Goal: Task Accomplishment & Management: Complete application form

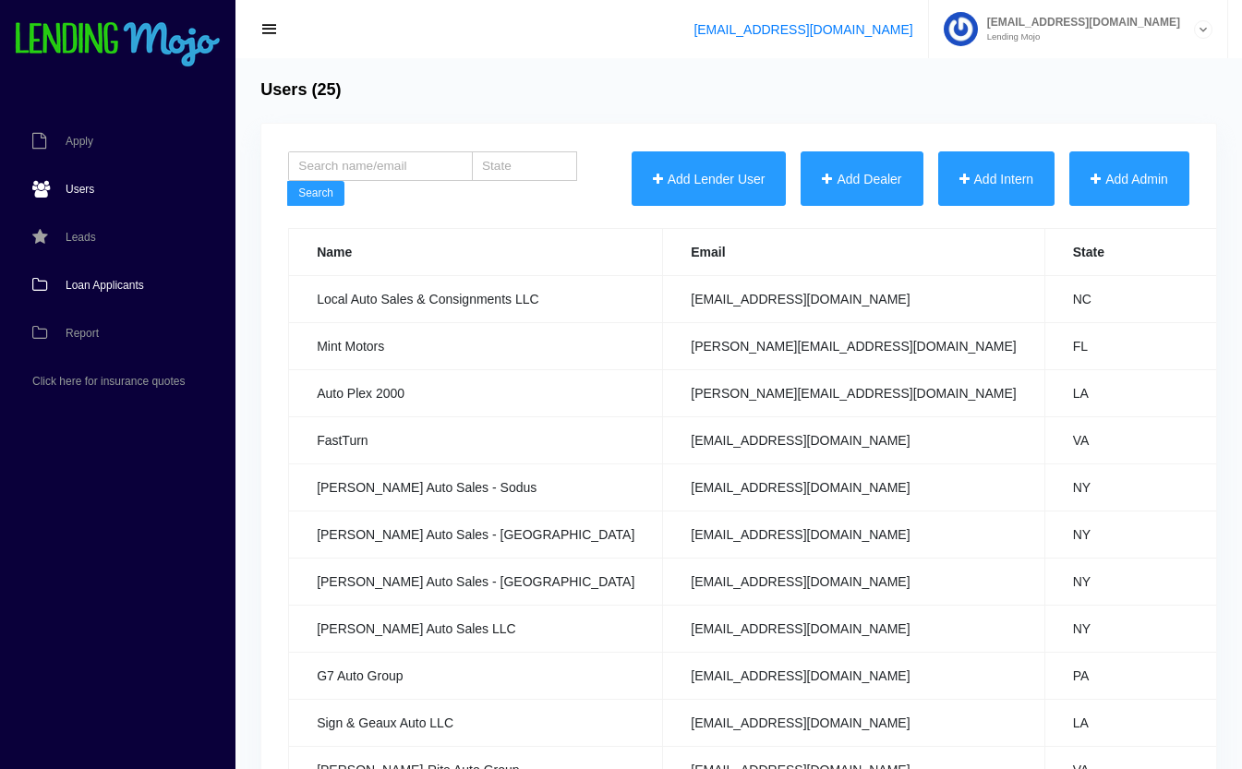
click at [83, 281] on span "Loan Applicants" at bounding box center [105, 285] width 78 height 11
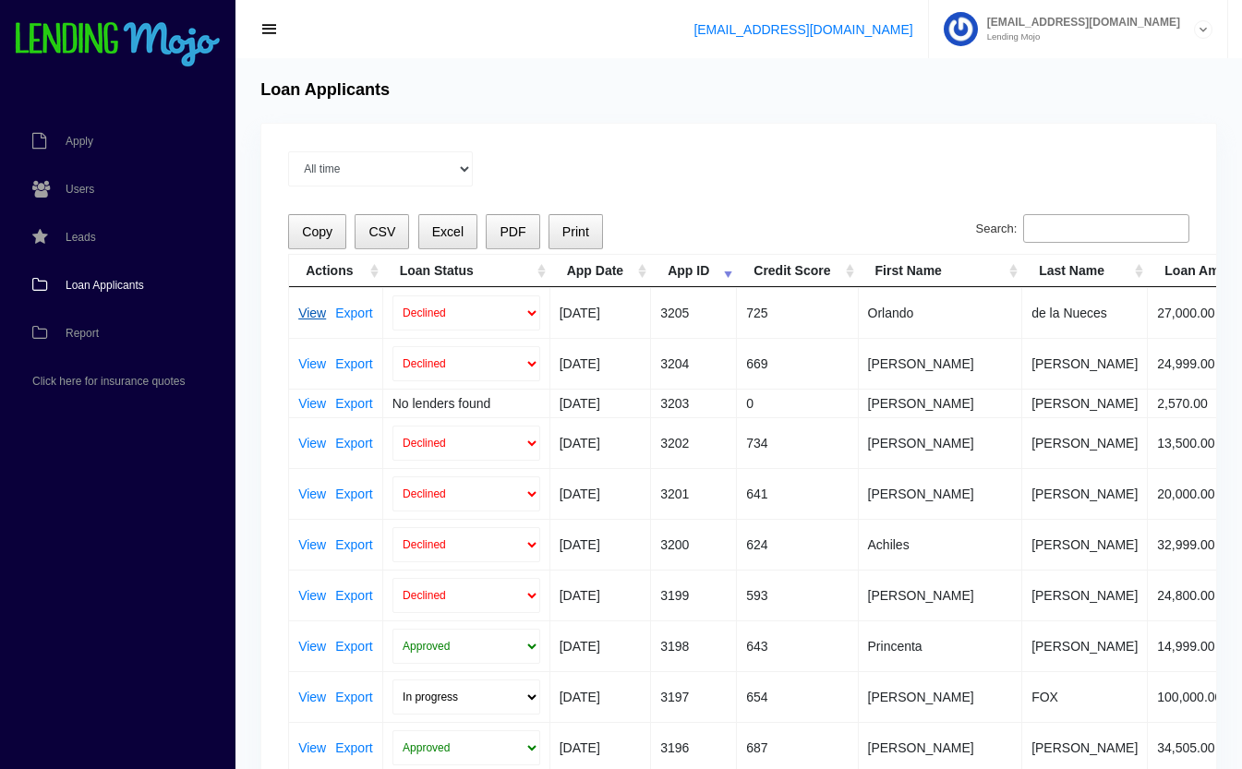
click at [311, 313] on link "View" at bounding box center [312, 313] width 28 height 13
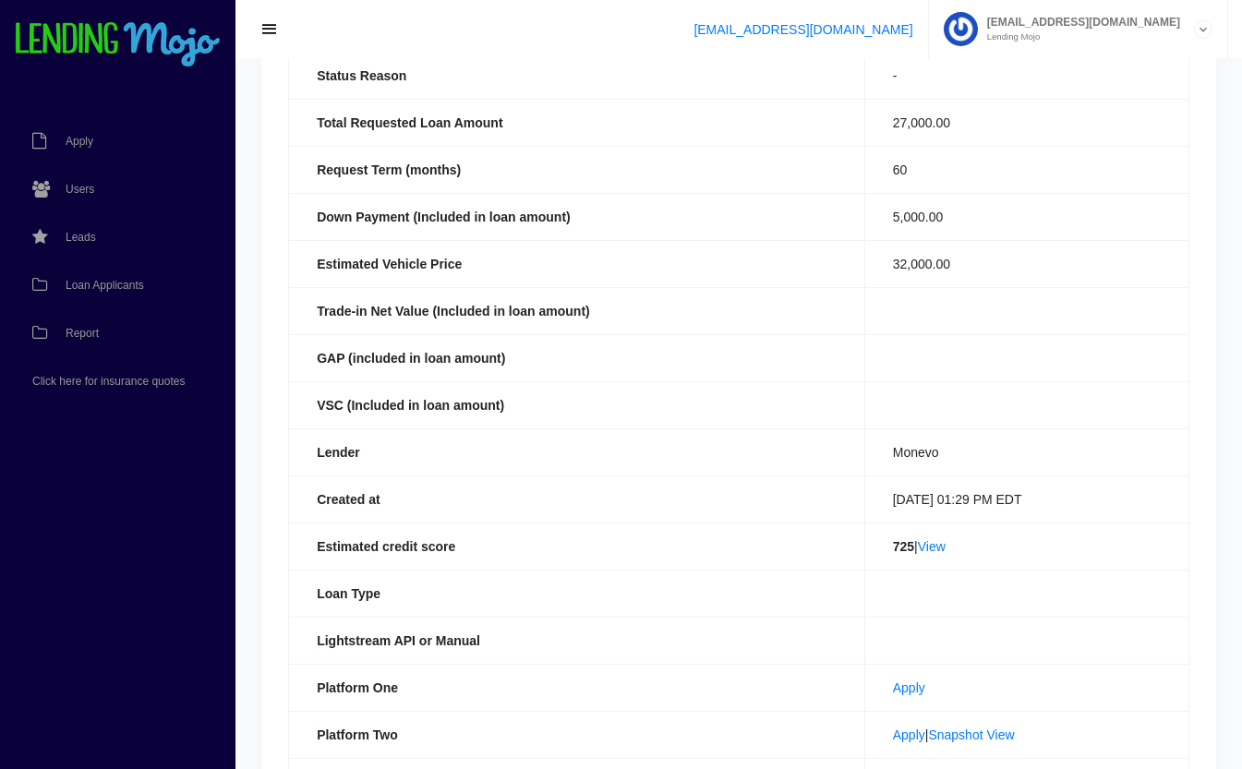
scroll to position [241, 0]
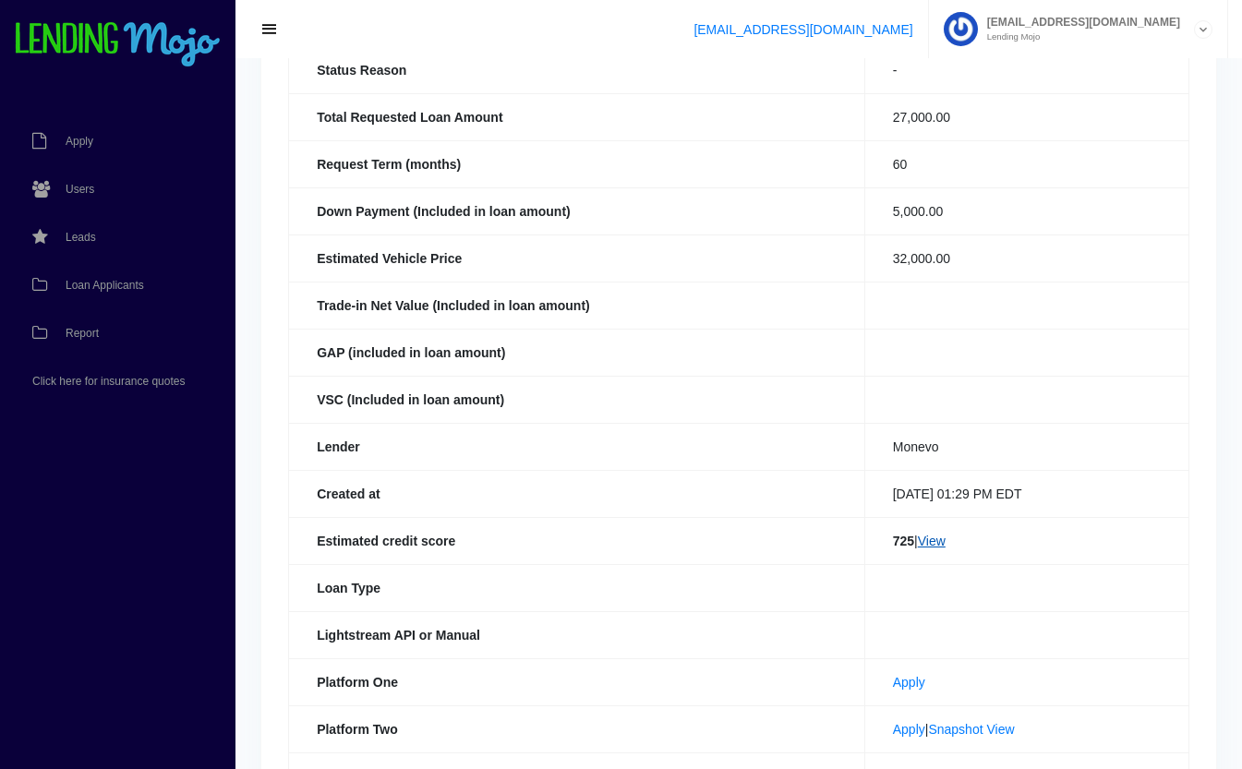
click at [924, 541] on link "View" at bounding box center [932, 541] width 28 height 15
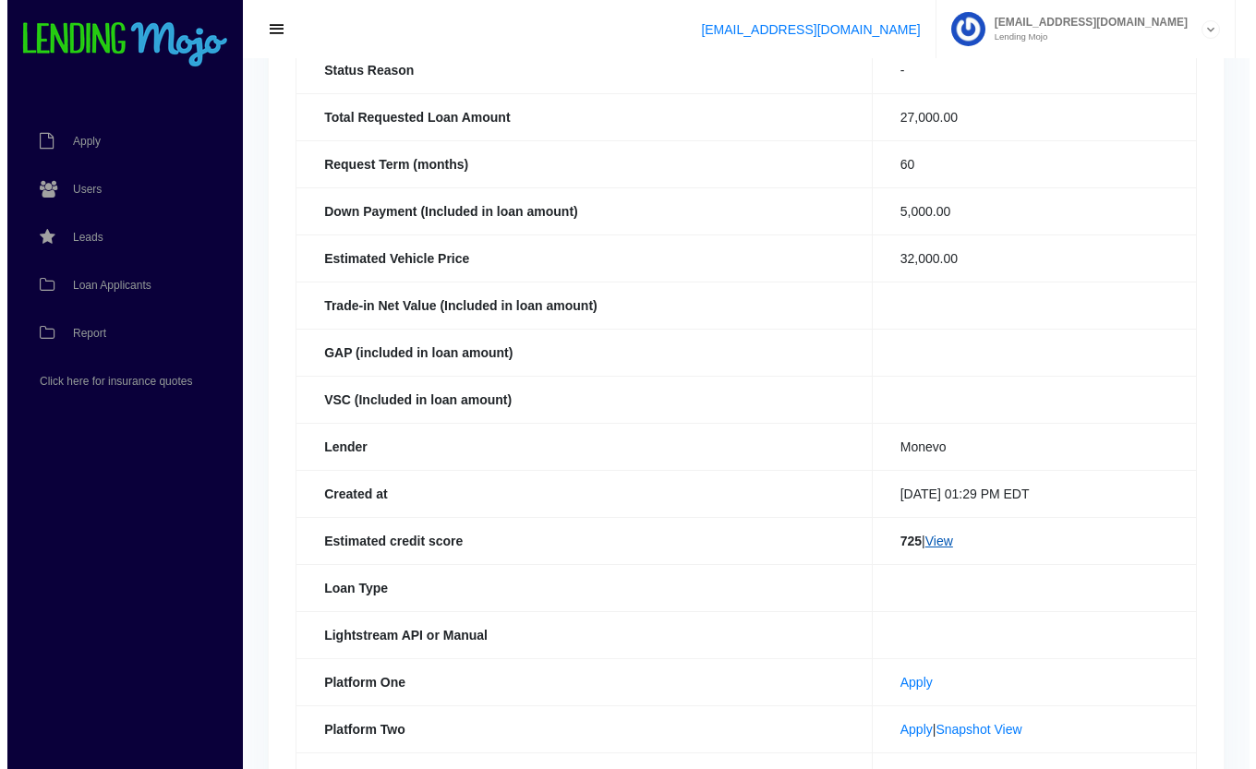
scroll to position [0, 0]
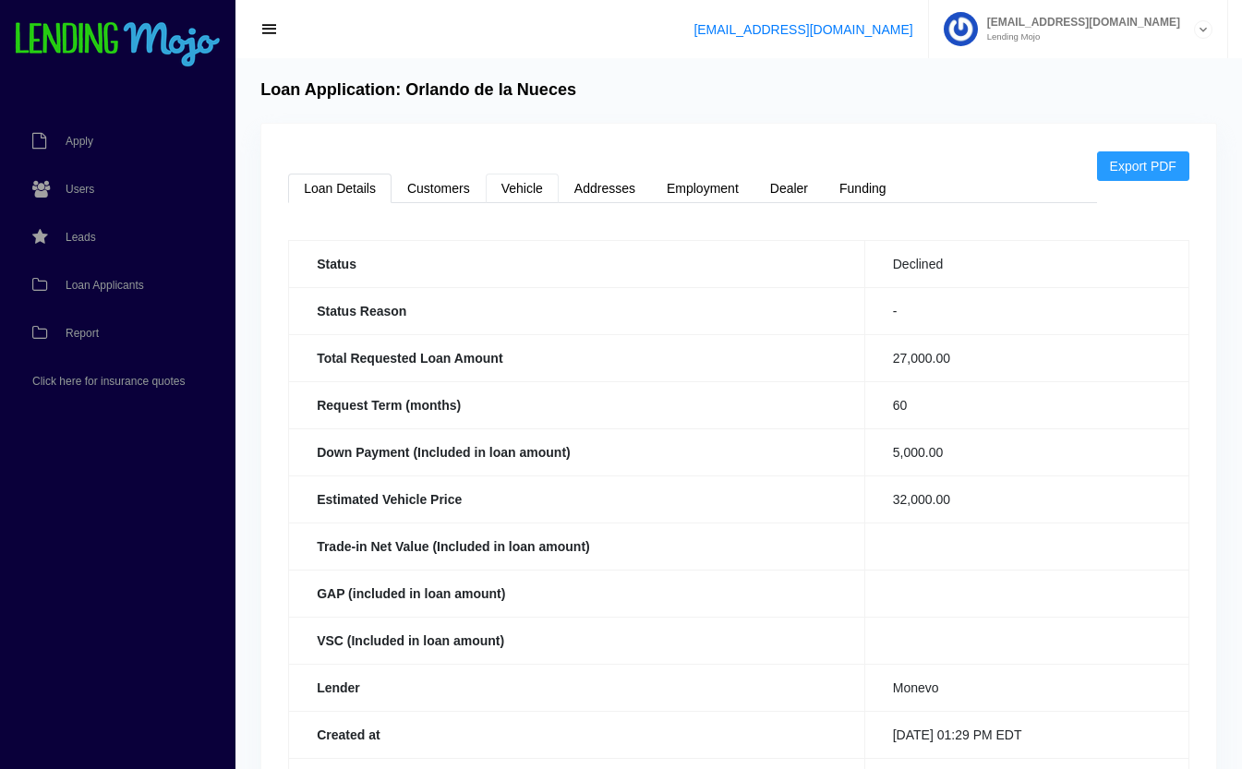
click at [546, 180] on link "Vehicle" at bounding box center [522, 189] width 73 height 30
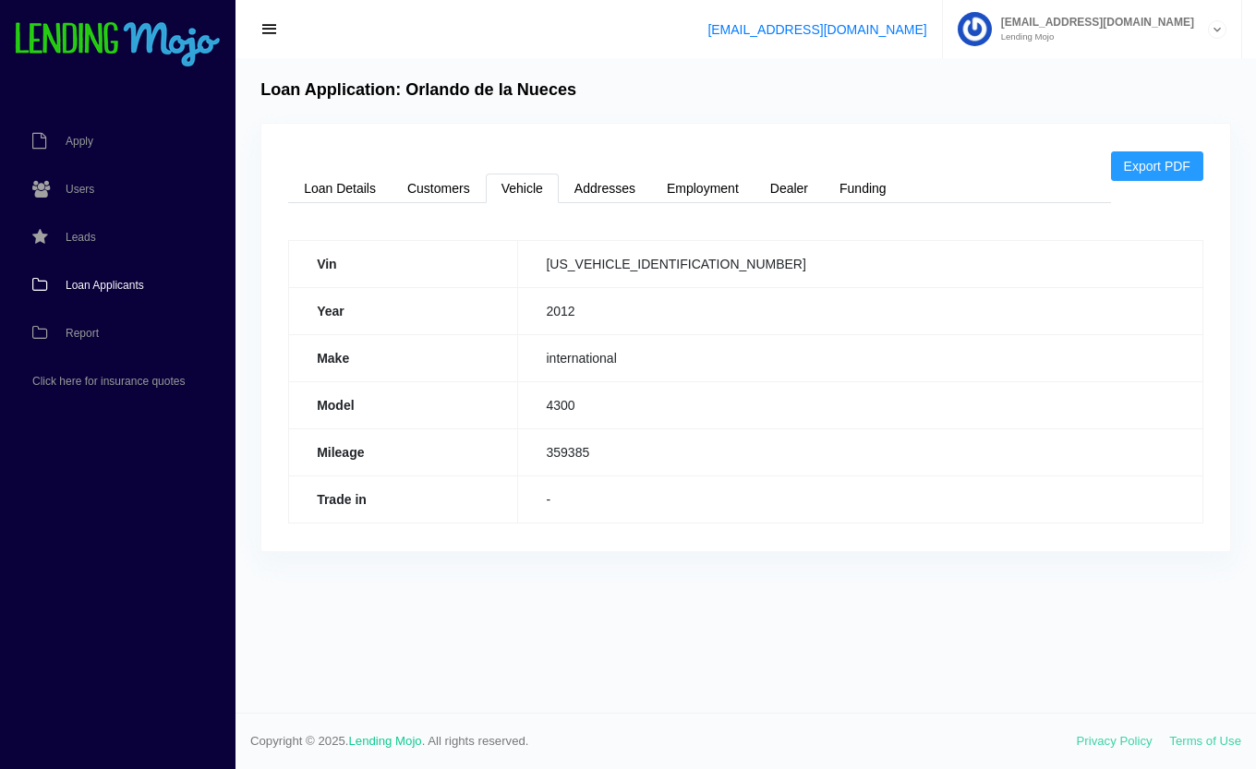
click at [112, 281] on span "Loan Applicants" at bounding box center [105, 285] width 78 height 11
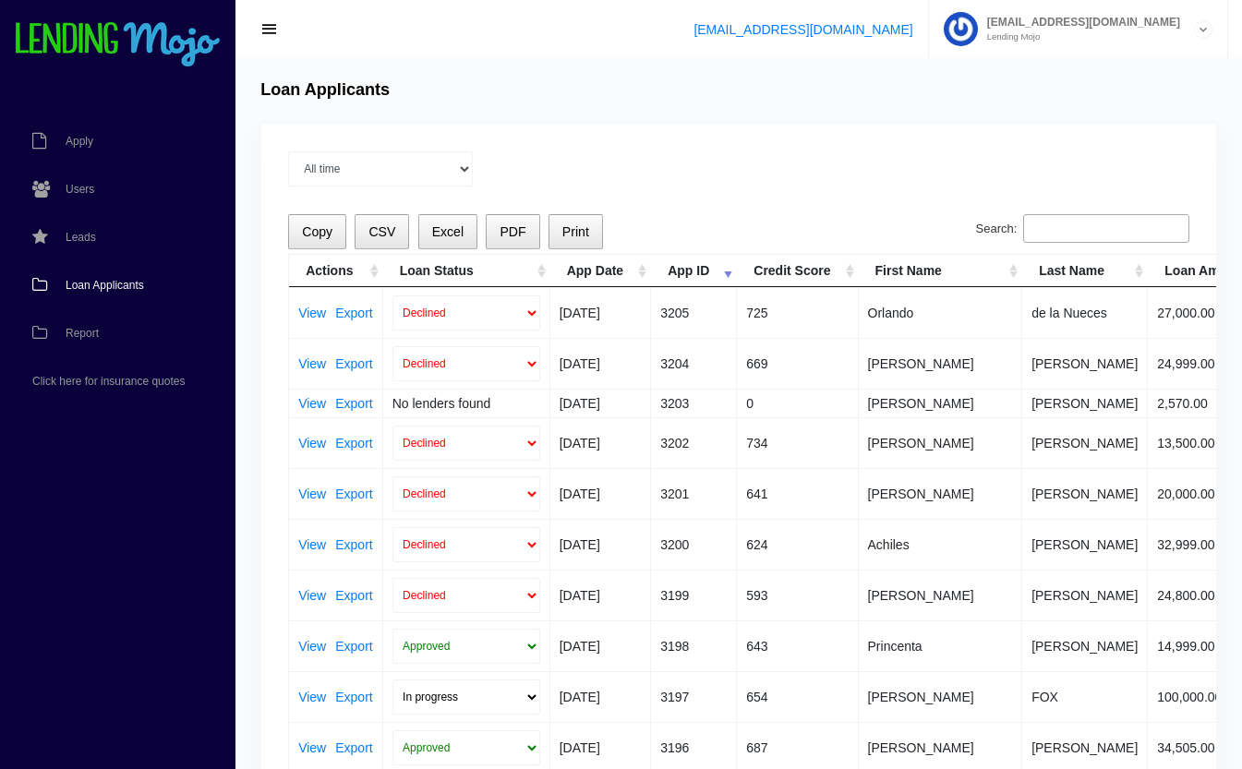
click at [1127, 235] on input "Search:" at bounding box center [1106, 229] width 166 height 30
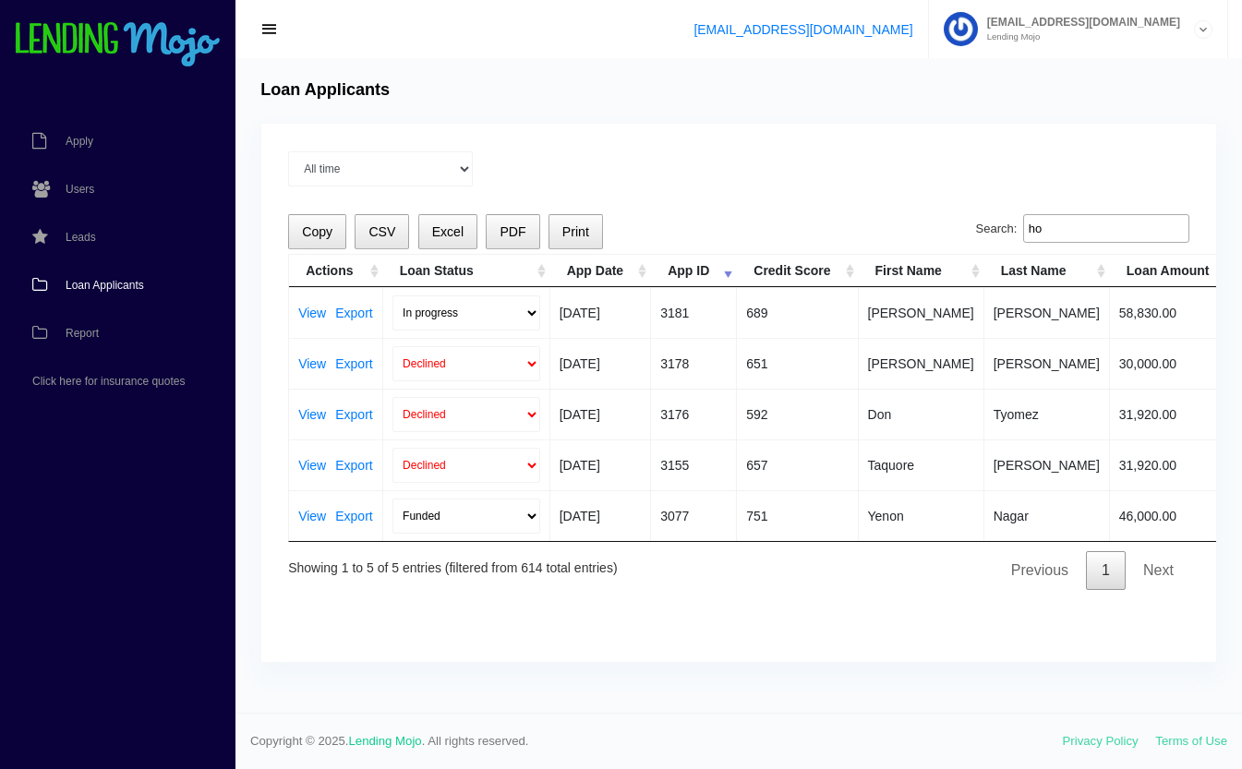
type input "h"
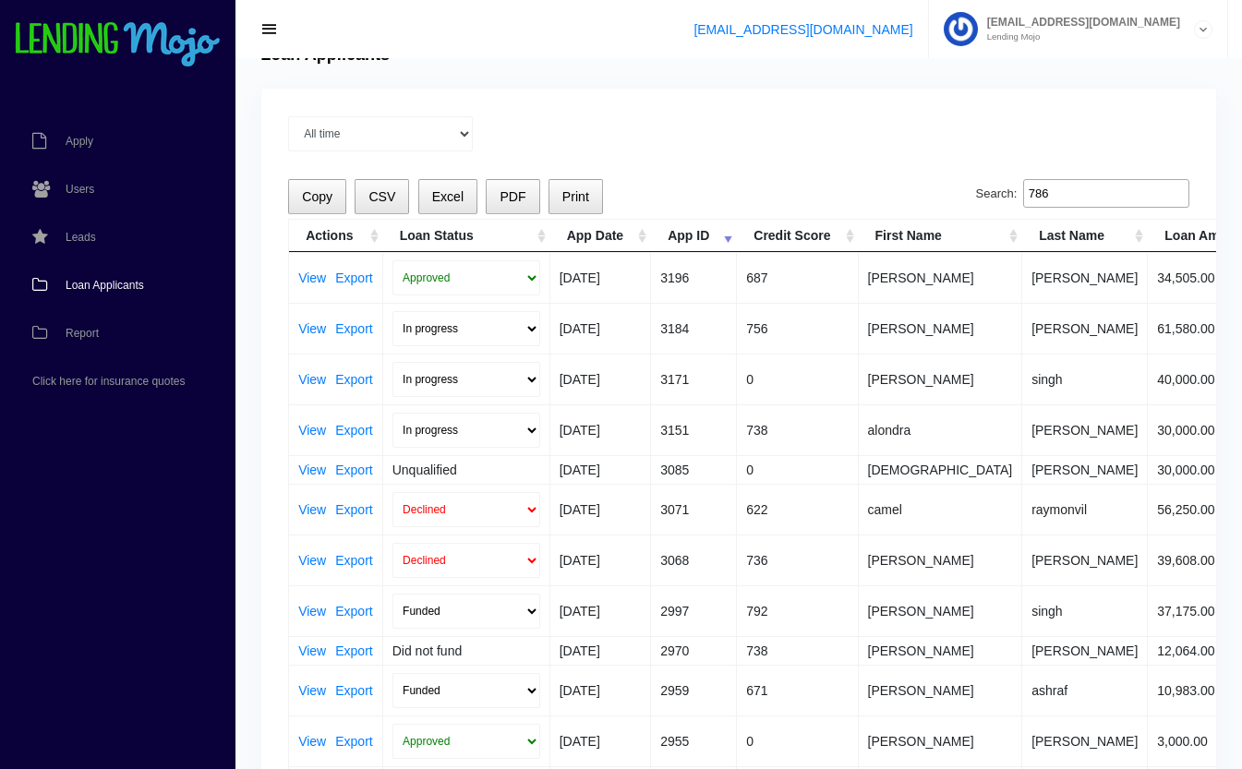
scroll to position [40, 0]
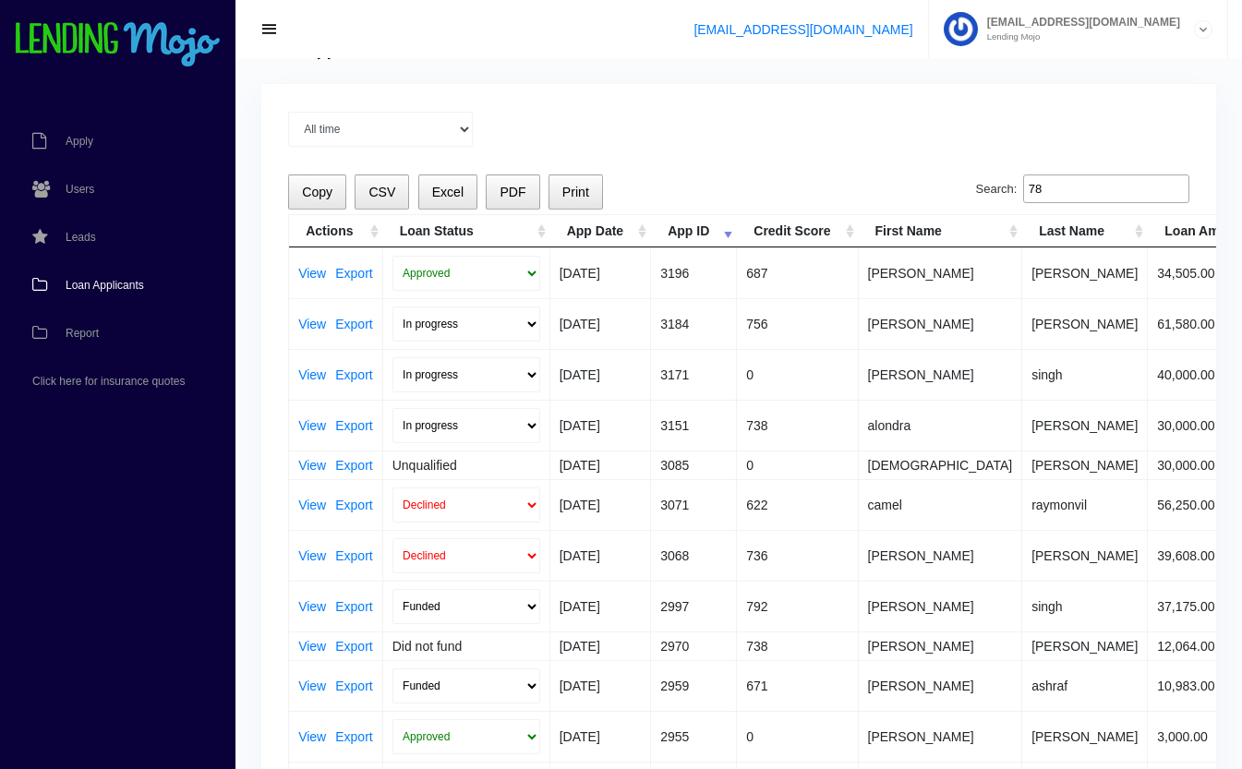
type input "7"
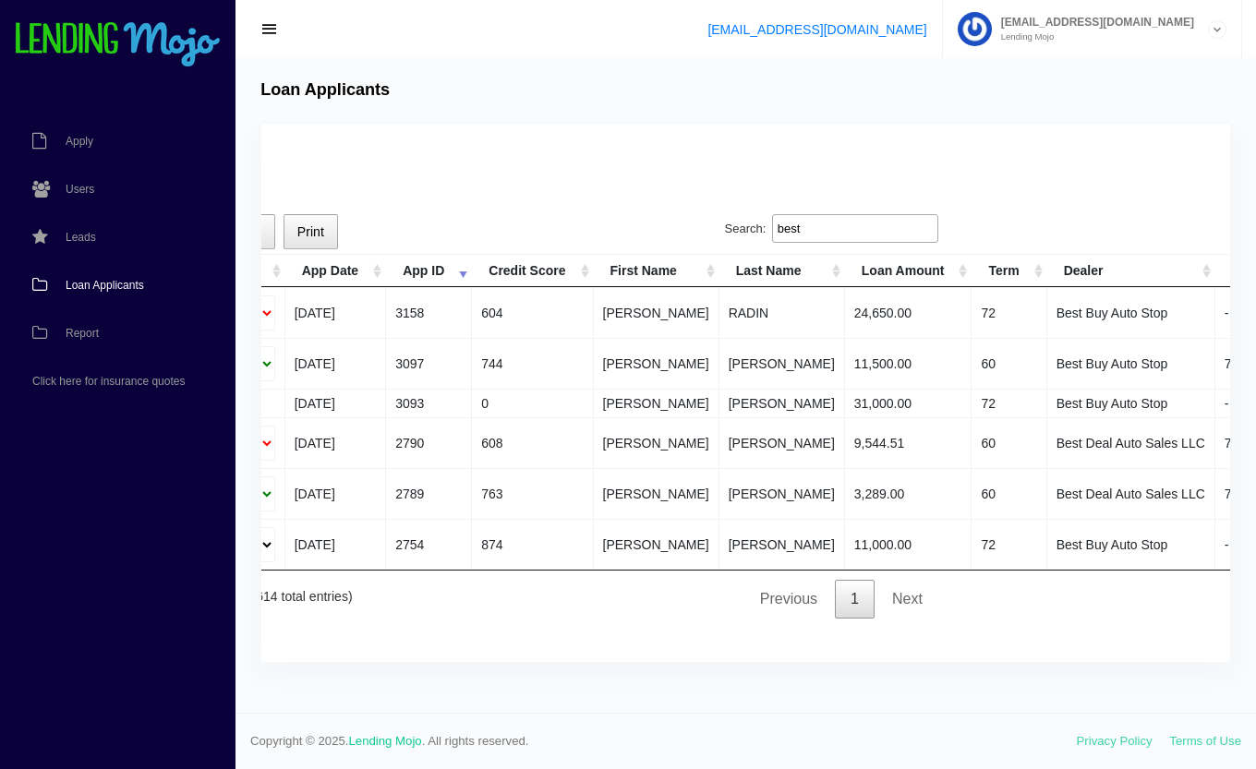
scroll to position [0, 0]
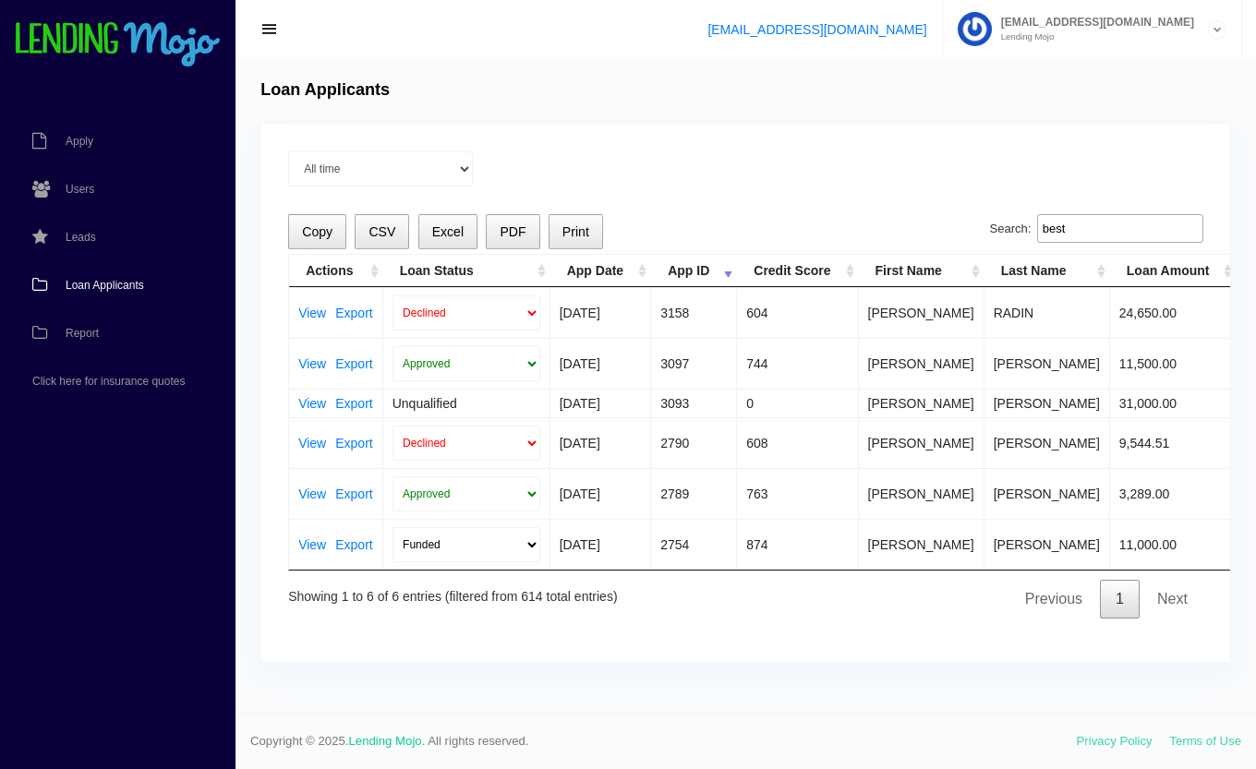
type input "best"
click at [90, 283] on span "Loan Applicants" at bounding box center [105, 285] width 78 height 11
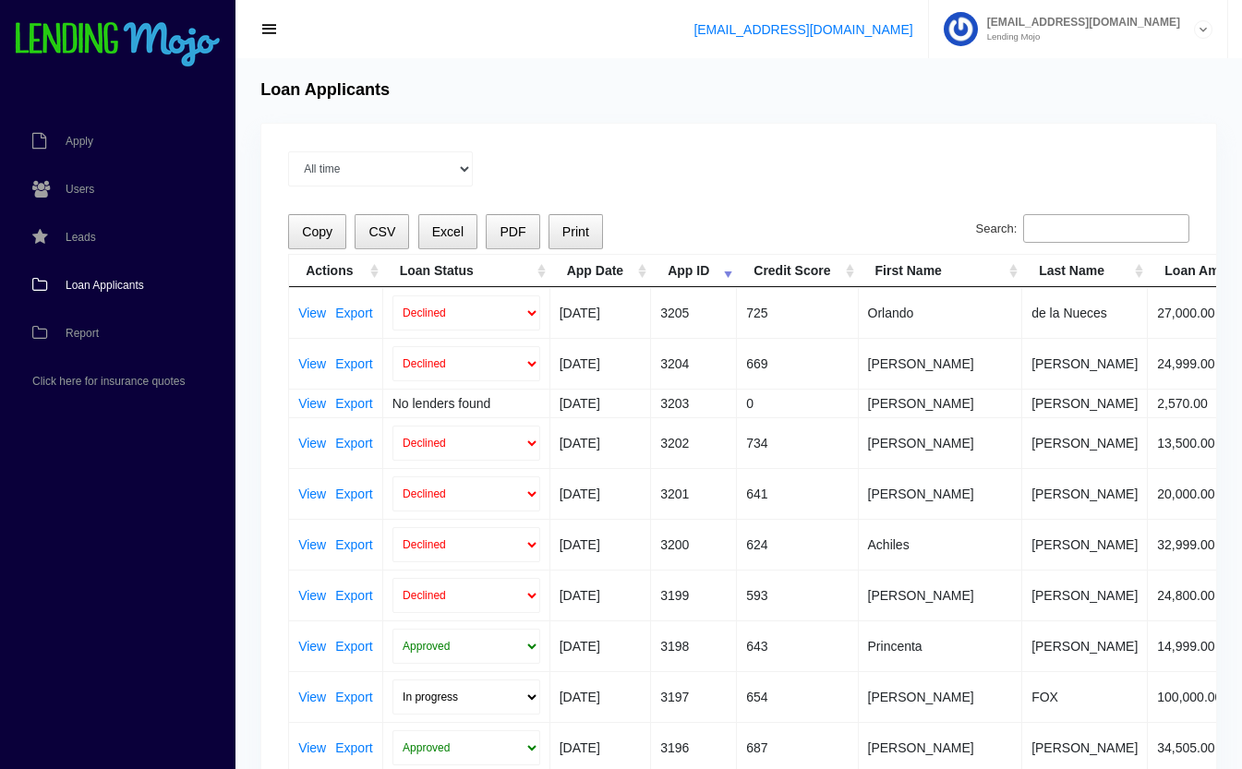
click at [1063, 225] on input "Search:" at bounding box center [1106, 229] width 166 height 30
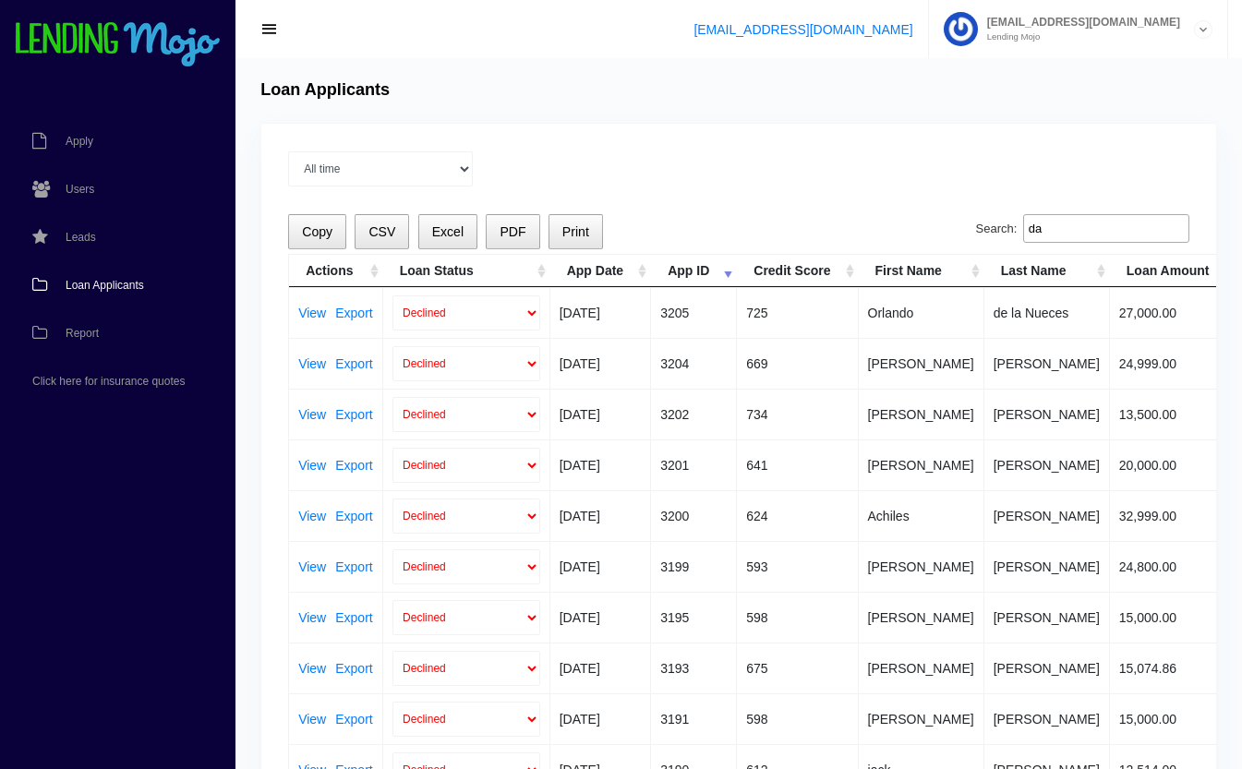
type input "d"
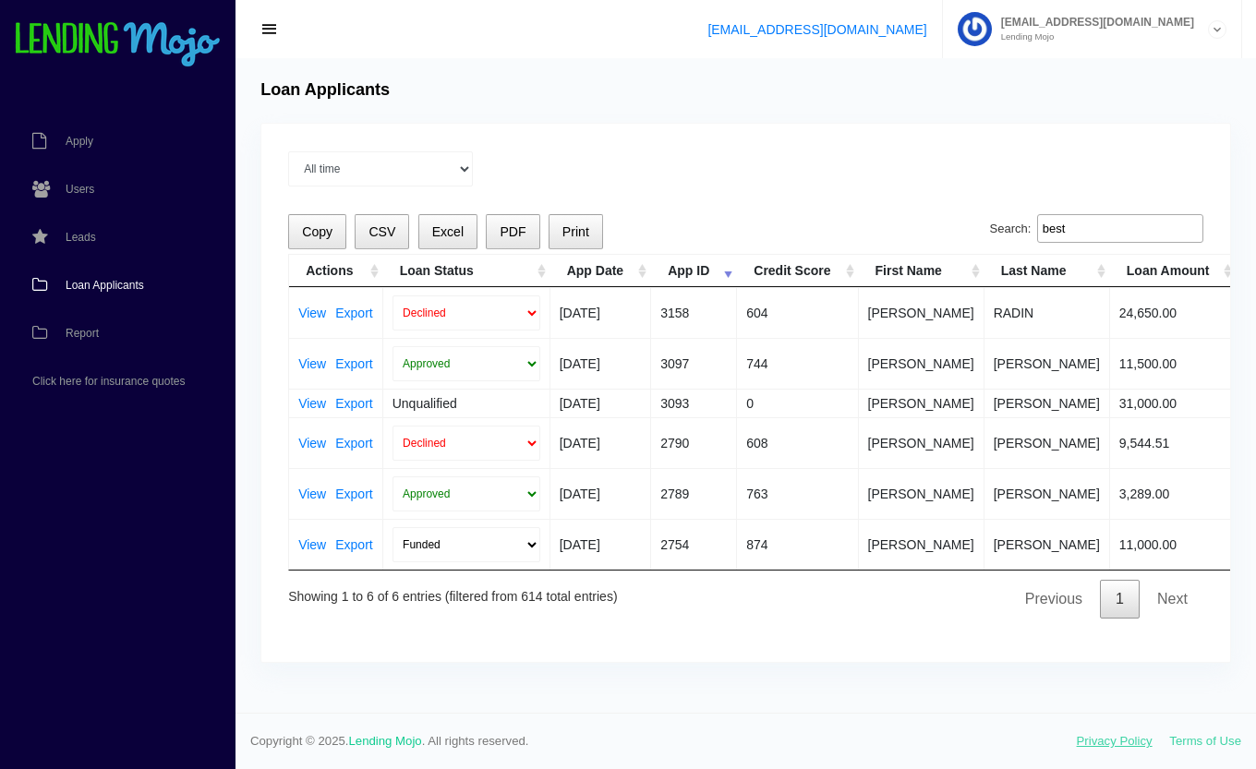
type input "best"
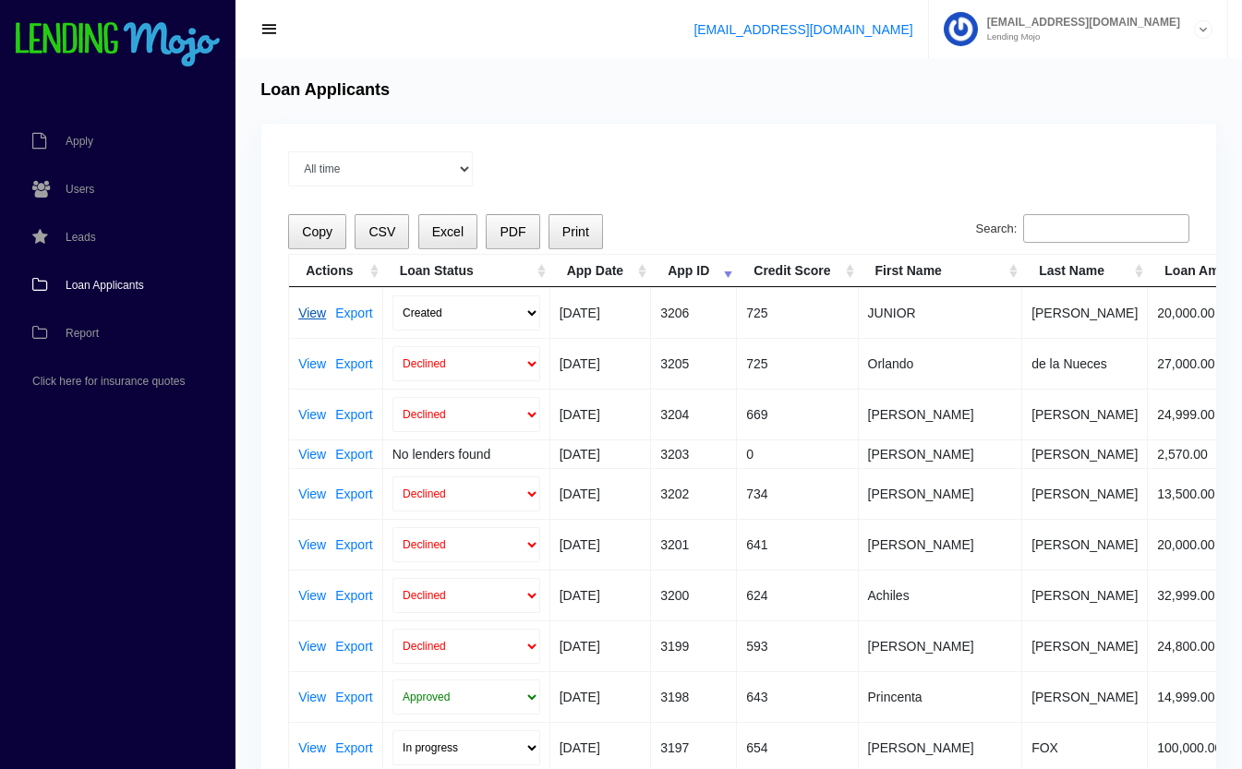
click at [307, 312] on link "View" at bounding box center [312, 313] width 28 height 13
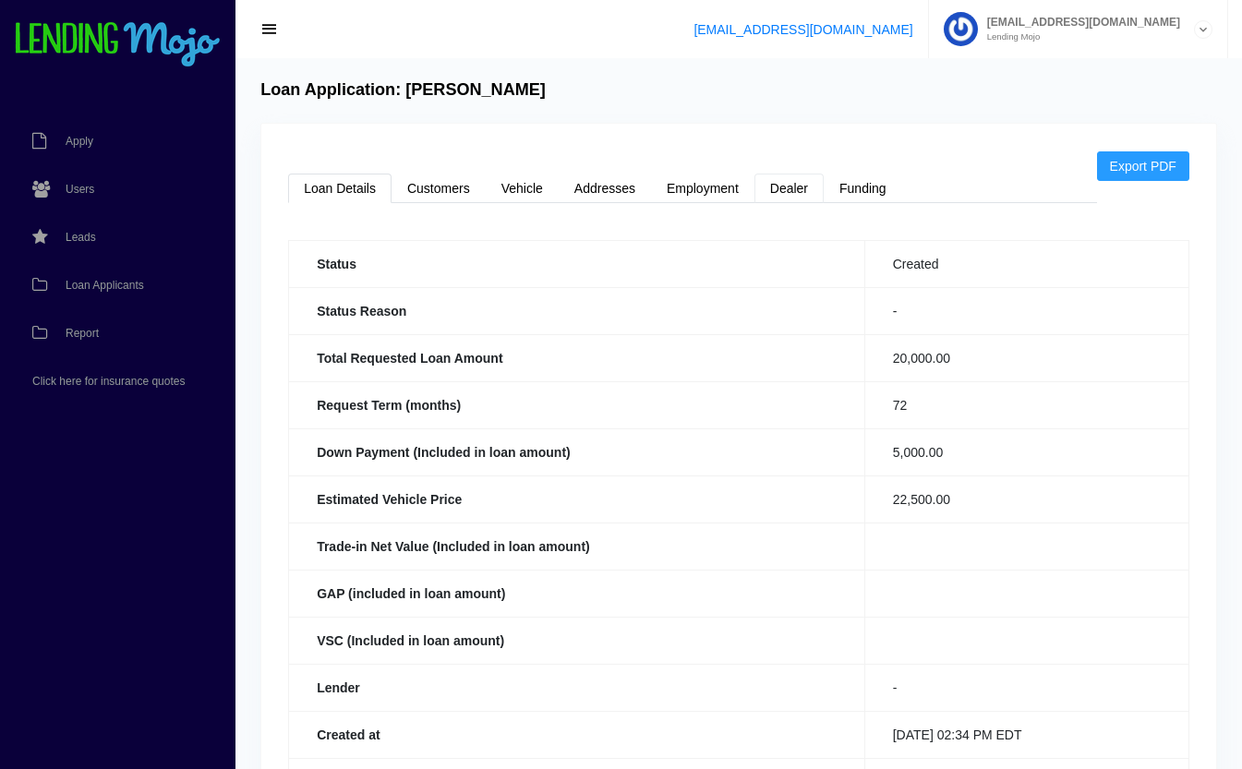
click at [797, 202] on link "Dealer" at bounding box center [788, 189] width 69 height 30
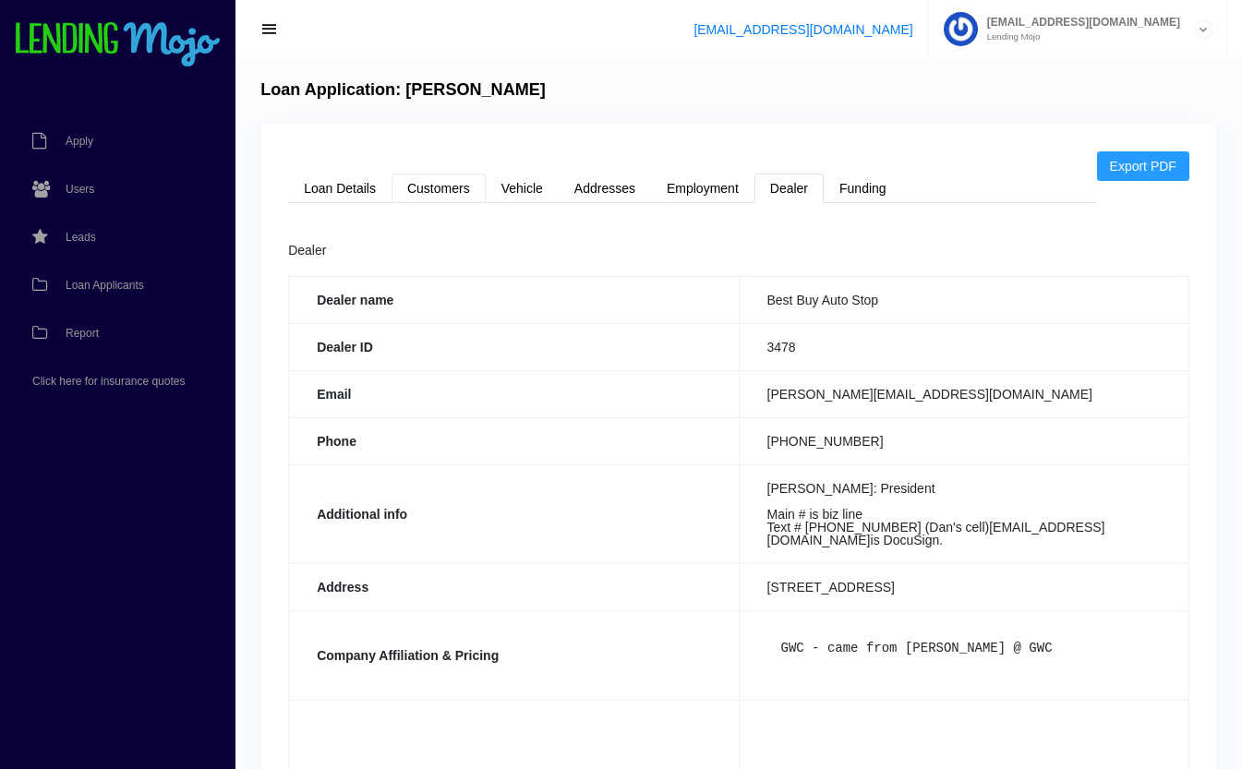
click at [453, 190] on link "Customers" at bounding box center [439, 189] width 94 height 30
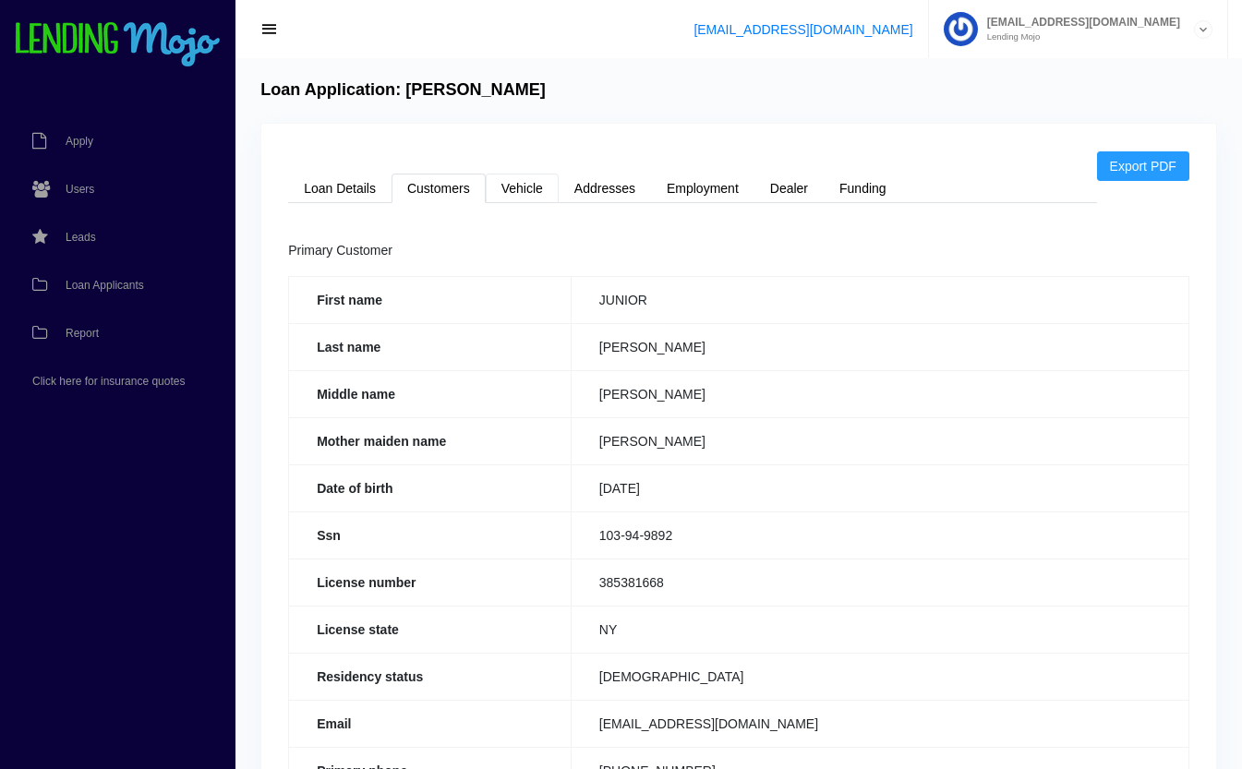
click at [525, 188] on link "Vehicle" at bounding box center [522, 189] width 73 height 30
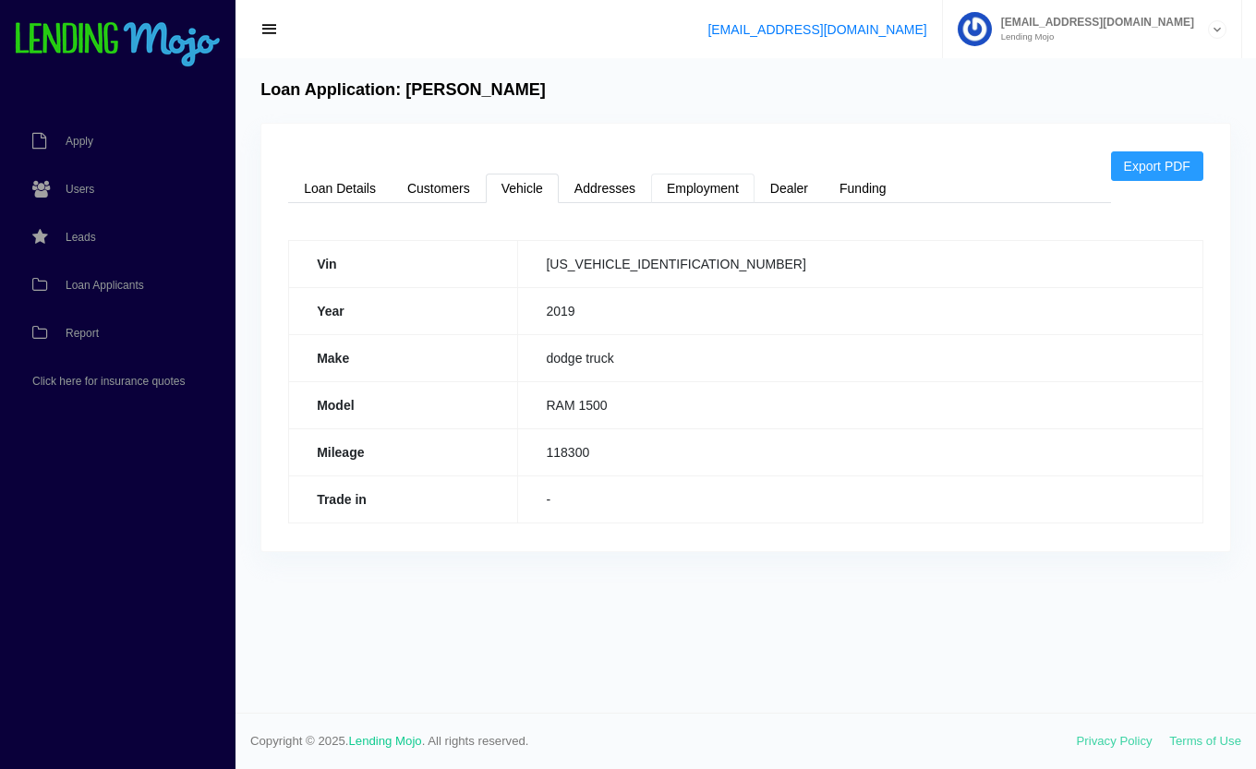
click at [715, 183] on link "Employment" at bounding box center [702, 189] width 103 height 30
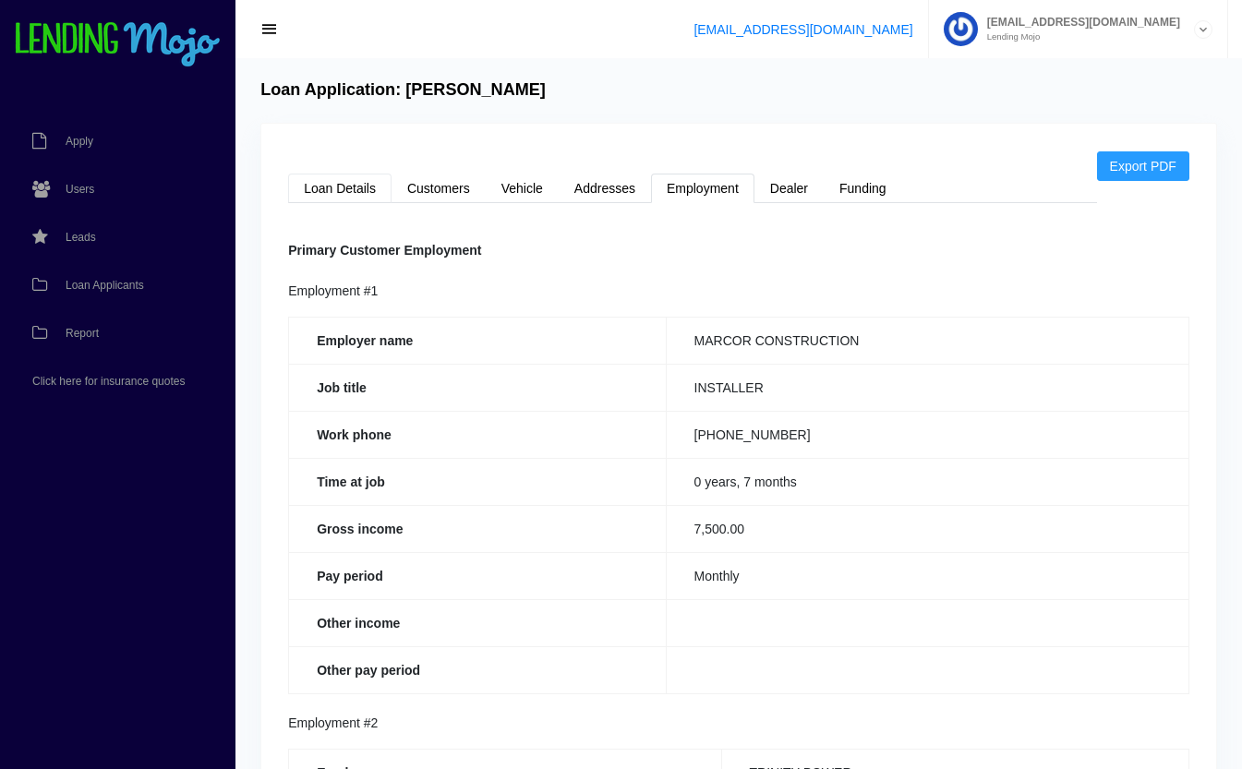
click at [356, 192] on link "Loan Details" at bounding box center [339, 189] width 103 height 30
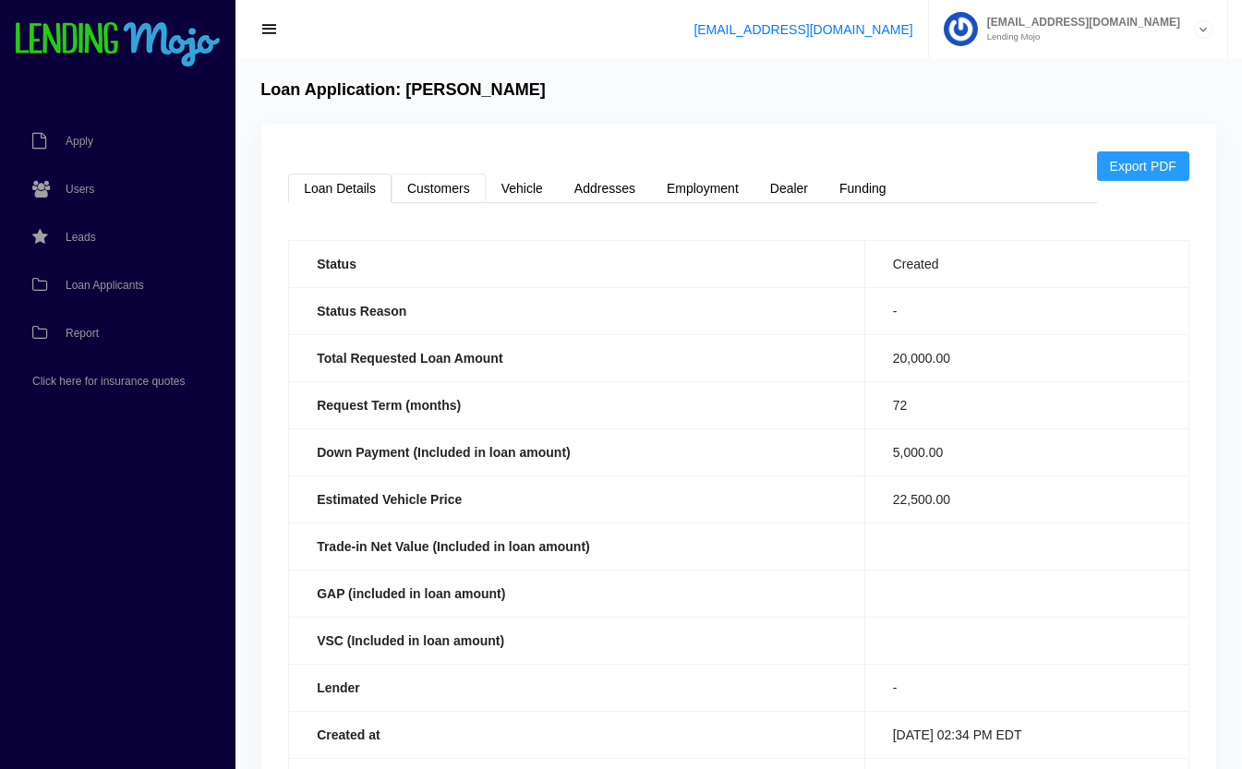
click at [447, 187] on link "Customers" at bounding box center [439, 189] width 94 height 30
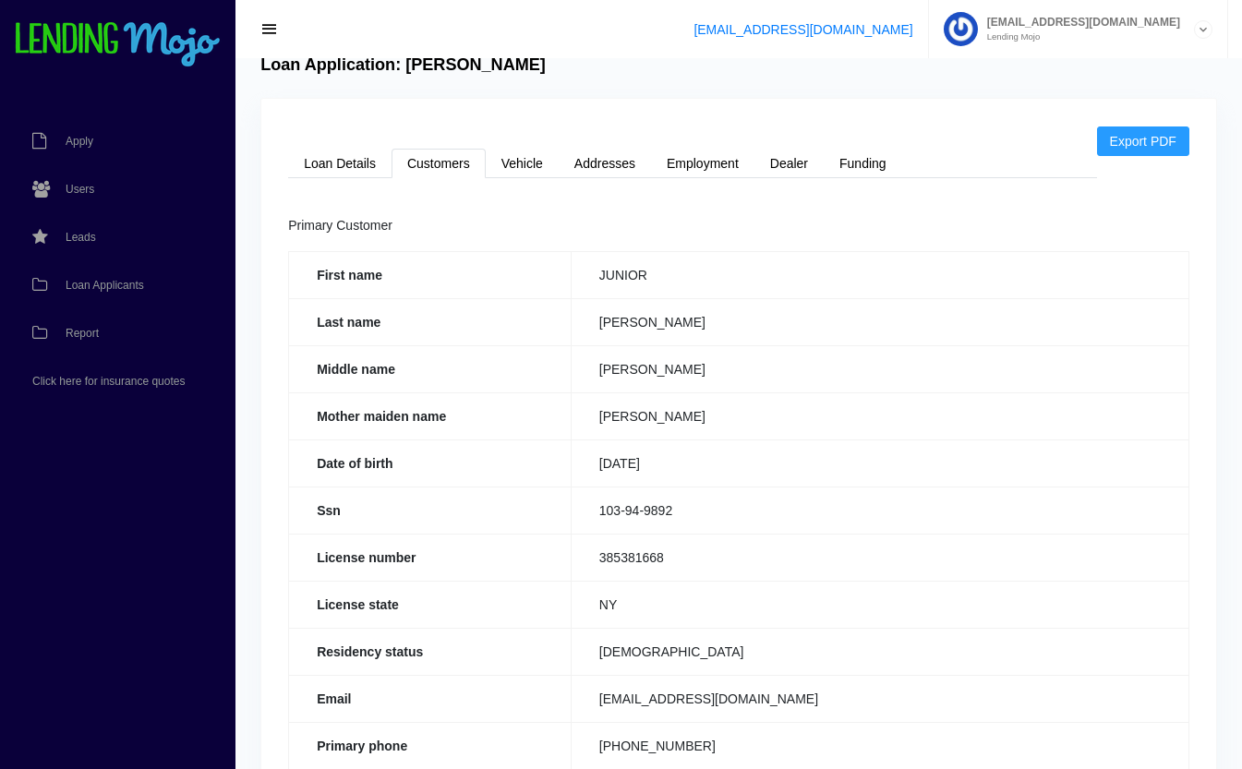
scroll to position [25, 0]
click at [374, 166] on link "Loan Details" at bounding box center [339, 164] width 103 height 30
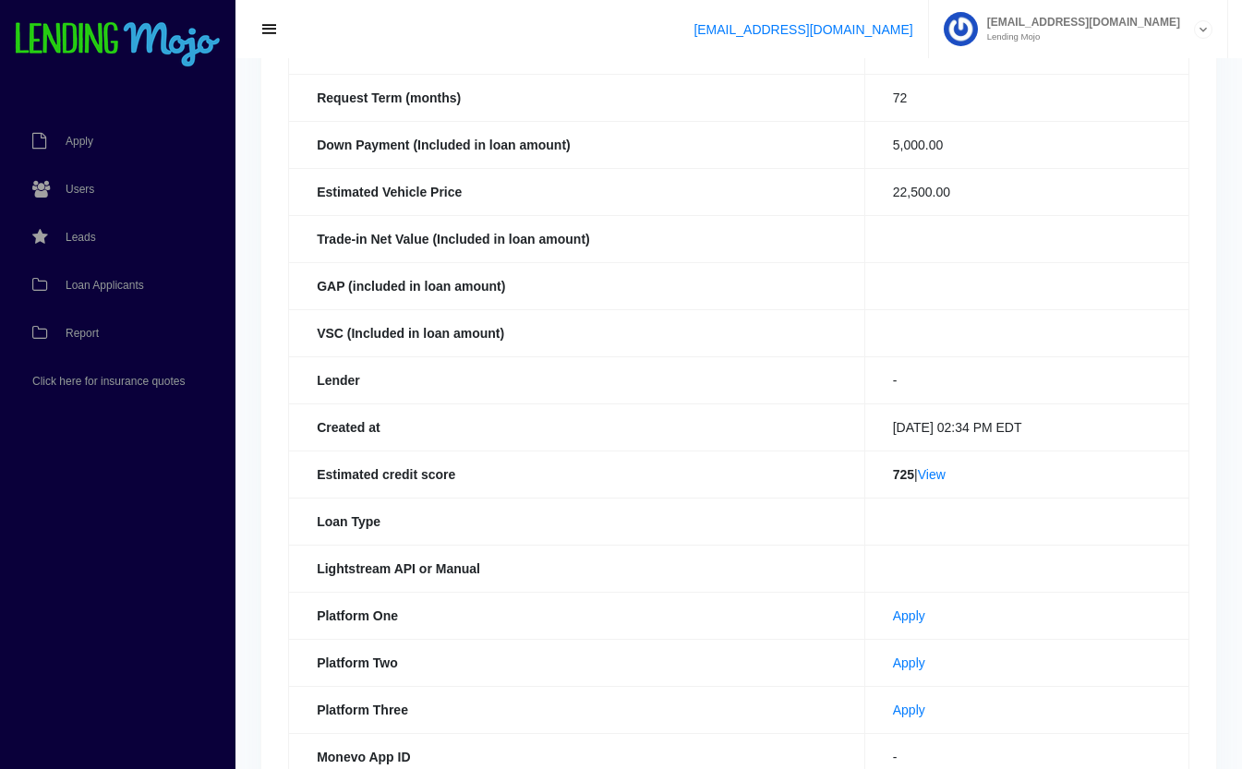
scroll to position [308, 0]
click at [933, 473] on link "View" at bounding box center [932, 473] width 28 height 15
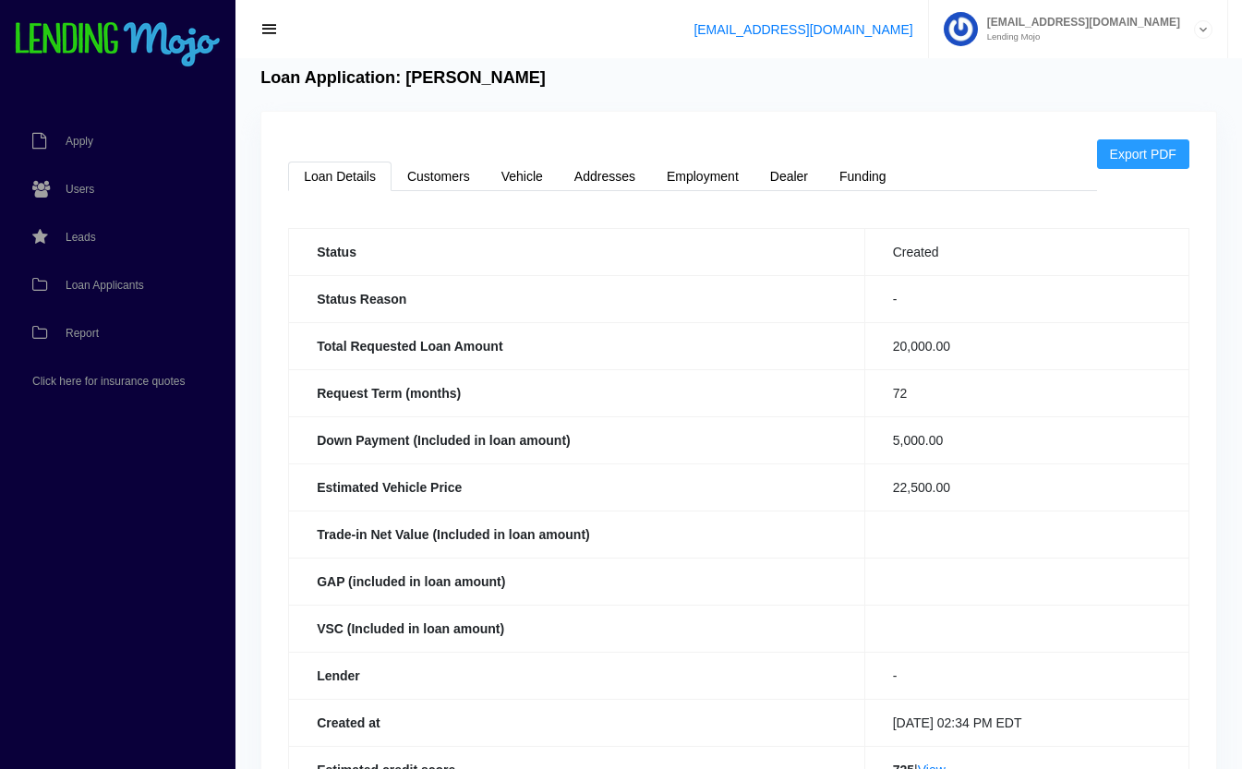
scroll to position [0, 0]
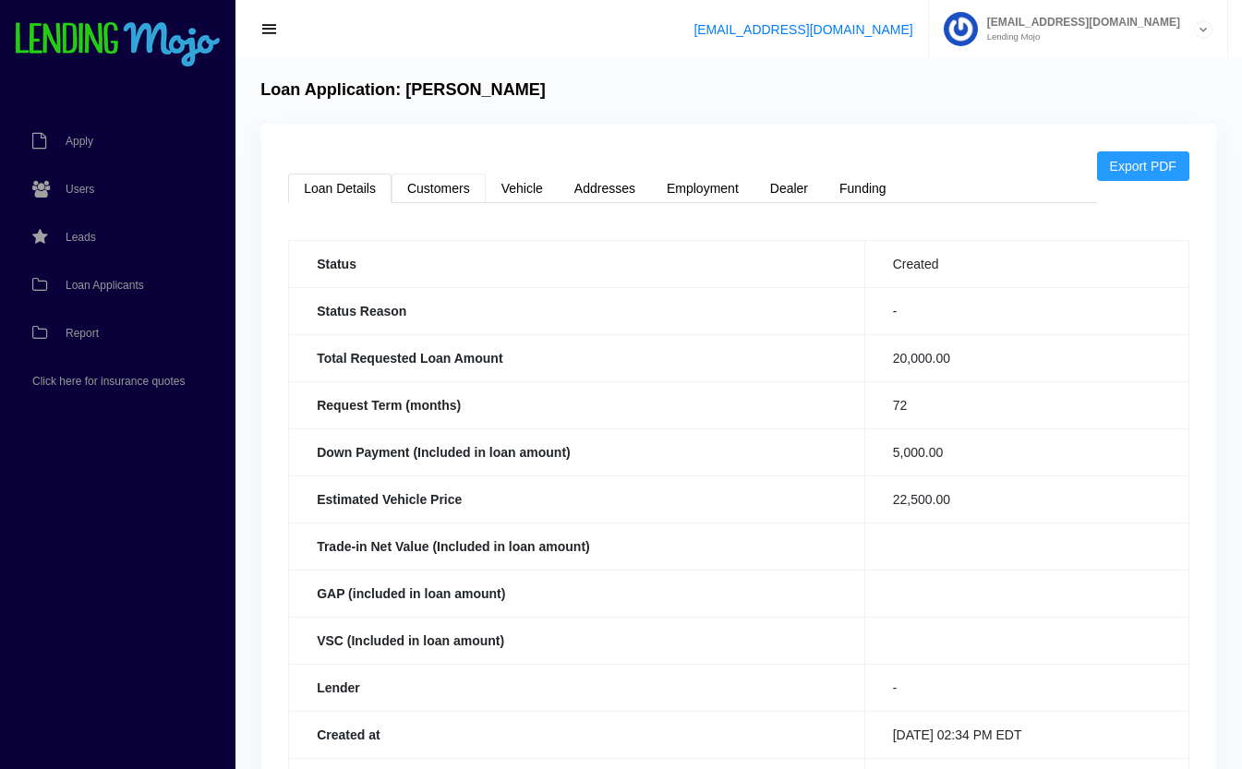
click at [437, 184] on link "Customers" at bounding box center [439, 189] width 94 height 30
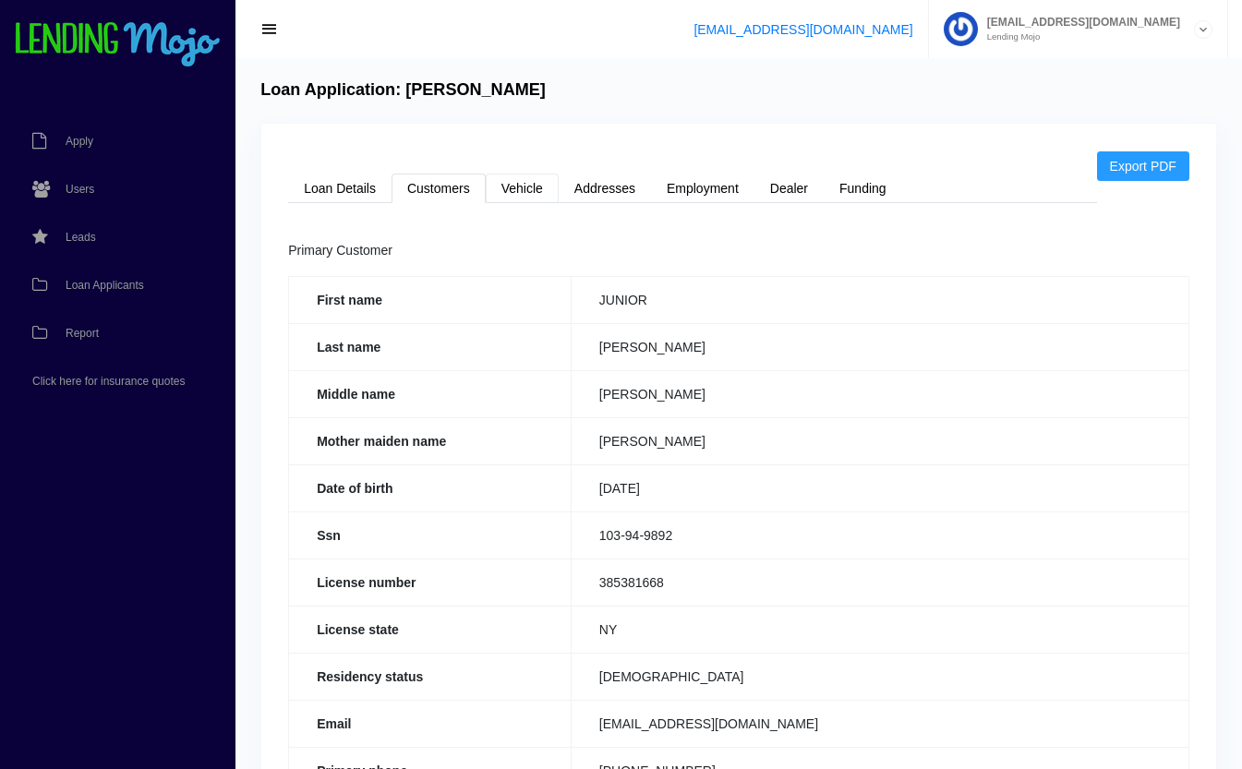
click at [536, 182] on link "Vehicle" at bounding box center [522, 189] width 73 height 30
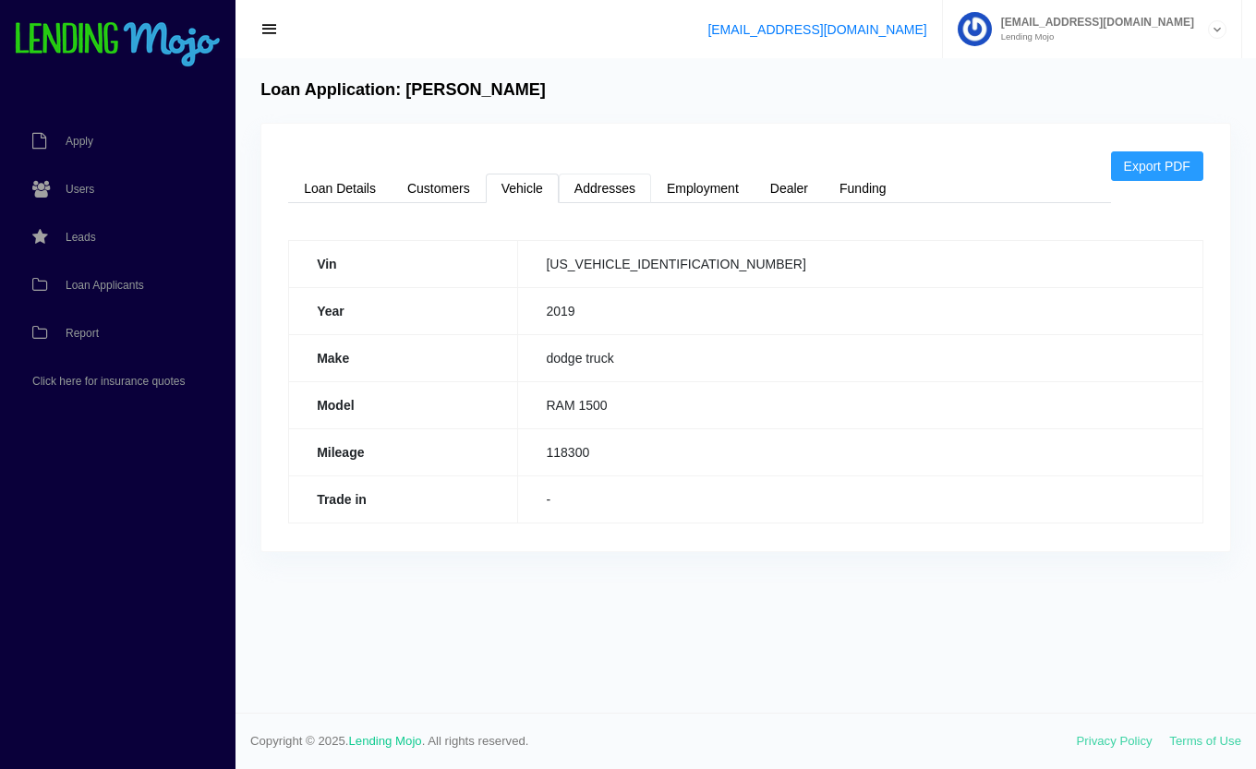
click at [604, 193] on link "Addresses" at bounding box center [605, 189] width 92 height 30
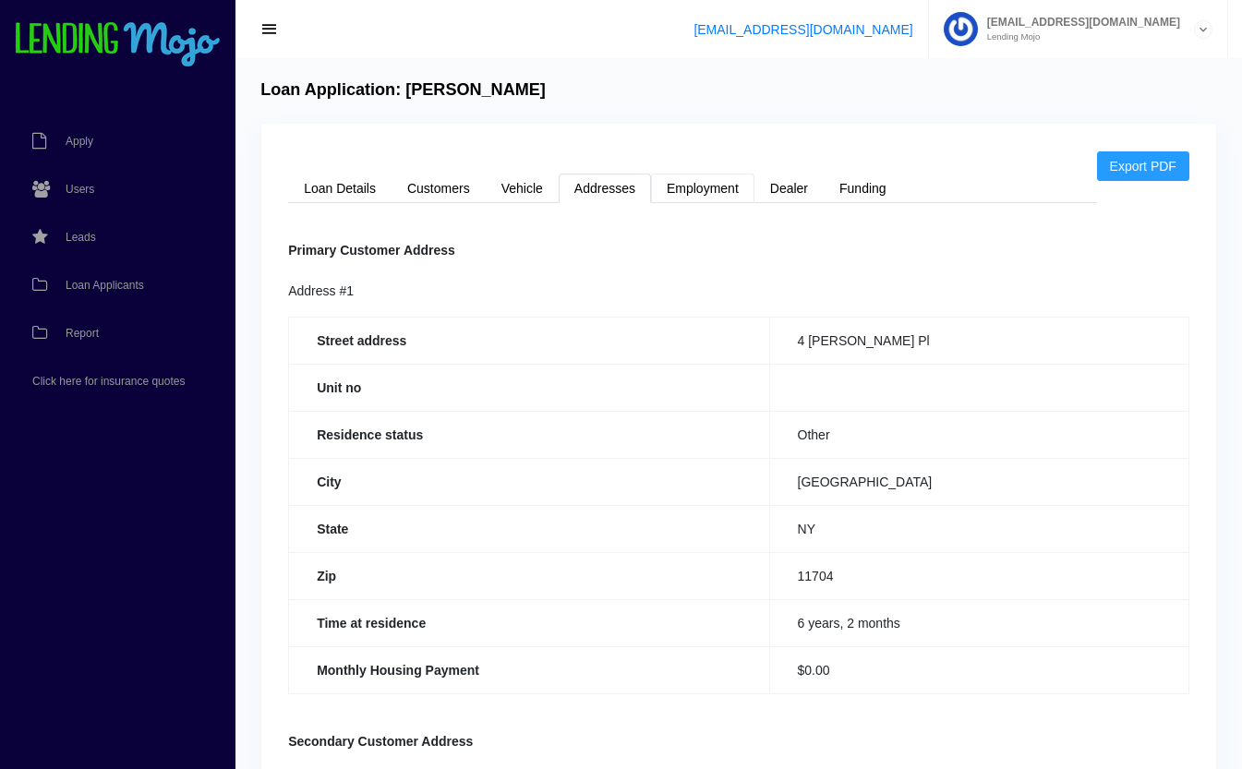
click at [711, 181] on link "Employment" at bounding box center [702, 189] width 103 height 30
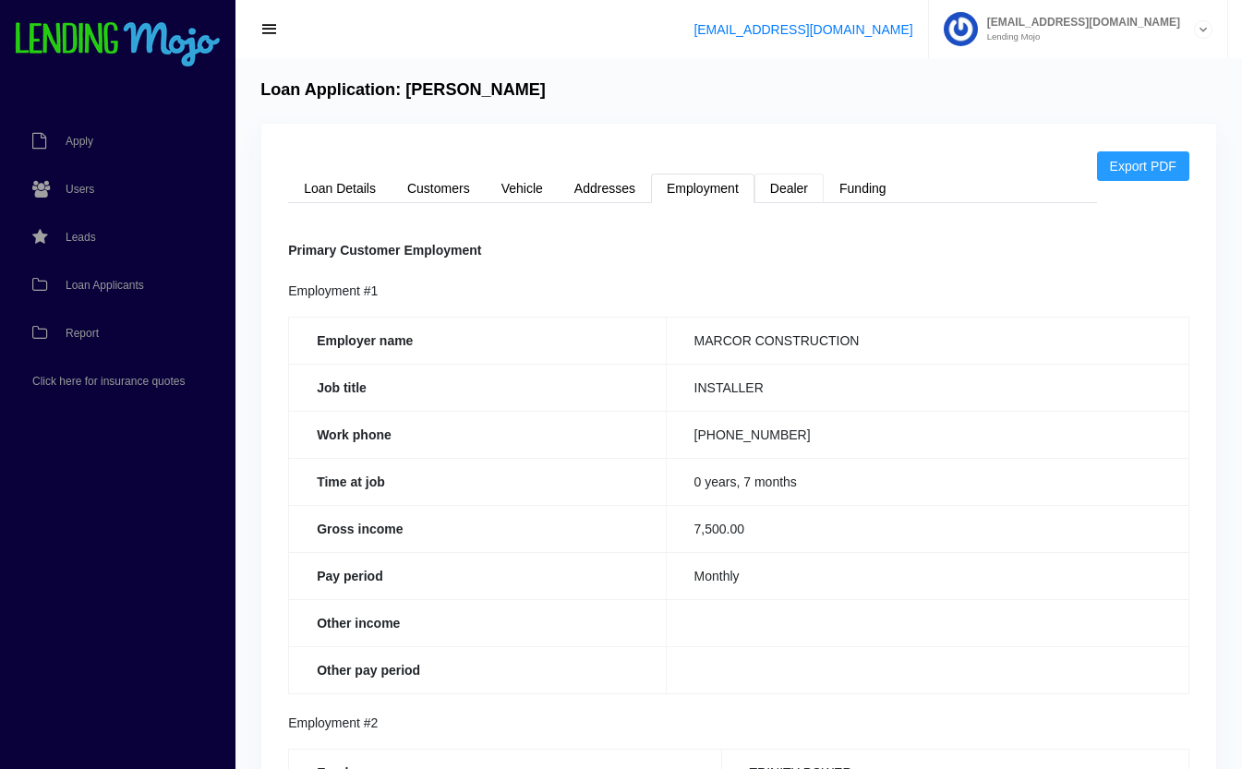
click at [783, 190] on link "Dealer" at bounding box center [788, 189] width 69 height 30
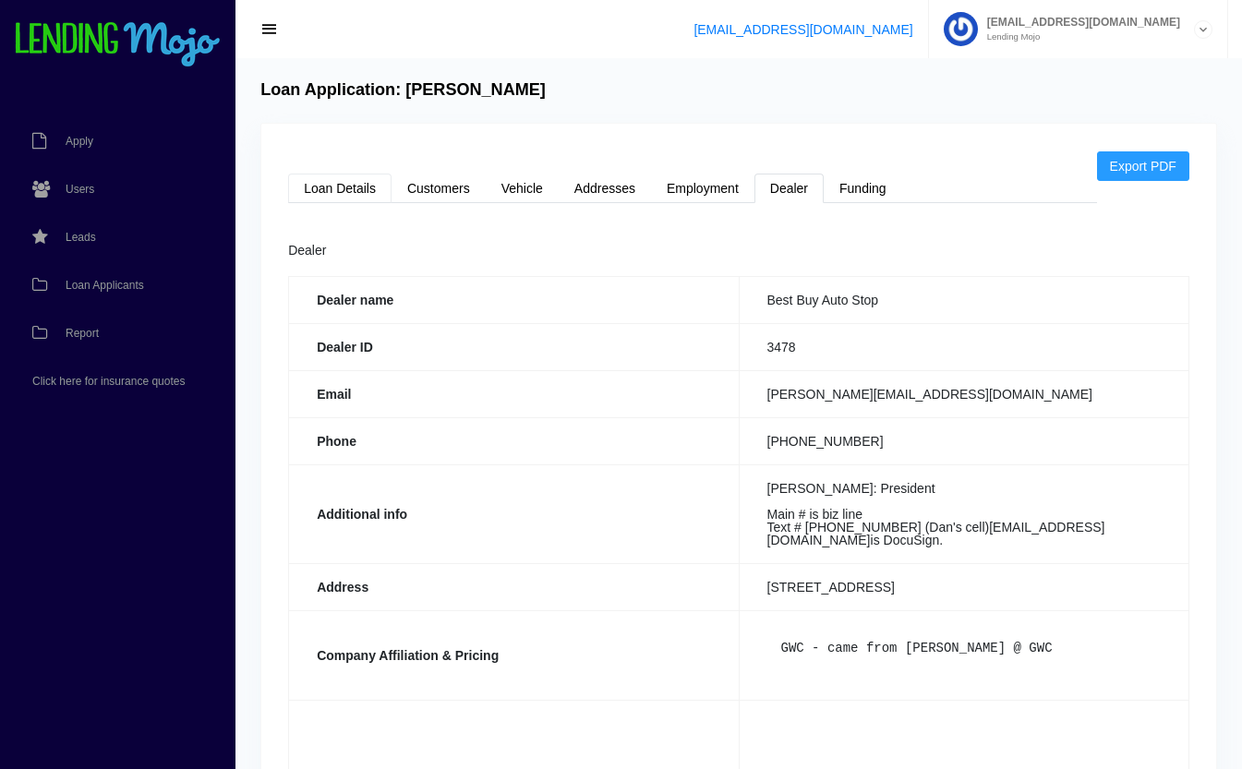
click at [332, 200] on link "Loan Details" at bounding box center [339, 189] width 103 height 30
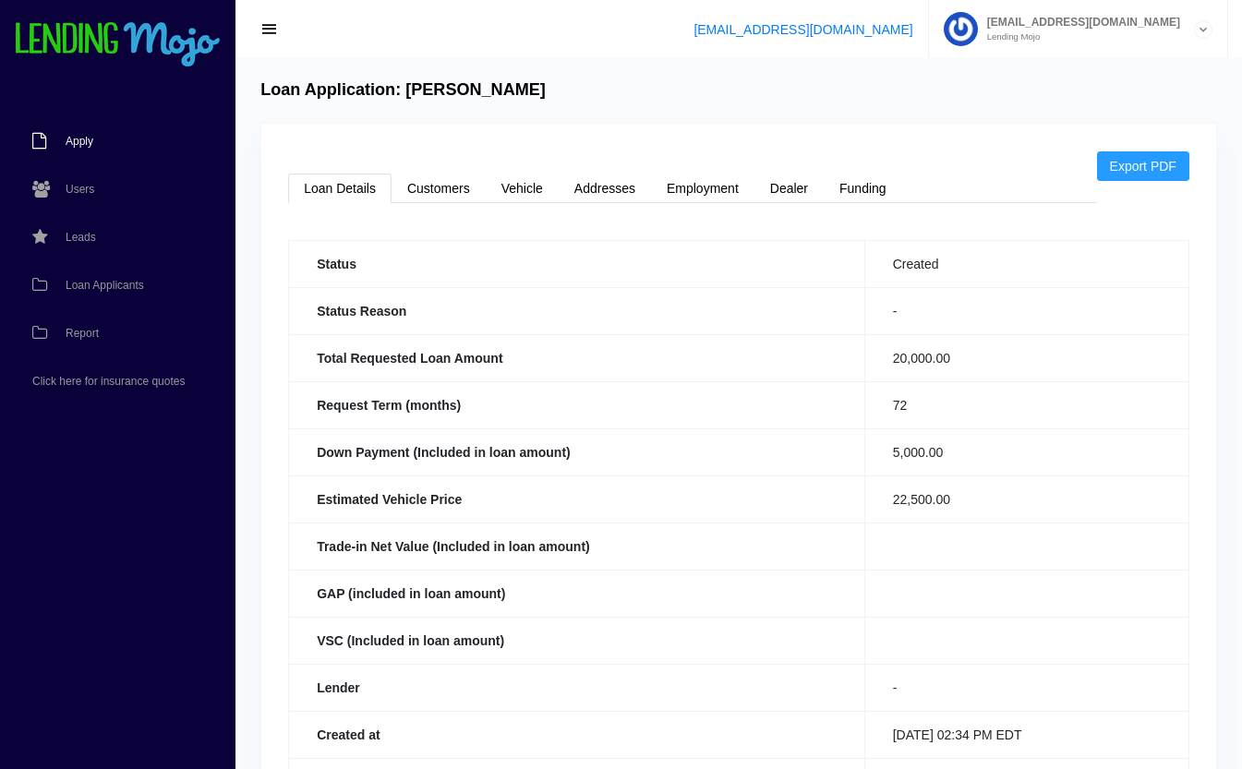
click at [102, 141] on link "Apply" at bounding box center [108, 141] width 217 height 48
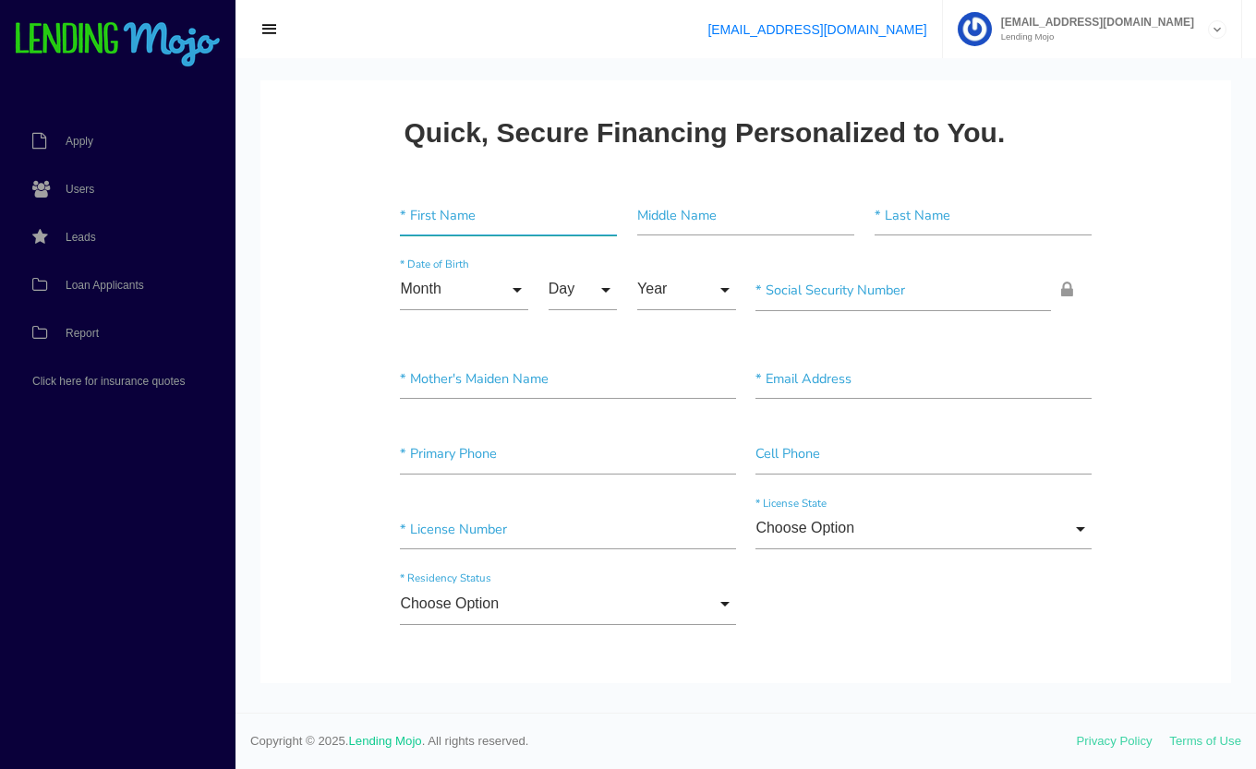
click at [501, 216] on input"] "text" at bounding box center [508, 216] width 217 height 42
type input"] "[PERSON_NAME]"
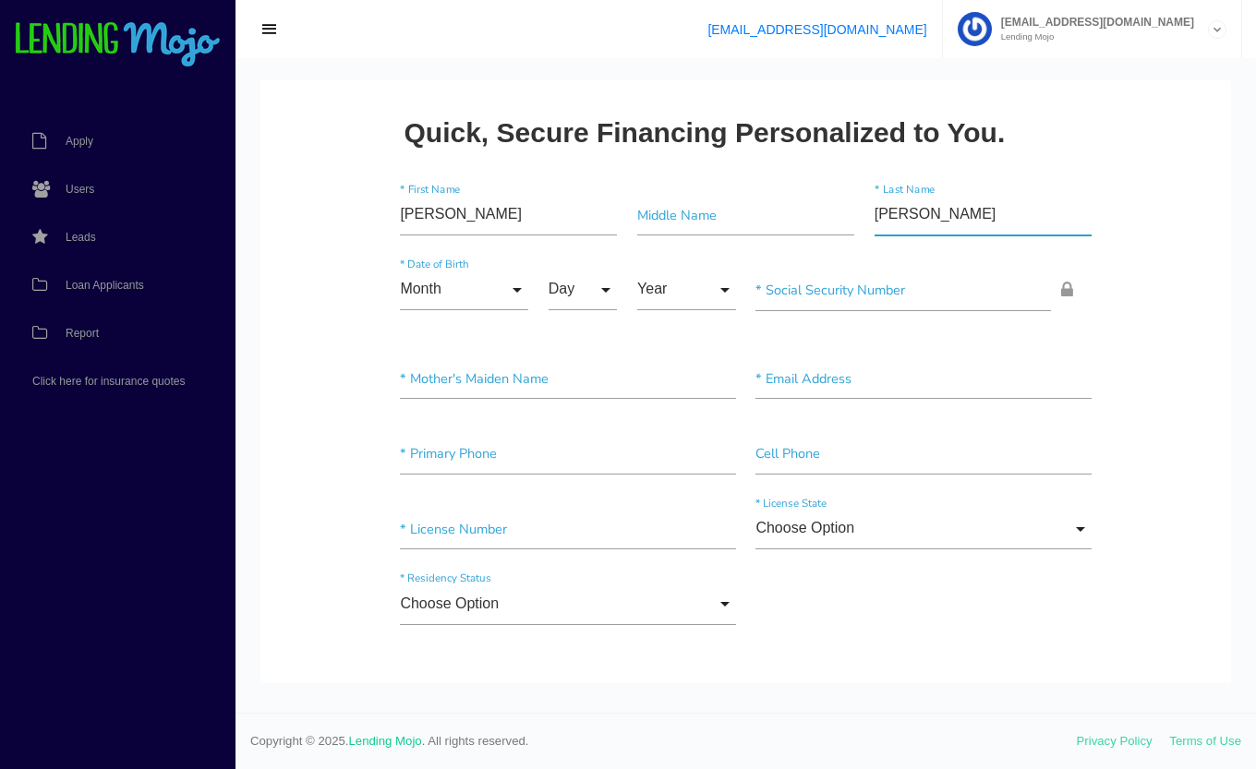
type input"] "[PERSON_NAME]"
click at [686, 215] on input"] "text" at bounding box center [745, 216] width 217 height 42
type input"] "E"
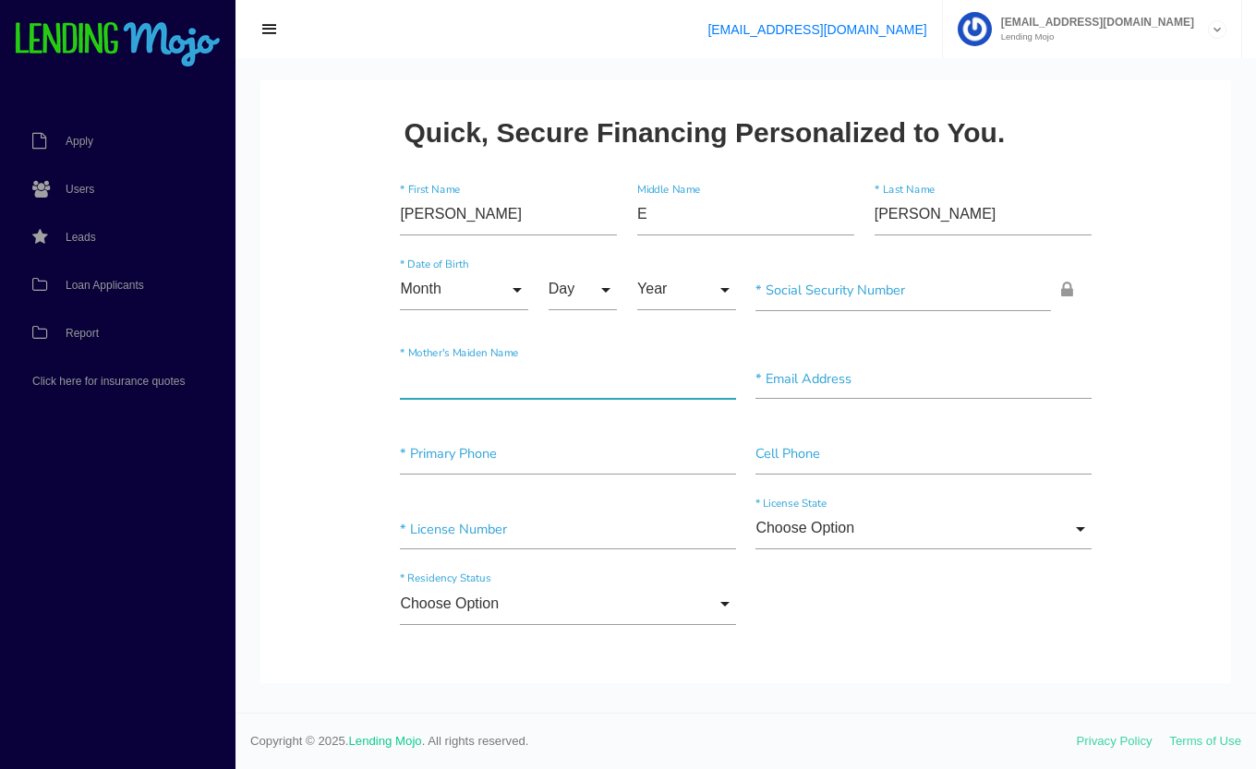
click at [468, 381] on input"] "text" at bounding box center [567, 379] width 335 height 42
type input"] "R"
type input"] "[PERSON_NAME]"
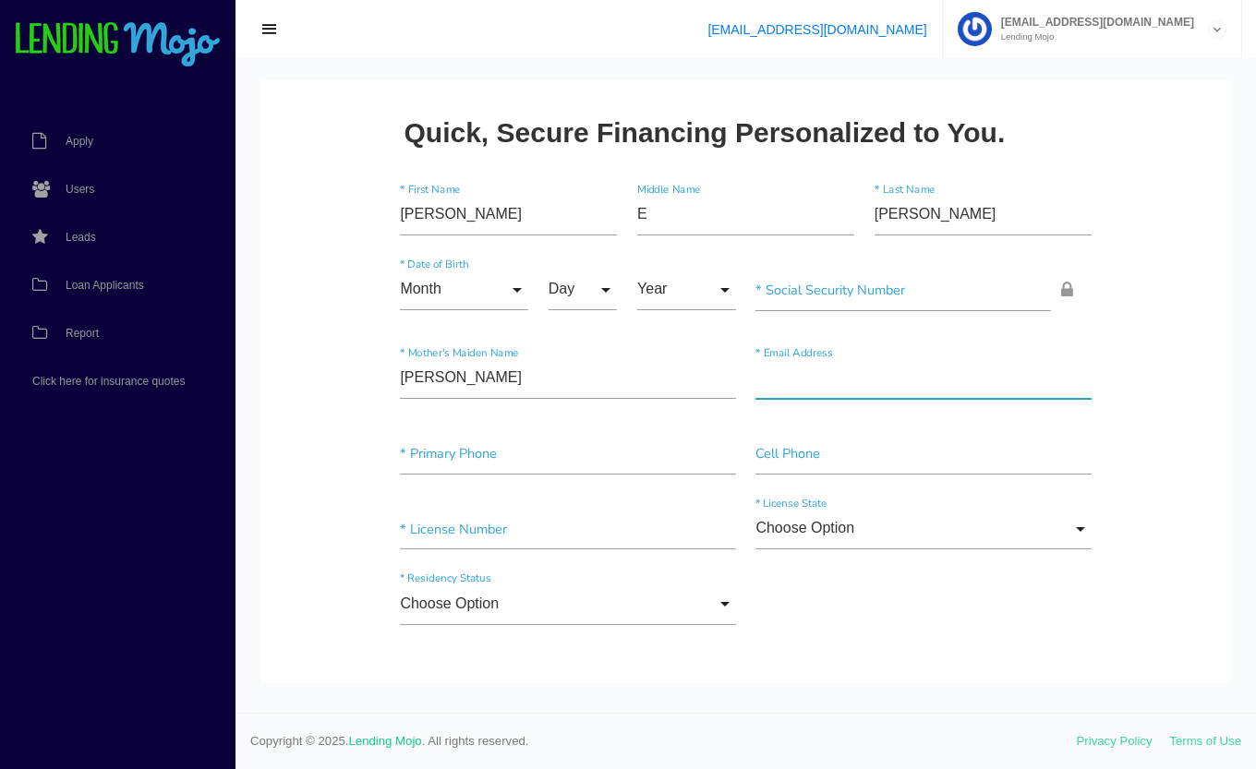
click at [755, 390] on input"] "text" at bounding box center [922, 379] width 335 height 42
type input"] "[EMAIL_ADDRESS][DOMAIN_NAME]"
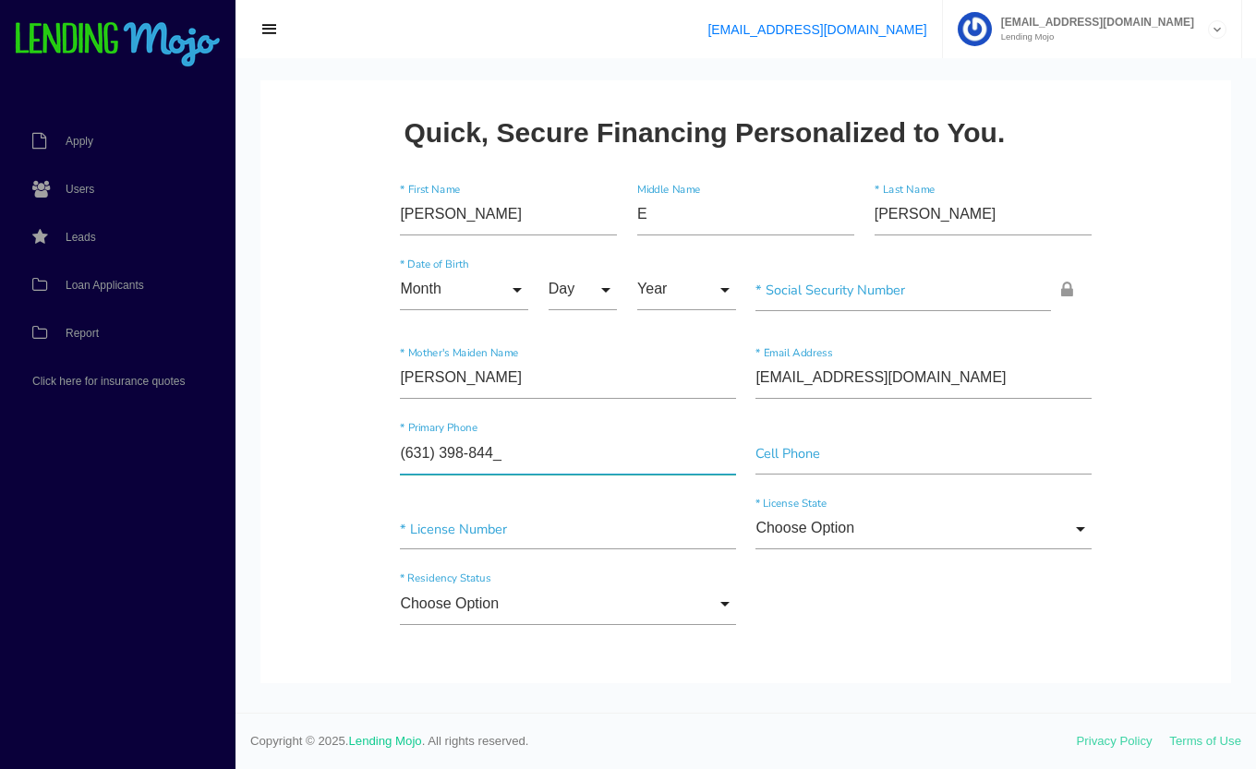
type input"] "(631) 398-8449"
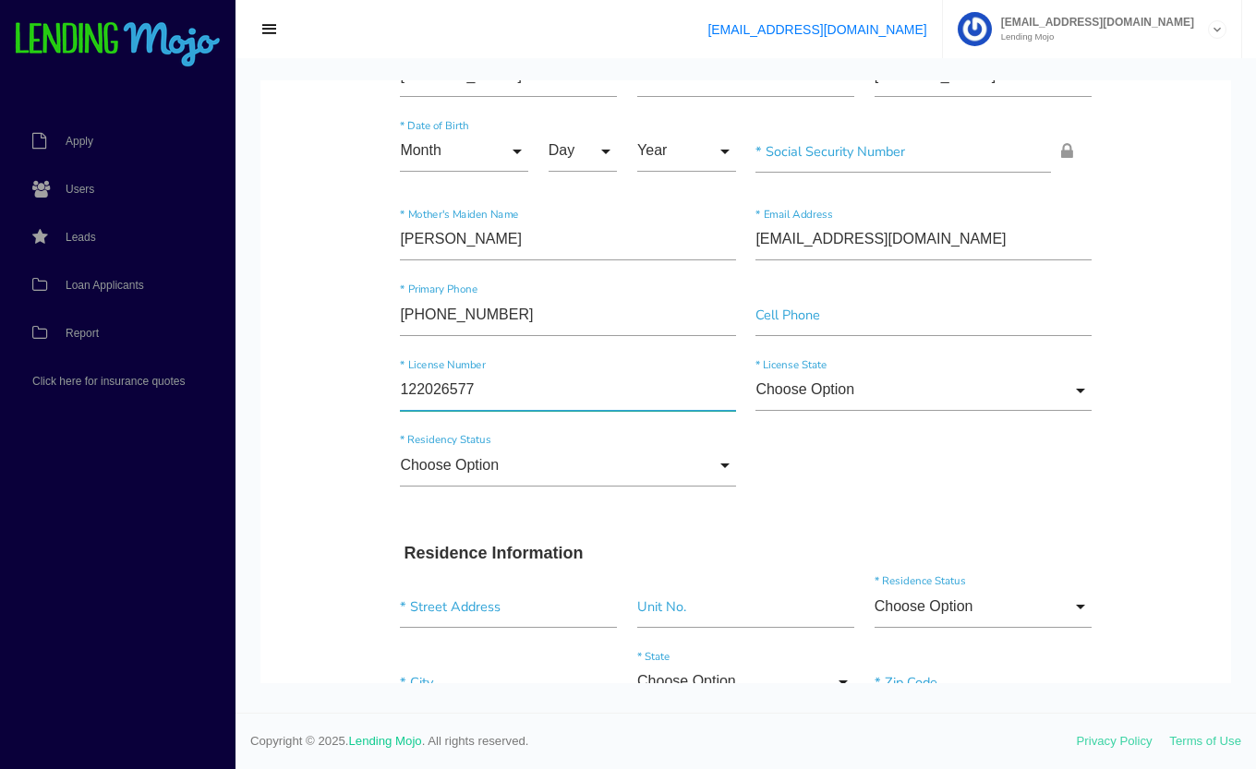
scroll to position [140, 0]
type input"] "122026577"
click at [903, 404] on input "Choose Option" at bounding box center [922, 389] width 335 height 42
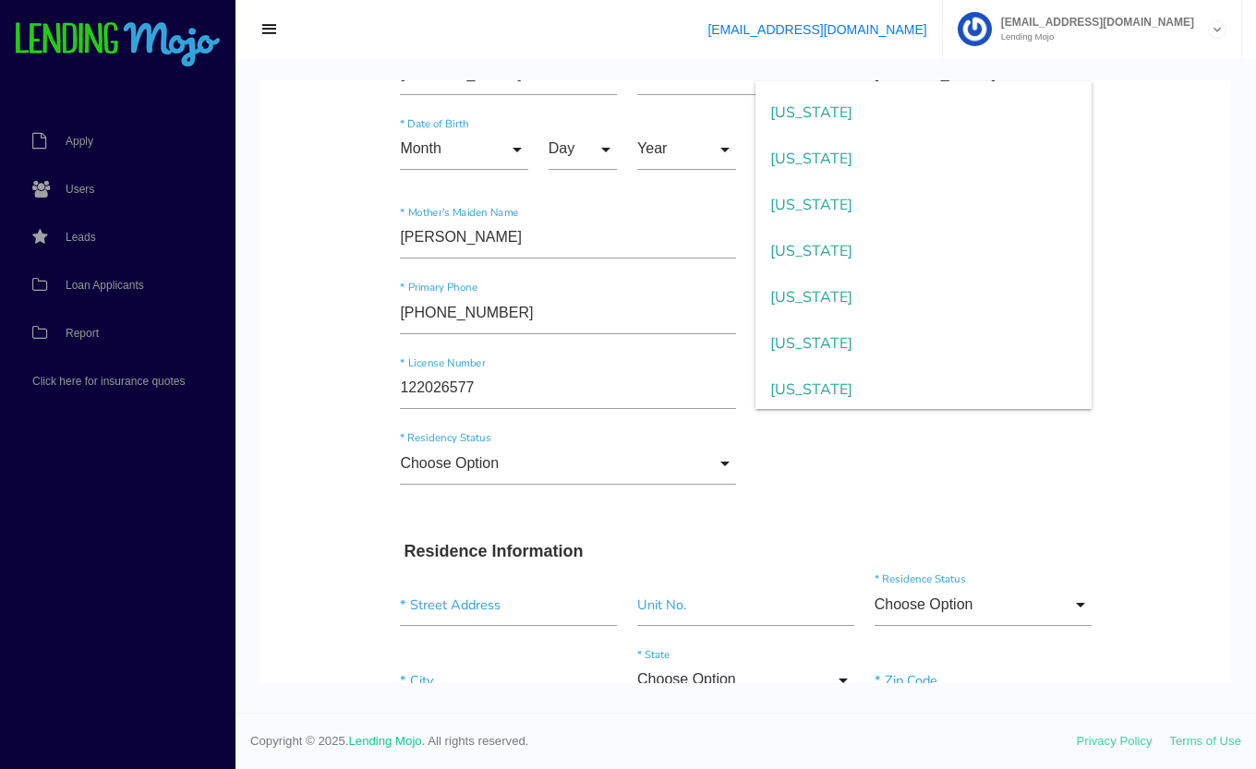
scroll to position [1477, 0]
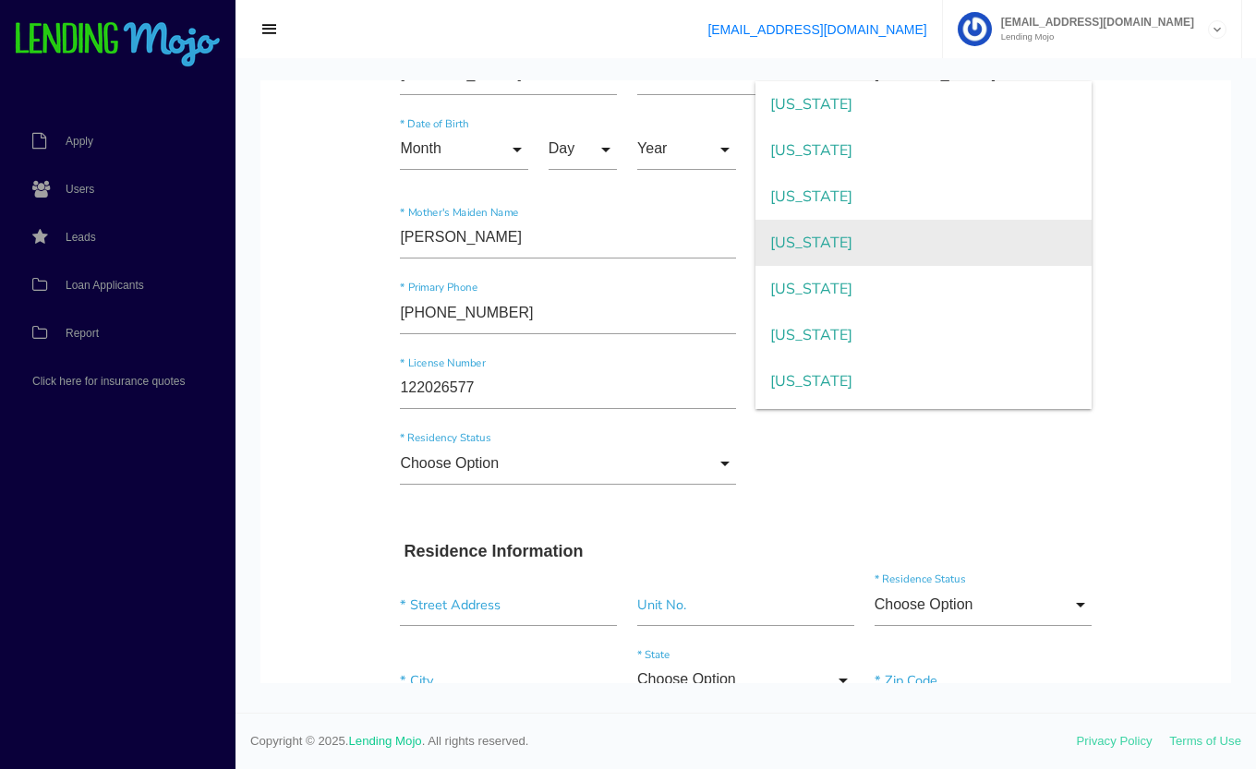
click at [854, 249] on span "New York" at bounding box center [922, 243] width 335 height 46
type input "New York"
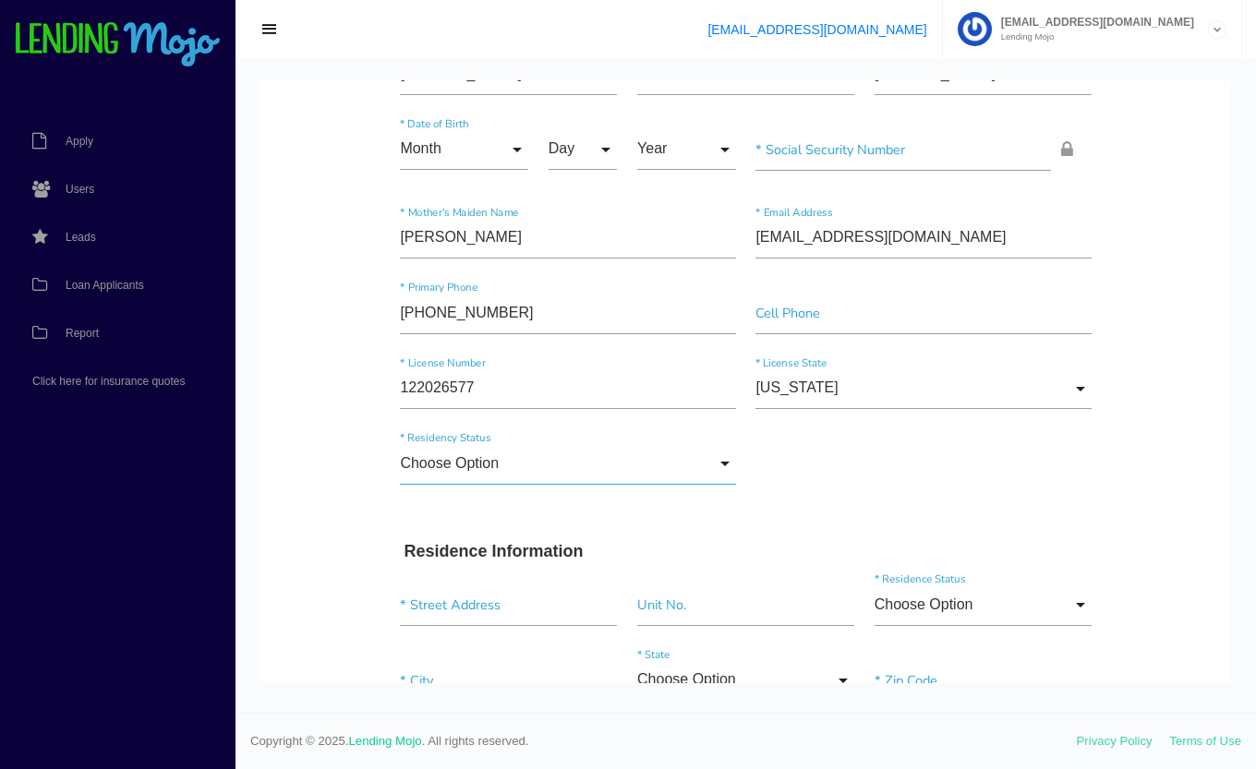
click at [537, 468] on input "Choose Option" at bounding box center [567, 464] width 335 height 42
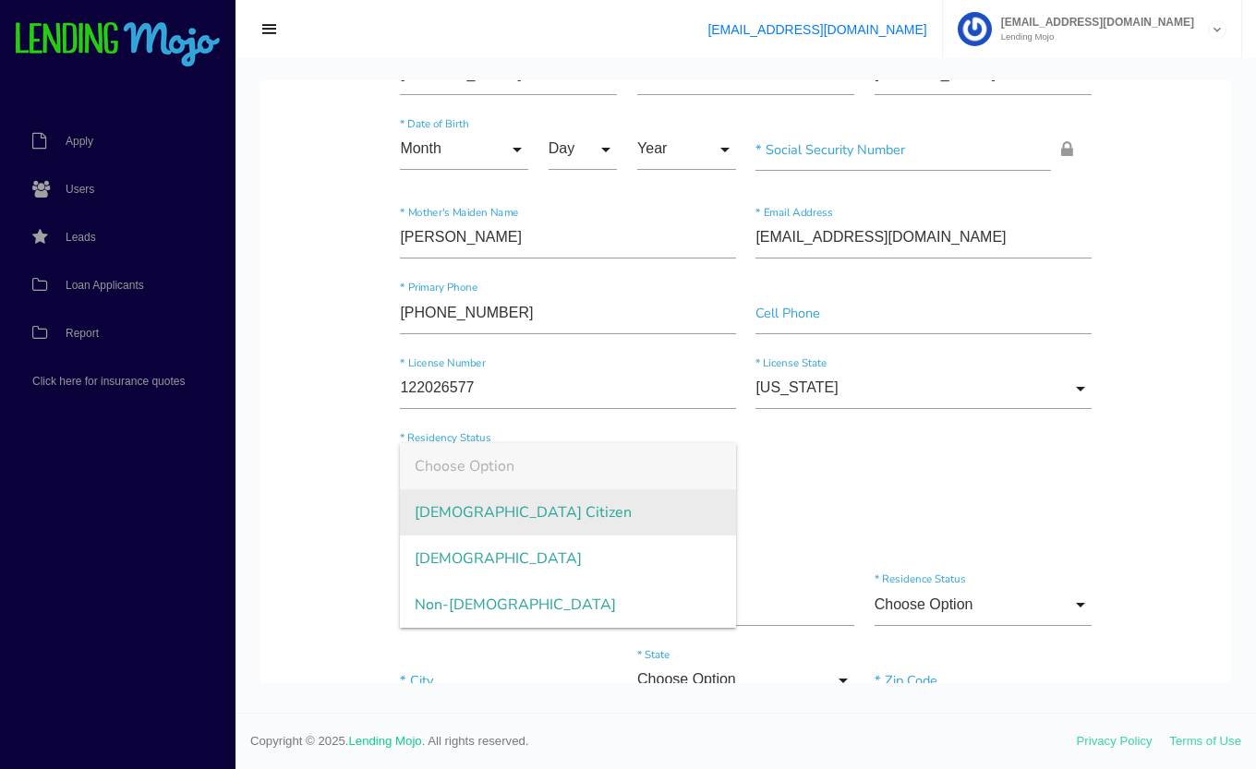
click at [519, 523] on span "US Citizen" at bounding box center [567, 512] width 335 height 46
type input "US Citizen"
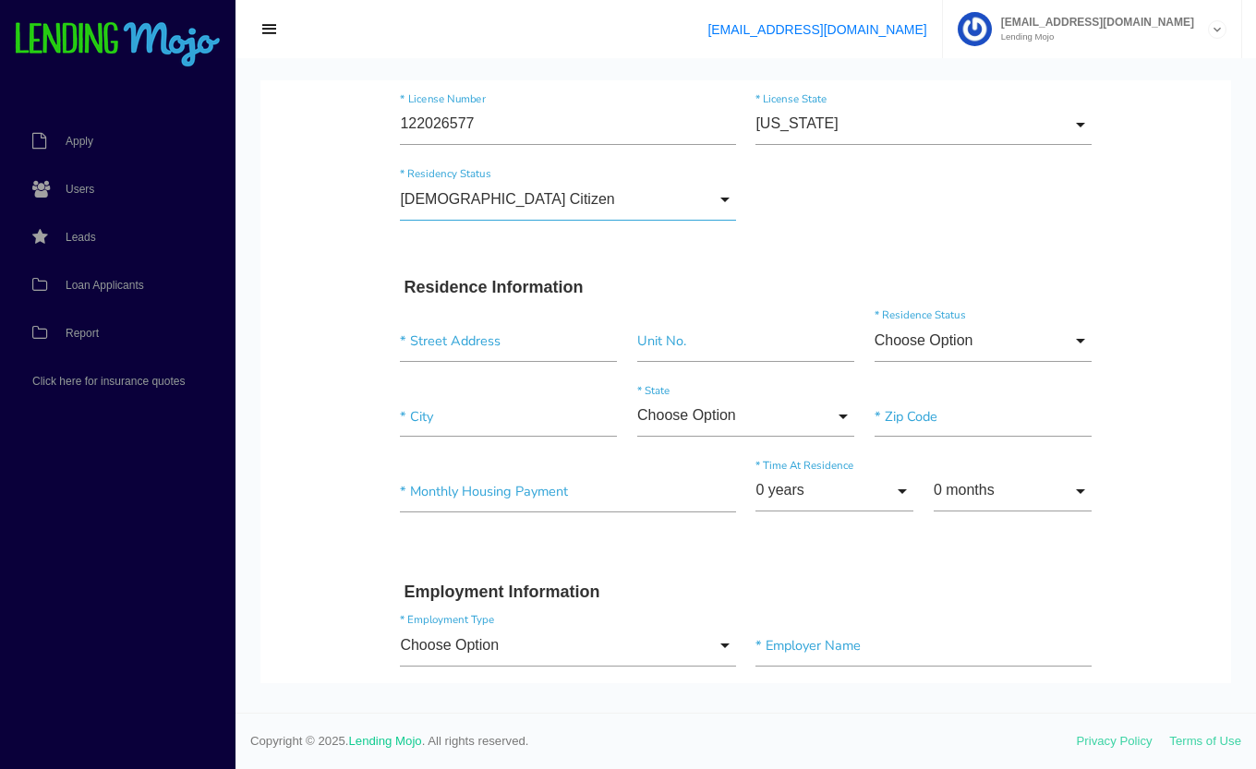
scroll to position [428, 0]
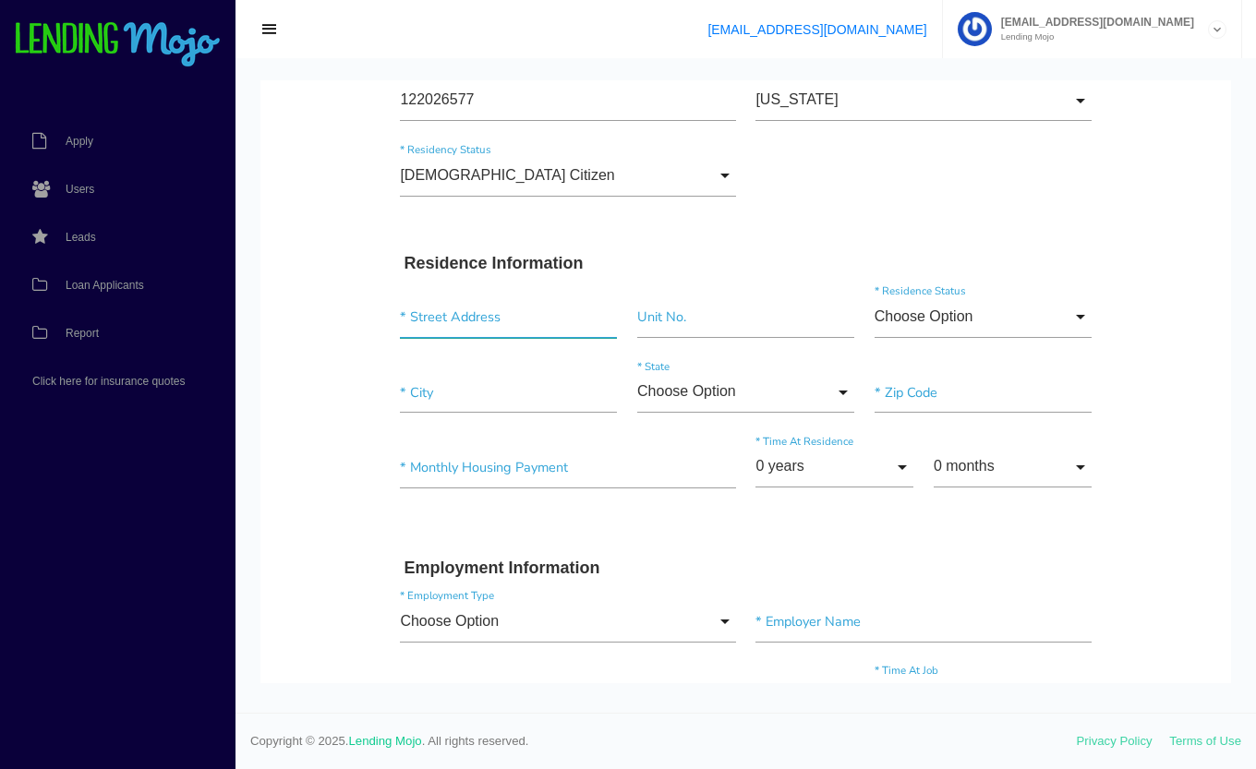
click at [497, 321] on input "text" at bounding box center [508, 317] width 217 height 42
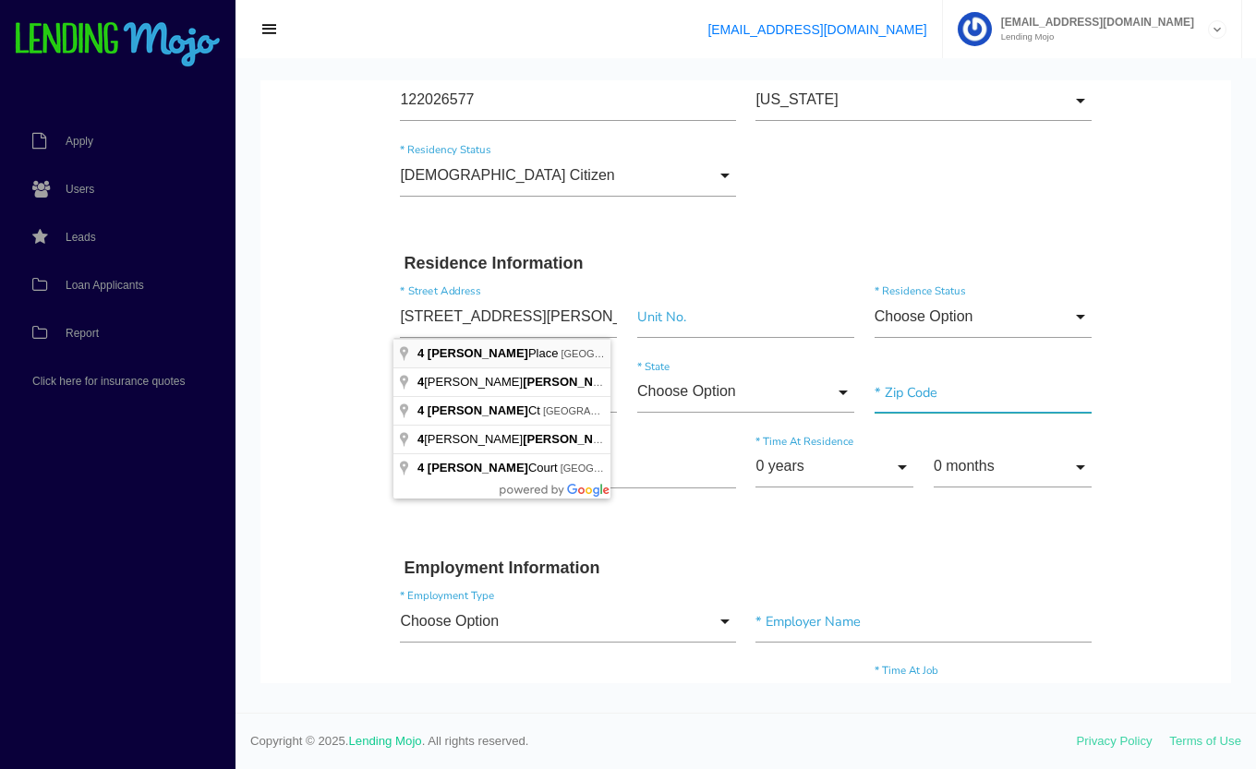
type input "4 Lyn Pl"
type input"] "West Babylon"
type input"] "11704"
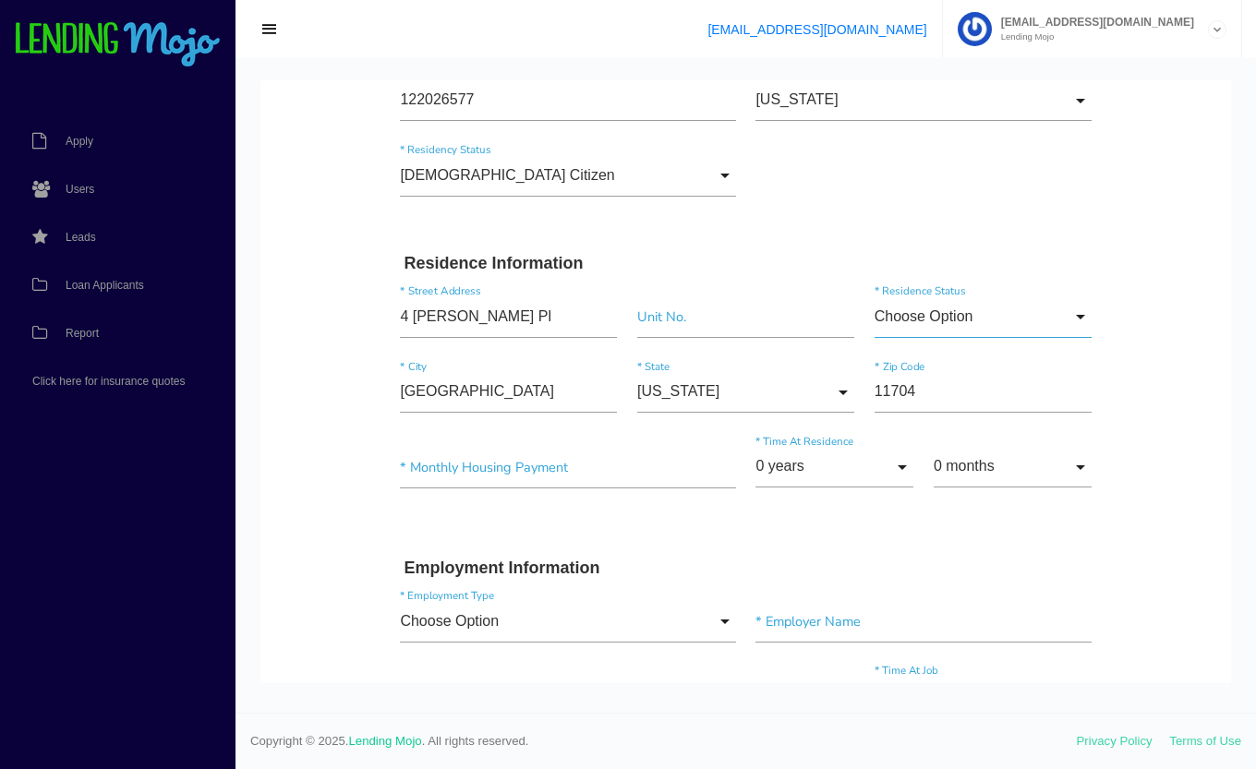
click at [937, 309] on input "Choose Option" at bounding box center [982, 317] width 217 height 42
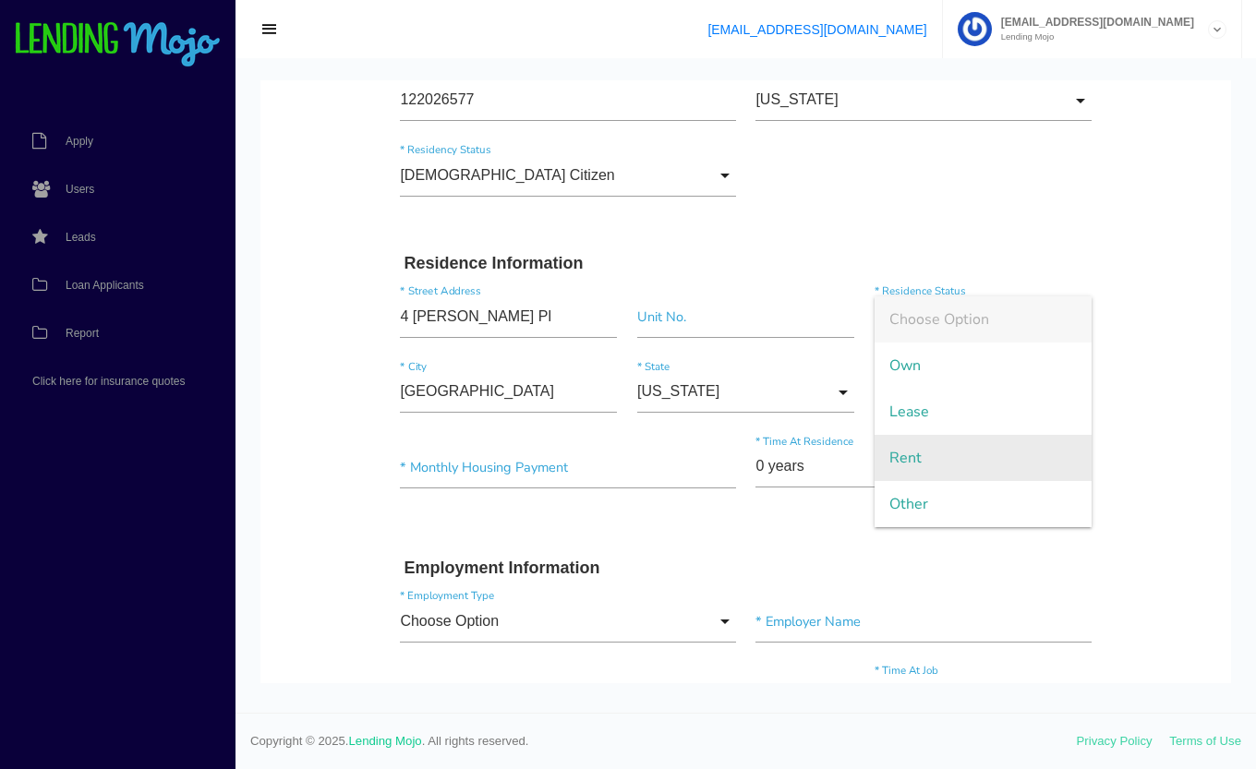
click at [913, 450] on span "Rent" at bounding box center [982, 458] width 217 height 46
type input "Rent"
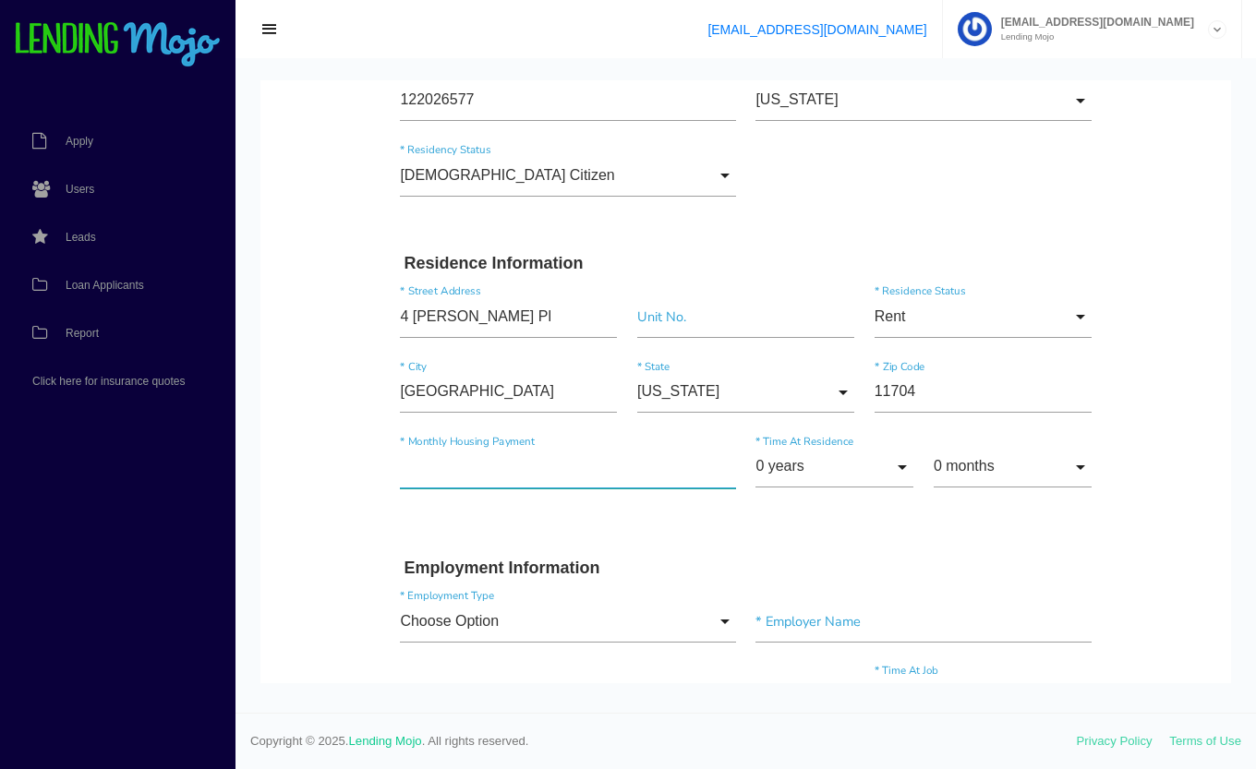
click at [414, 465] on input"] "text" at bounding box center [567, 468] width 335 height 42
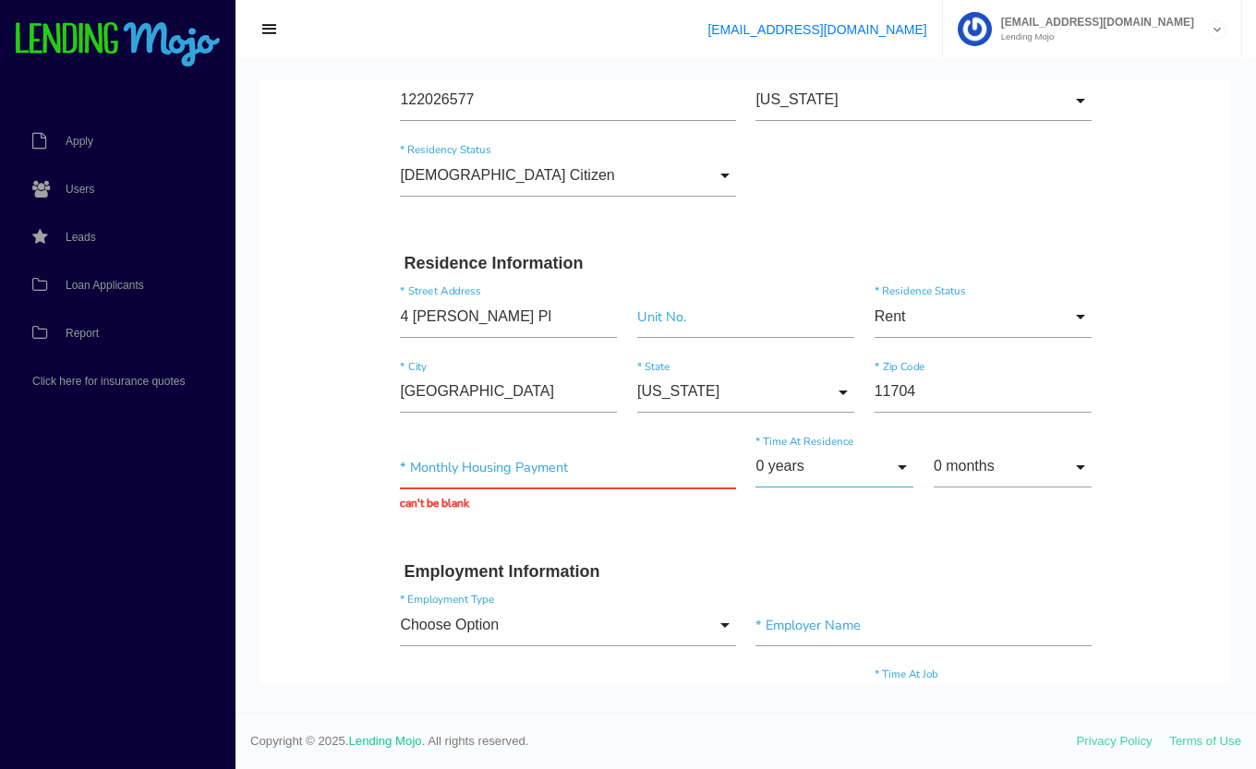
click at [816, 464] on input "0 years" at bounding box center [834, 468] width 158 height 42
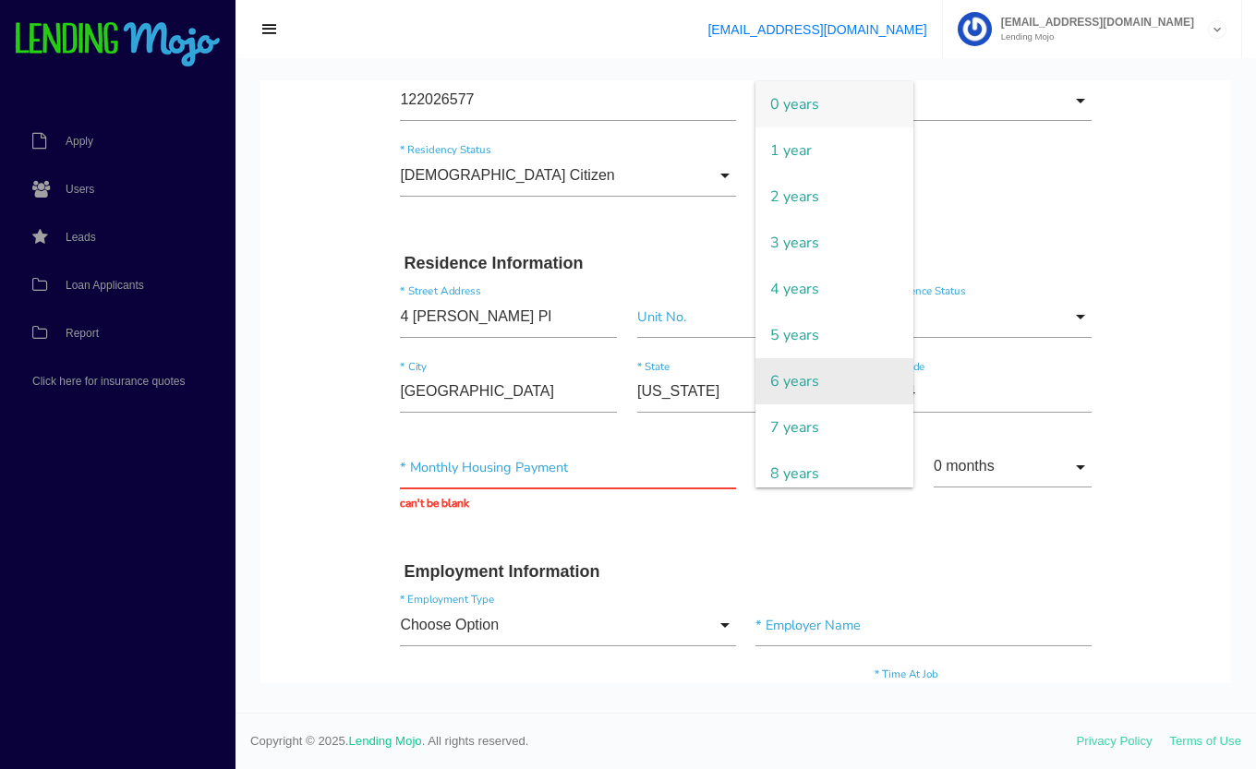
click at [801, 386] on span "6 years" at bounding box center [834, 381] width 158 height 46
type input "6 years"
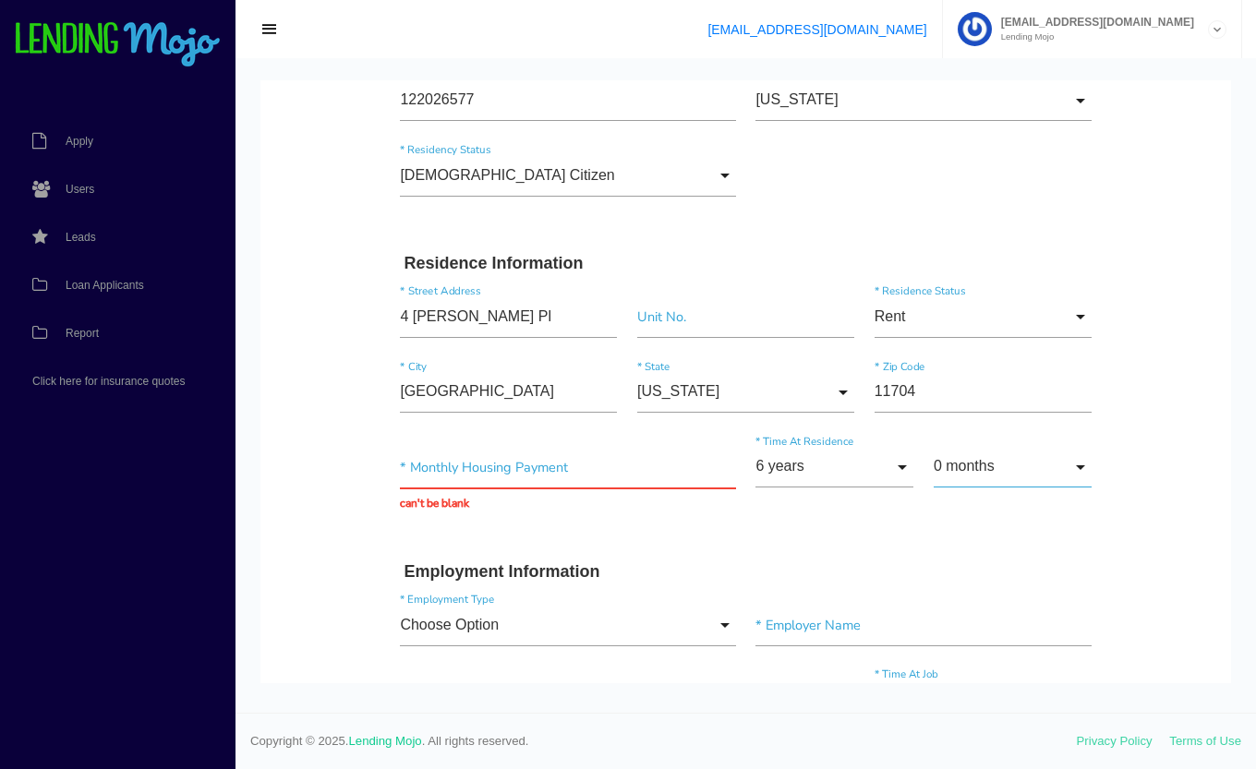
click at [978, 465] on input "0 months" at bounding box center [1013, 468] width 158 height 42
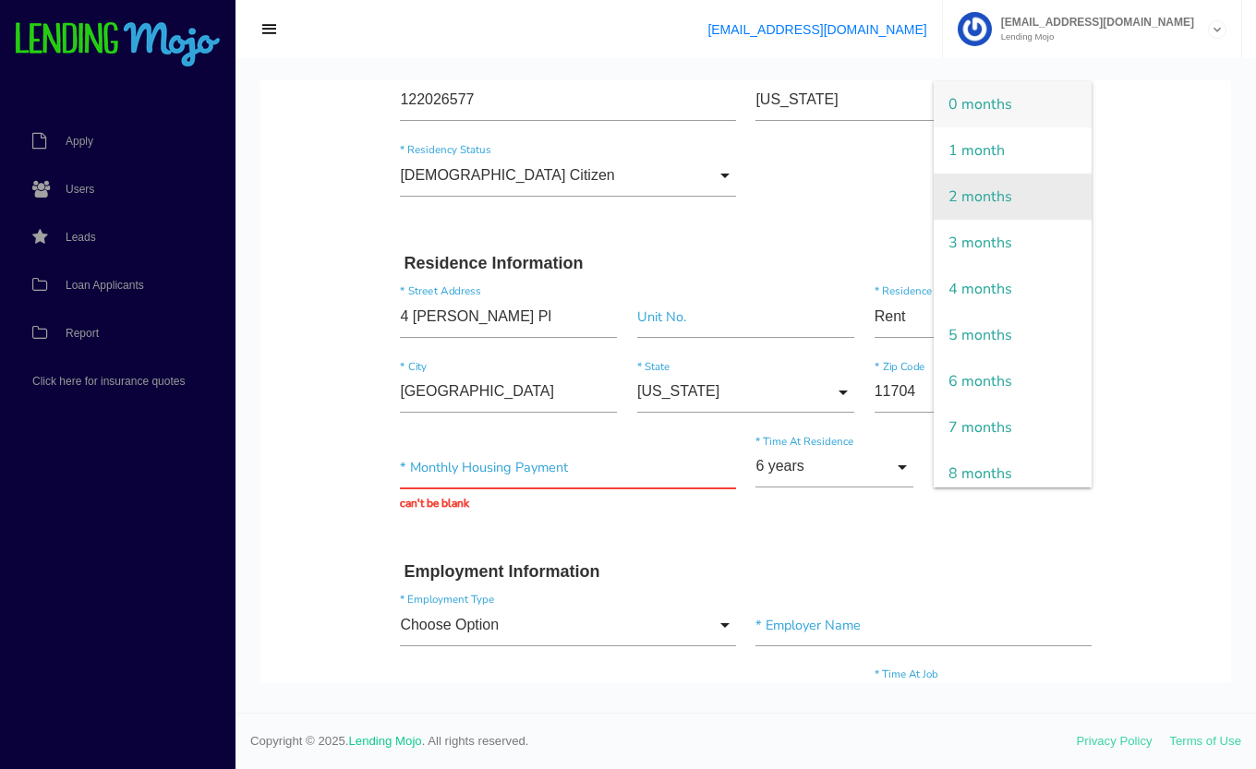
click at [985, 201] on span "2 months" at bounding box center [1013, 197] width 158 height 46
type input "2 months"
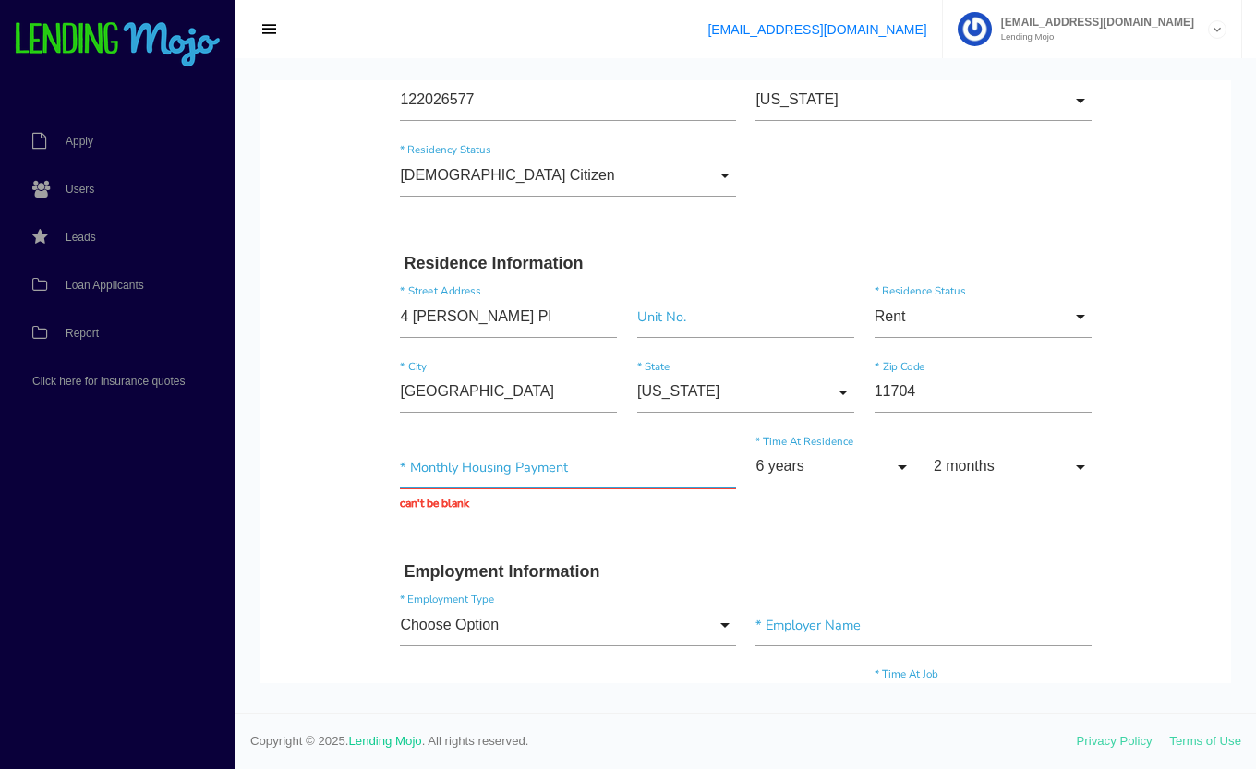
click at [540, 457] on input "text" at bounding box center [567, 468] width 335 height 42
type input "$1.00"
click at [241, 484] on div at bounding box center [745, 385] width 1020 height 655
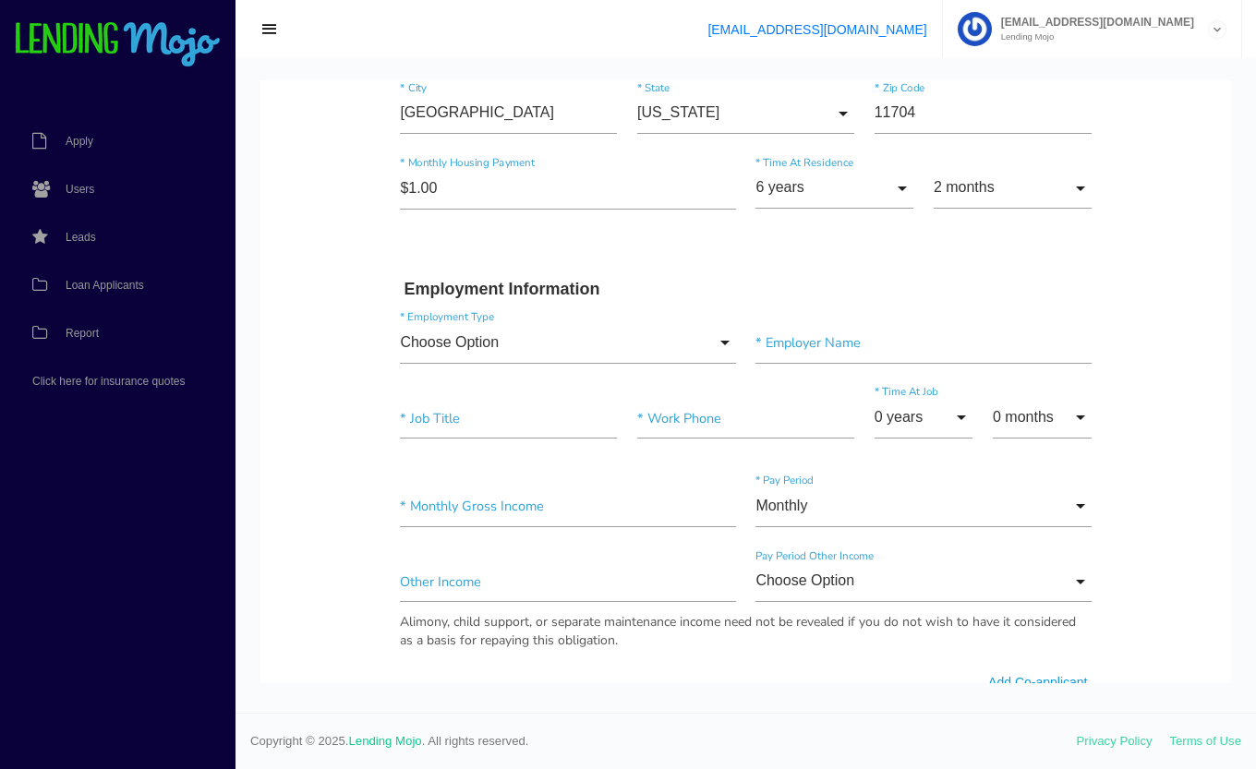
scroll to position [710, 0]
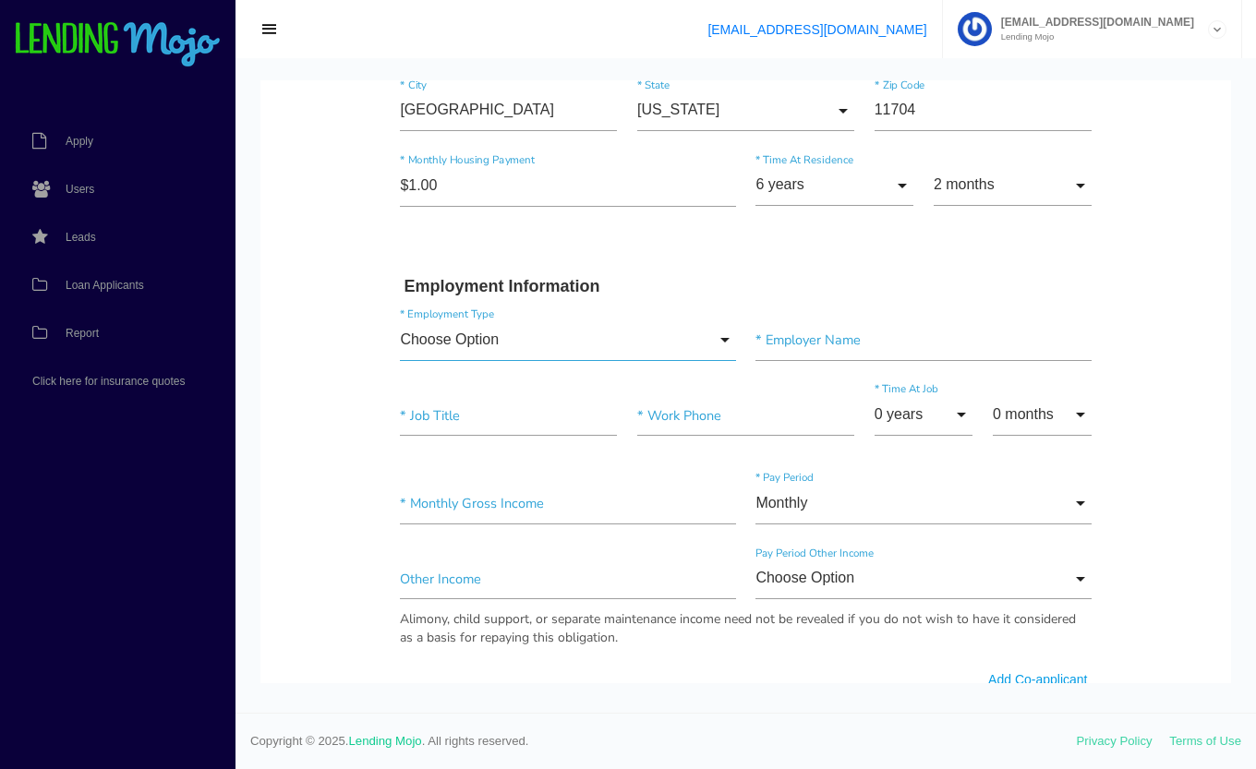
click at [625, 348] on input "Choose Option" at bounding box center [567, 341] width 335 height 42
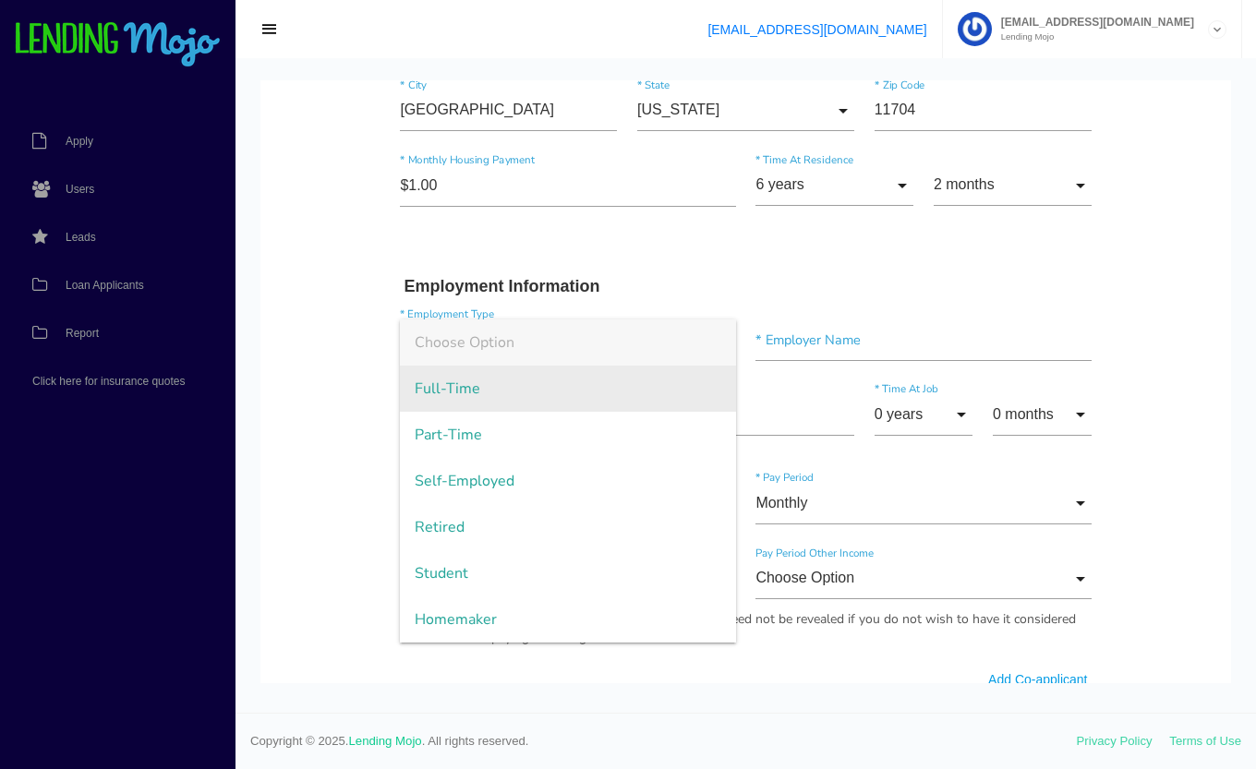
click at [481, 395] on span "Full-Time" at bounding box center [567, 389] width 335 height 46
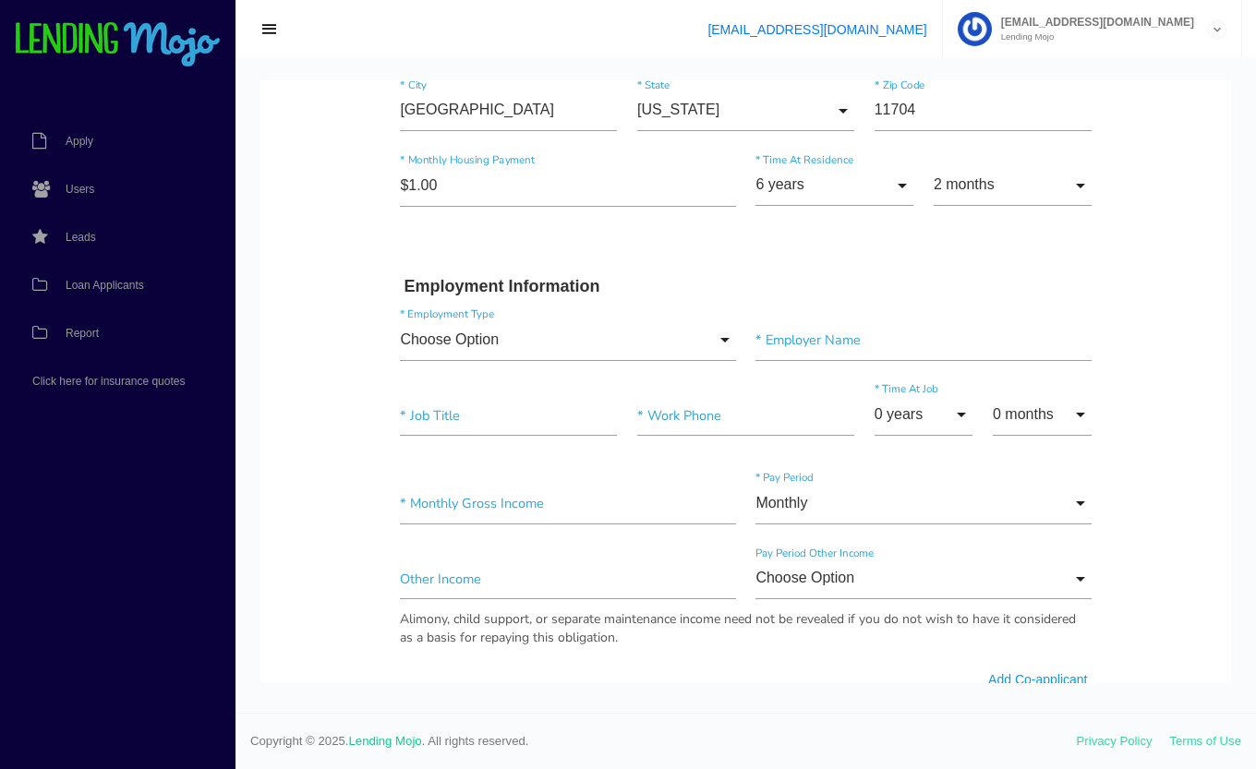
type input "Full-Time"
click at [813, 343] on input"] "text" at bounding box center [922, 341] width 335 height 42
type input"] "HARVARD MAINTAINCE"
type input"] "MAINTENCE"
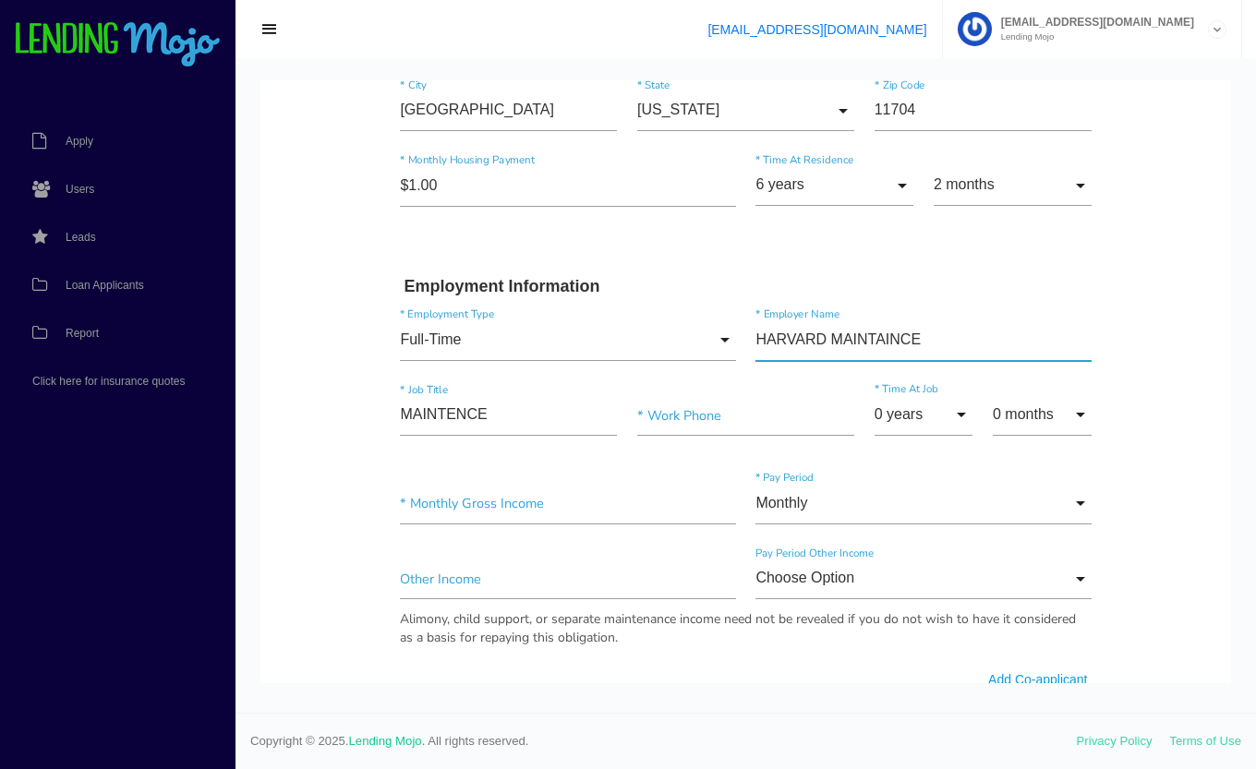
click at [876, 341] on input"] "HARVARD MAINTAINCE" at bounding box center [922, 341] width 335 height 42
type input"] "HARVARD MAINTENANCE"
click at [493, 417] on input"] "MAINTENCE" at bounding box center [508, 416] width 217 height 42
type input"] "MAINTENANCE"
click at [684, 413] on input"] "text" at bounding box center [745, 416] width 217 height 42
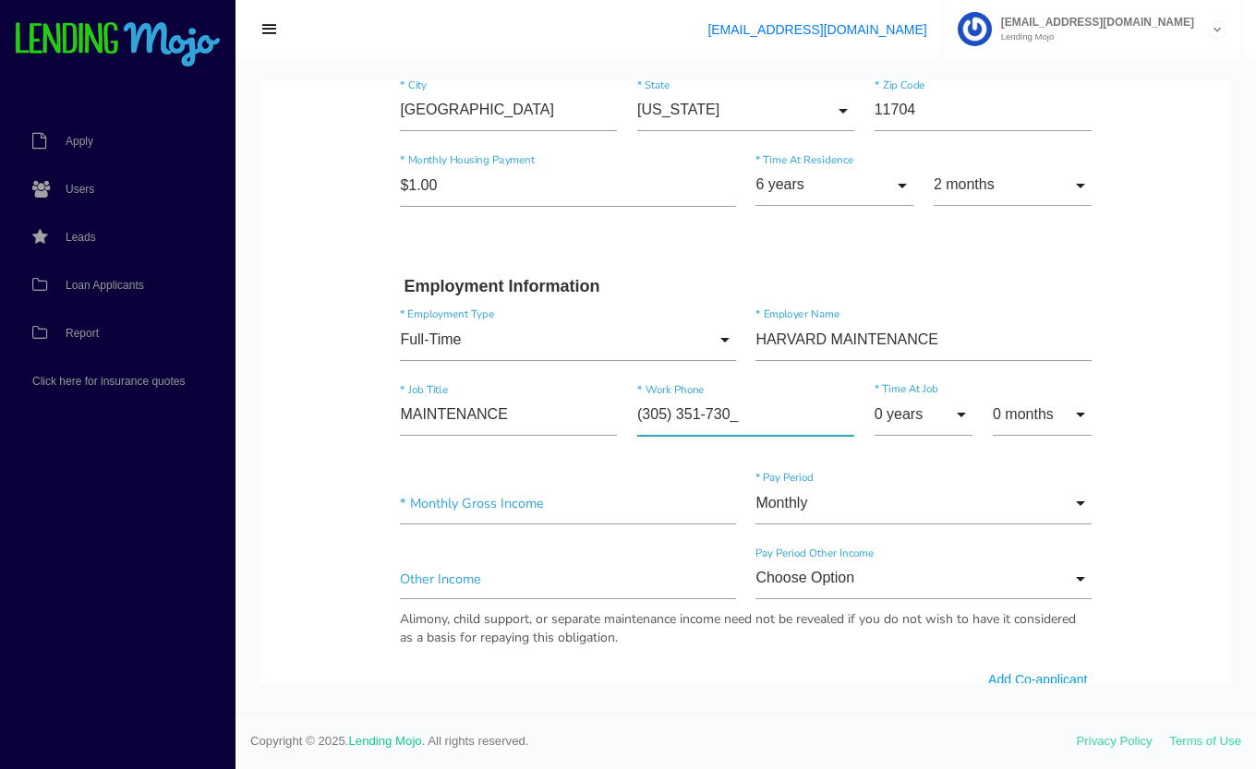
type input"] "(305) 351-7300"
click at [928, 428] on input "0 years" at bounding box center [923, 415] width 99 height 42
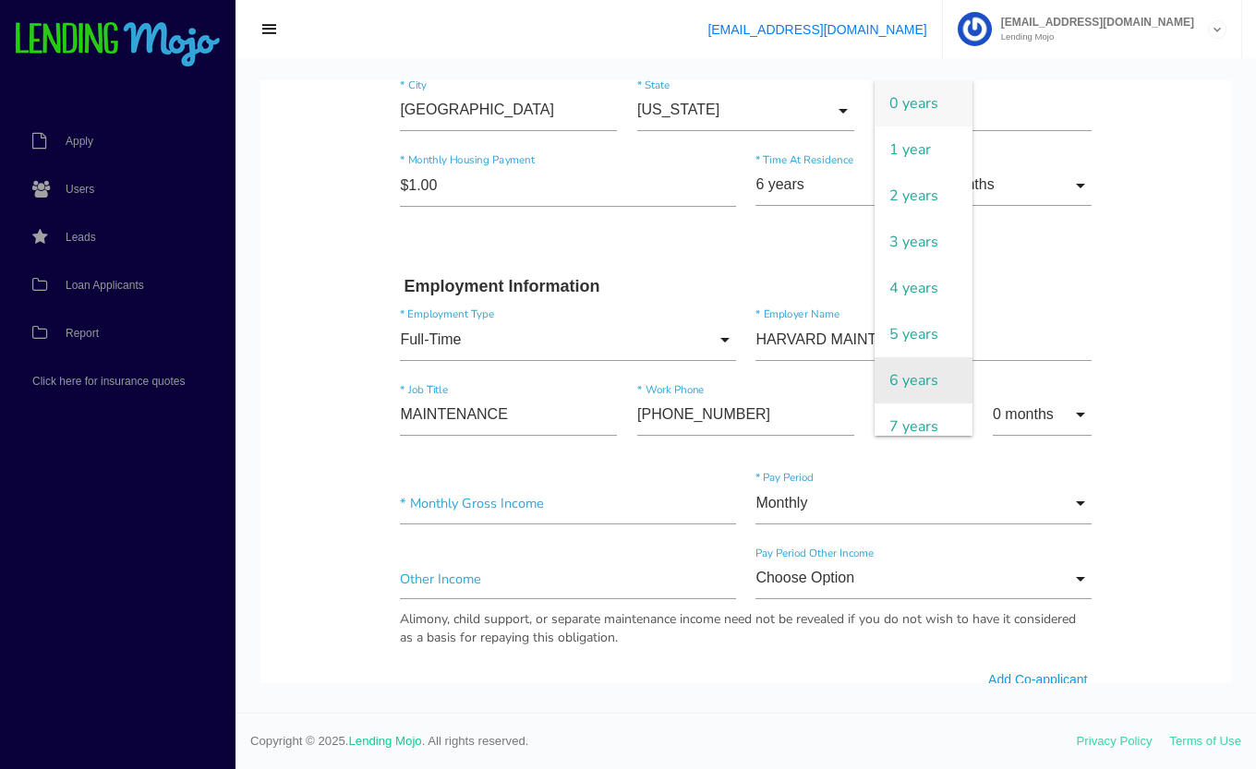
click at [926, 385] on span "6 years" at bounding box center [923, 380] width 99 height 46
type input "6 years"
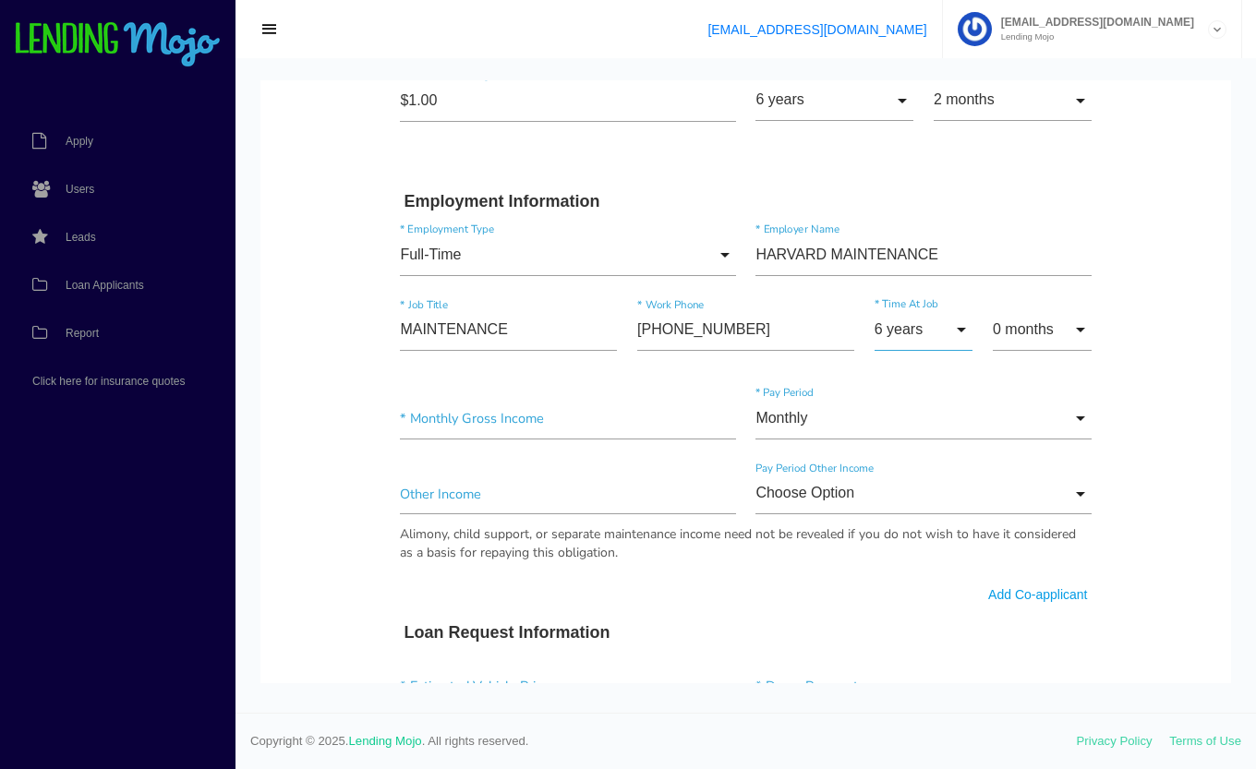
scroll to position [802, 0]
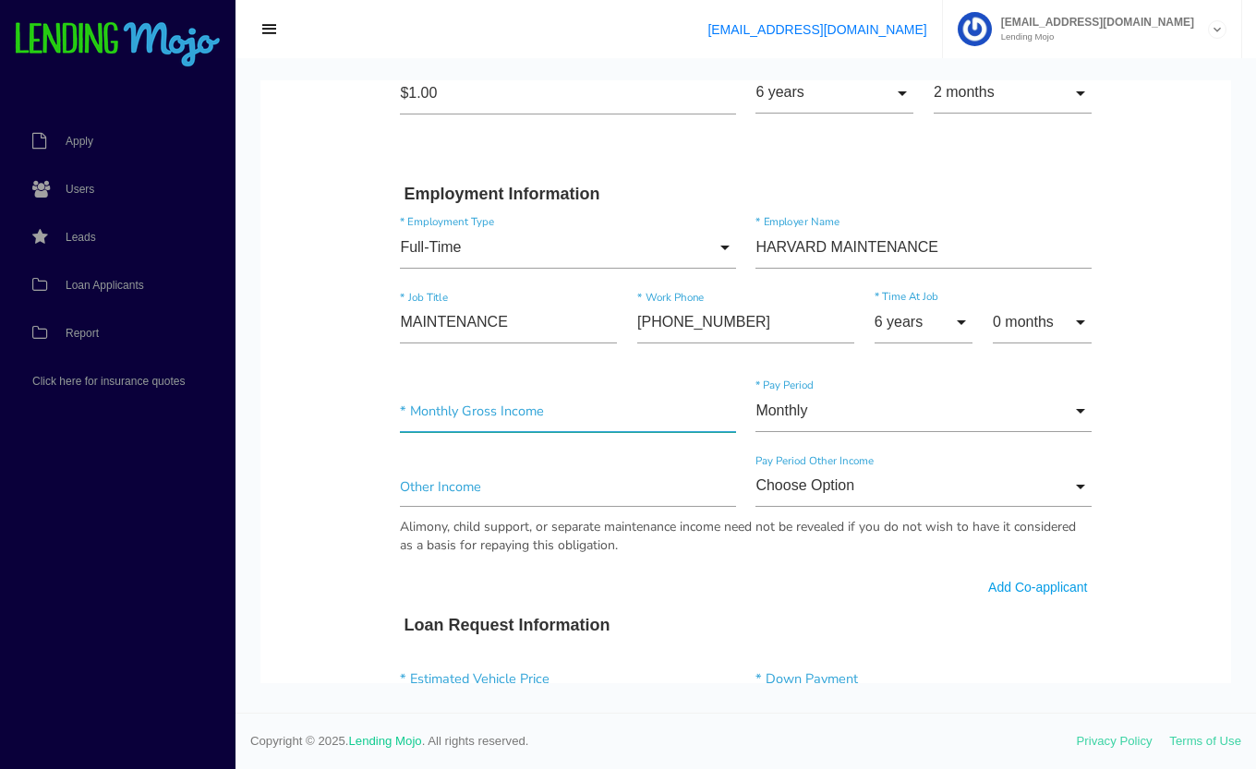
click at [534, 414] on input"] "text" at bounding box center [567, 412] width 335 height 42
type input"] "$4,800.00"
click at [283, 452] on body "Quick, Secure Financing Personalized to You. MARTA * First Name E Middle Name R…" at bounding box center [745, 469] width 971 height 2383
click at [792, 412] on input "Monthly" at bounding box center [922, 412] width 335 height 42
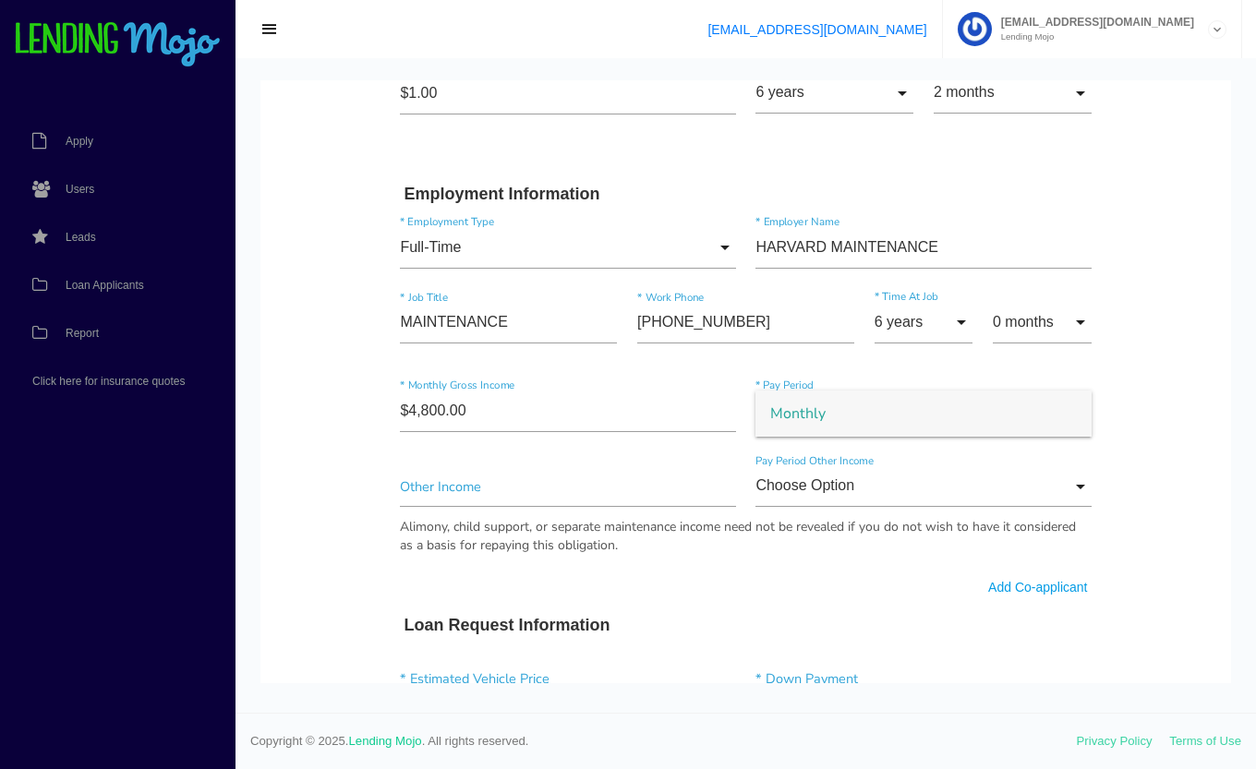
click at [863, 415] on span "Monthly" at bounding box center [922, 414] width 335 height 46
click at [1074, 400] on input "Monthly" at bounding box center [922, 412] width 335 height 42
click at [978, 422] on span "Monthly" at bounding box center [922, 414] width 335 height 46
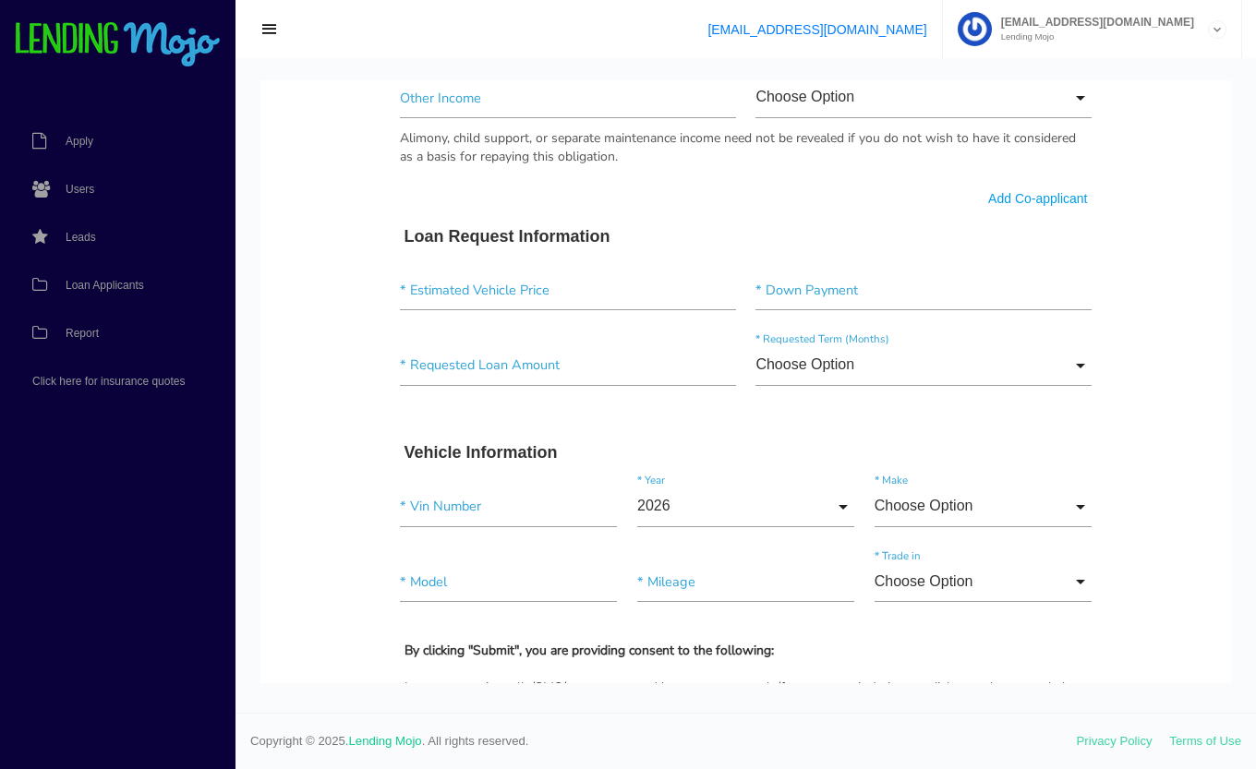
scroll to position [1190, 0]
click at [517, 293] on input"] "text" at bounding box center [567, 292] width 335 height 42
type input"] "$22,500.00"
click at [796, 295] on input"] "text" at bounding box center [922, 292] width 335 height 42
type input"] "$5,000.00"
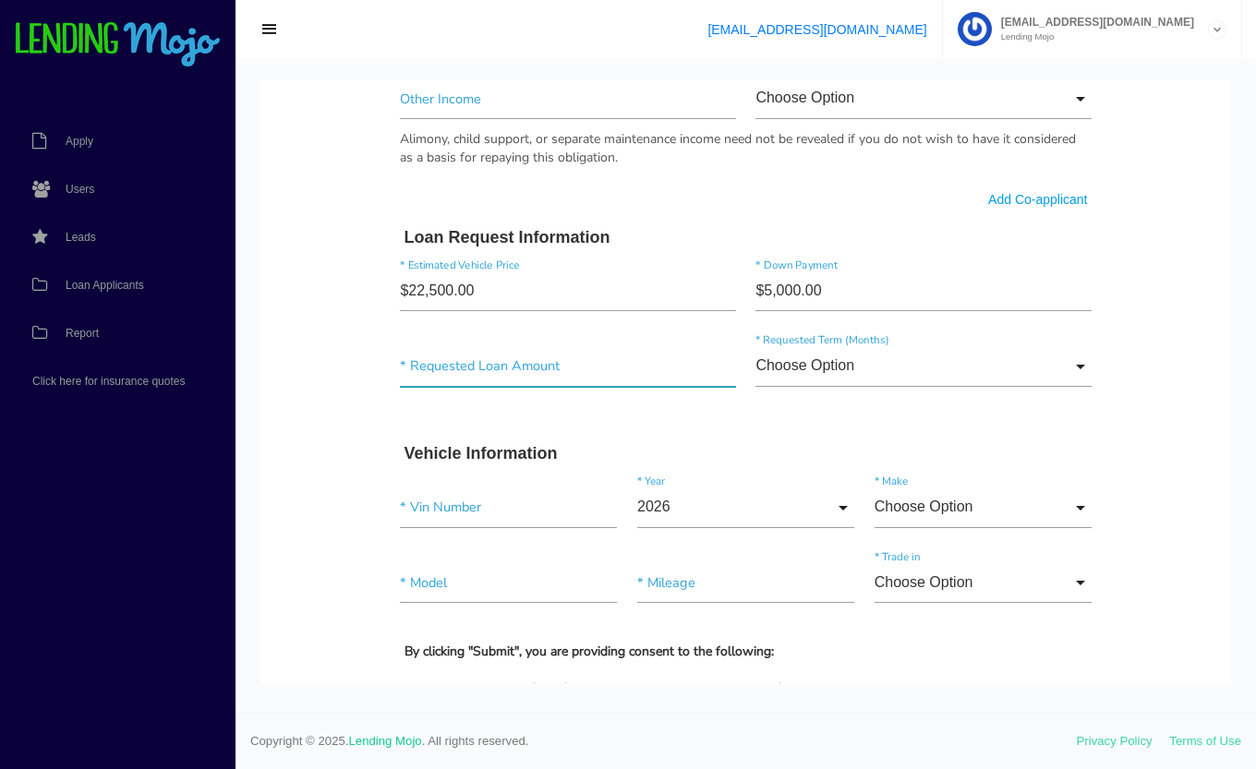
click at [430, 372] on input"] "text" at bounding box center [567, 366] width 335 height 42
type input"] "$20,000.00"
click at [823, 360] on input "Choose Option" at bounding box center [922, 366] width 335 height 42
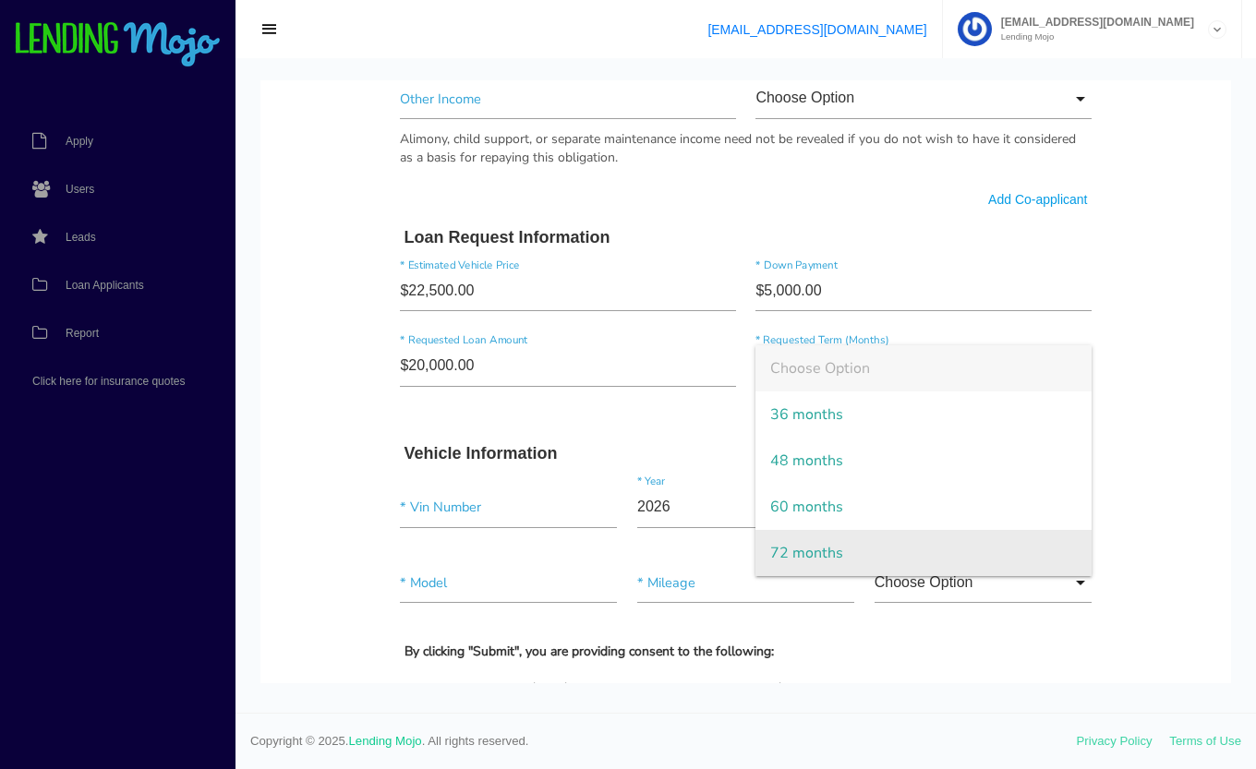
click at [789, 551] on span "72 months" at bounding box center [922, 553] width 335 height 46
type input "72 months"
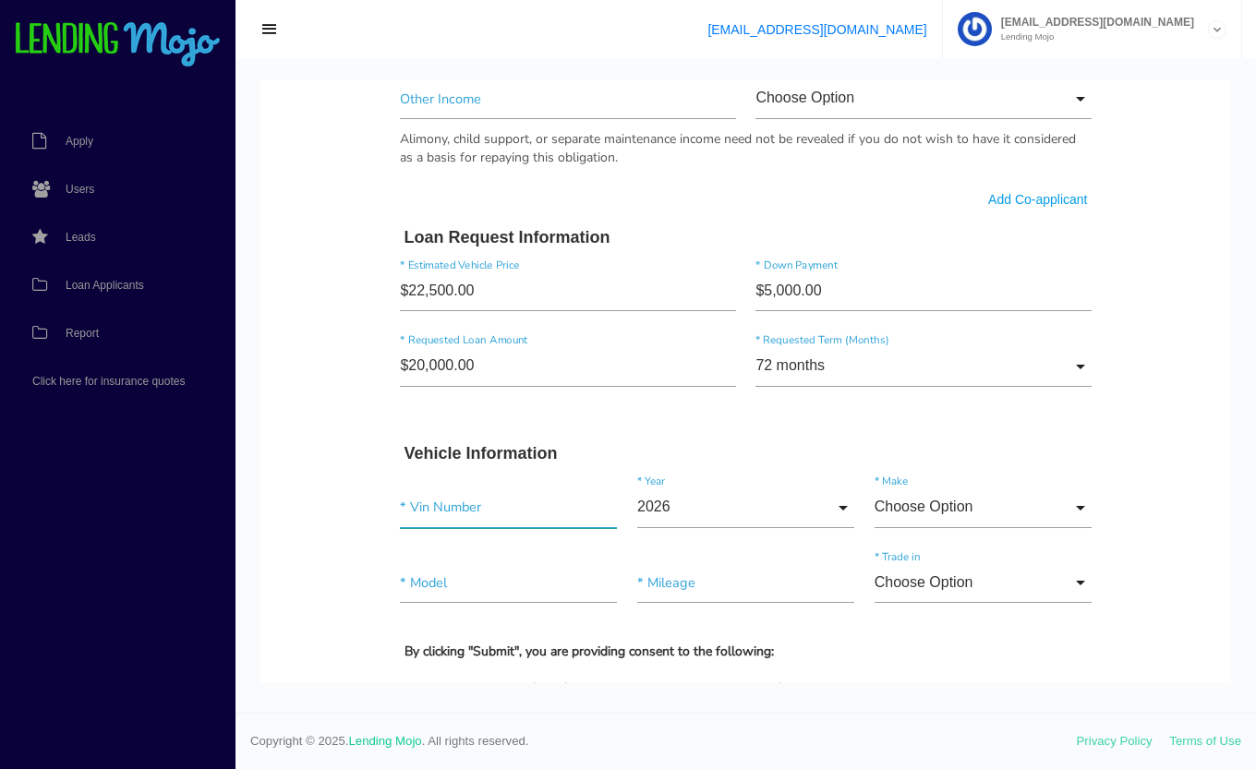
click at [412, 506] on input"] "text" at bounding box center [508, 508] width 217 height 42
type input"] "1C6RR7LT8KS557443"
click at [730, 498] on input "2026" at bounding box center [745, 508] width 217 height 42
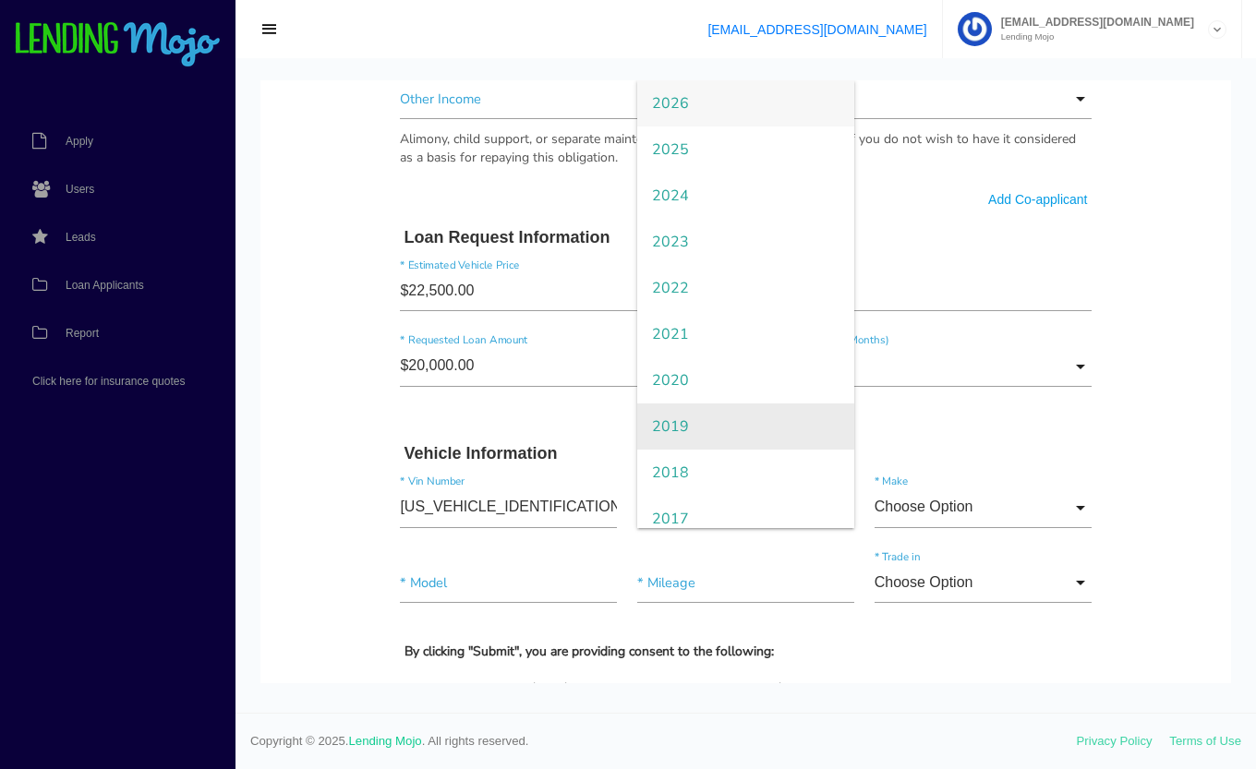
click at [706, 421] on span "2019" at bounding box center [745, 427] width 217 height 46
type input "2019"
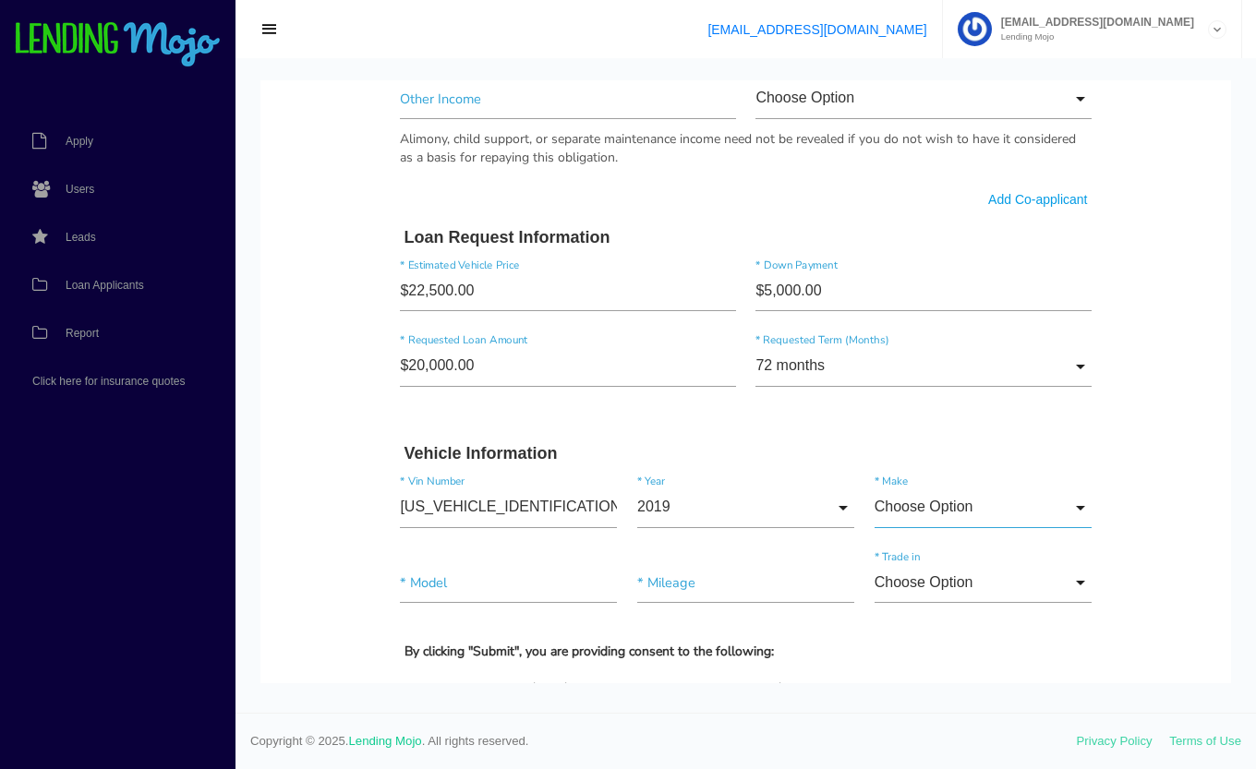
click at [945, 503] on input "Choose Option" at bounding box center [982, 508] width 217 height 42
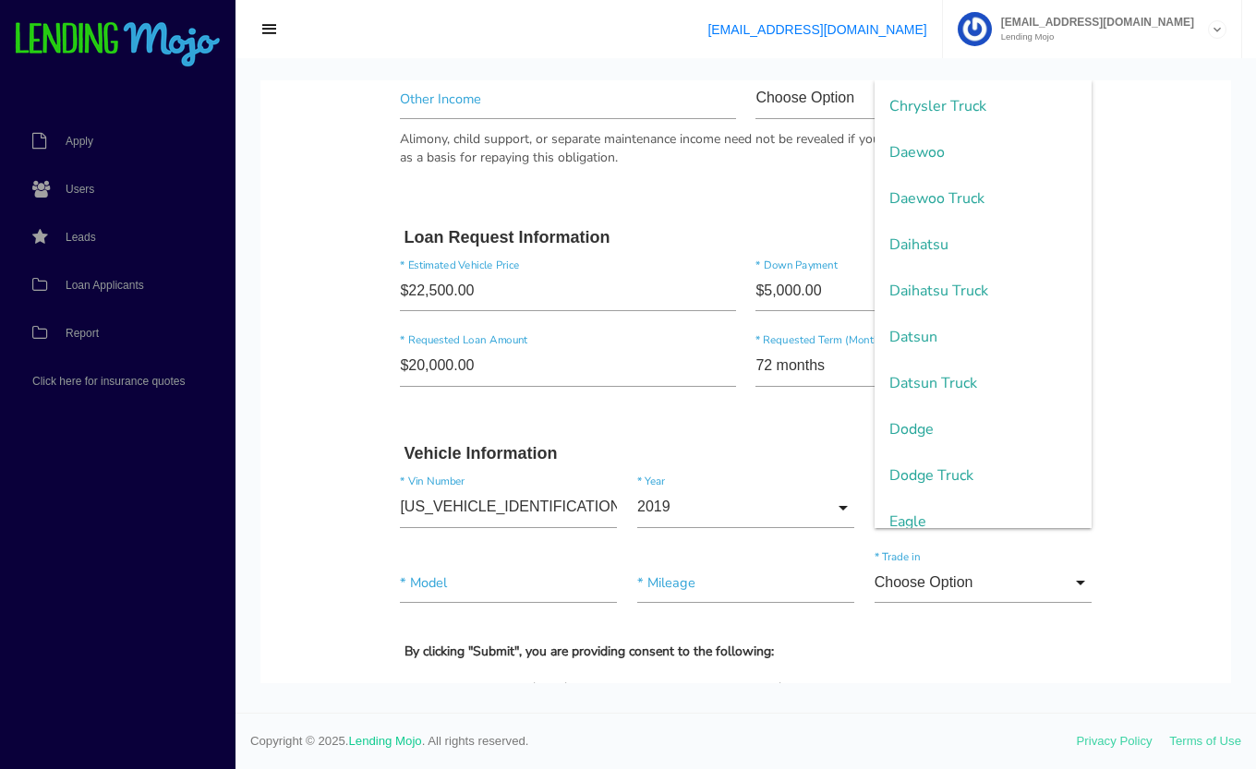
scroll to position [830, 0]
click at [942, 471] on span "Dodge Truck" at bounding box center [982, 474] width 217 height 46
type input "Dodge Truck"
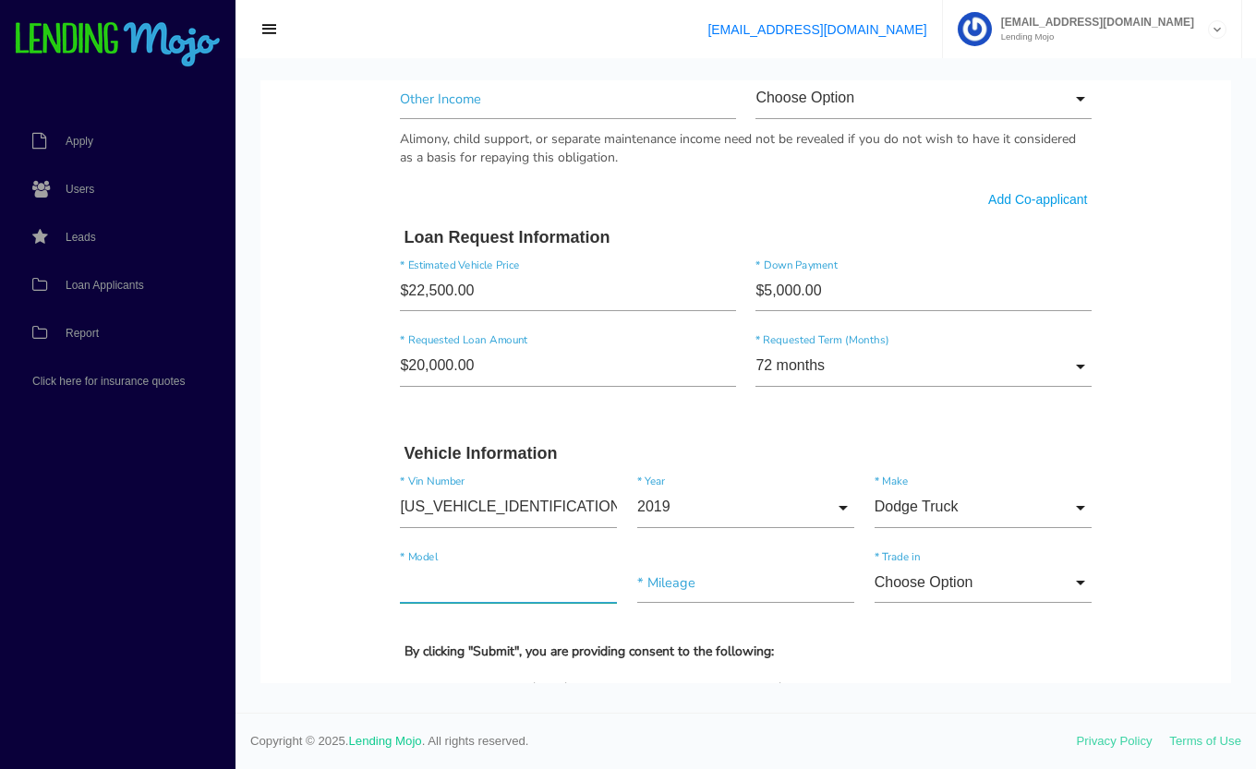
click at [487, 579] on input"] "text" at bounding box center [508, 583] width 217 height 42
type input"] "RAM 1500"
click at [914, 510] on input "Dodge Truck" at bounding box center [982, 508] width 217 height 42
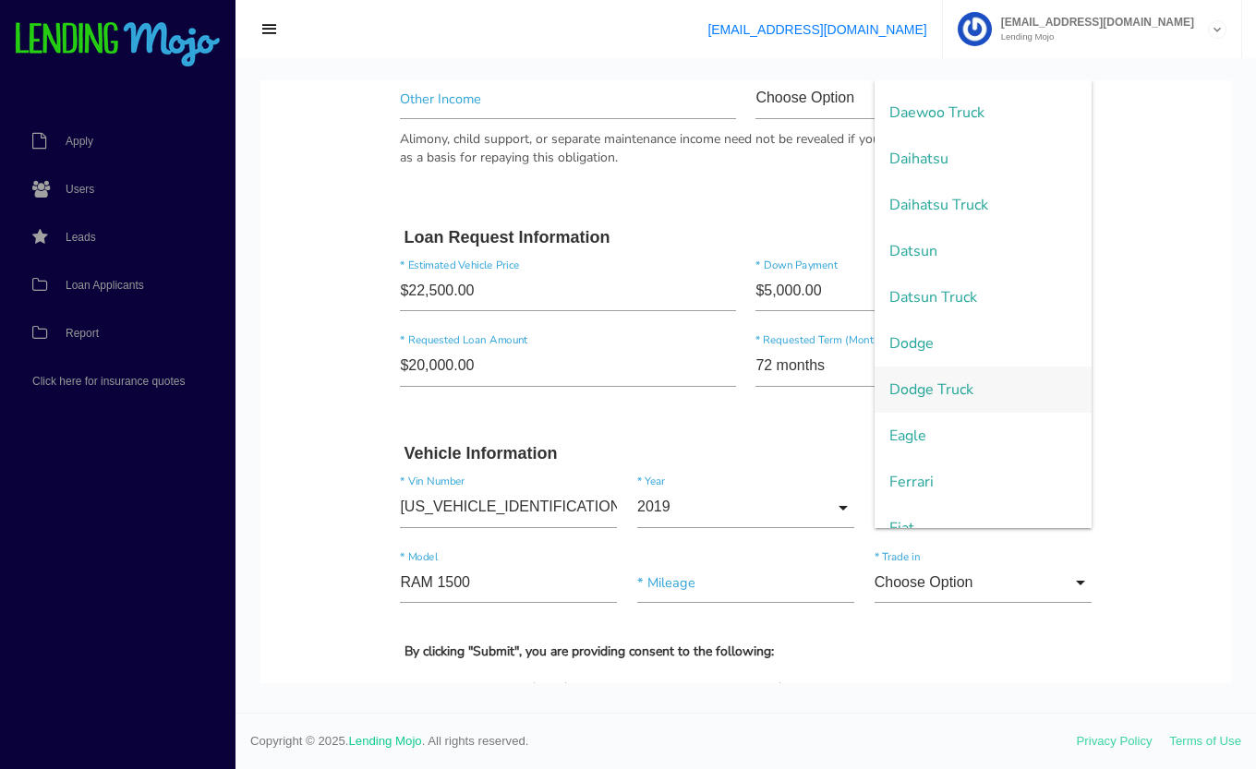
scroll to position [959, 0]
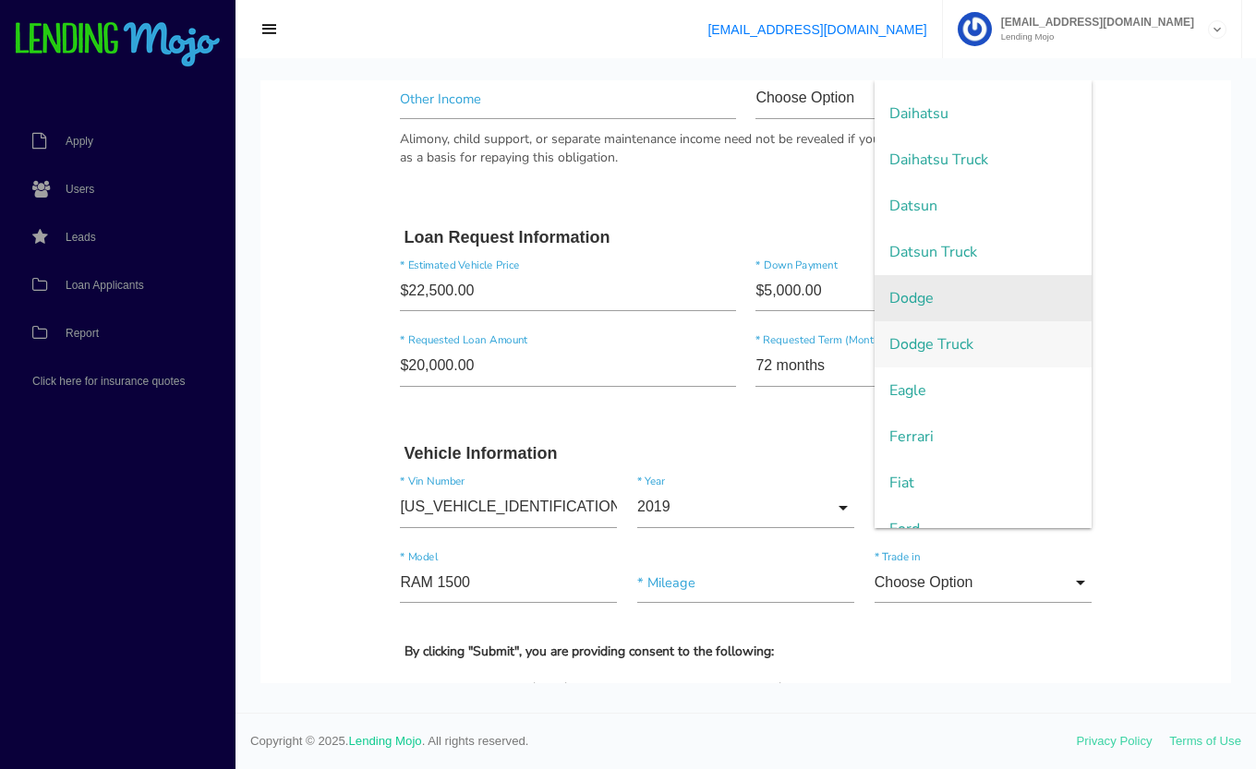
click at [942, 294] on span "Dodge" at bounding box center [982, 298] width 217 height 46
type input "Dodge"
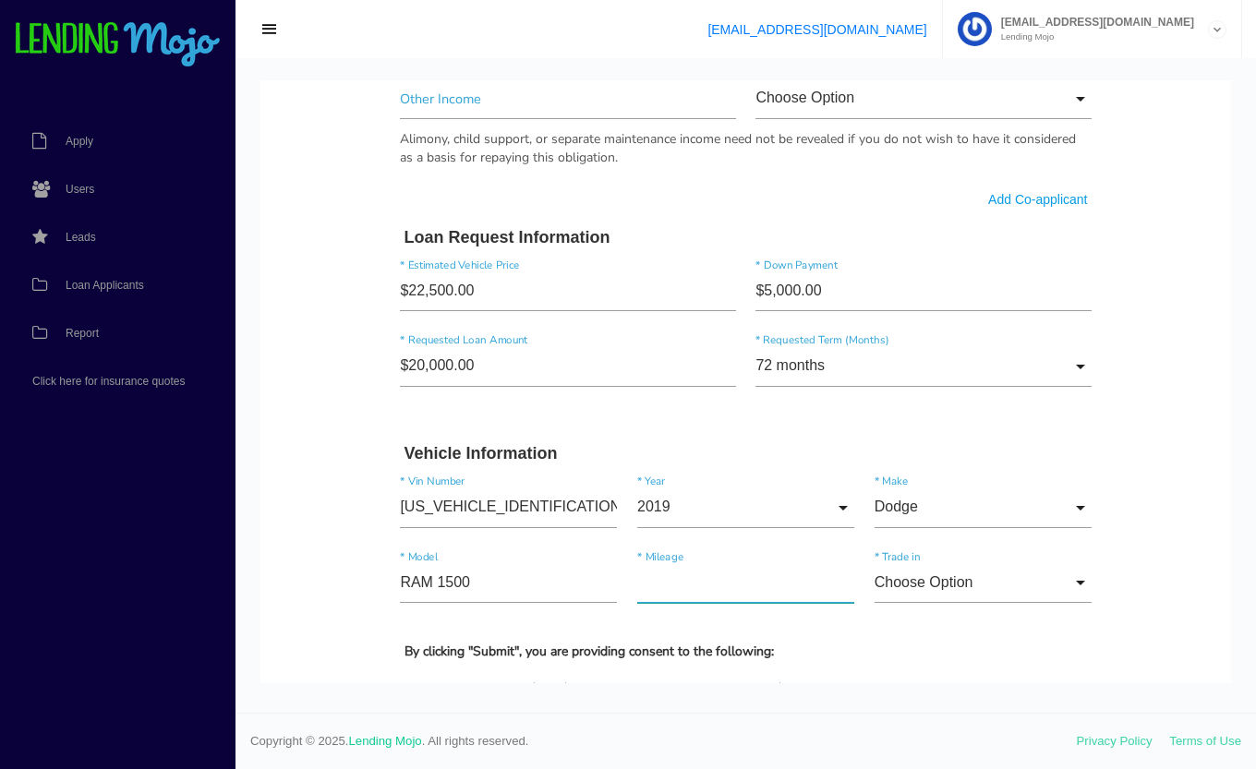
click at [688, 577] on input"] "text" at bounding box center [745, 583] width 217 height 42
type input"] "118,300"
click at [1186, 568] on body "Quick, Secure Financing Personalized to You. MARTA * First Name E Middle Name R…" at bounding box center [745, 81] width 971 height 2383
click at [976, 582] on input "Choose Option" at bounding box center [982, 583] width 217 height 42
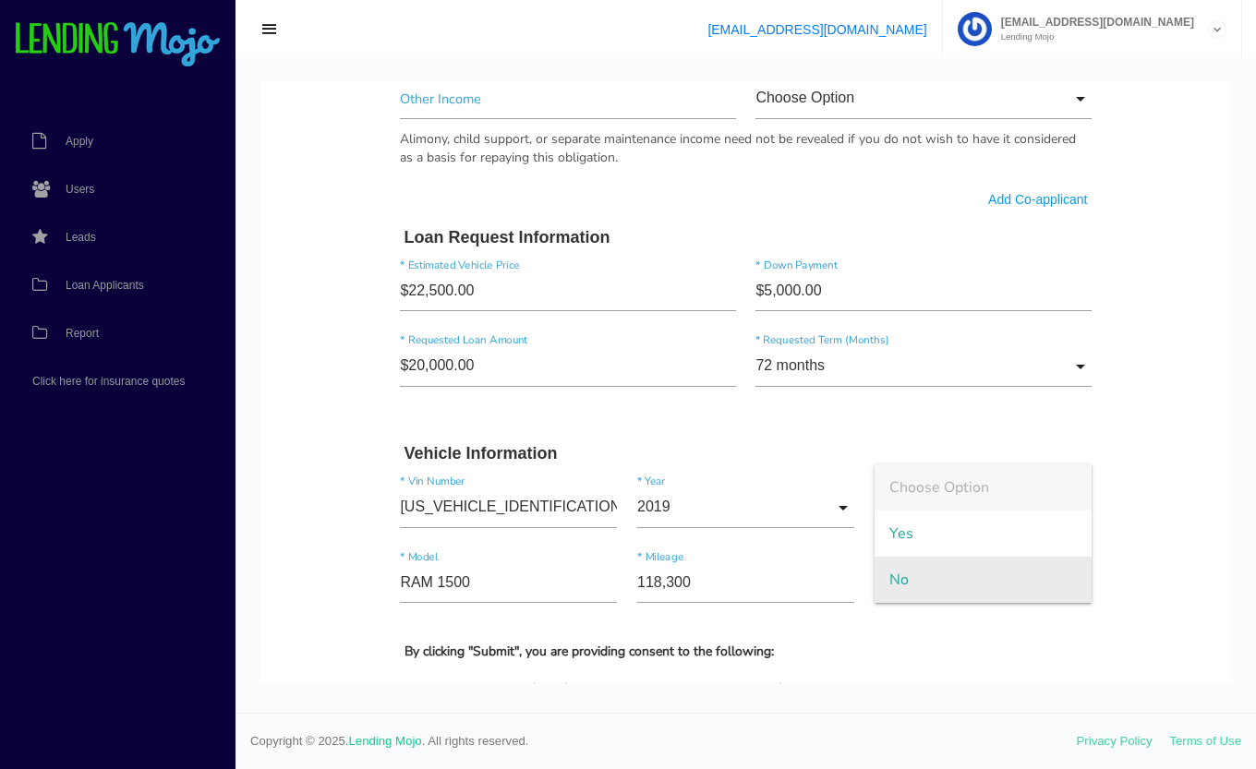
click at [928, 570] on span "No" at bounding box center [982, 580] width 217 height 46
type input "No"
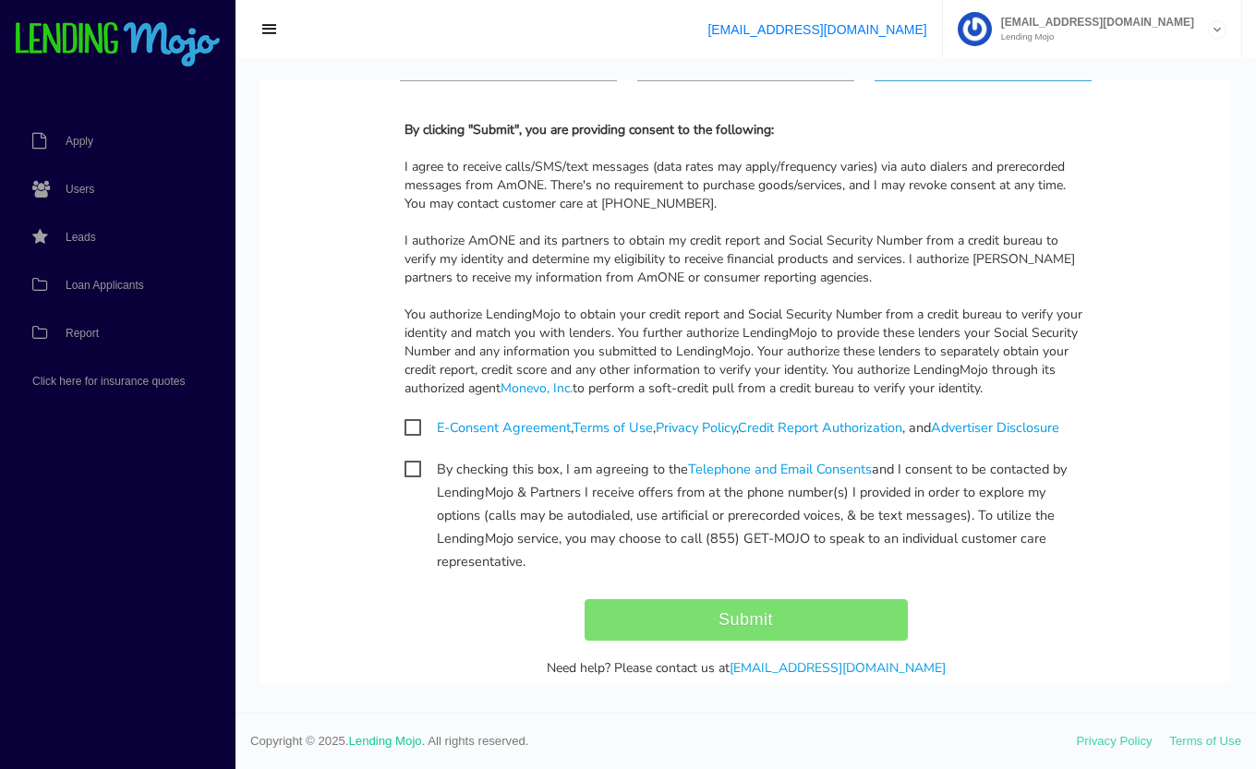
scroll to position [1715, 0]
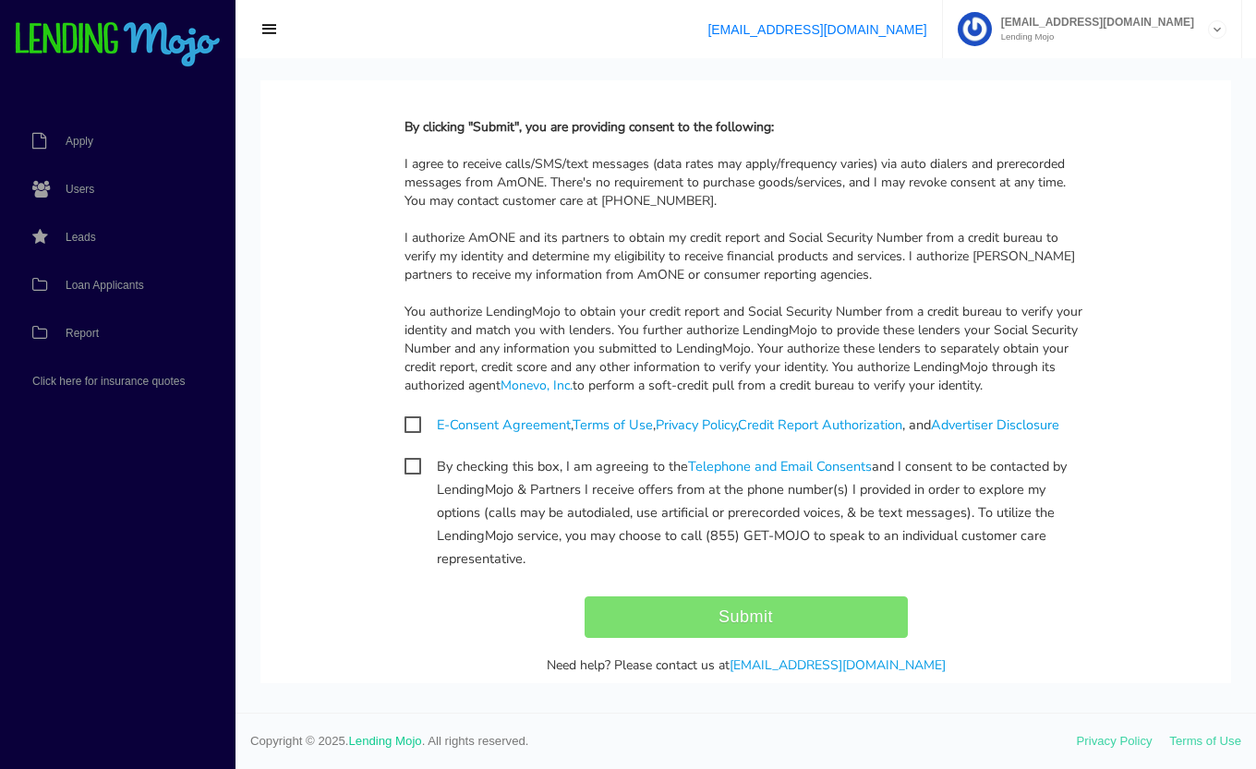
click at [404, 426] on span "E-Consent Agreement , Terms of Use , Privacy Policy , Credit Report Authorizati…" at bounding box center [731, 425] width 655 height 23
checkbox input "true"
click at [405, 470] on span "By checking this box, I am agreeing to the Telephone and Email Consents and I c…" at bounding box center [745, 466] width 683 height 23
checkbox input "true"
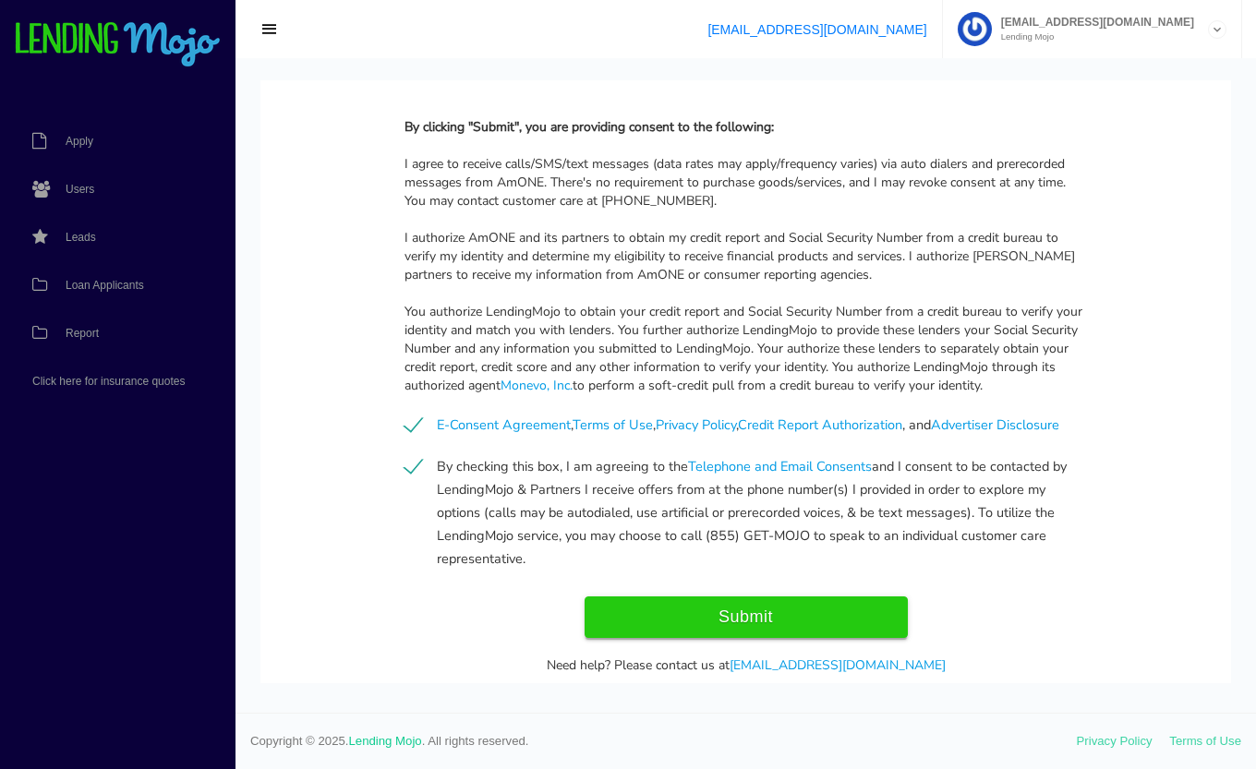
click at [799, 616] on input "Submit" at bounding box center [746, 618] width 323 height 42
type input "Submit"
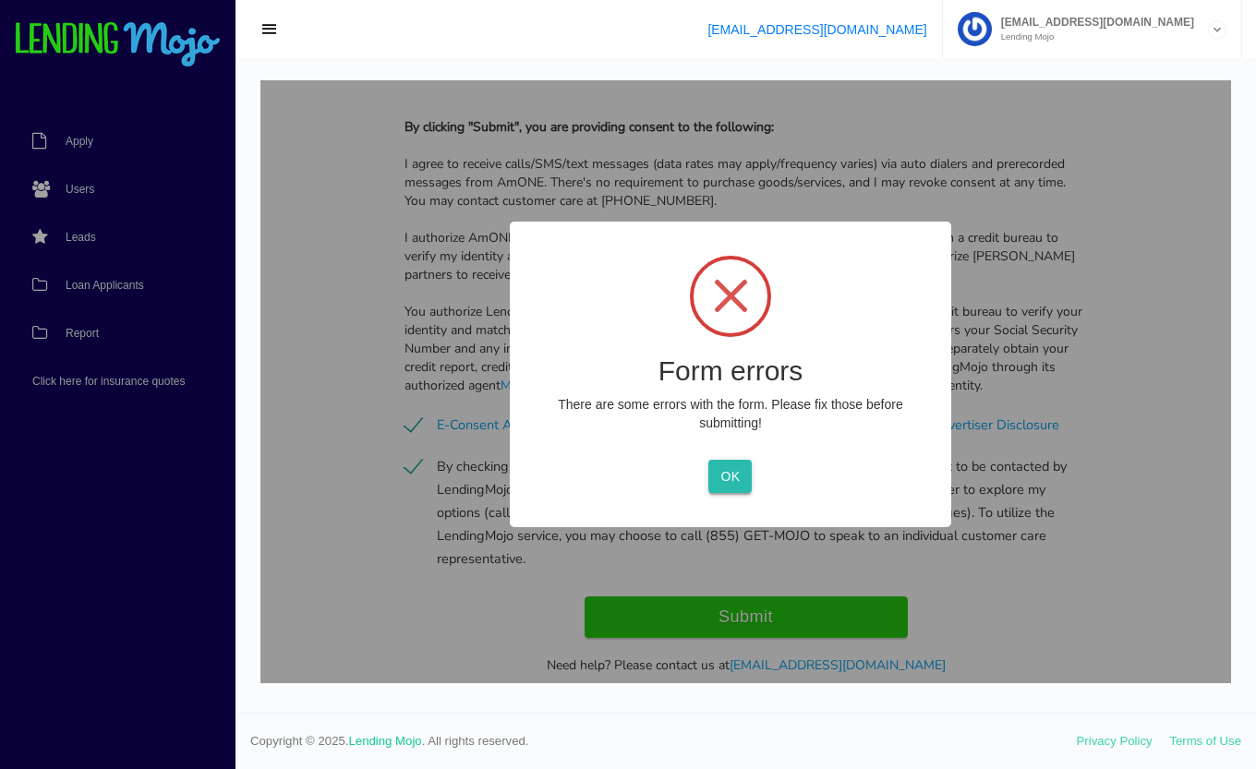
click at [729, 476] on button "OK" at bounding box center [729, 476] width 43 height 33
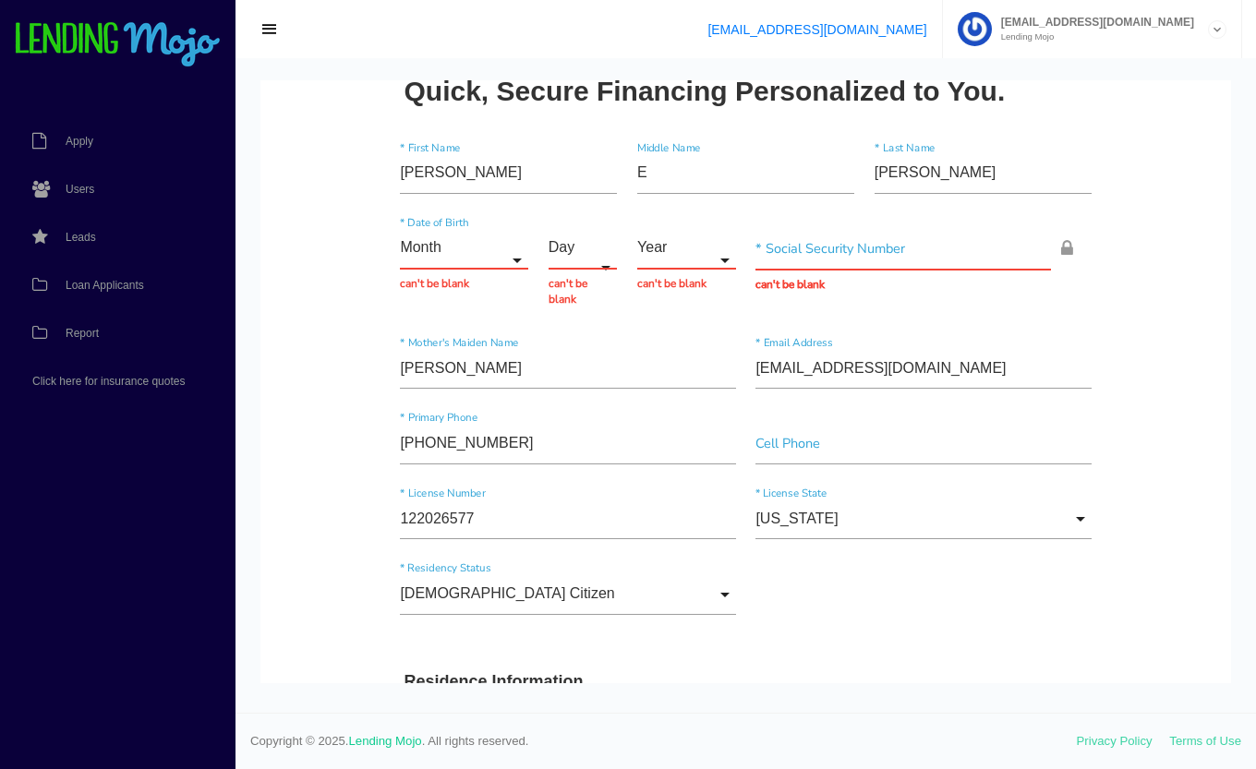
scroll to position [0, 0]
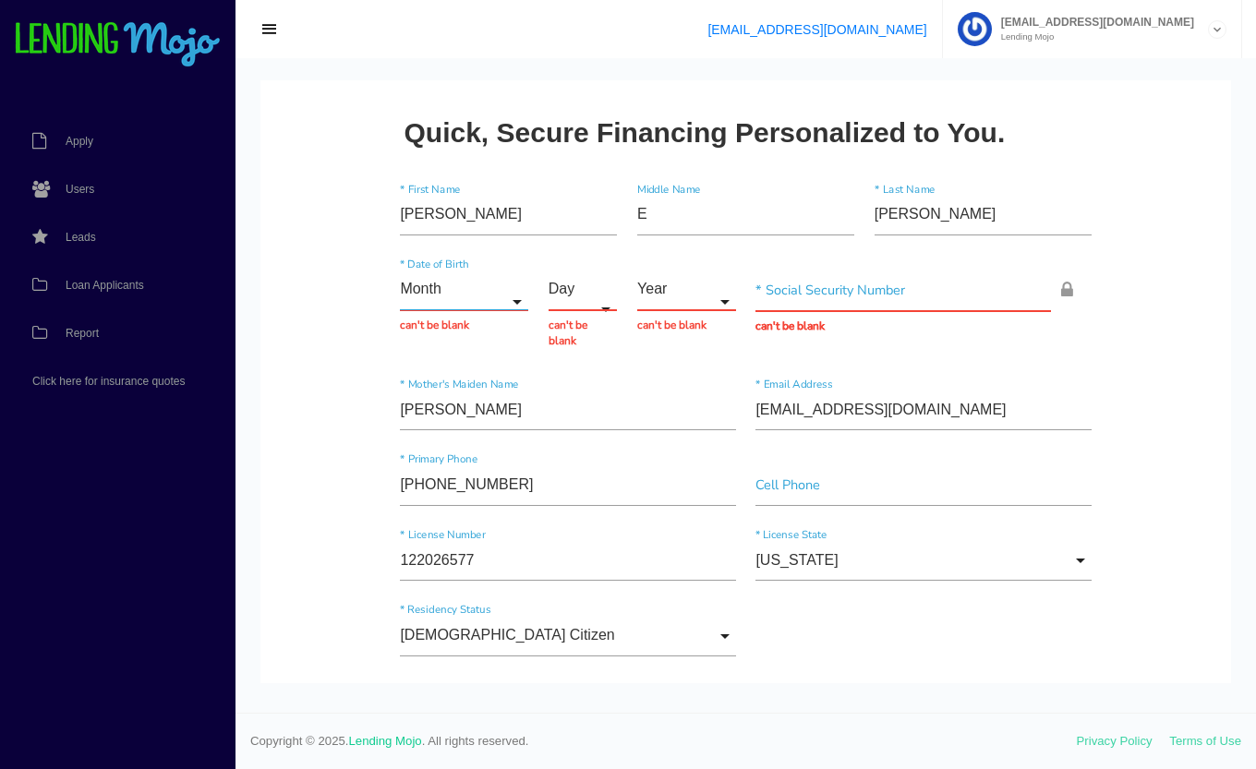
click at [483, 301] on input "Month" at bounding box center [464, 291] width 128 height 42
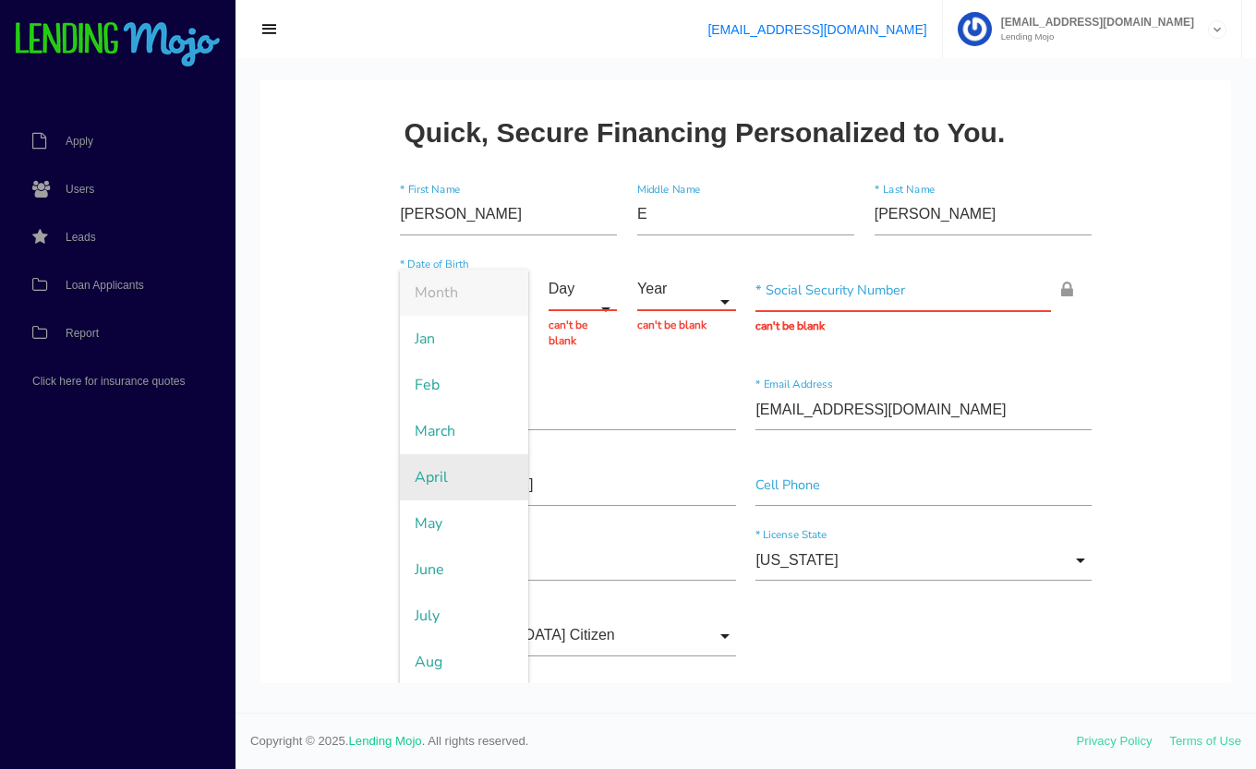
click at [464, 487] on span "April" at bounding box center [464, 477] width 128 height 46
type input "April"
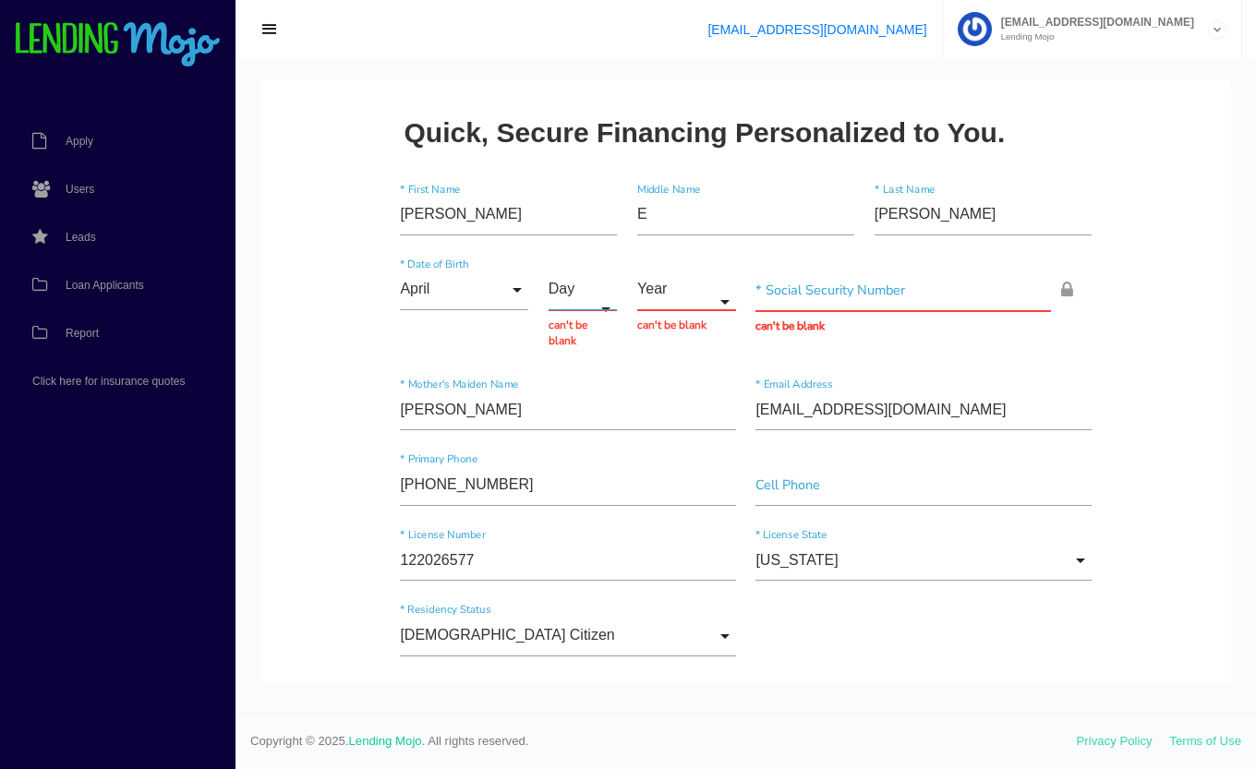
click at [561, 302] on input "Day" at bounding box center [583, 291] width 69 height 42
click at [578, 394] on span "14" at bounding box center [595, 393] width 92 height 46
type input "14"
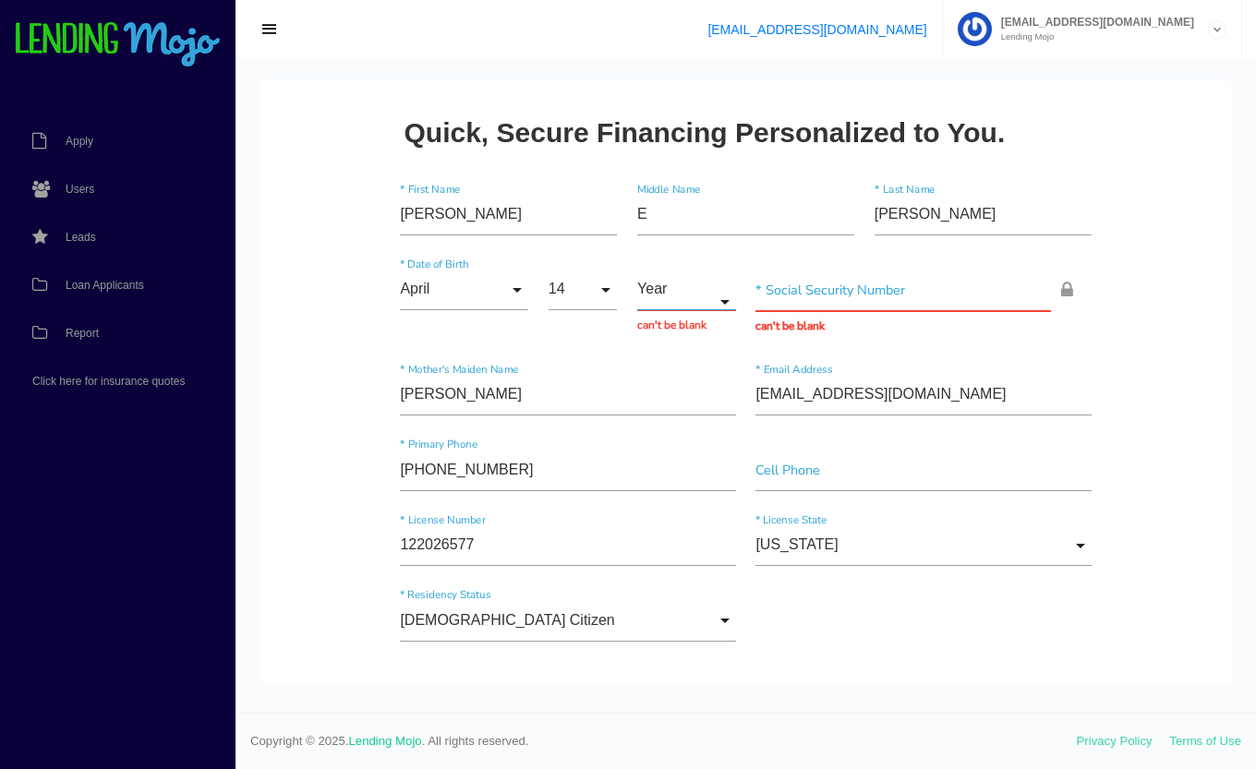
click at [666, 292] on input "Year" at bounding box center [686, 291] width 99 height 42
click at [662, 311] on span "1980" at bounding box center [686, 322] width 99 height 46
type input "1980"
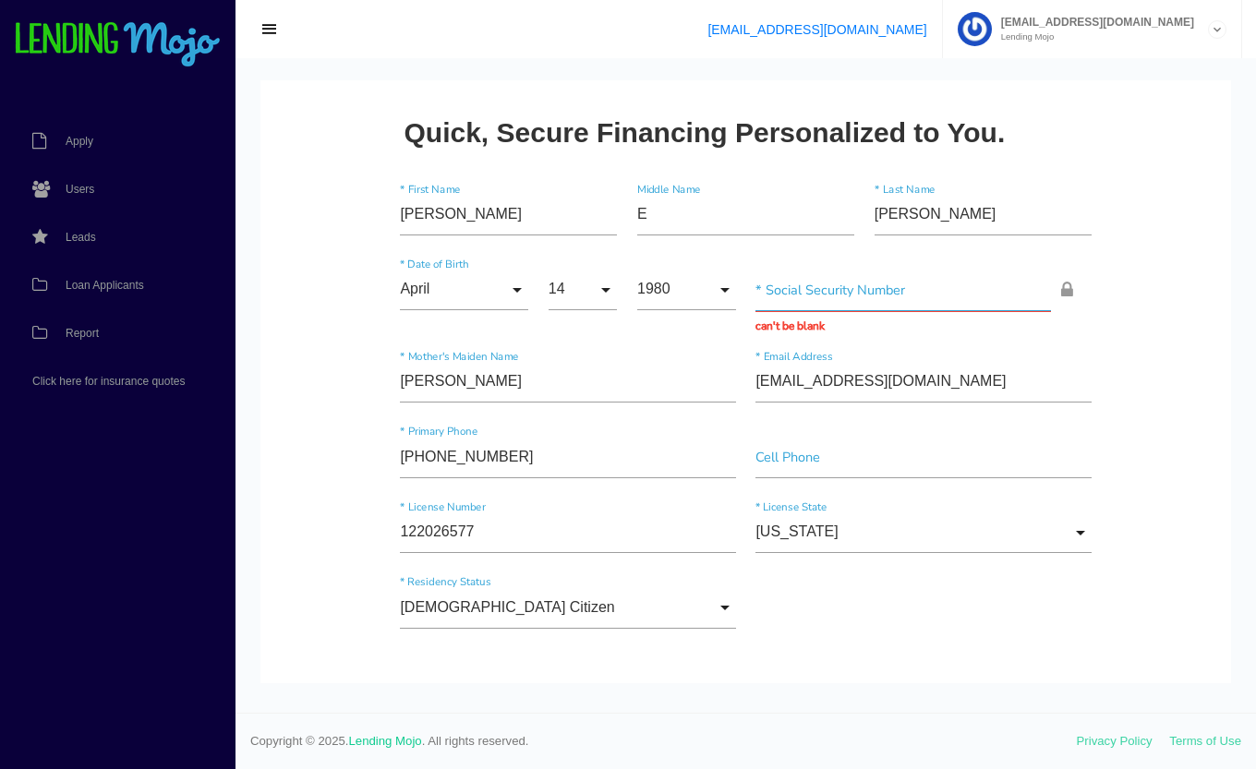
click at [882, 289] on input "text" at bounding box center [902, 291] width 295 height 42
type input "103-94-9892"
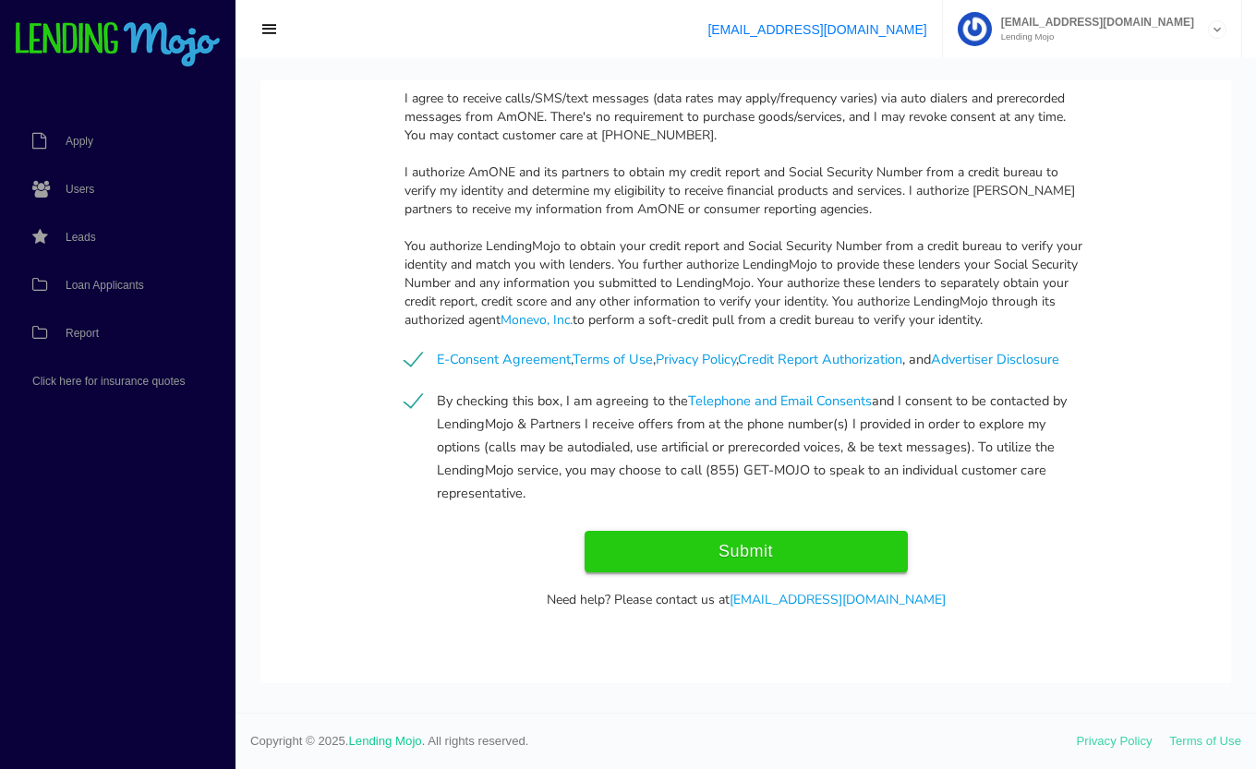
scroll to position [1779, 0]
click at [755, 549] on input "Submit" at bounding box center [746, 553] width 323 height 42
type input "Submitting..."
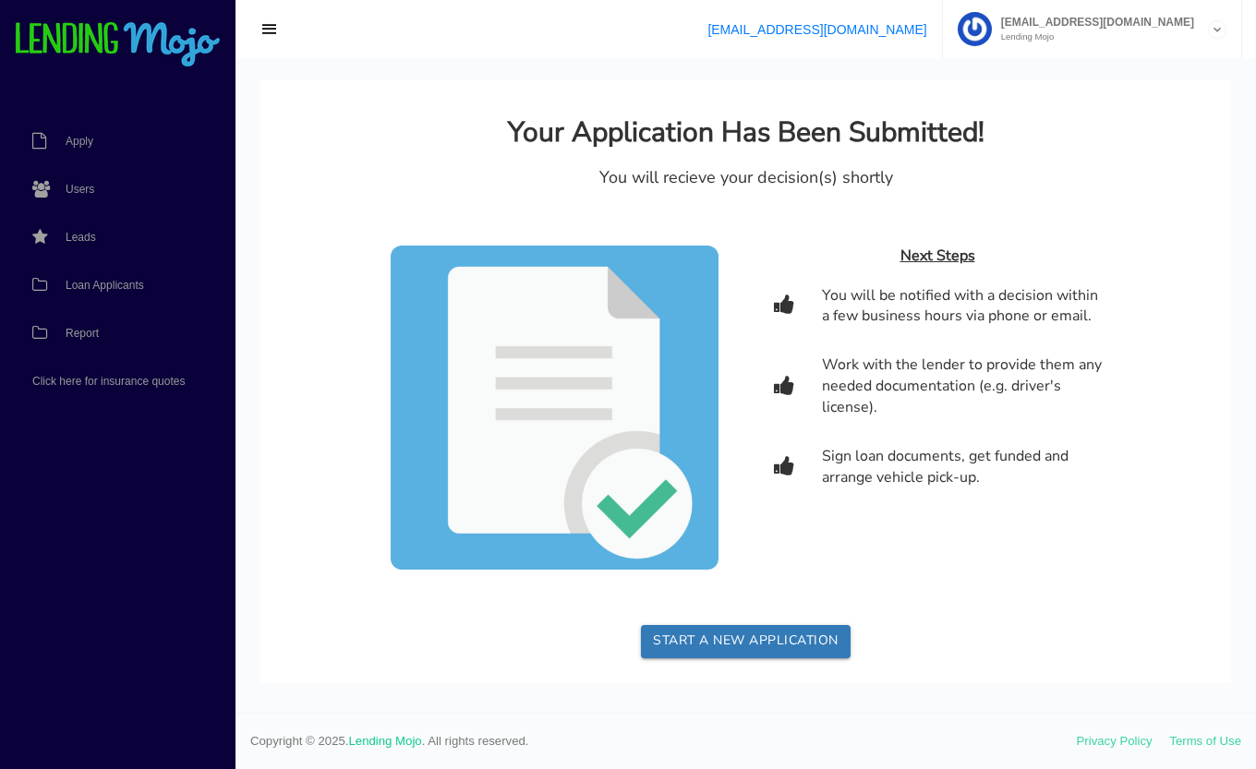
scroll to position [0, 0]
click at [95, 287] on span "Loan Applicants" at bounding box center [105, 285] width 78 height 11
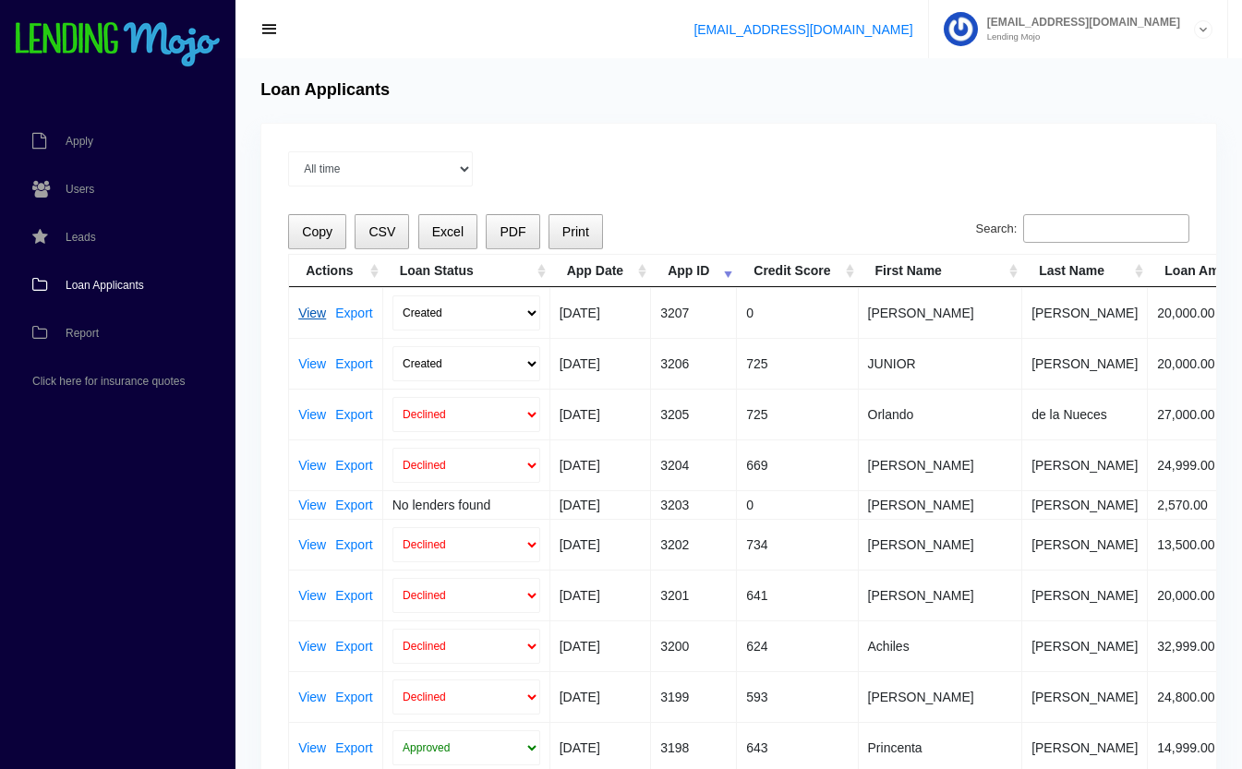
click at [308, 307] on link "View" at bounding box center [312, 313] width 28 height 13
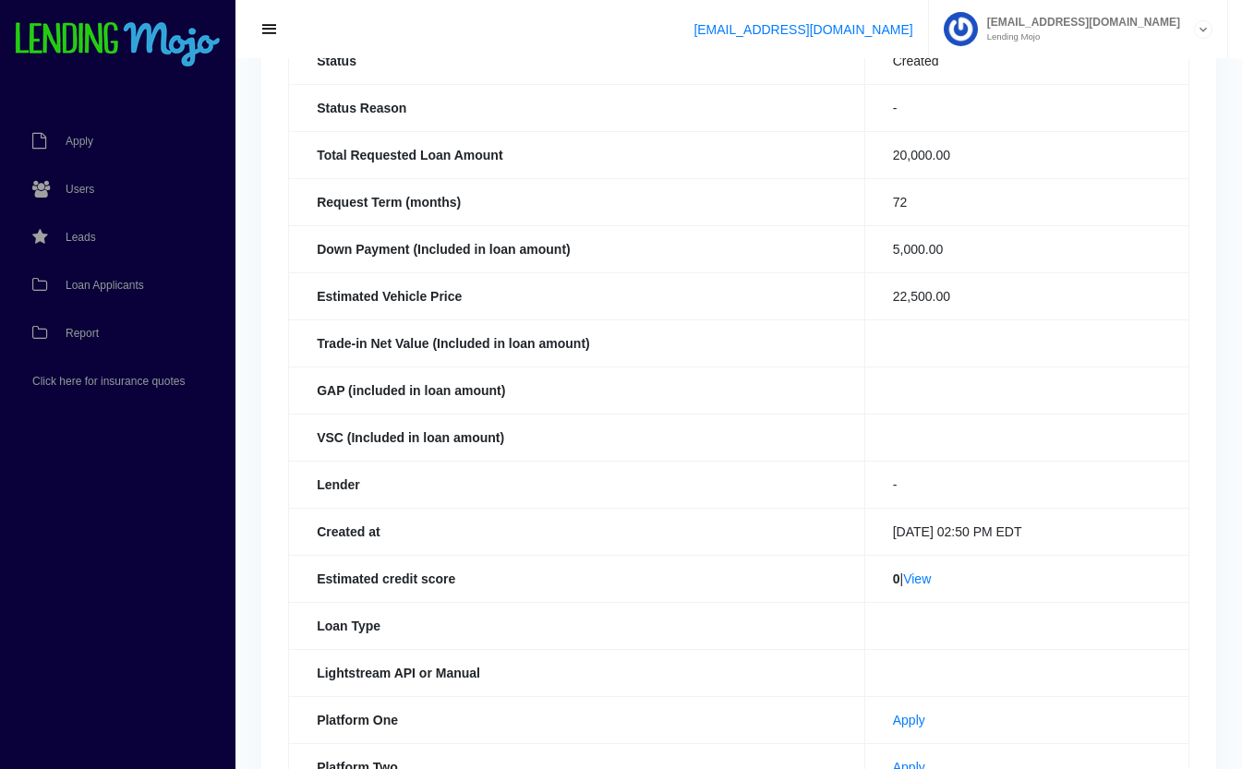
scroll to position [201, 0]
click at [915, 582] on link "View" at bounding box center [917, 580] width 28 height 15
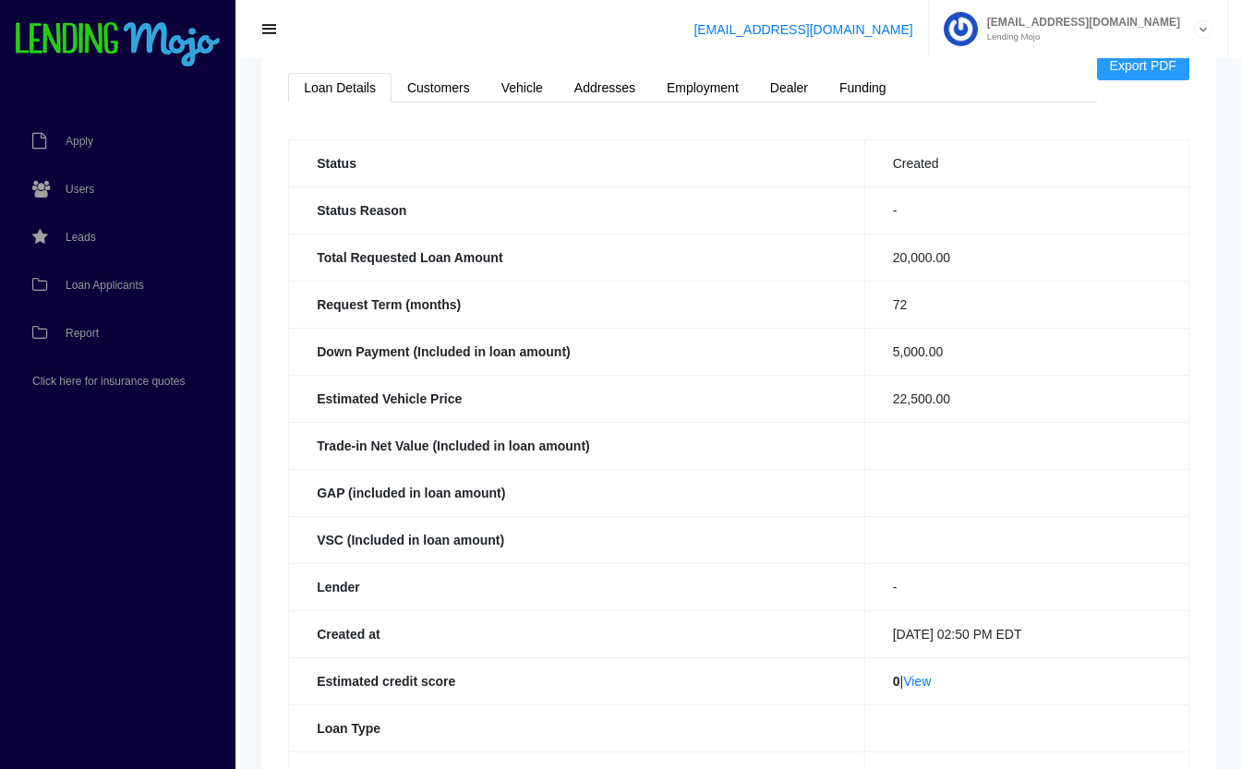
scroll to position [0, 0]
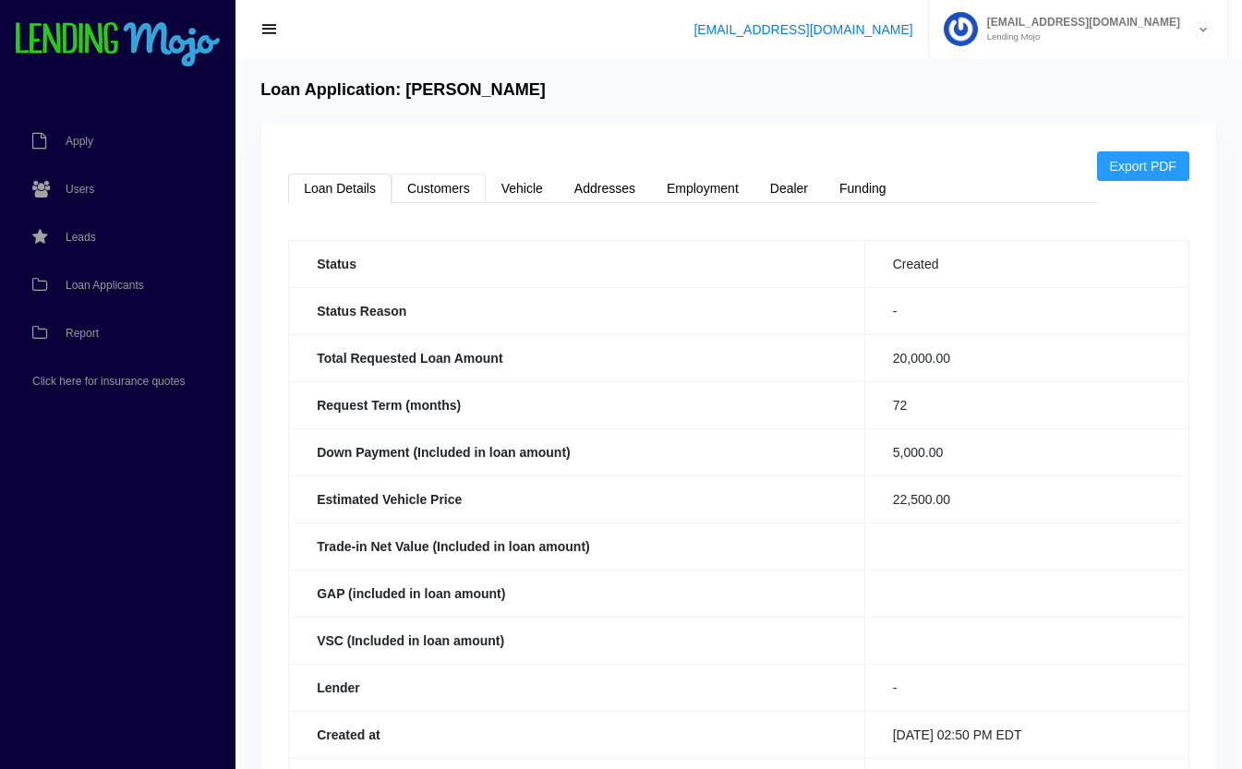
click at [434, 178] on link "Customers" at bounding box center [439, 189] width 94 height 30
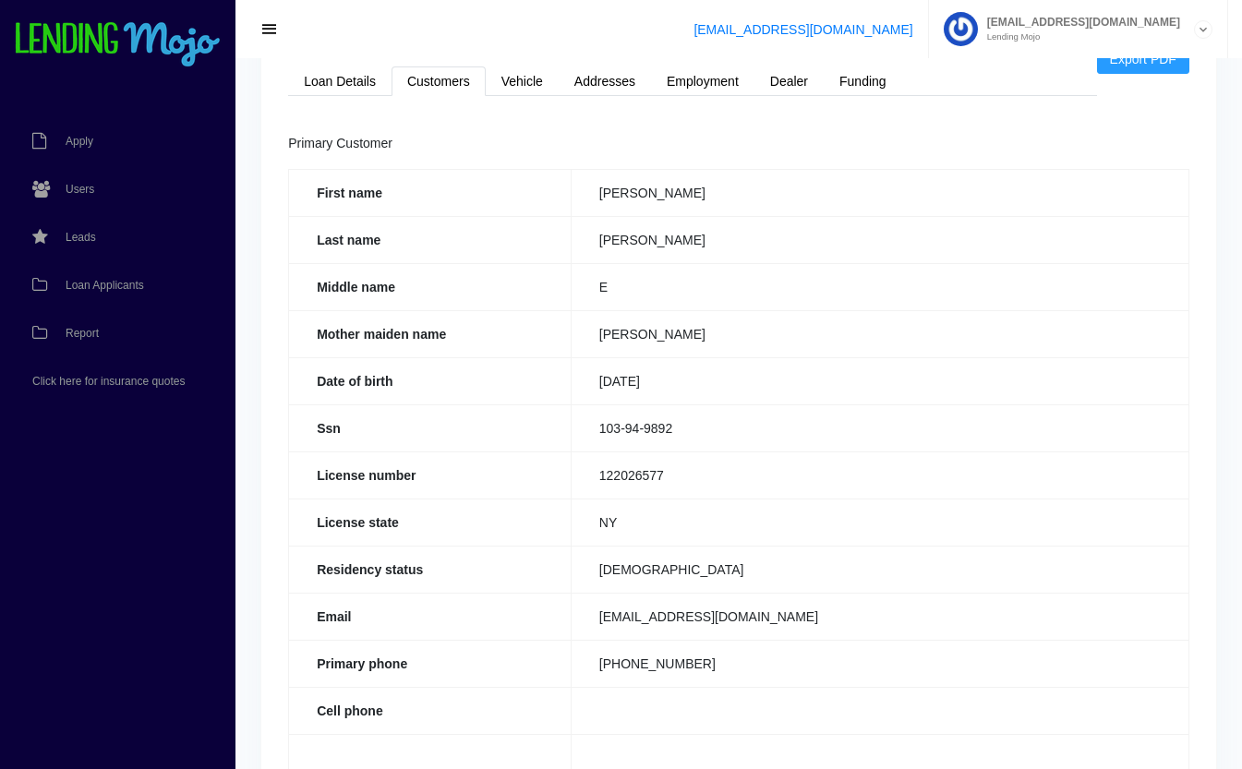
scroll to position [108, 0]
click at [575, 75] on link "Addresses" at bounding box center [605, 81] width 92 height 30
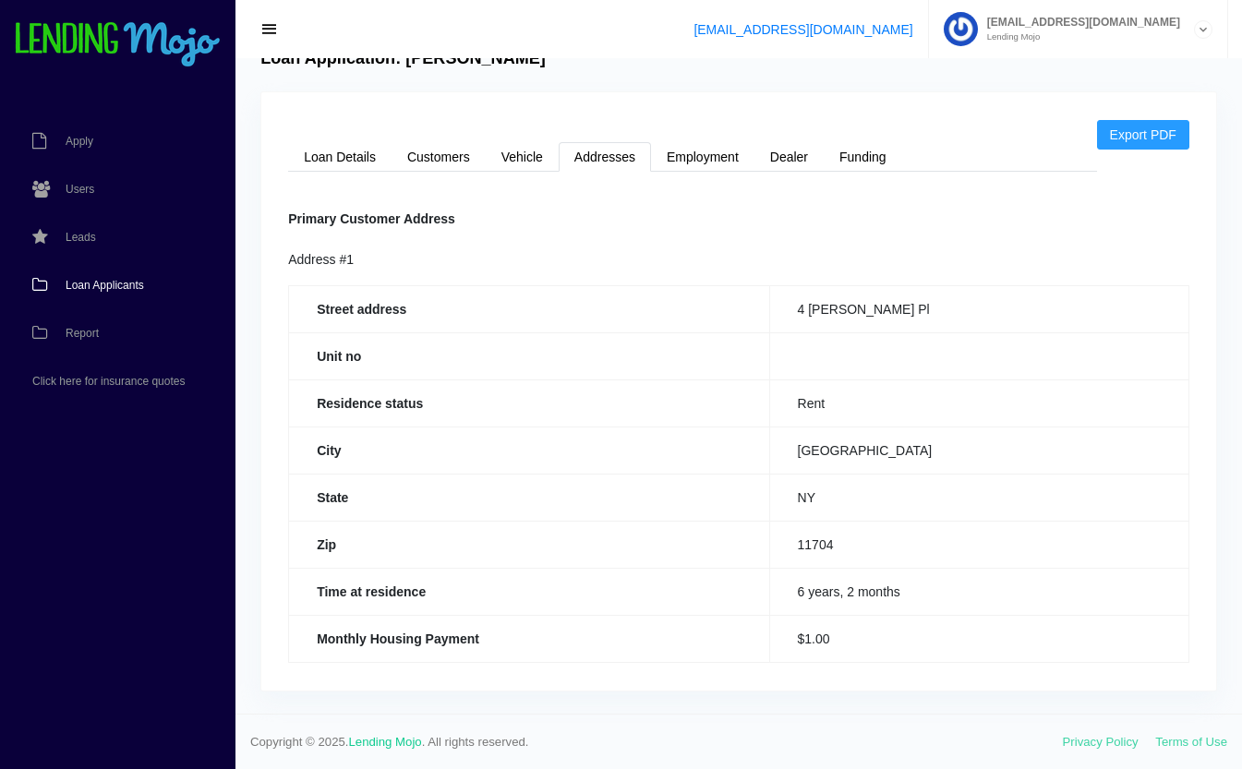
click at [117, 289] on span "Loan Applicants" at bounding box center [105, 285] width 78 height 11
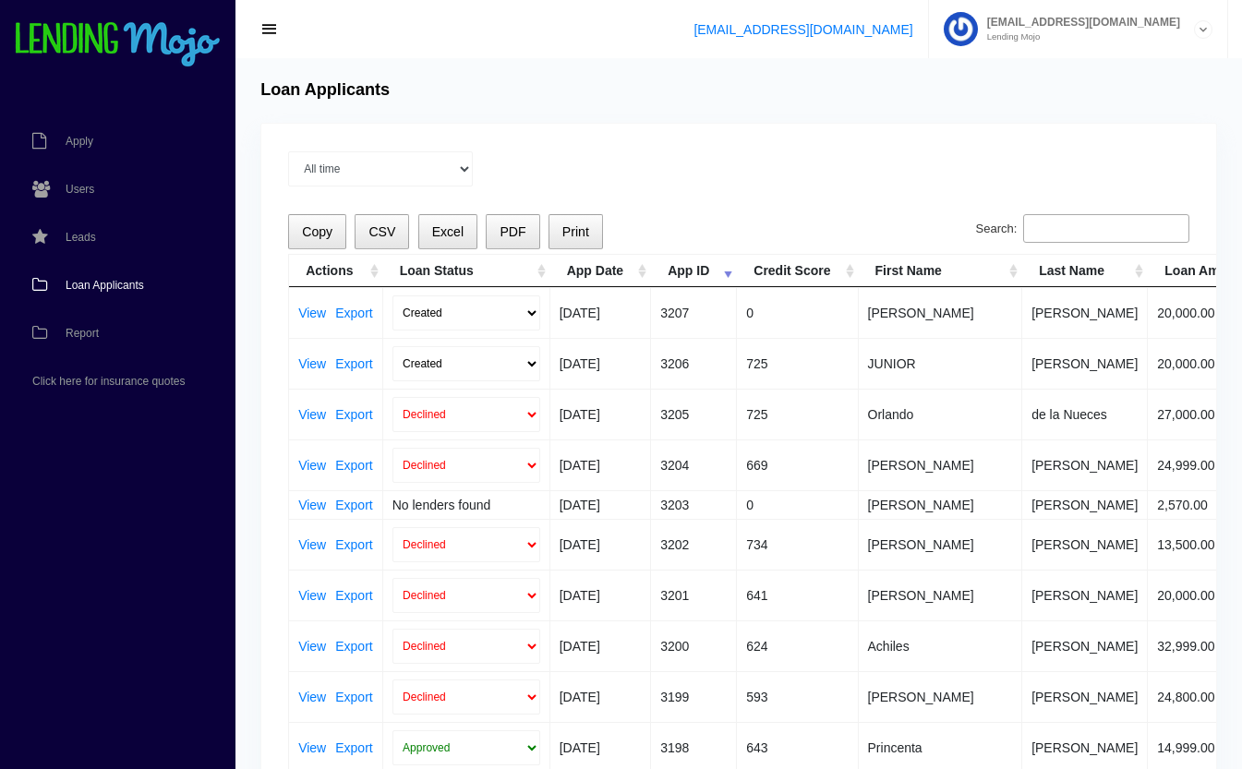
click at [1053, 223] on input "Search:" at bounding box center [1106, 229] width 166 height 30
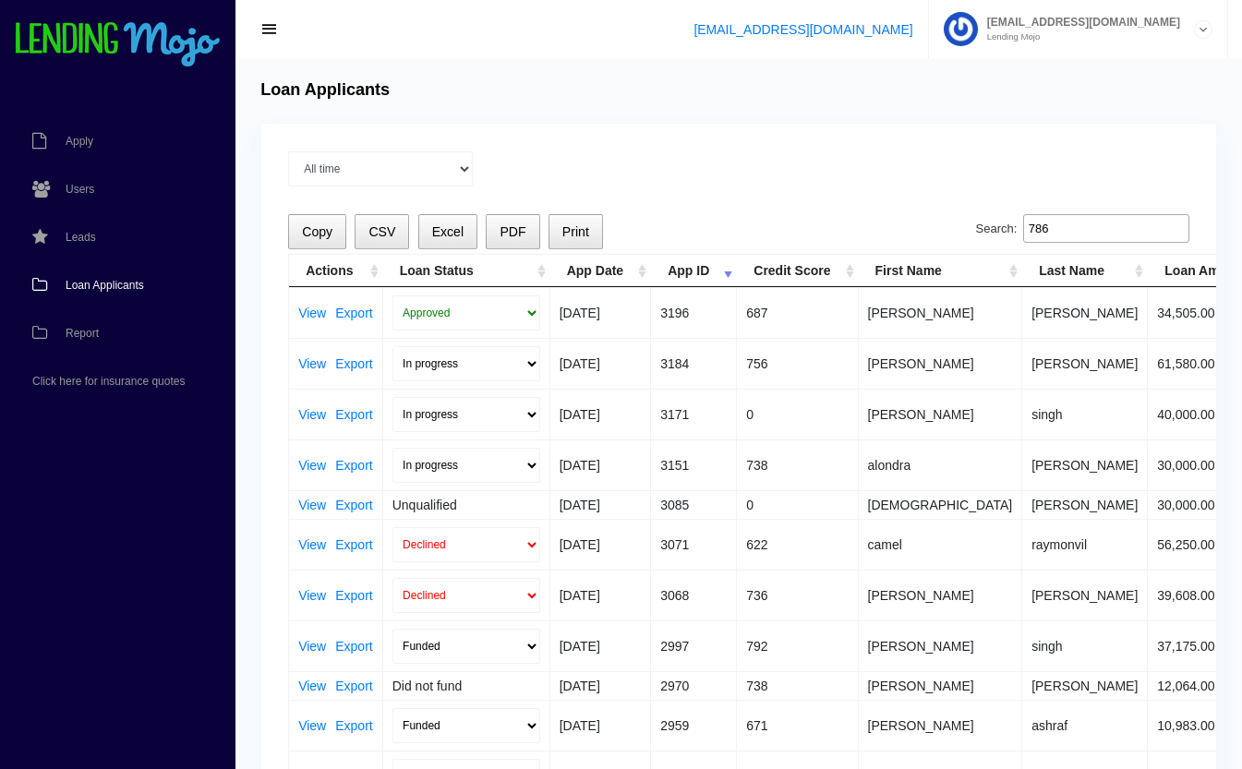
type input "786"
click at [102, 280] on span "Loan Applicants" at bounding box center [105, 285] width 78 height 11
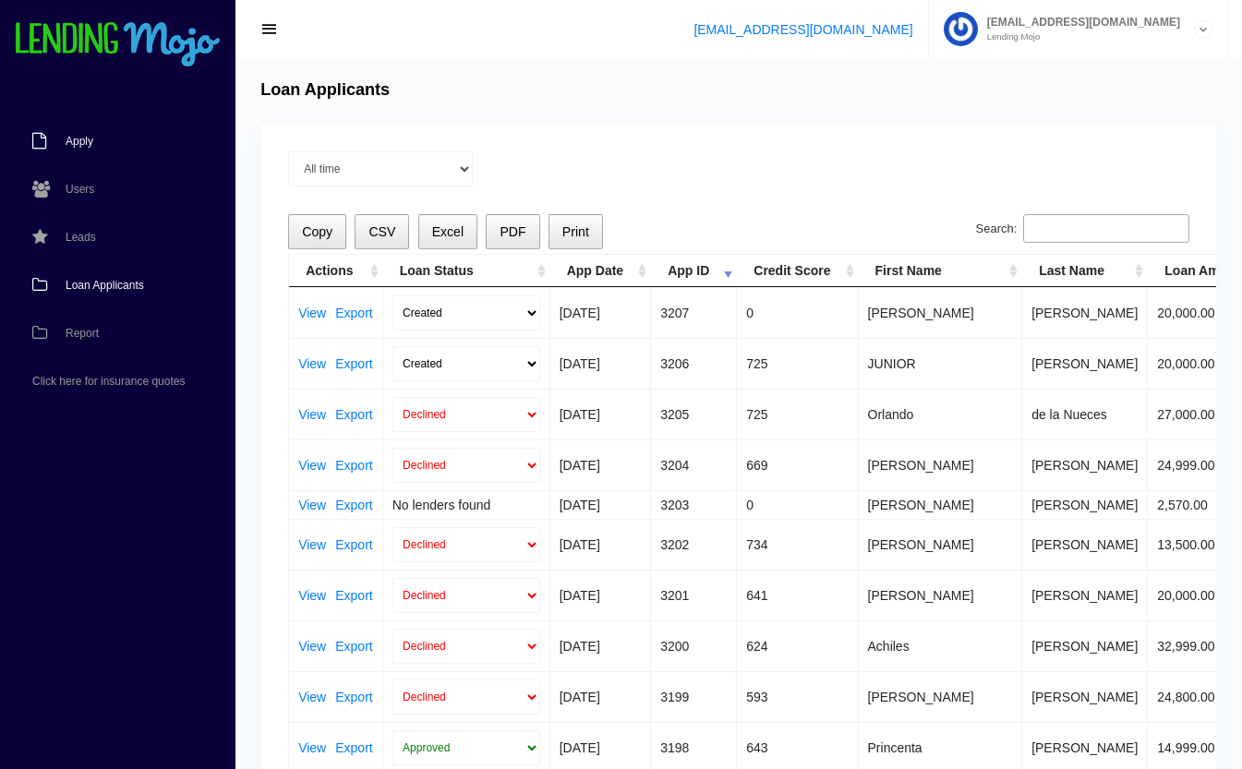
click at [68, 139] on span "Apply" at bounding box center [80, 141] width 28 height 11
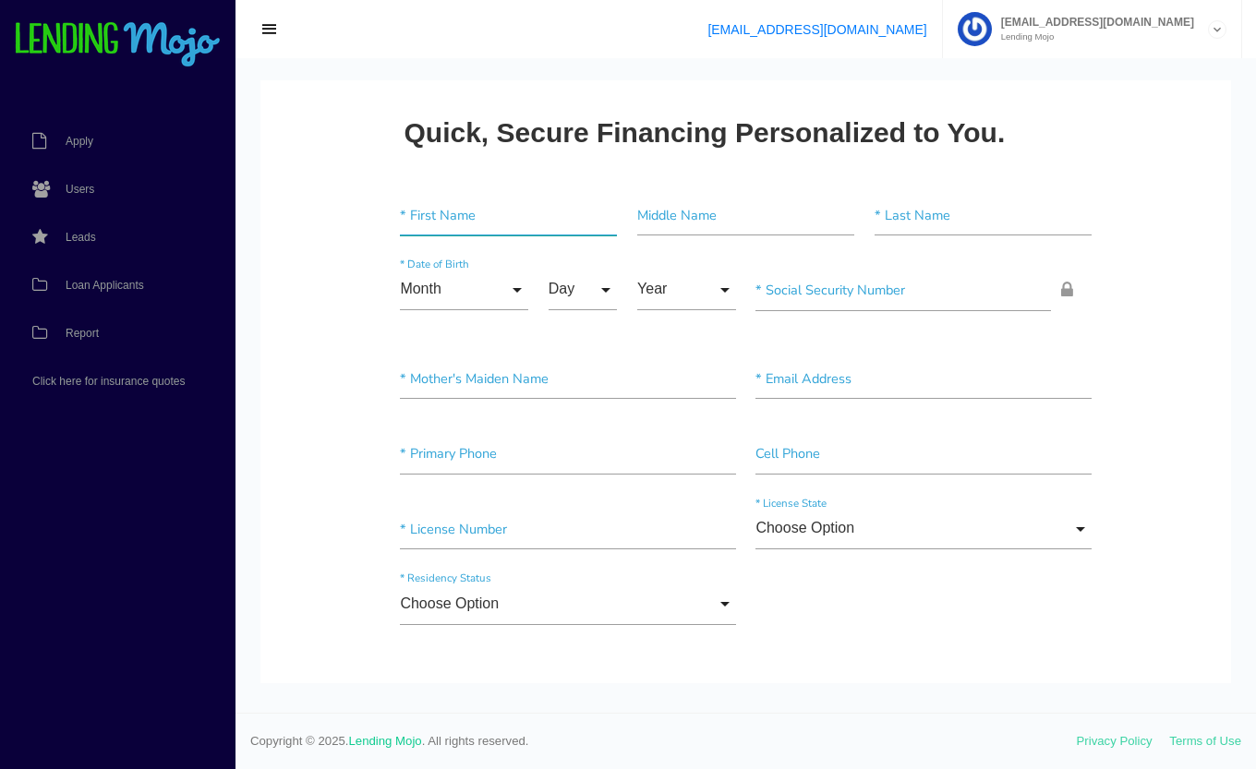
click at [492, 216] on input"] "text" at bounding box center [508, 216] width 217 height 42
type input"] "[PERSON_NAME]"
type input"] "E"
type input"] "[PERSON_NAME]"
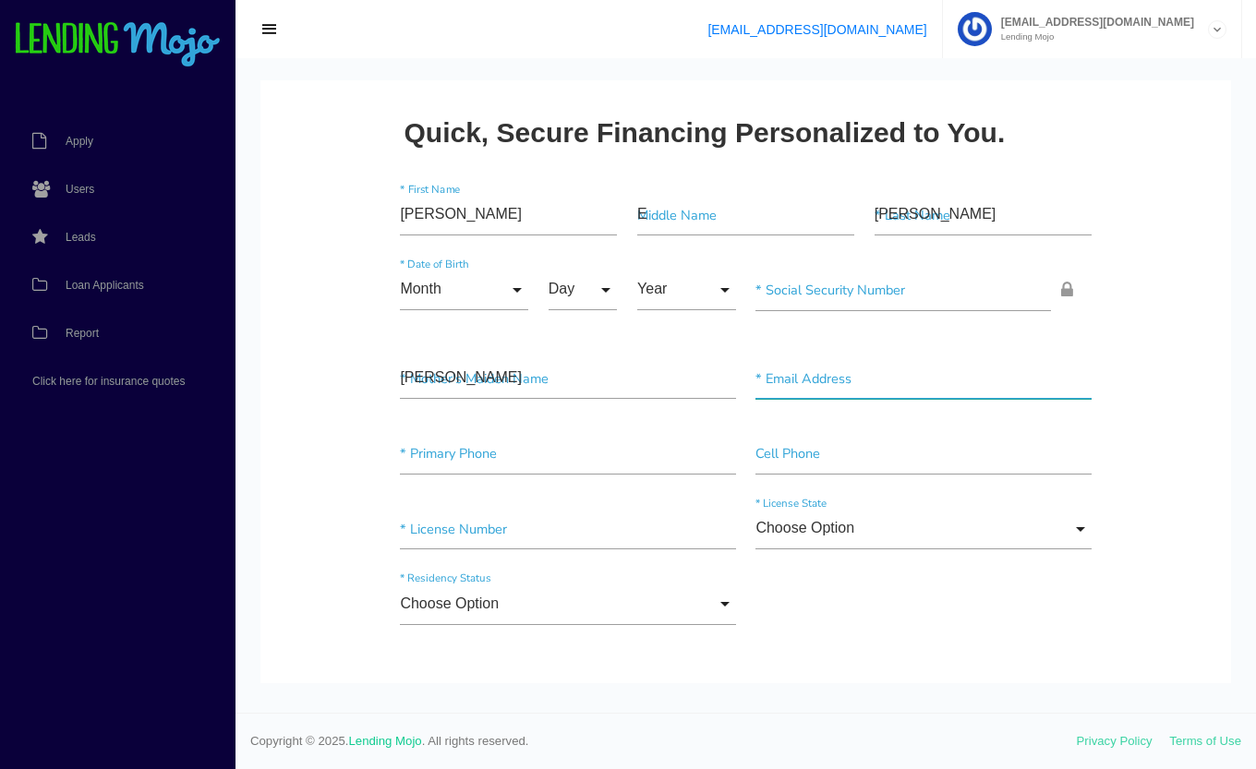
type input"] "MARTAEREYES@GMAIL.COM"
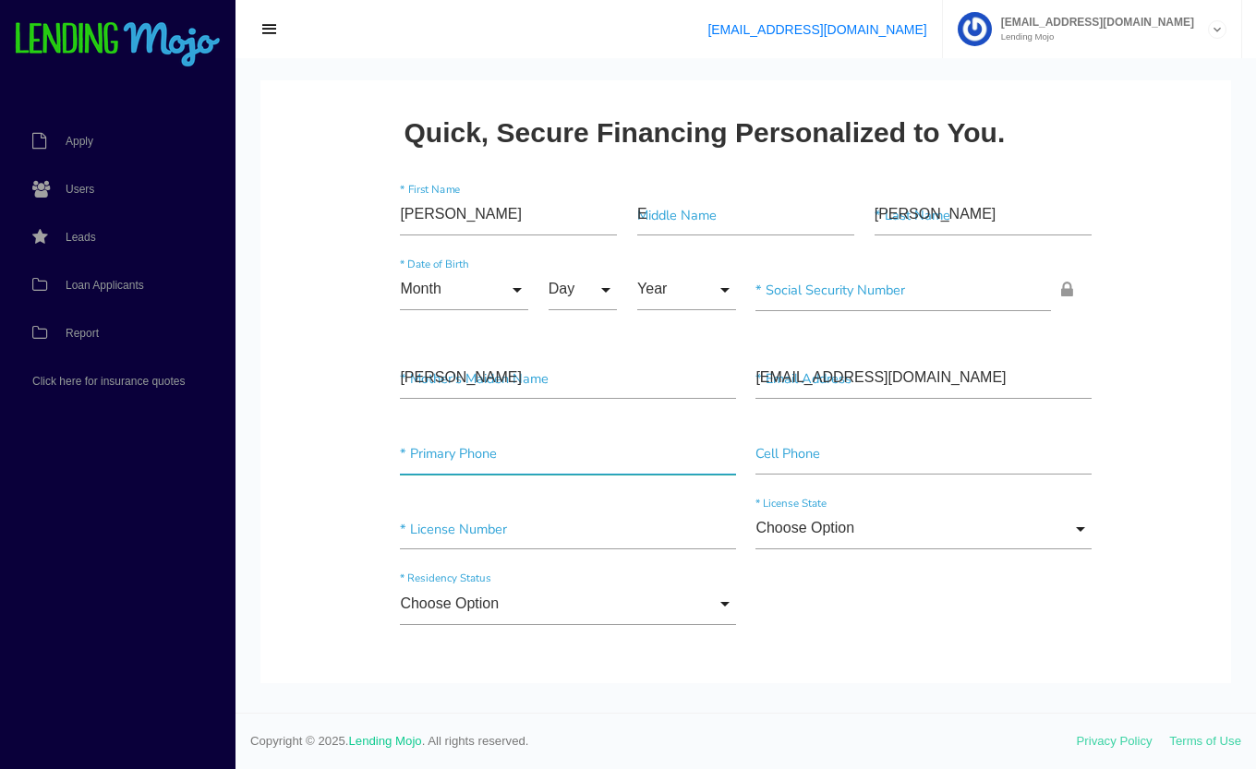
type input"] "(631) 398-8449"
type input "4 Lyn Pl"
type input"] "West Babylon"
type input"] "11704"
type input"] "$0.01"
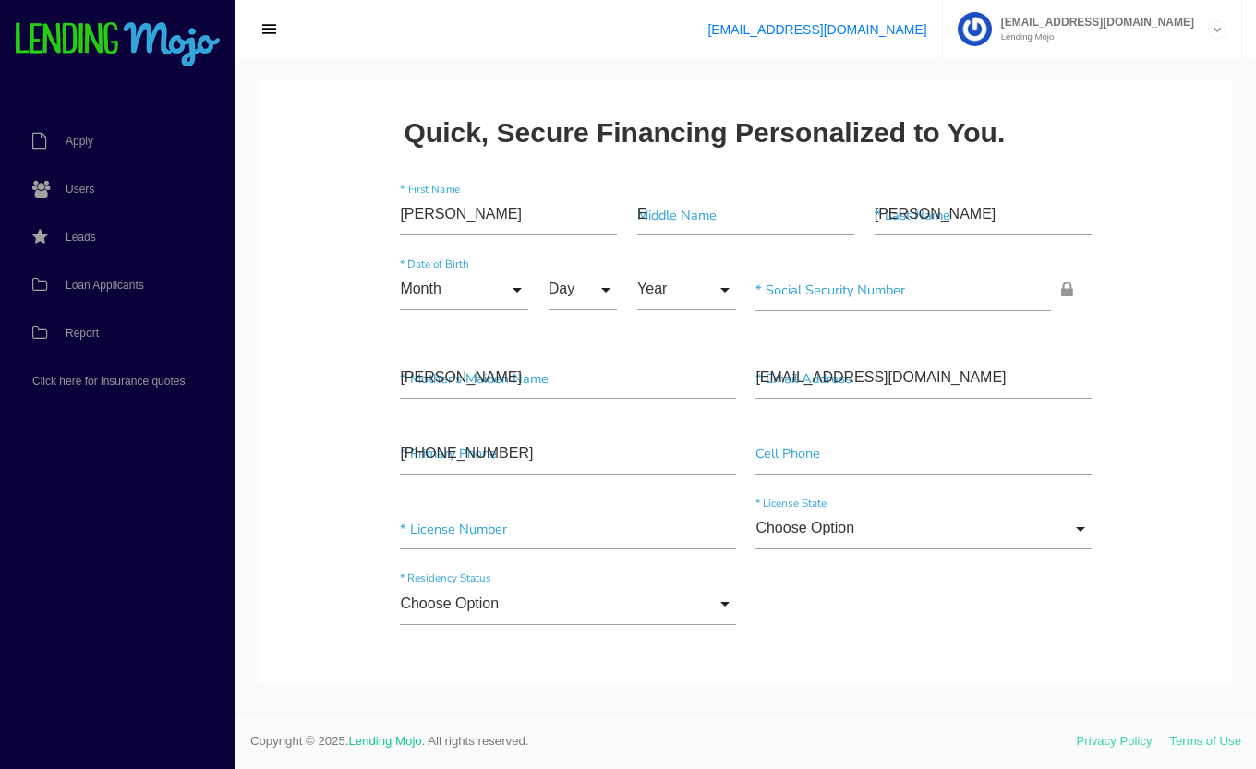
type input"] "HARVARD MAINTENANCE"
type input"] "MAINTENANCE"
type input"] "(305) 351-7300"
type input"] "$4,800.00"
type input"] "$22,500.00"
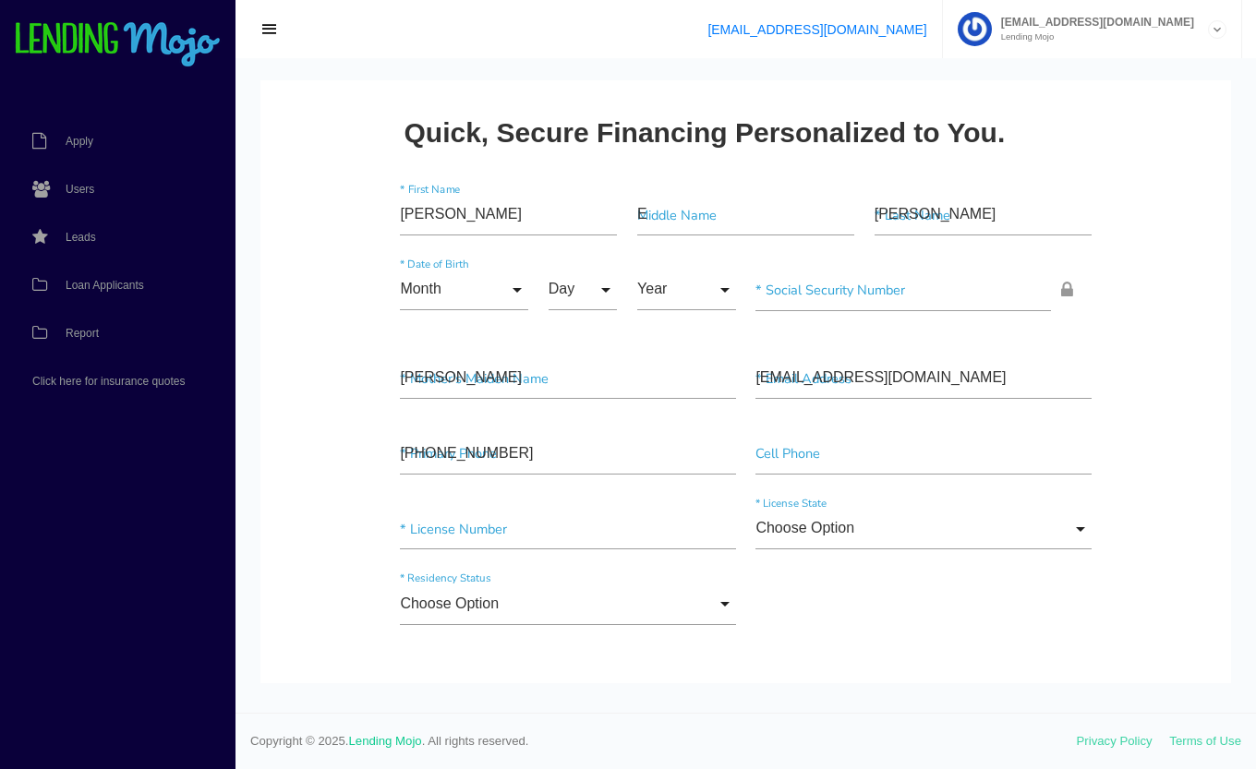
type input"] "$5,000.00"
type input"] "$20,000.00"
type input"] "1C6RR7LT8KS557443"
type input"] "RAM 1500"
type input"] "118,300"
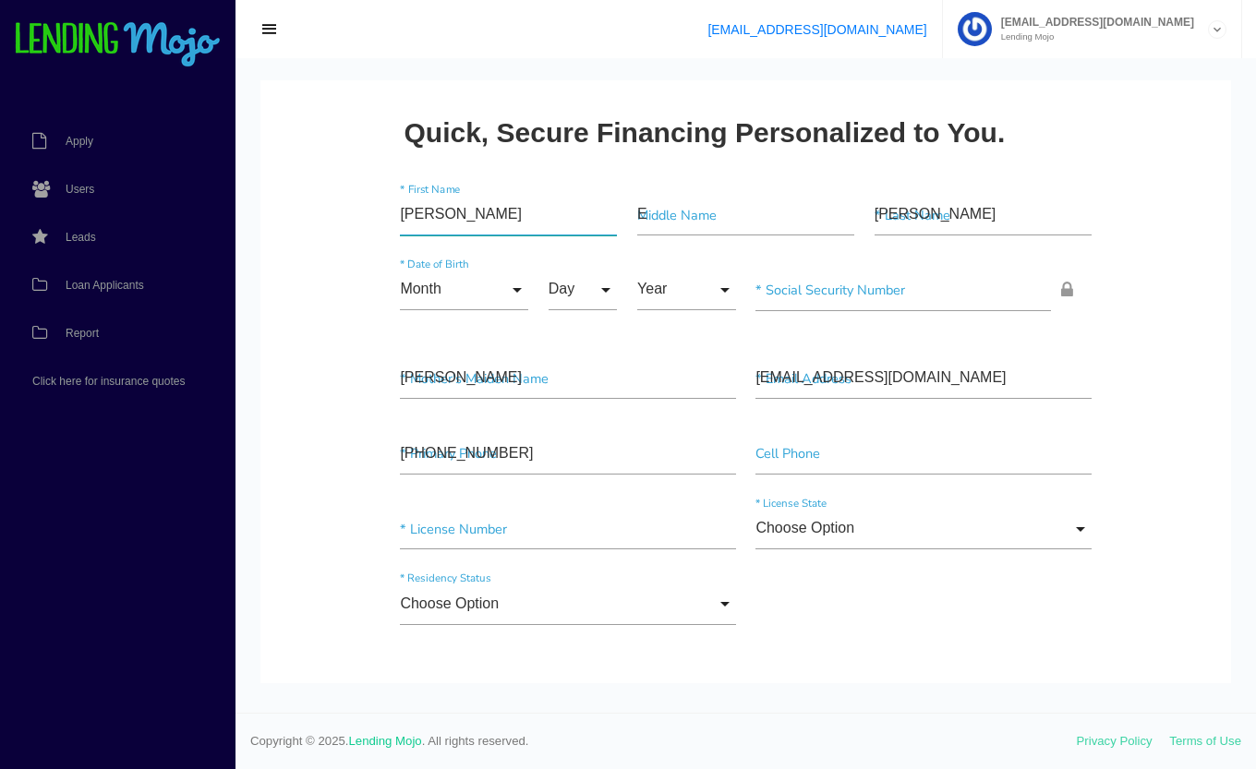
type input"] "(631) 398-8449"
type input"] "$0.01"
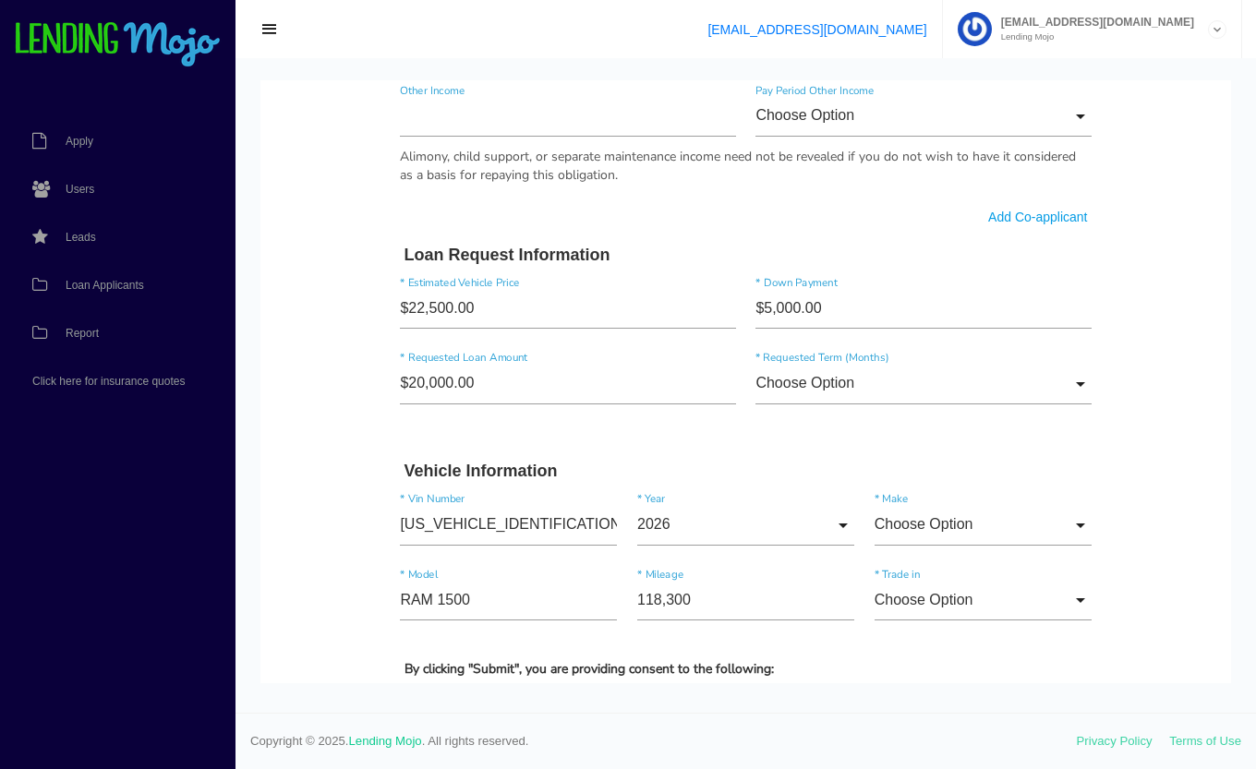
scroll to position [1194, 0]
click at [1047, 390] on input "Choose Option" at bounding box center [922, 383] width 335 height 42
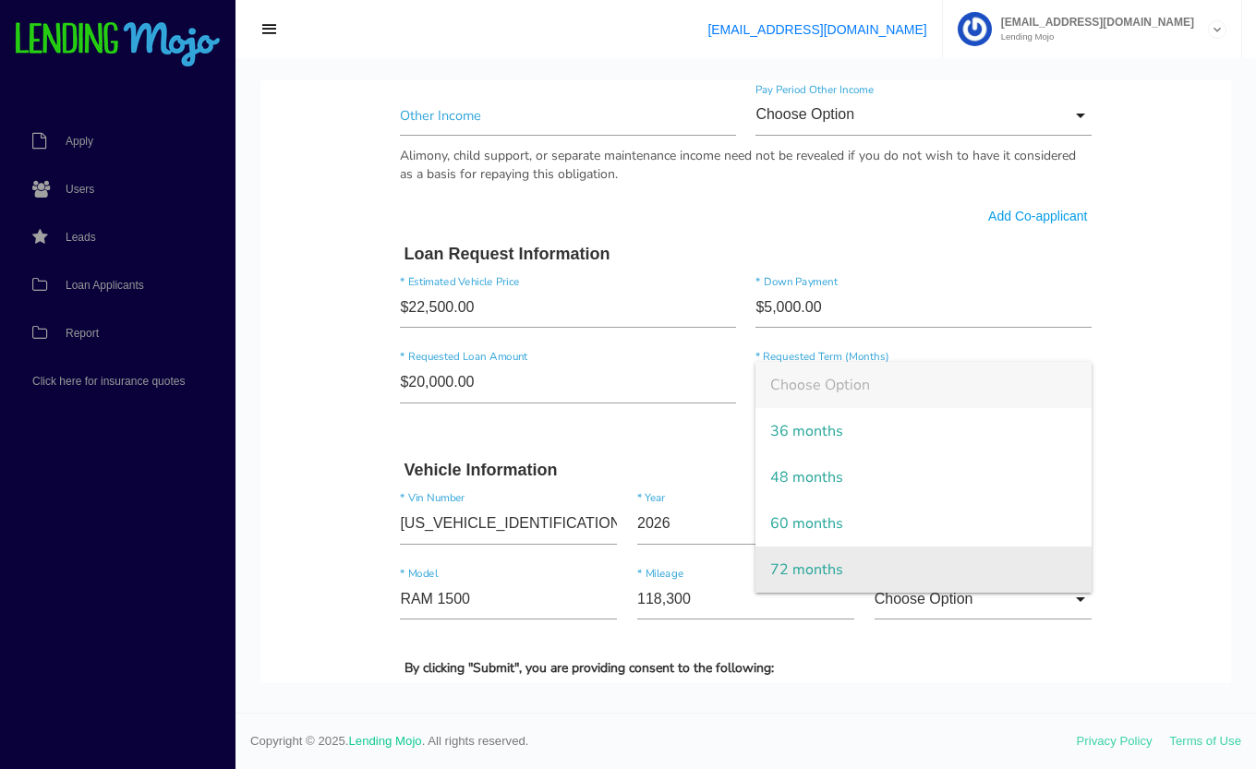
click at [894, 577] on span "72 months" at bounding box center [922, 570] width 335 height 46
type input "72 months"
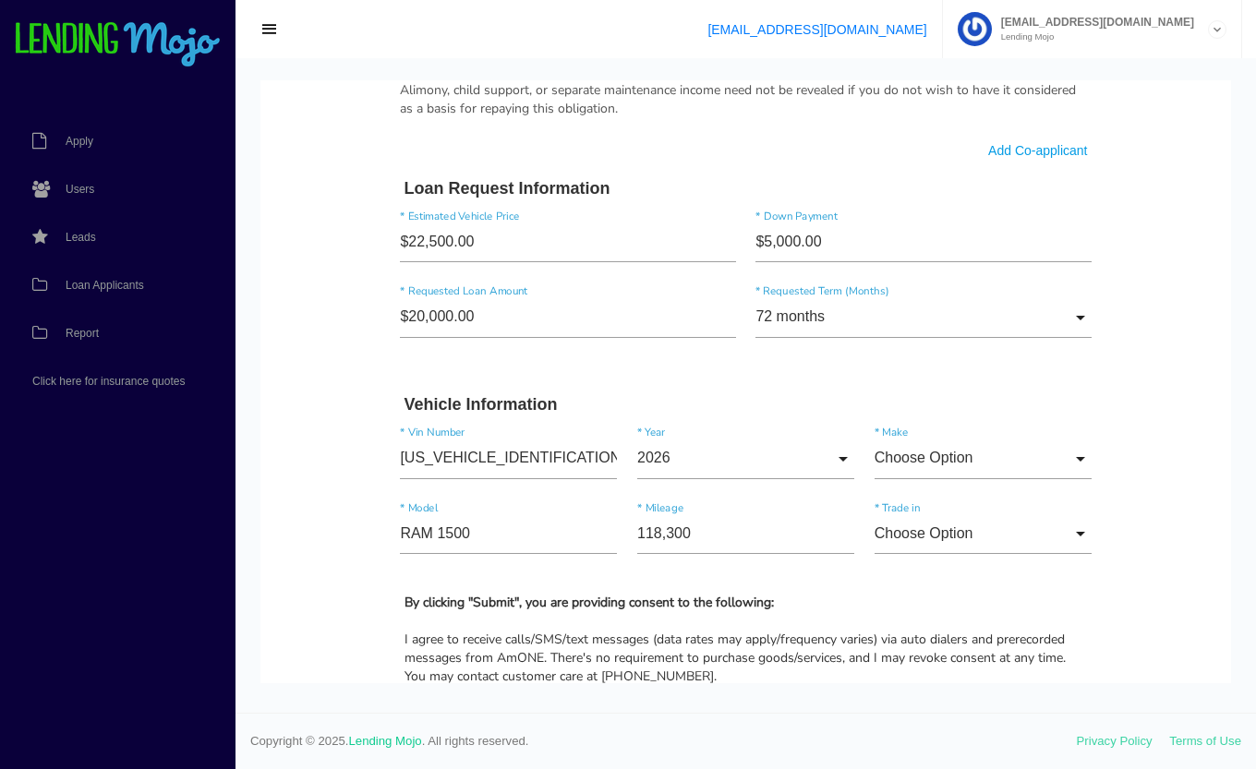
scroll to position [1262, 0]
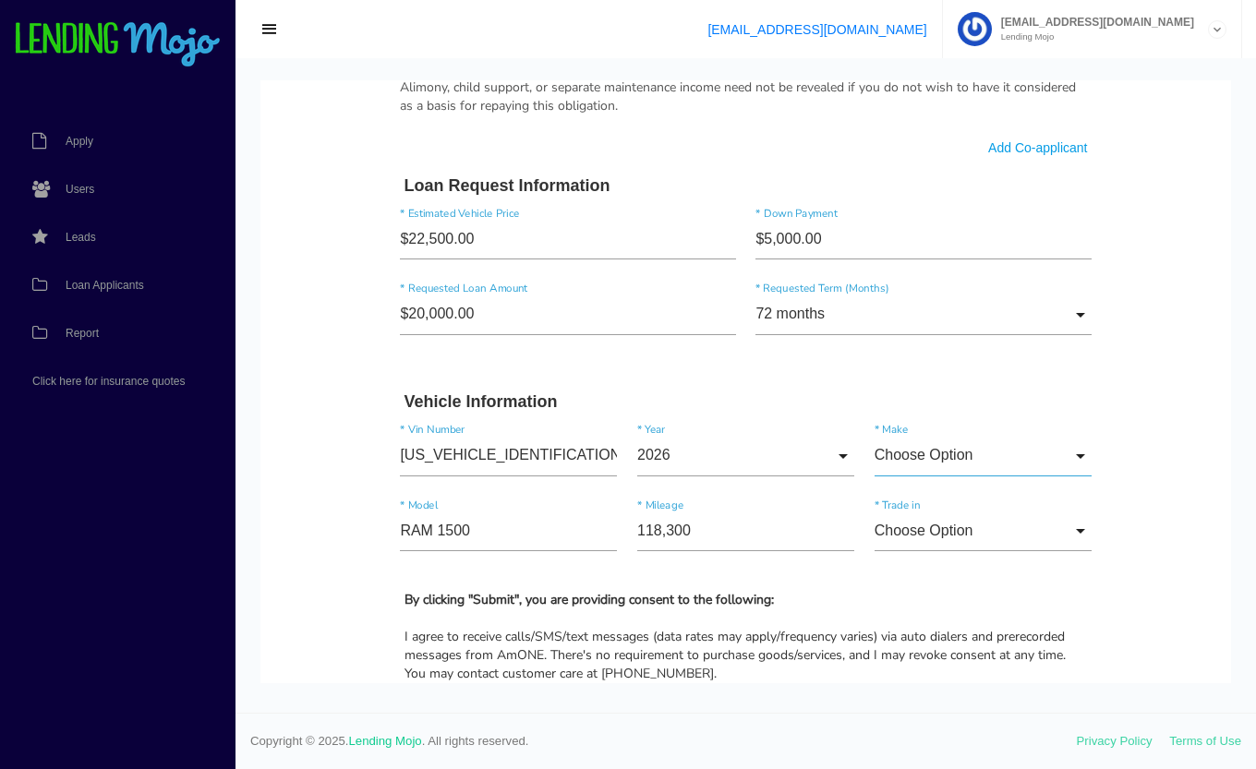
click at [1033, 462] on input "Choose Option" at bounding box center [982, 456] width 217 height 42
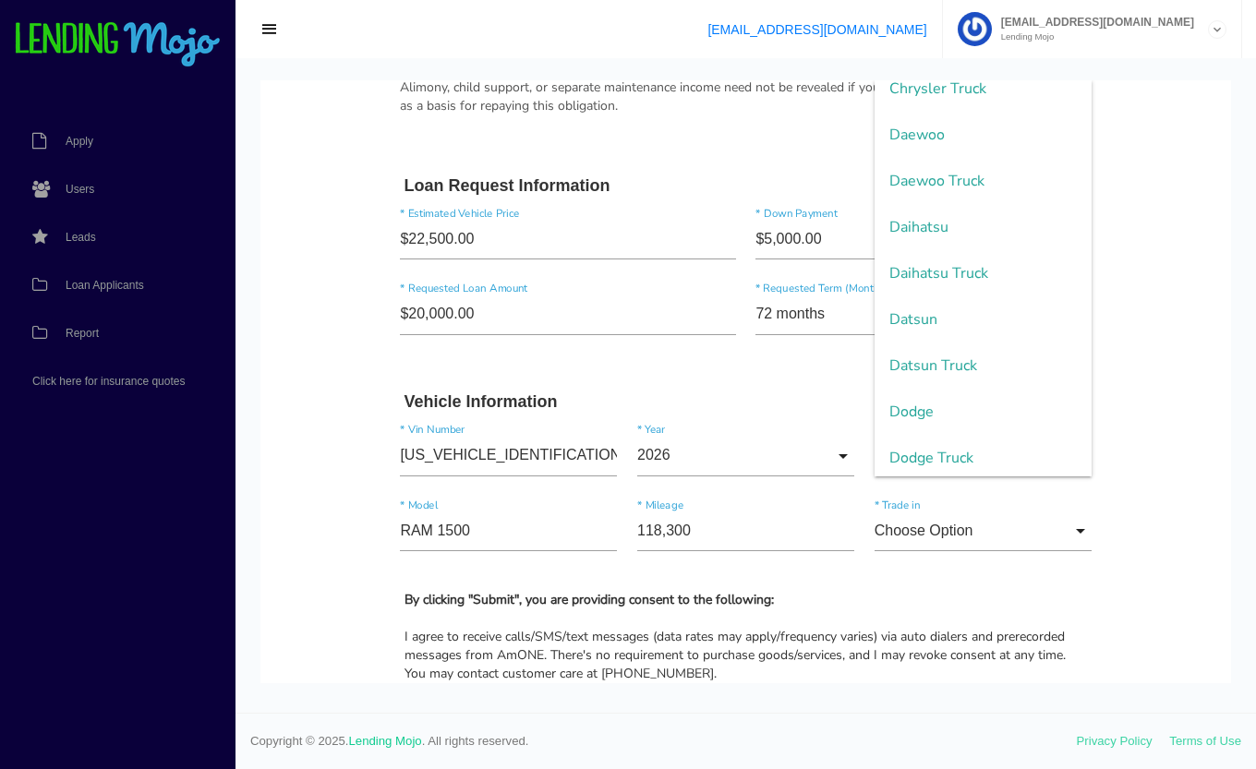
scroll to position [860, 0]
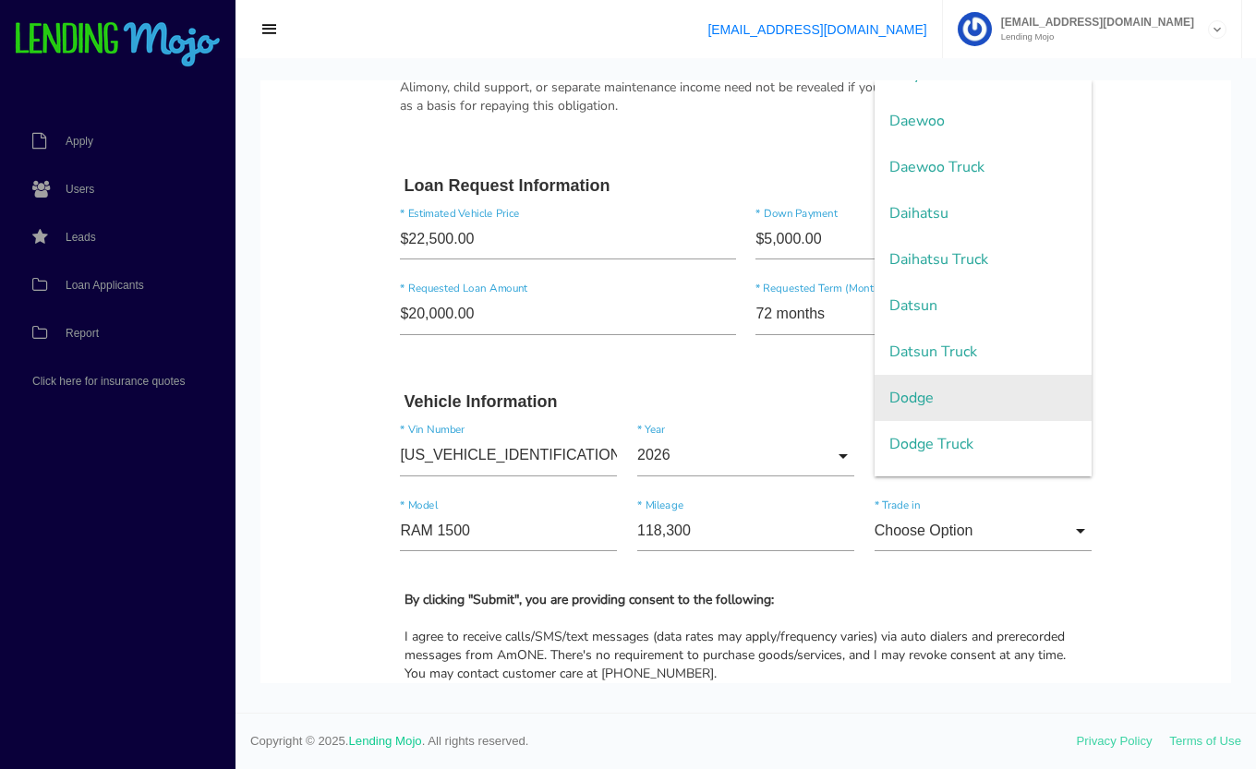
click at [959, 405] on span "Dodge" at bounding box center [982, 398] width 217 height 46
type input "Dodge"
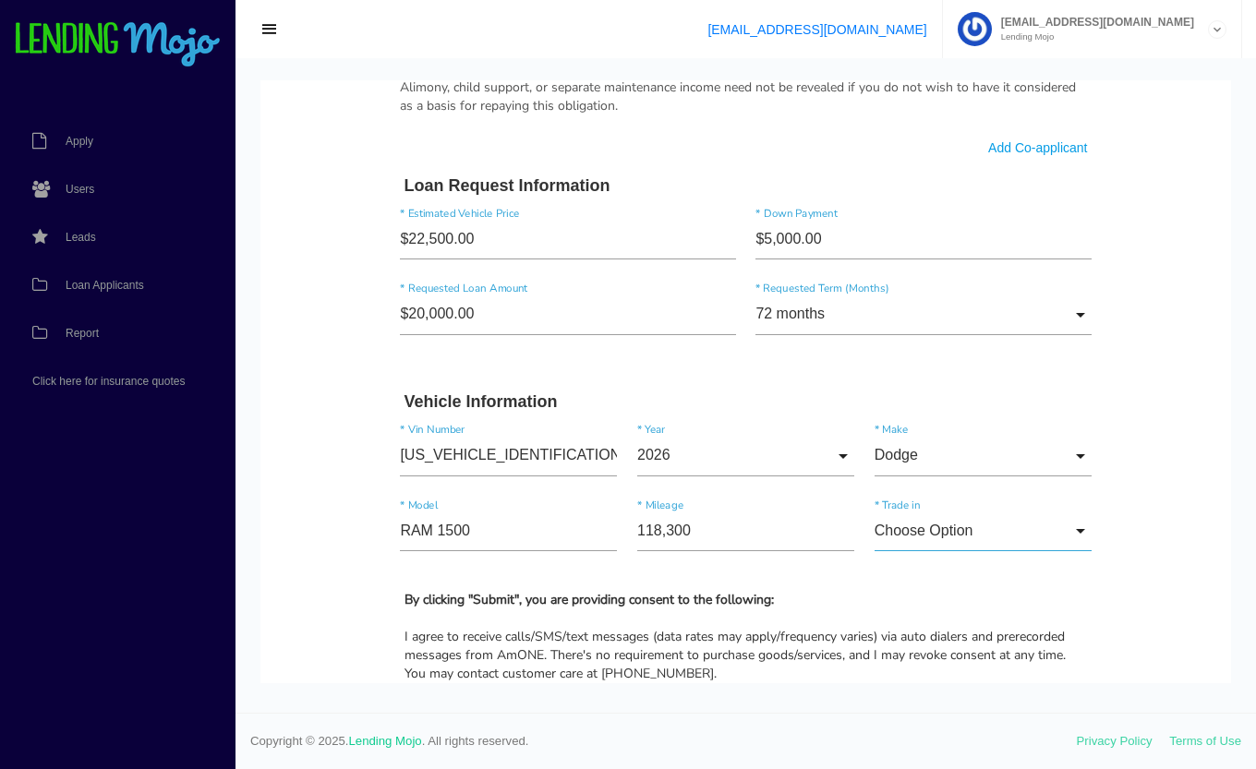
click at [1015, 537] on input "Choose Option" at bounding box center [982, 532] width 217 height 42
click at [959, 625] on span "No" at bounding box center [982, 626] width 217 height 46
type input "No"
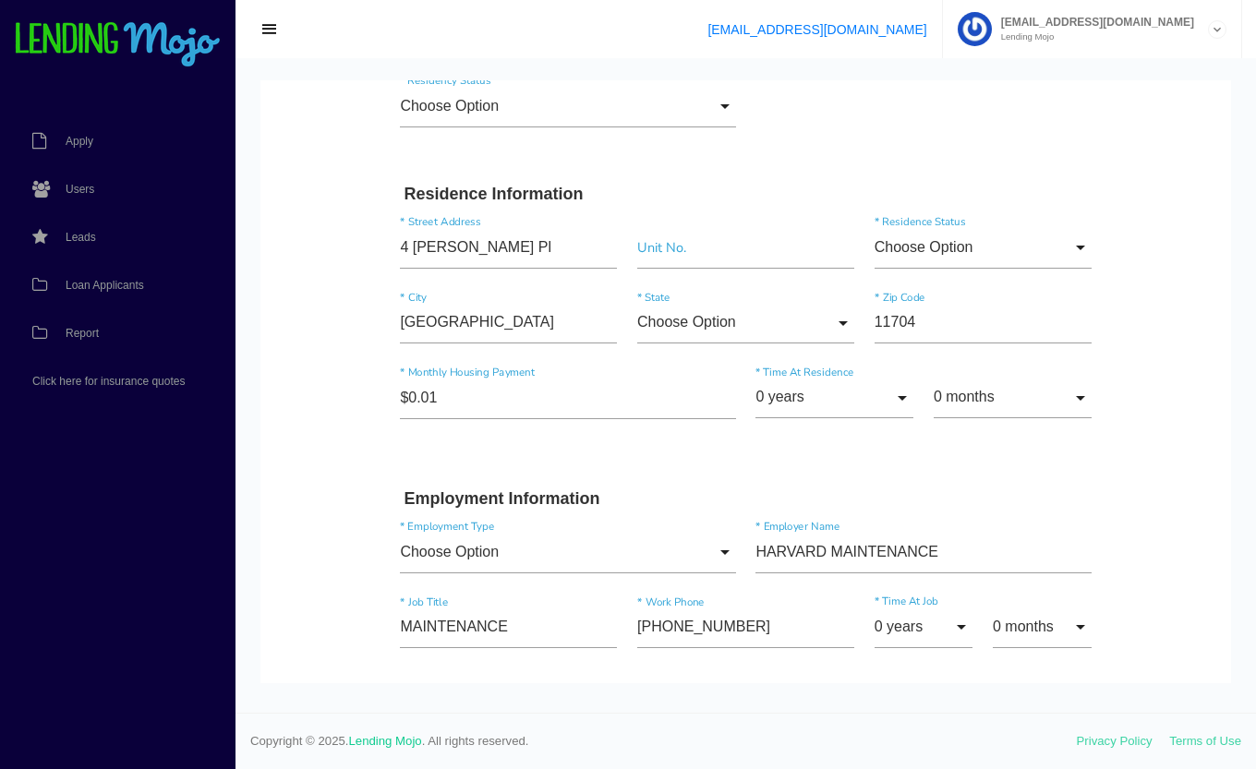
scroll to position [516, 0]
click at [756, 322] on input "Choose Option" at bounding box center [745, 326] width 217 height 42
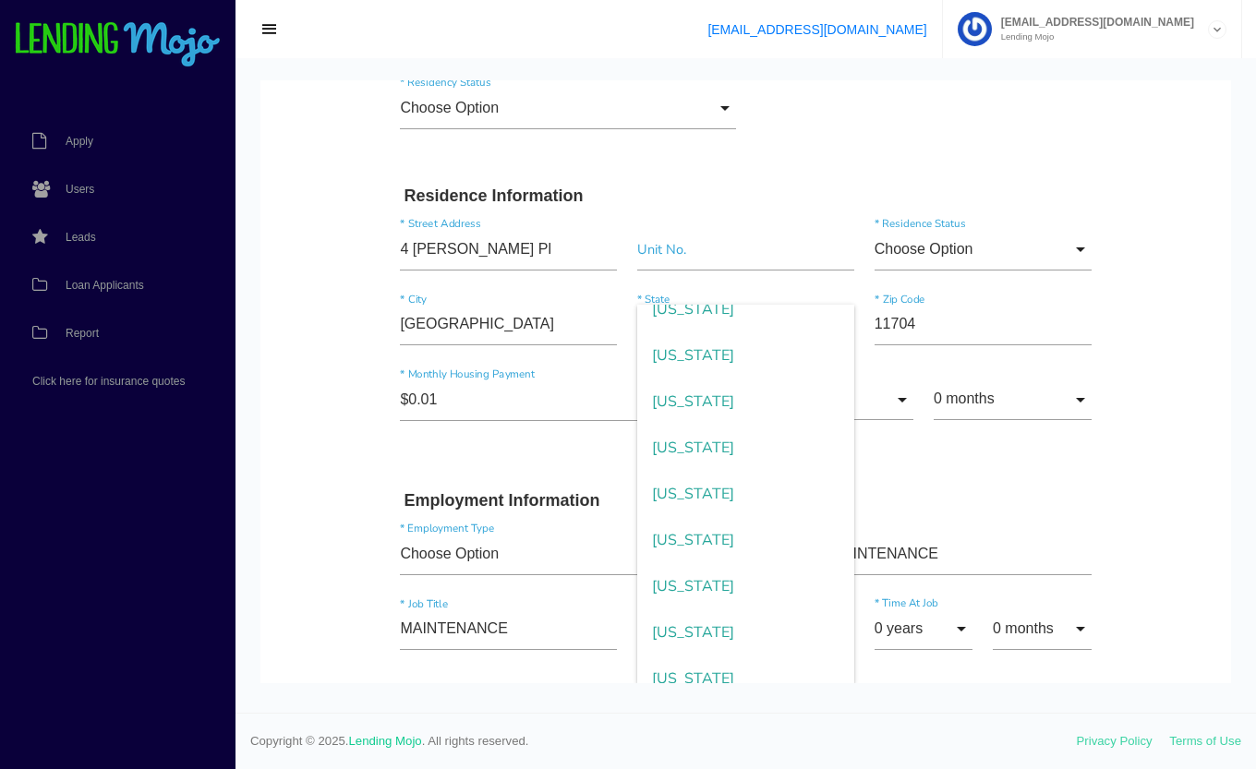
scroll to position [1359, 0]
click at [716, 597] on span "New York" at bounding box center [745, 584] width 217 height 46
type input "New York"
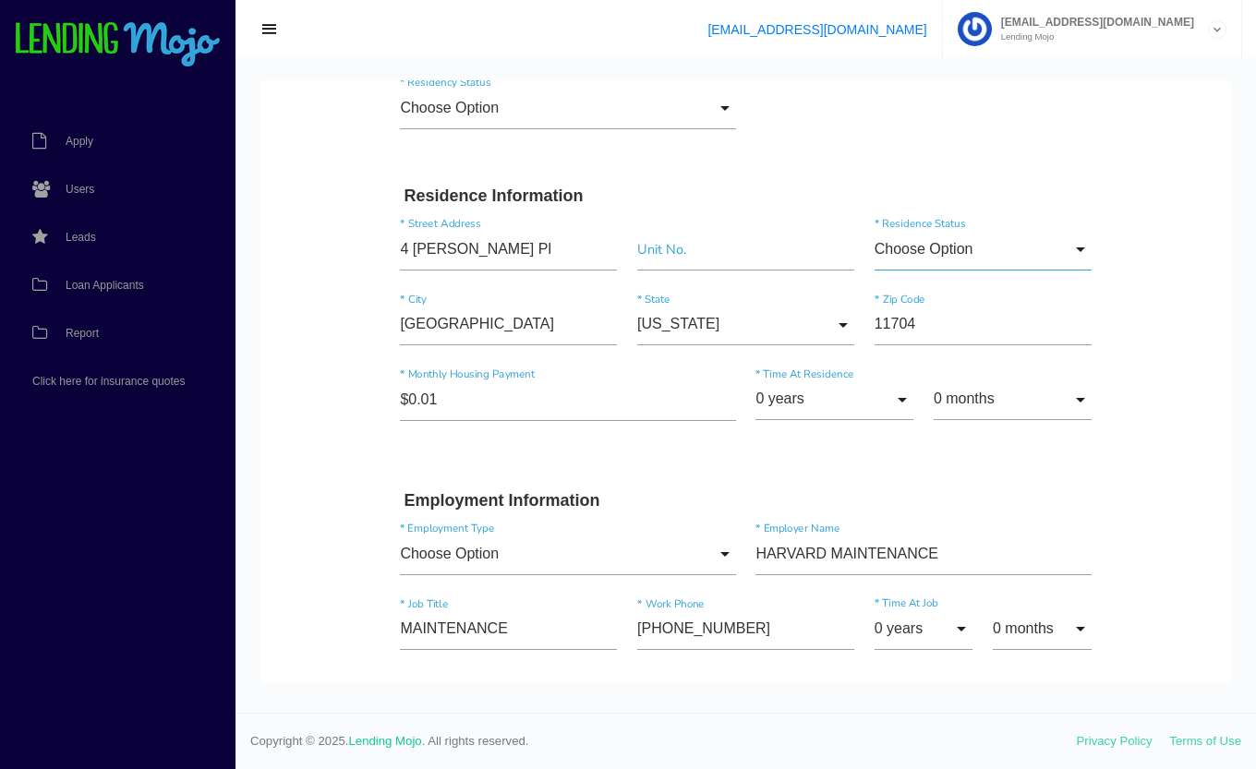
click at [1030, 258] on input "Choose Option" at bounding box center [982, 250] width 217 height 42
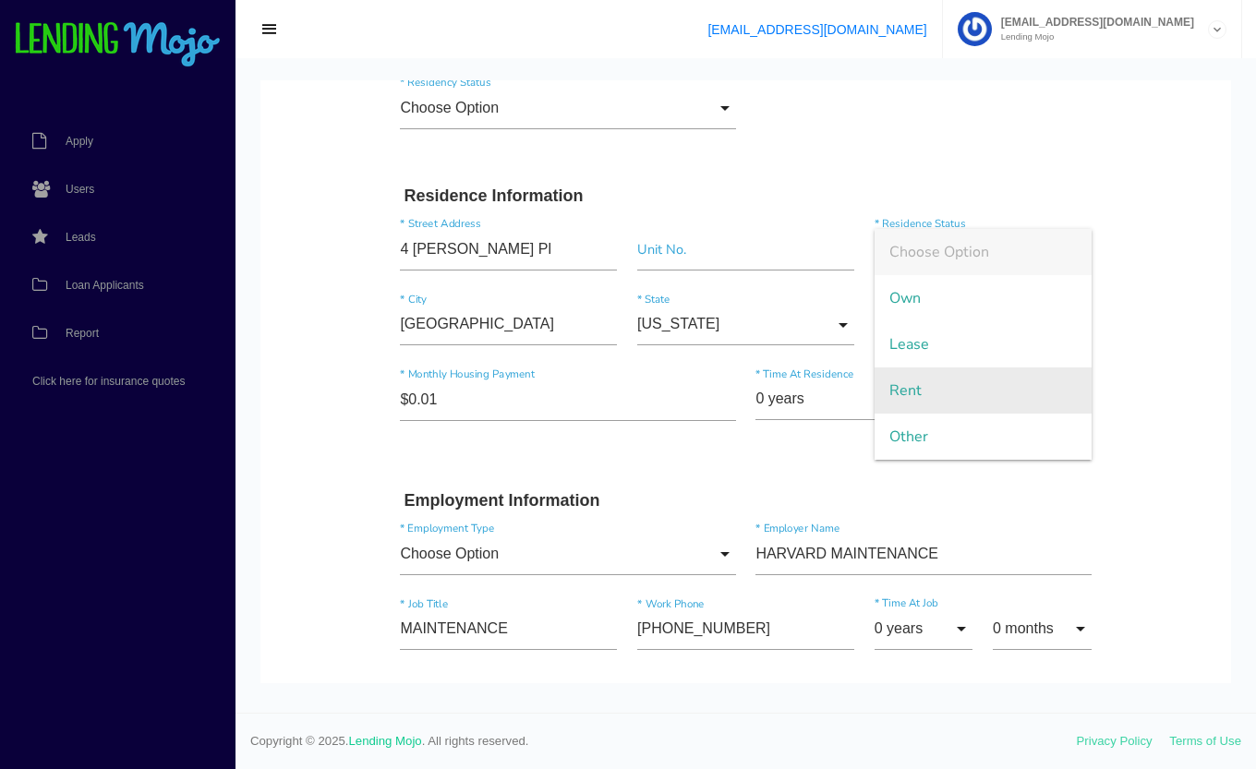
click at [943, 397] on span "Rent" at bounding box center [982, 391] width 217 height 46
type input "Rent"
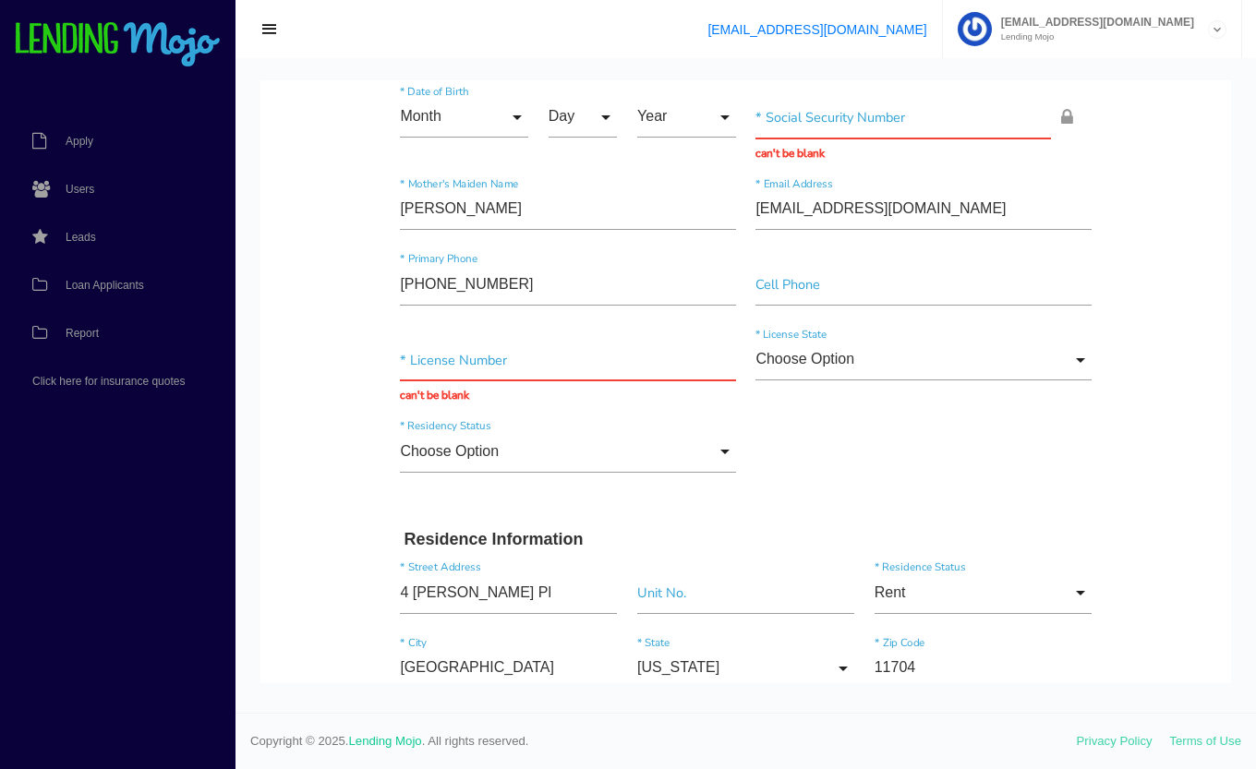
scroll to position [169, 0]
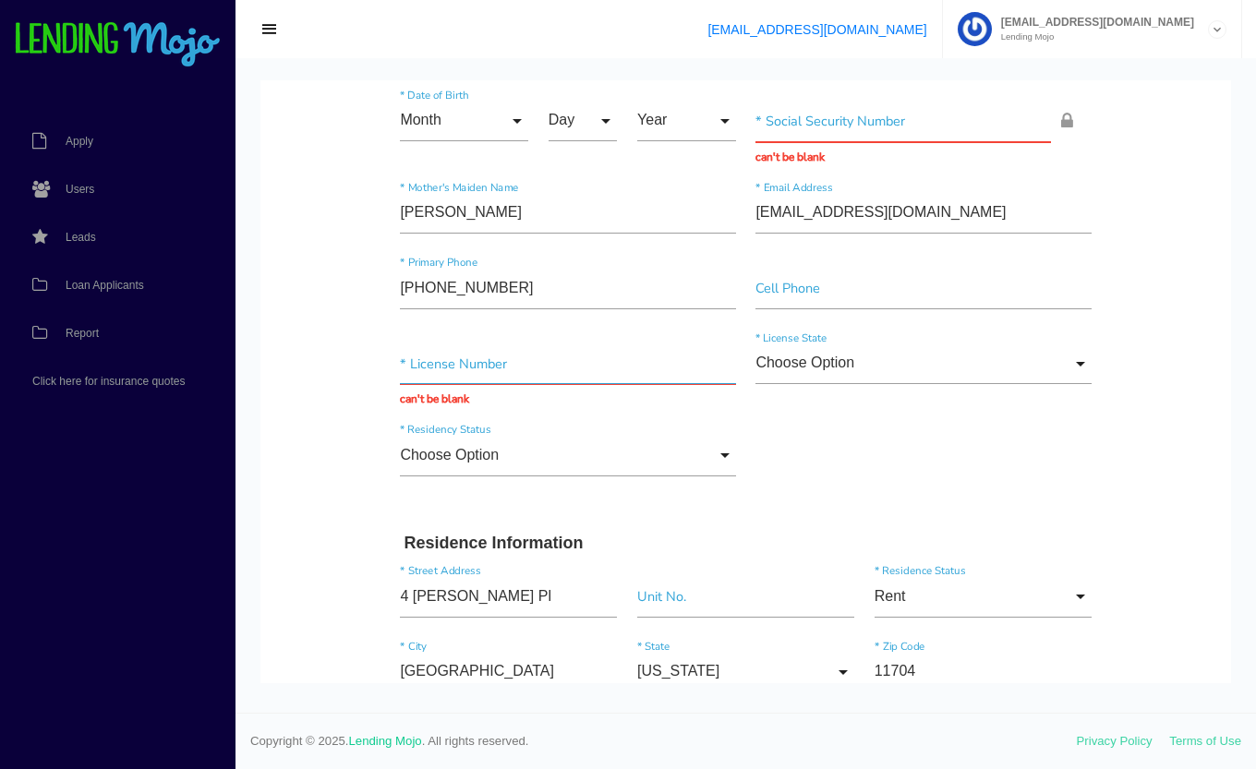
click at [465, 368] on input "text" at bounding box center [567, 365] width 335 height 42
type input "122026577"
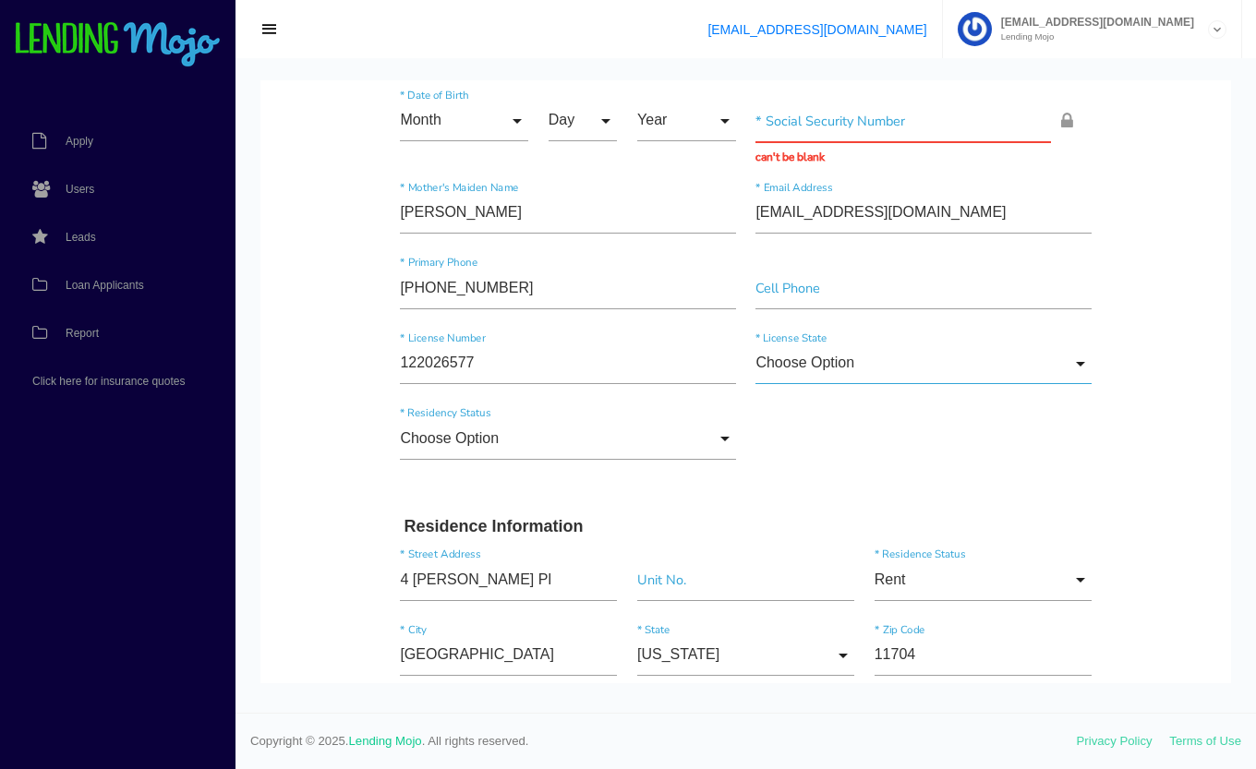
click at [797, 359] on input "Choose Option" at bounding box center [922, 365] width 335 height 42
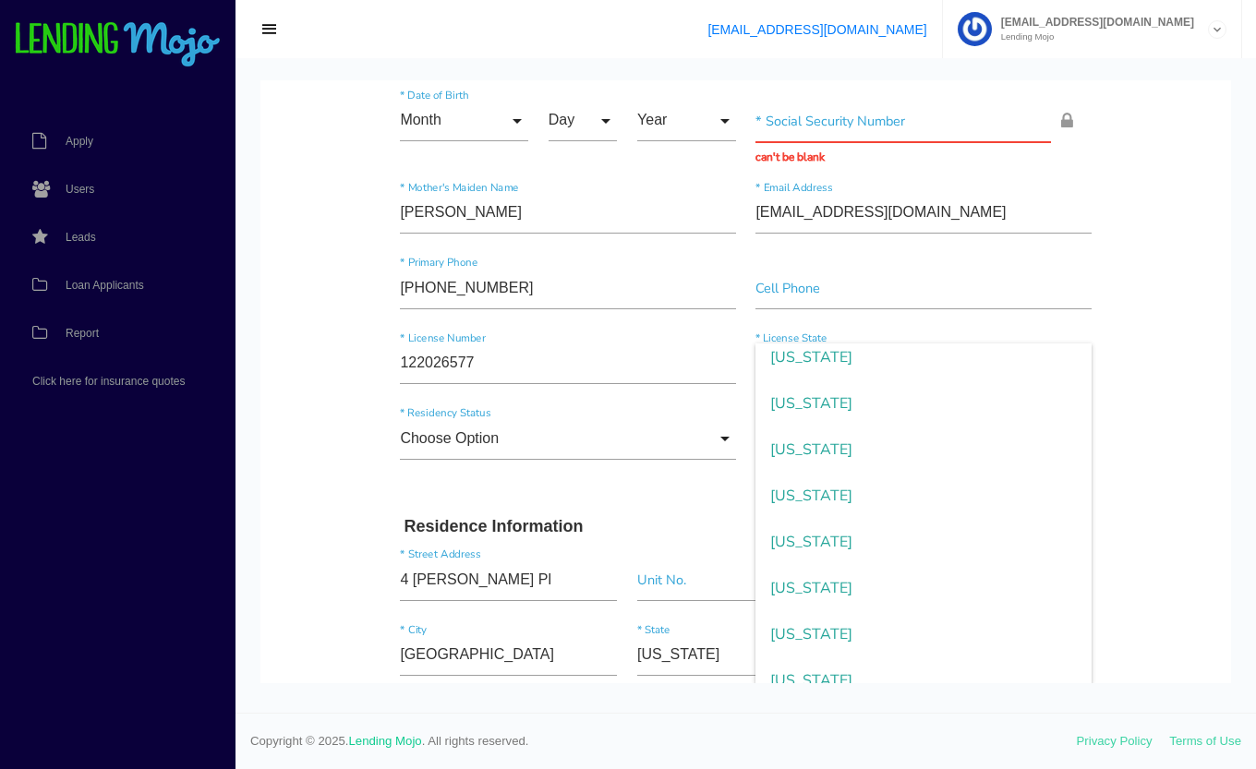
scroll to position [1398, 0]
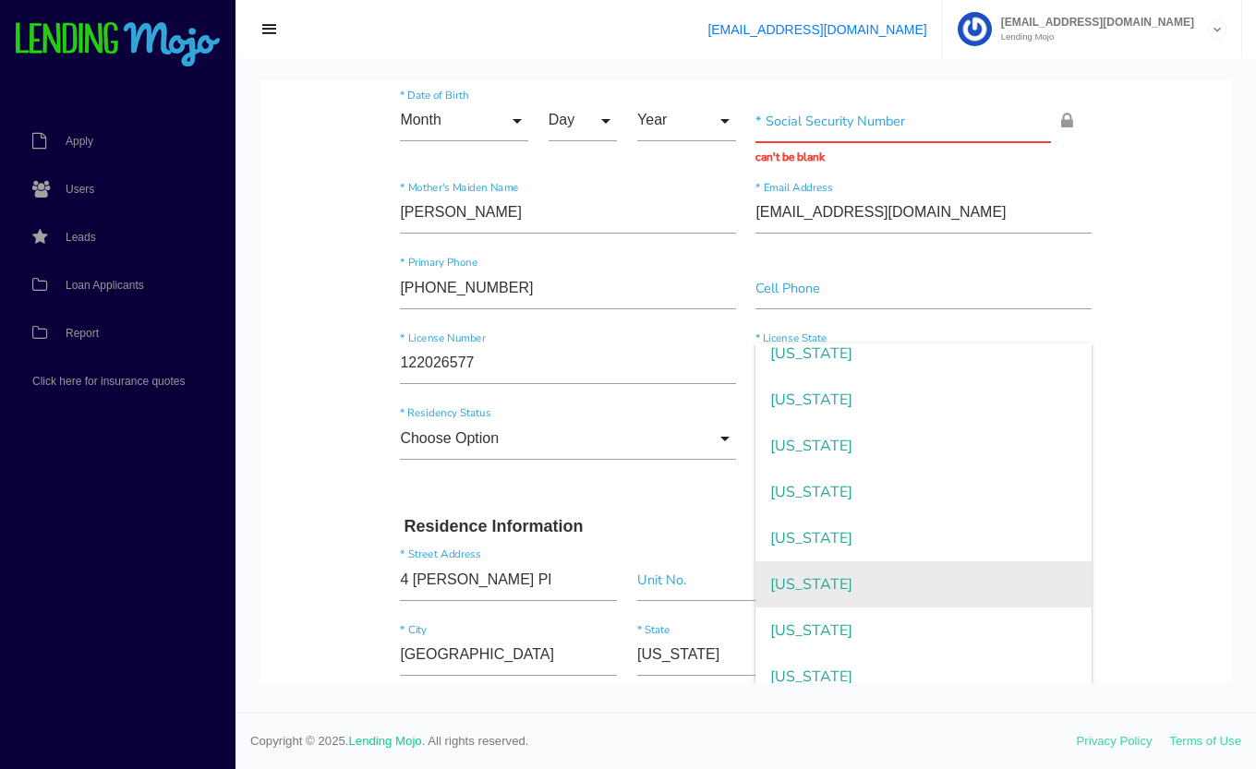
click at [822, 581] on span "New York" at bounding box center [922, 584] width 335 height 46
type input "New York"
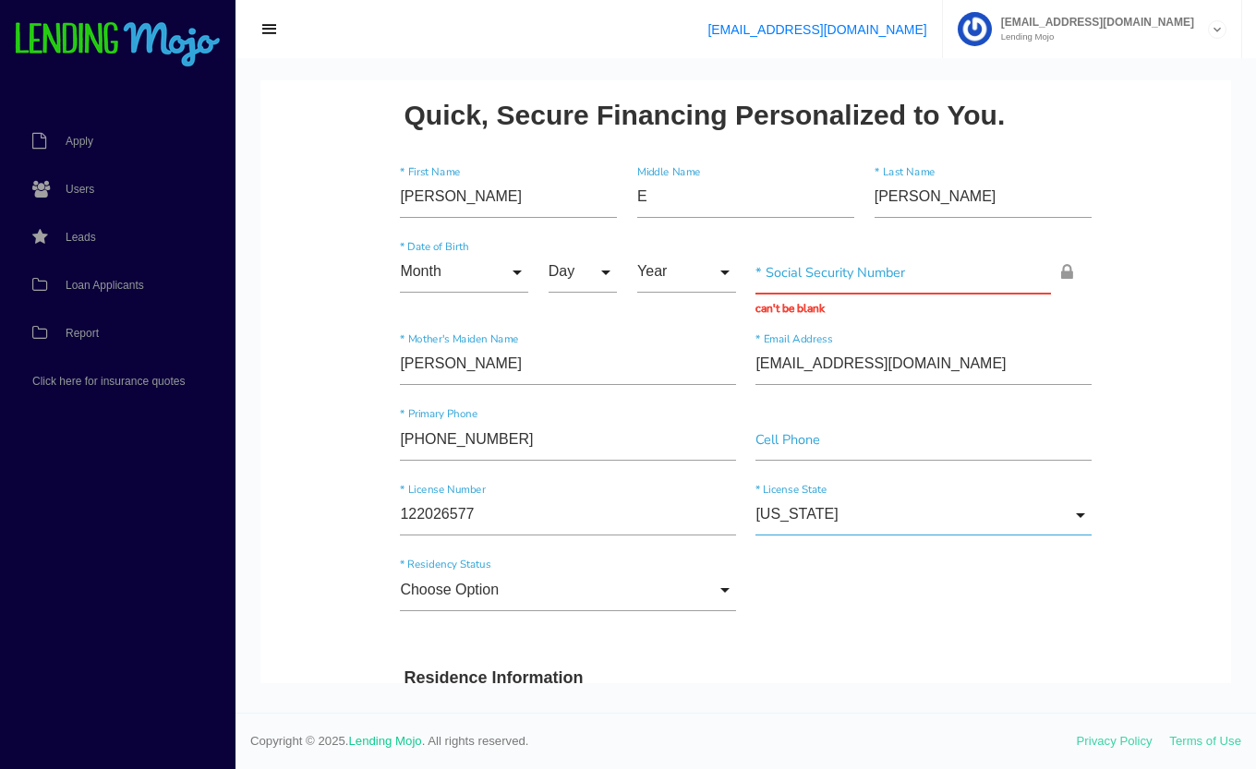
scroll to position [14, 0]
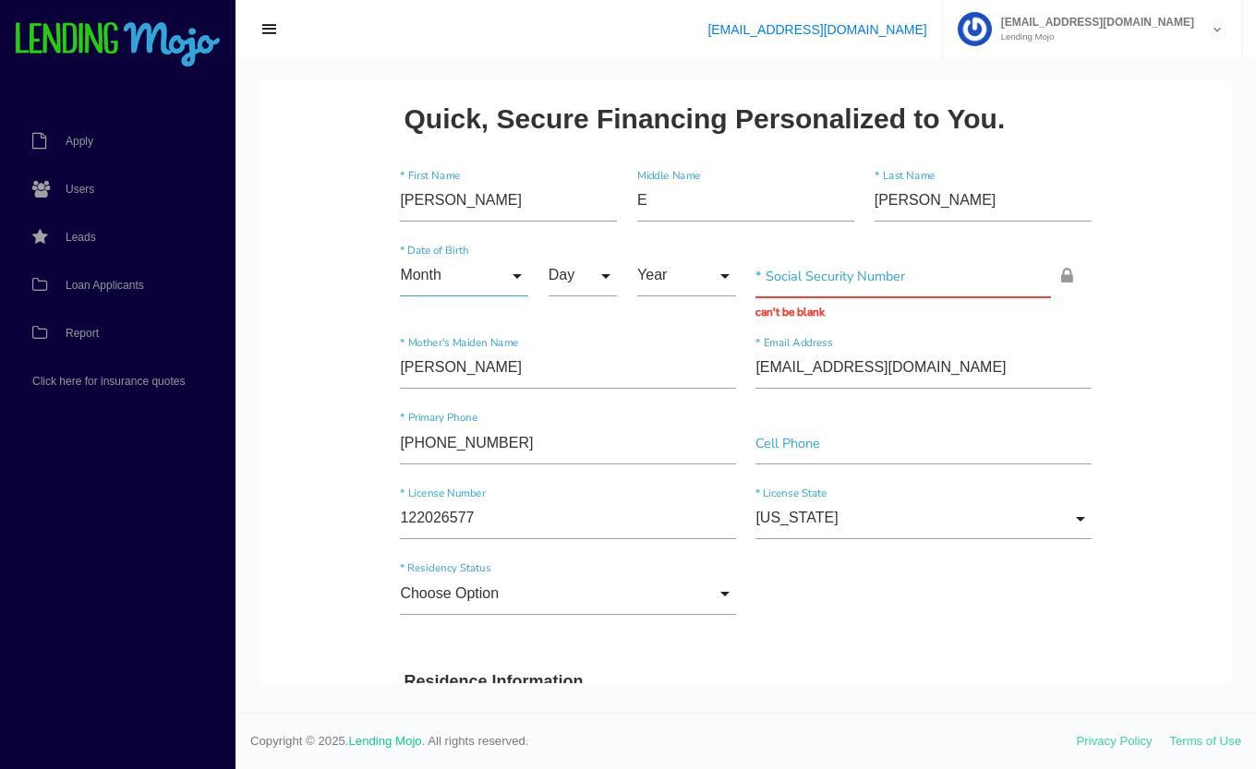
click at [435, 278] on input "Month" at bounding box center [464, 277] width 128 height 42
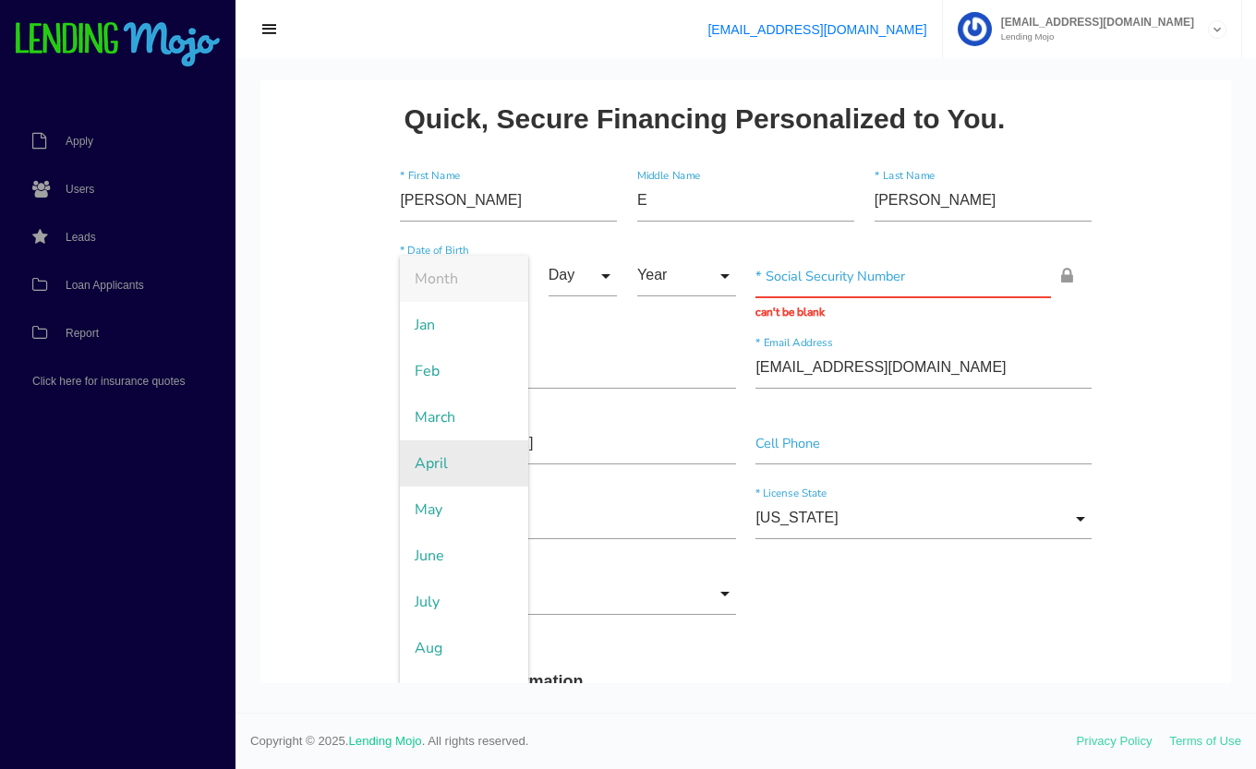
click at [428, 471] on span "April" at bounding box center [464, 463] width 128 height 46
type input "April"
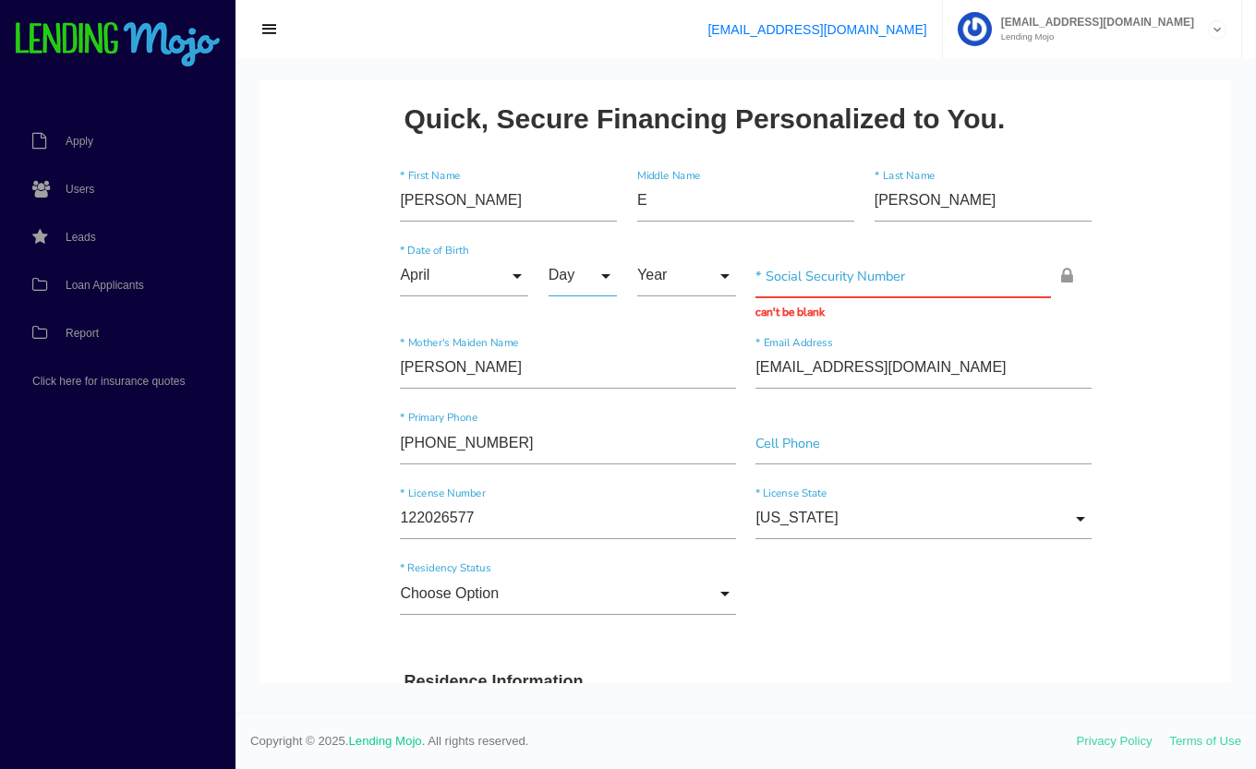
click at [553, 278] on input "Day" at bounding box center [583, 277] width 69 height 42
click at [571, 326] on span "14" at bounding box center [595, 336] width 92 height 46
type input "14"
click at [667, 277] on input "Year" at bounding box center [686, 277] width 99 height 42
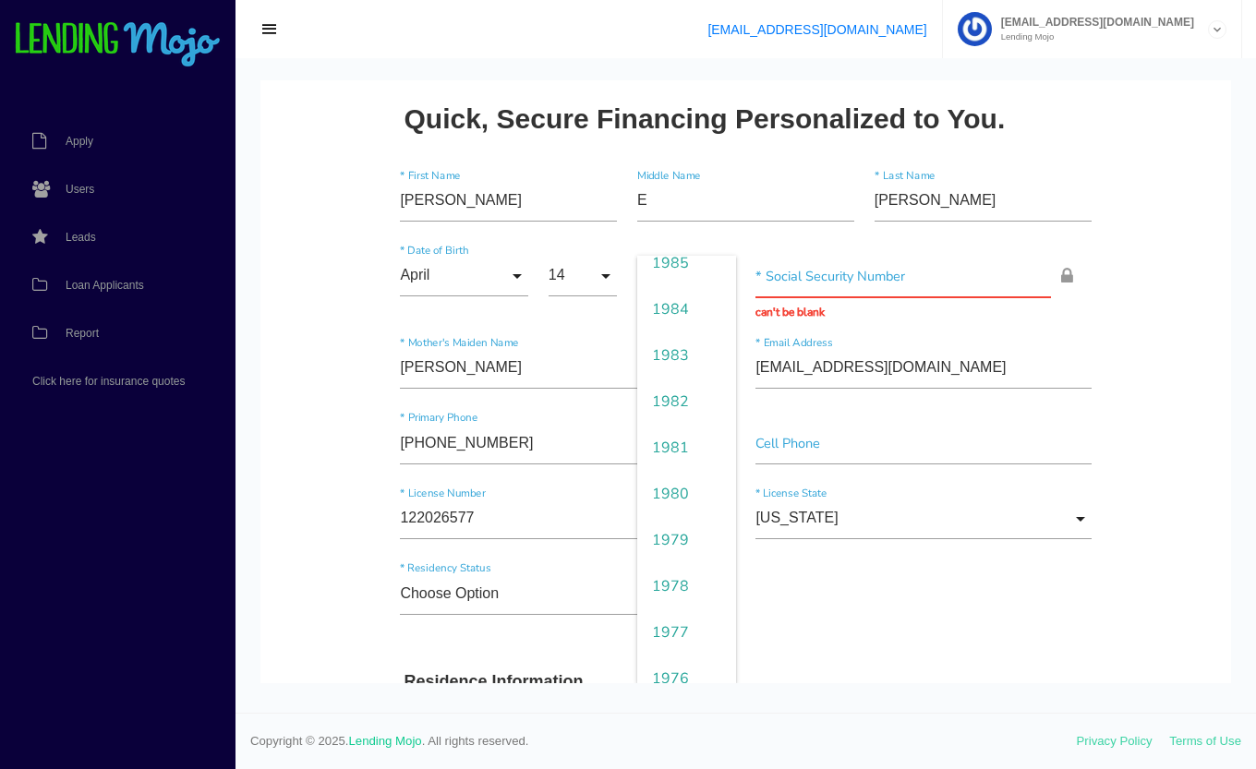
scroll to position [1082, 0]
click at [669, 484] on span "1980" at bounding box center [686, 489] width 99 height 46
type input "1980"
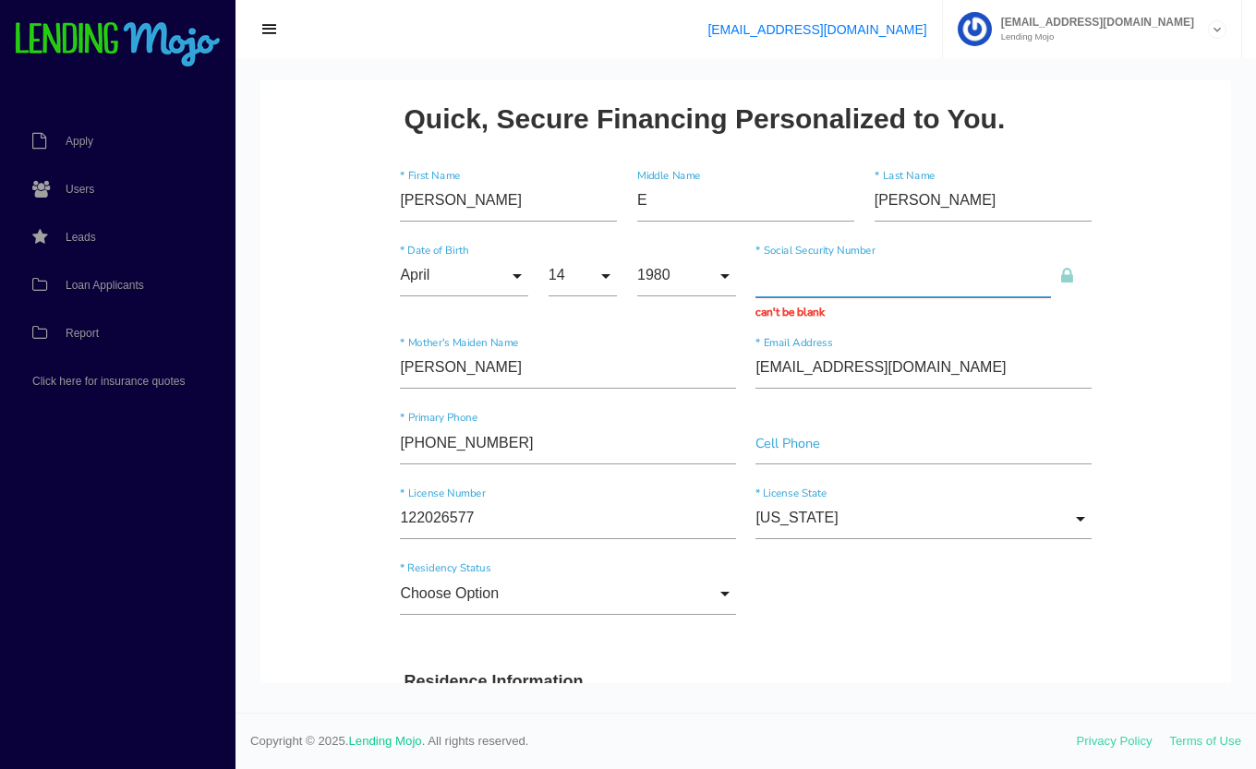
click at [757, 278] on input "text" at bounding box center [902, 277] width 295 height 42
type input "1__-__-____"
type input "110-90-9102"
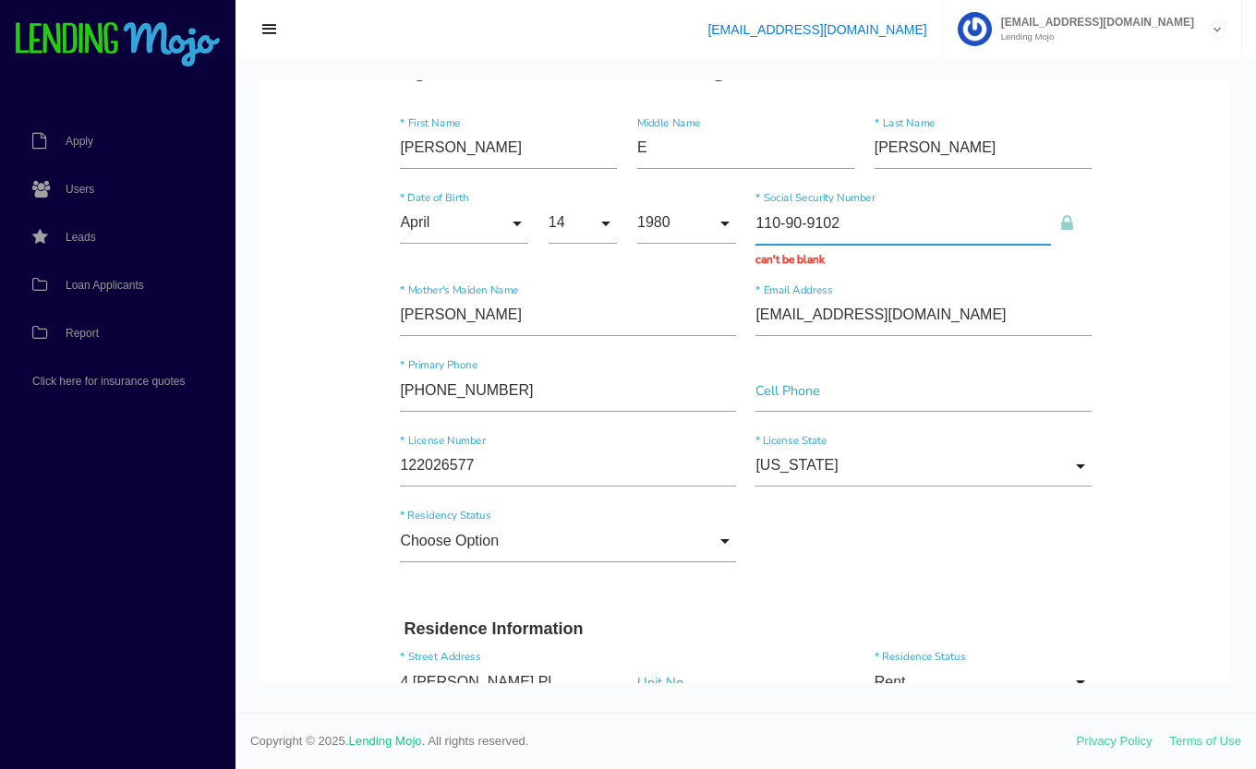
scroll to position [71, 0]
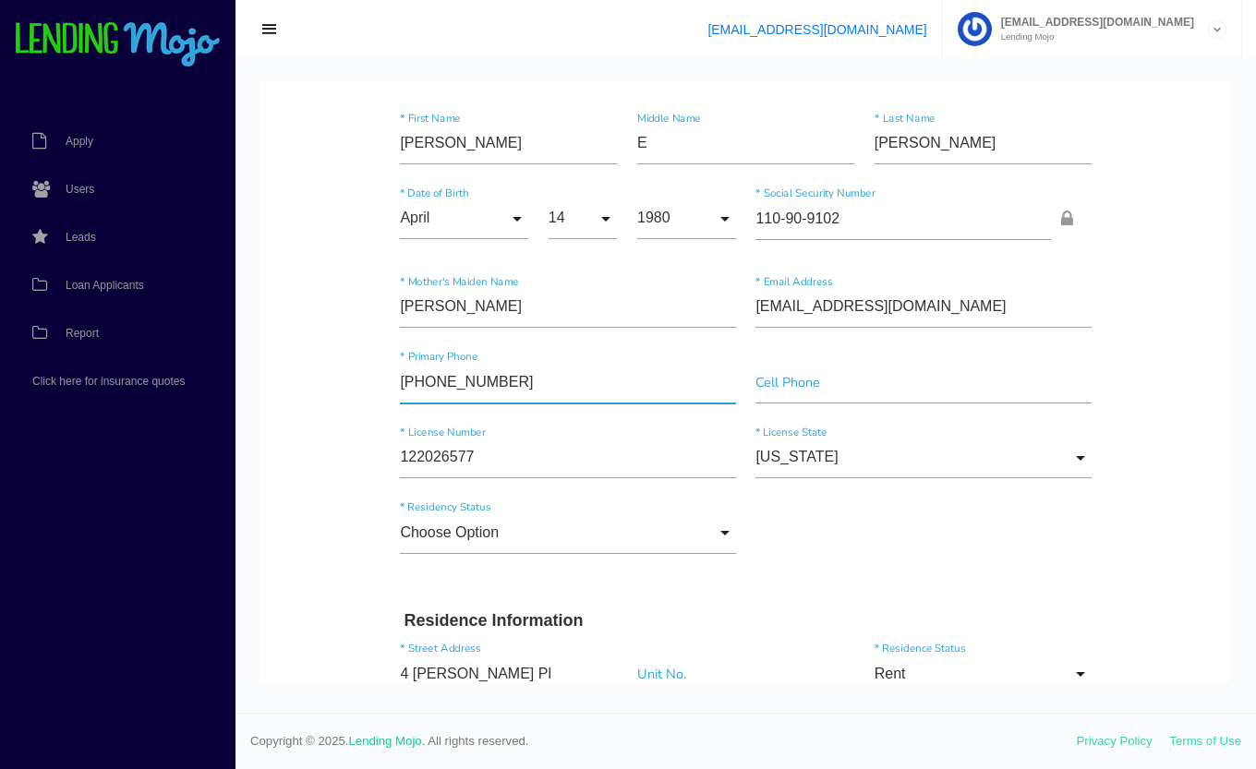
drag, startPoint x: 550, startPoint y: 380, endPoint x: 377, endPoint y: 344, distance: 177.5
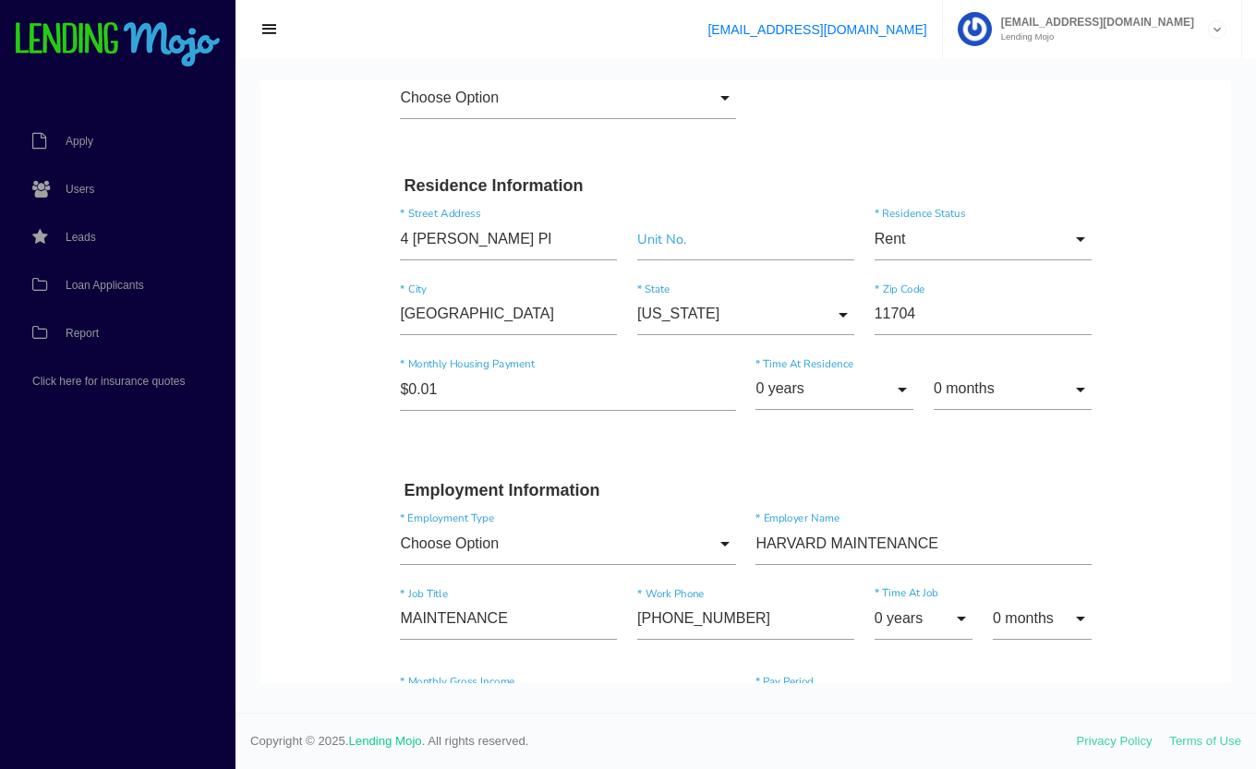
scroll to position [528, 0]
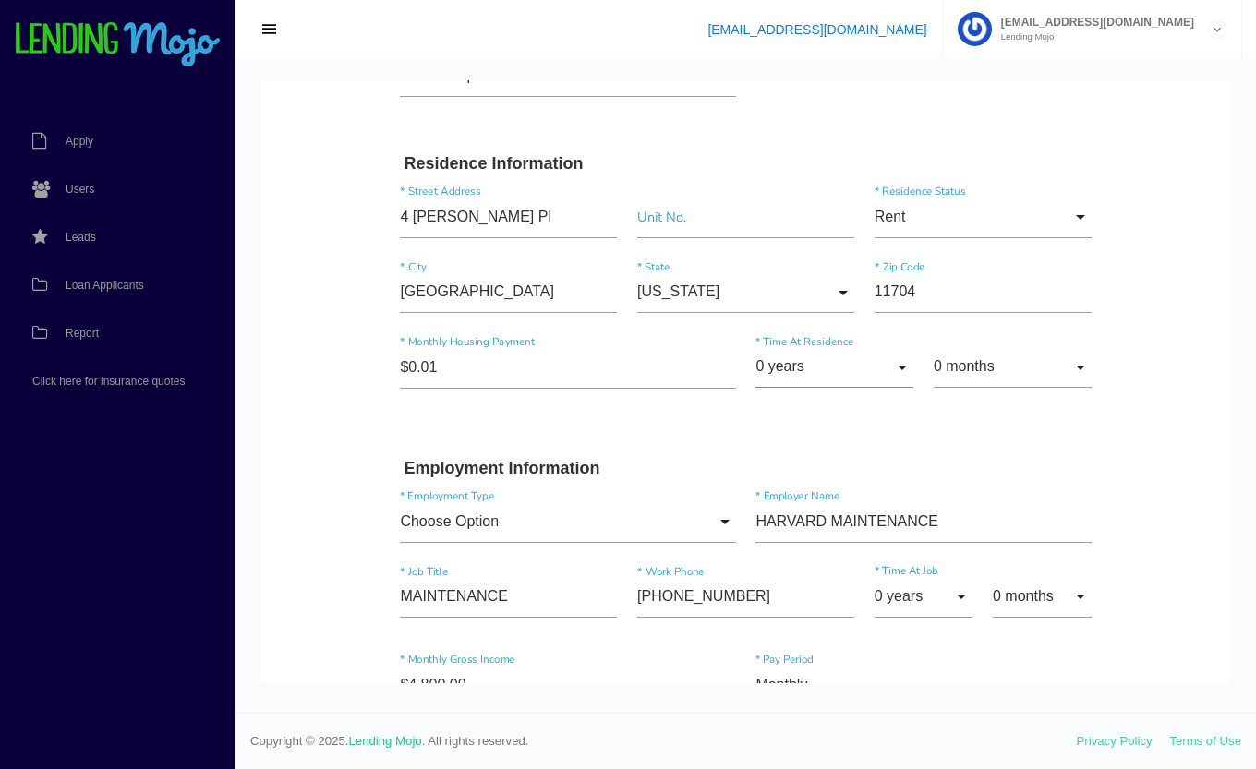
click at [802, 381] on input "0 years" at bounding box center [834, 368] width 158 height 42
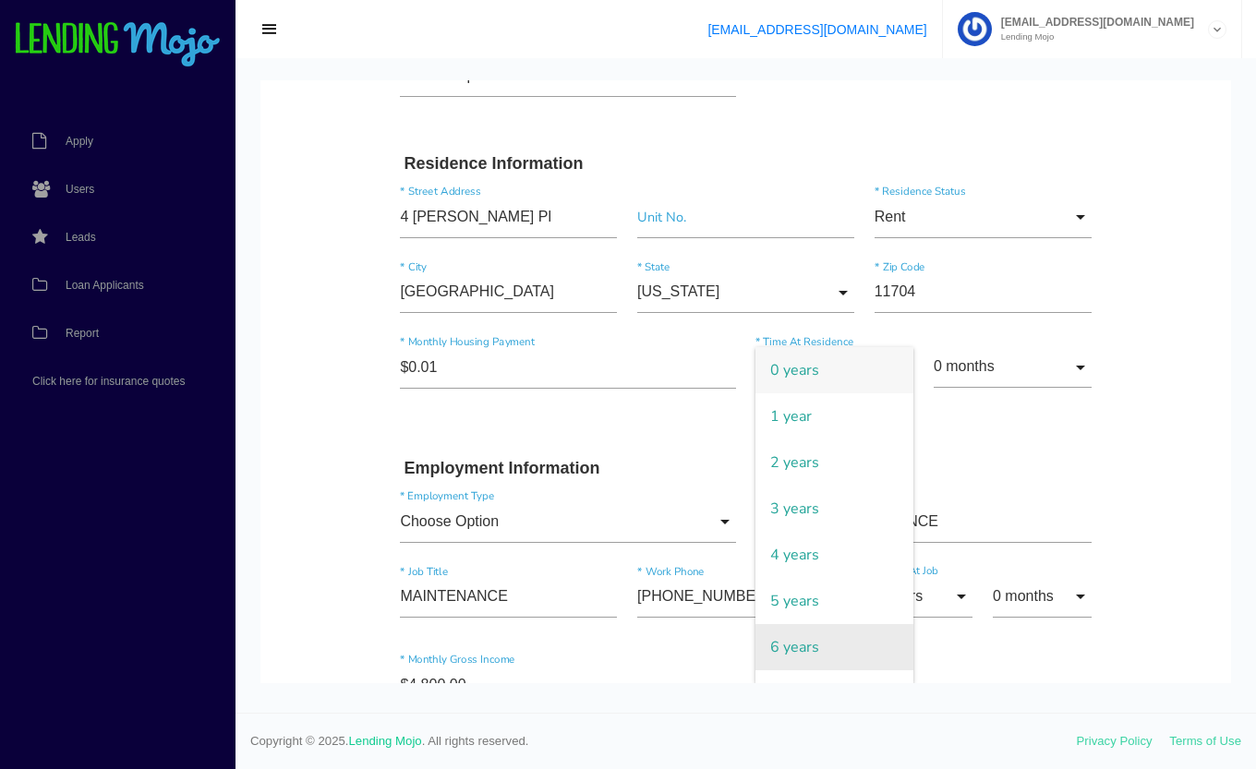
click at [789, 636] on span "6 years" at bounding box center [834, 647] width 158 height 46
type input "6 years"
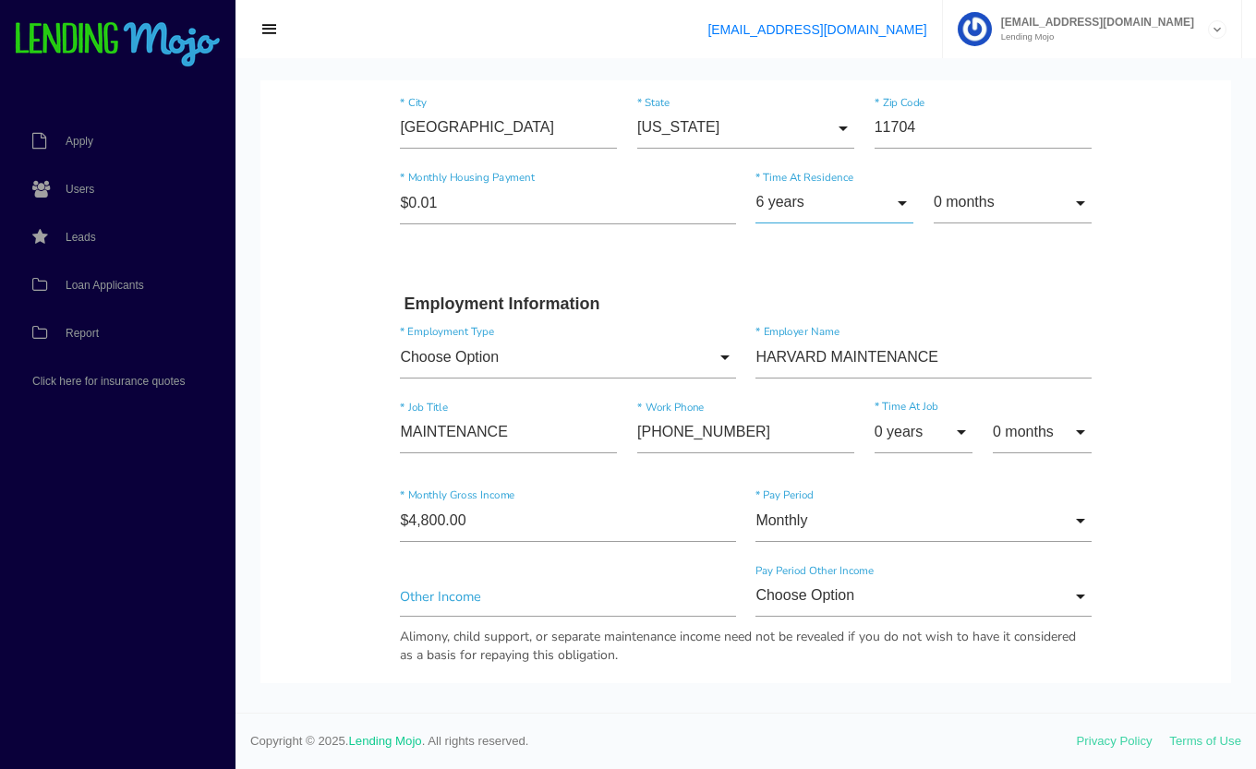
scroll to position [696, 0]
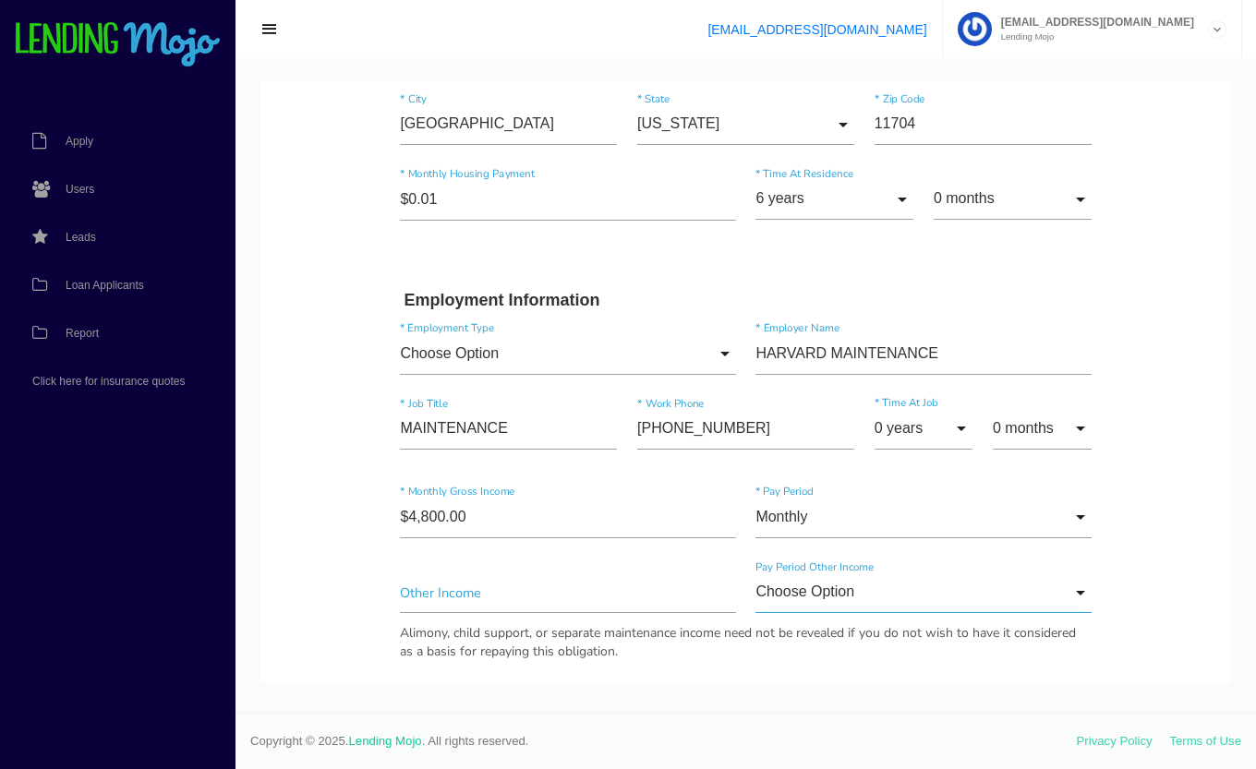
click at [909, 577] on input "Choose Option" at bounding box center [922, 594] width 335 height 42
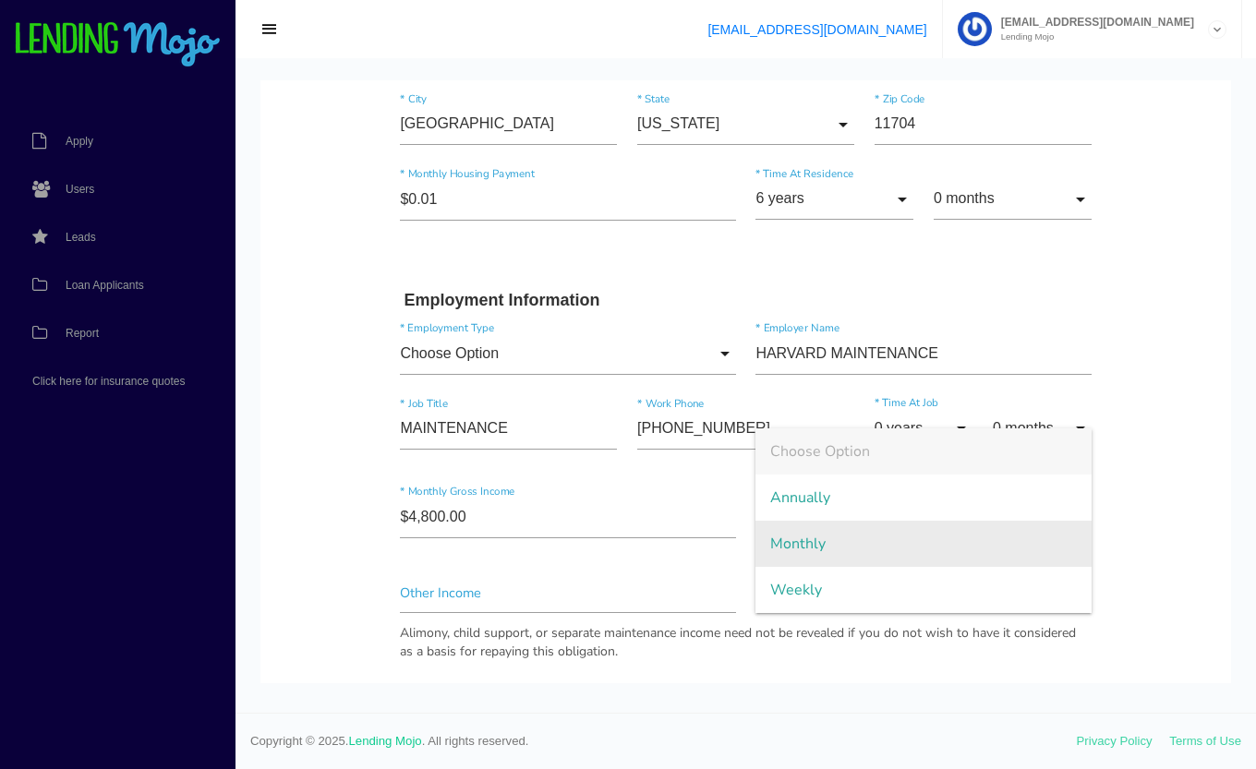
click at [846, 542] on span "Monthly" at bounding box center [922, 544] width 335 height 46
type input "Monthly"
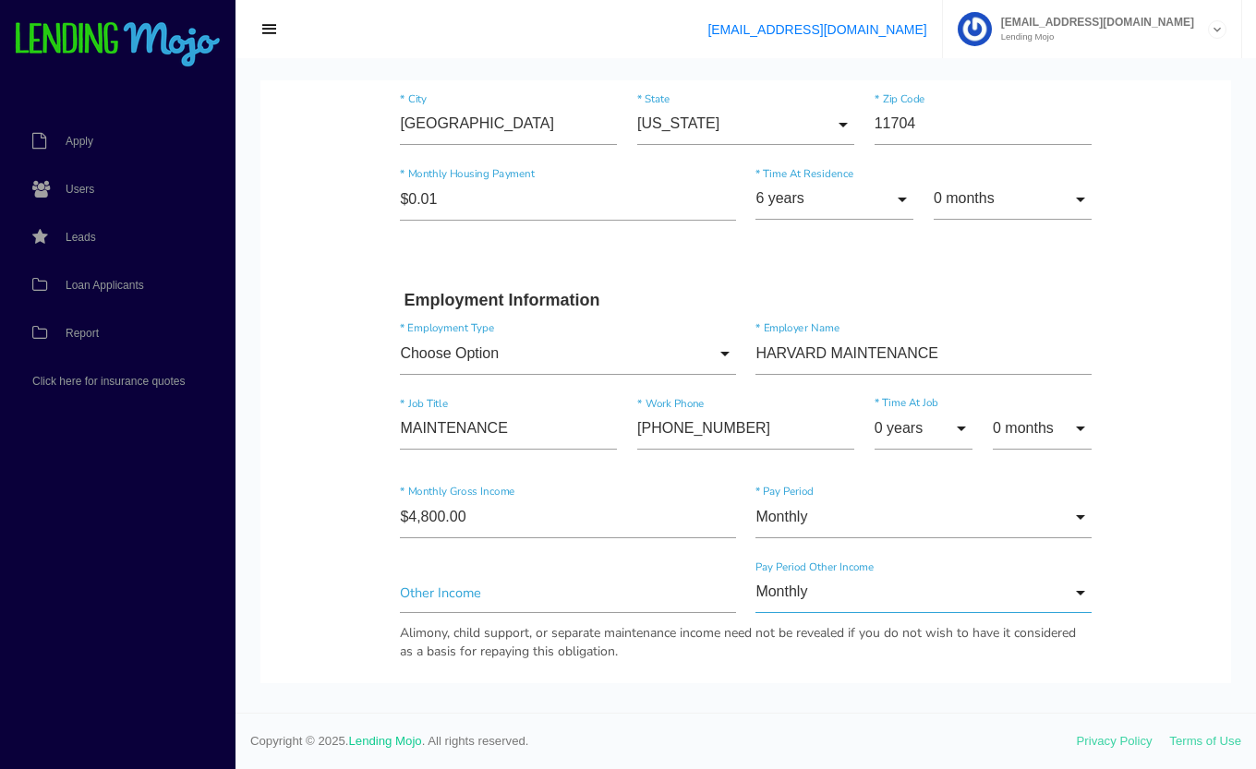
click at [868, 588] on input "Monthly" at bounding box center [922, 594] width 335 height 42
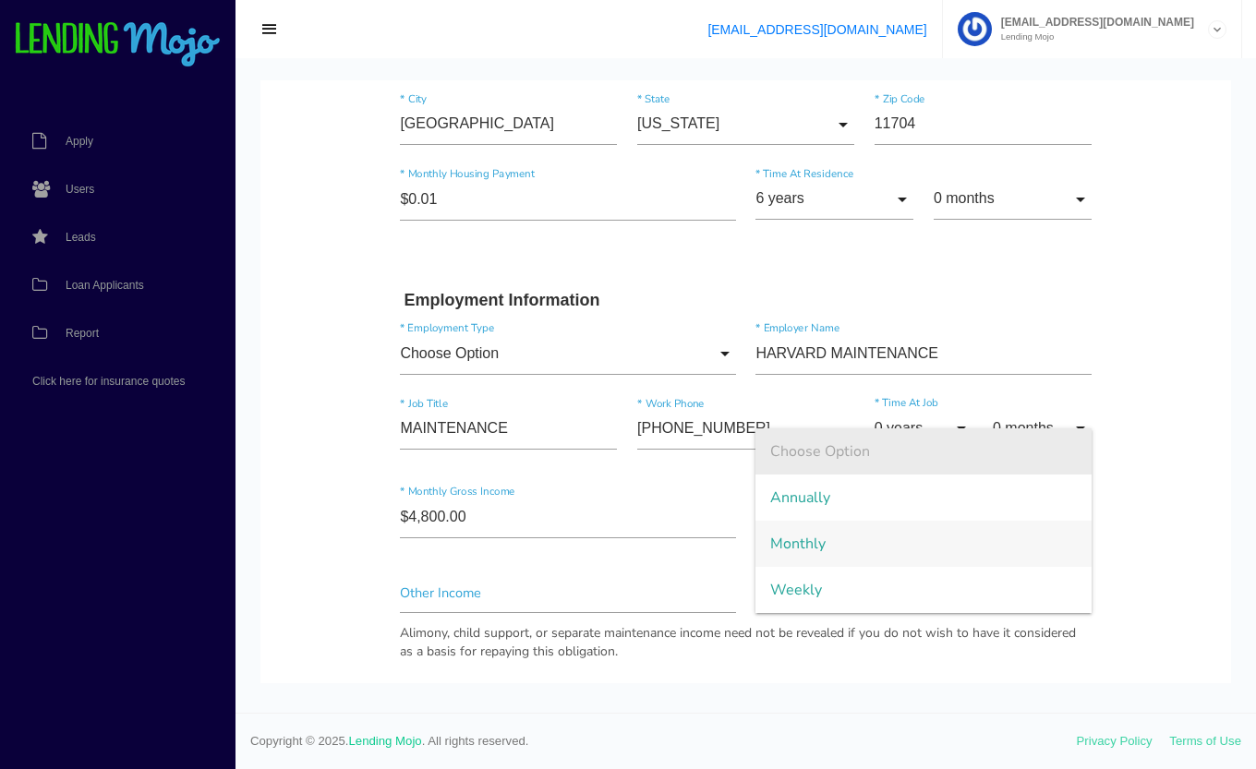
click at [852, 452] on span "Choose Option" at bounding box center [922, 451] width 335 height 46
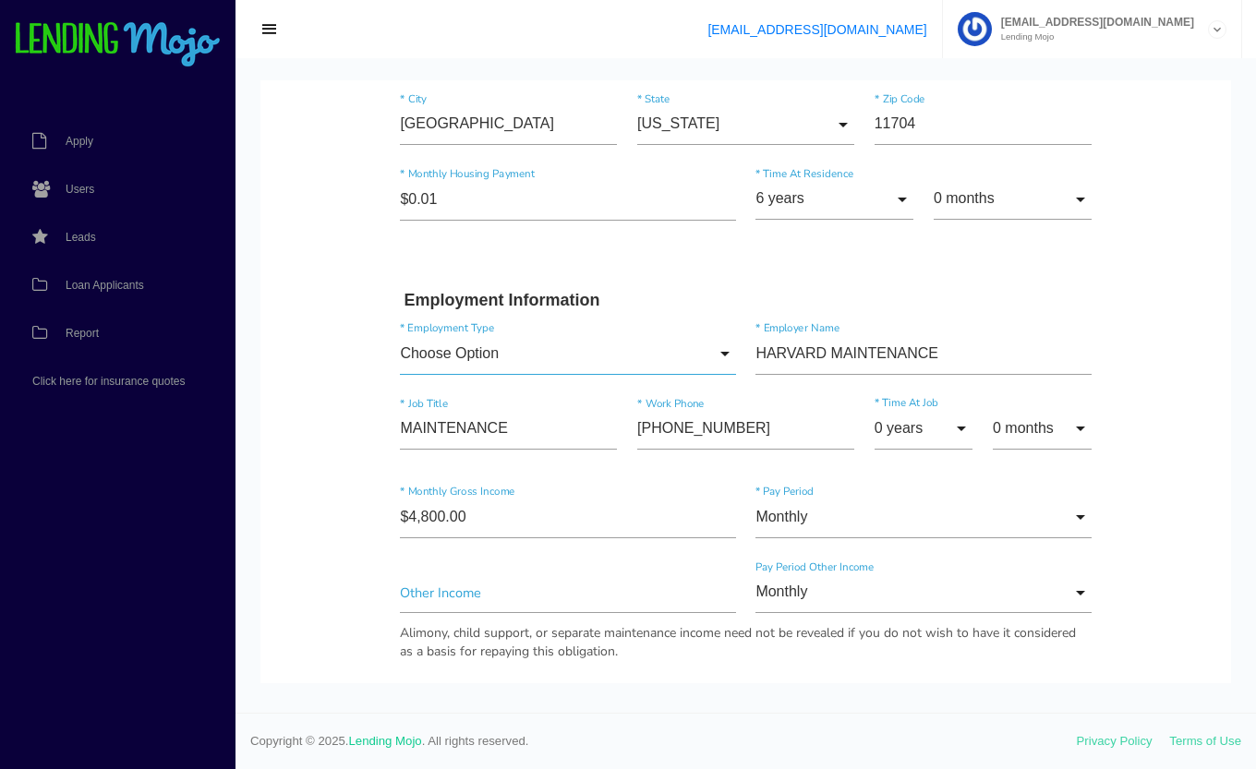
click at [494, 352] on input "Choose Option" at bounding box center [567, 354] width 335 height 42
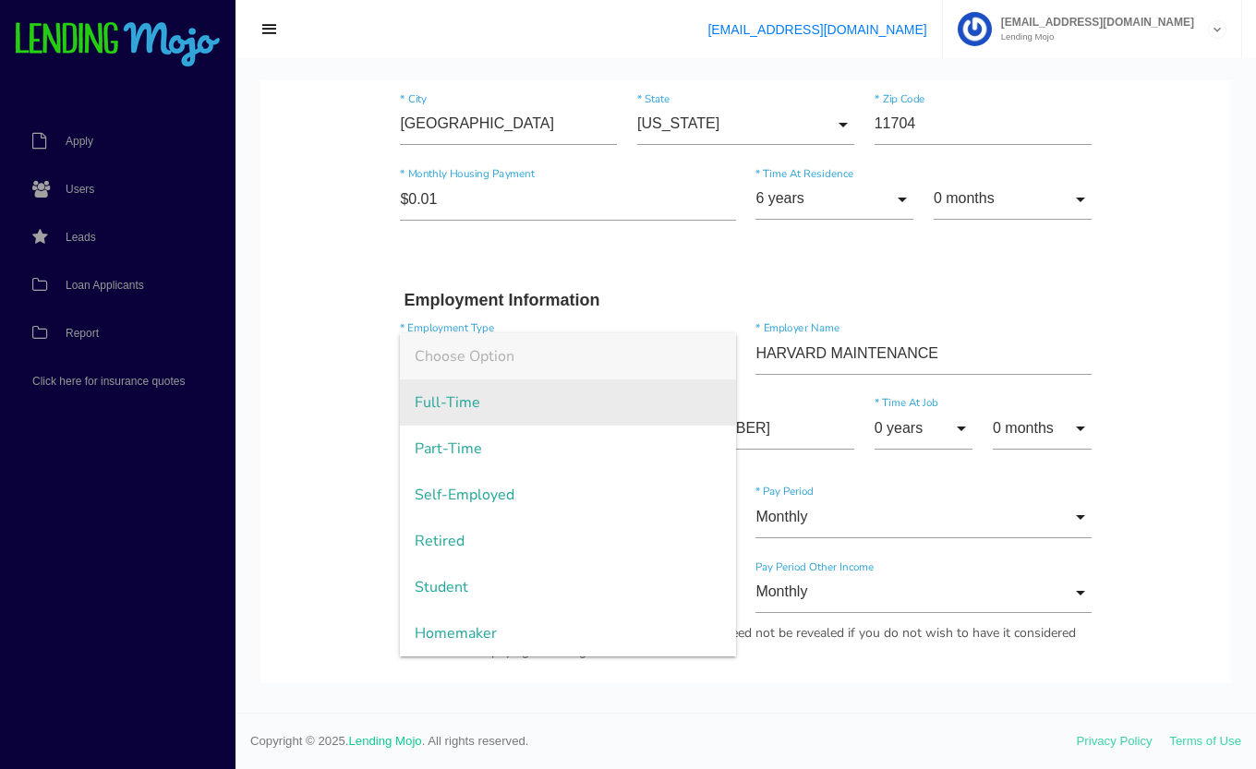
click at [495, 416] on span "Full-Time" at bounding box center [567, 403] width 335 height 46
type input "Full-Time"
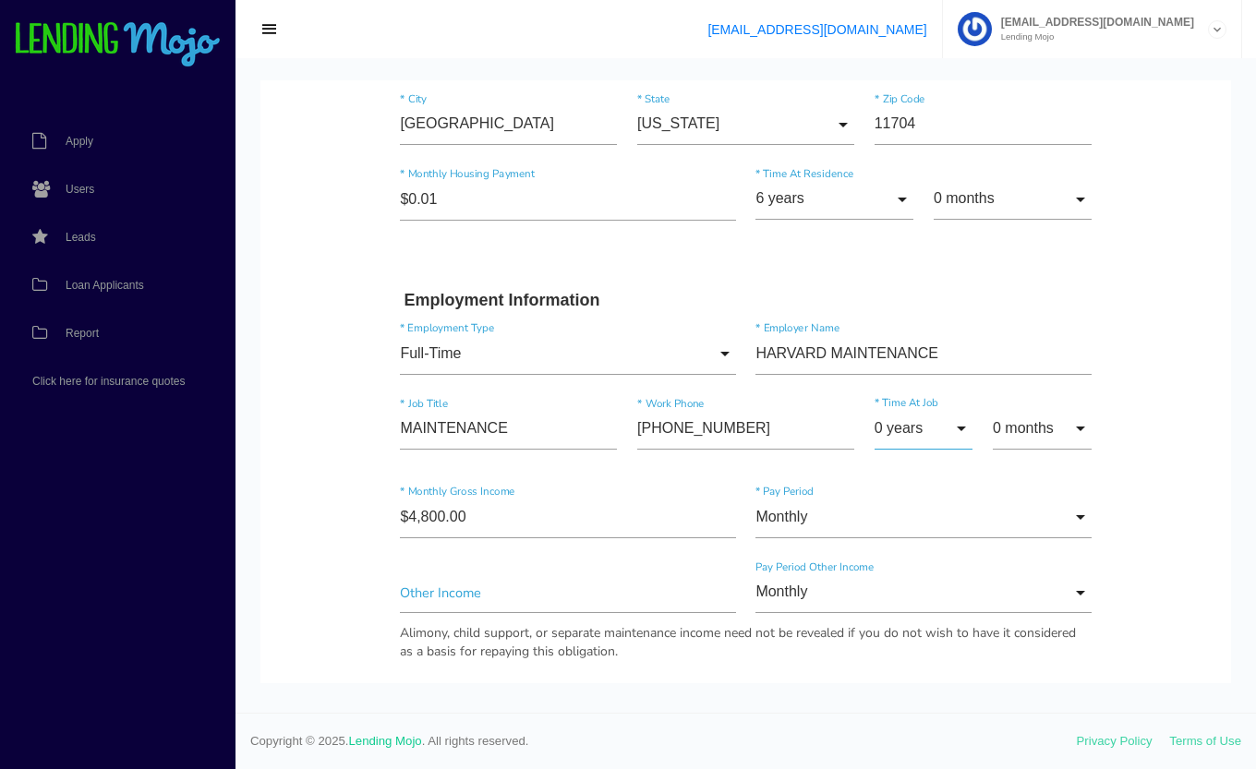
click at [933, 428] on input "0 years" at bounding box center [923, 429] width 99 height 42
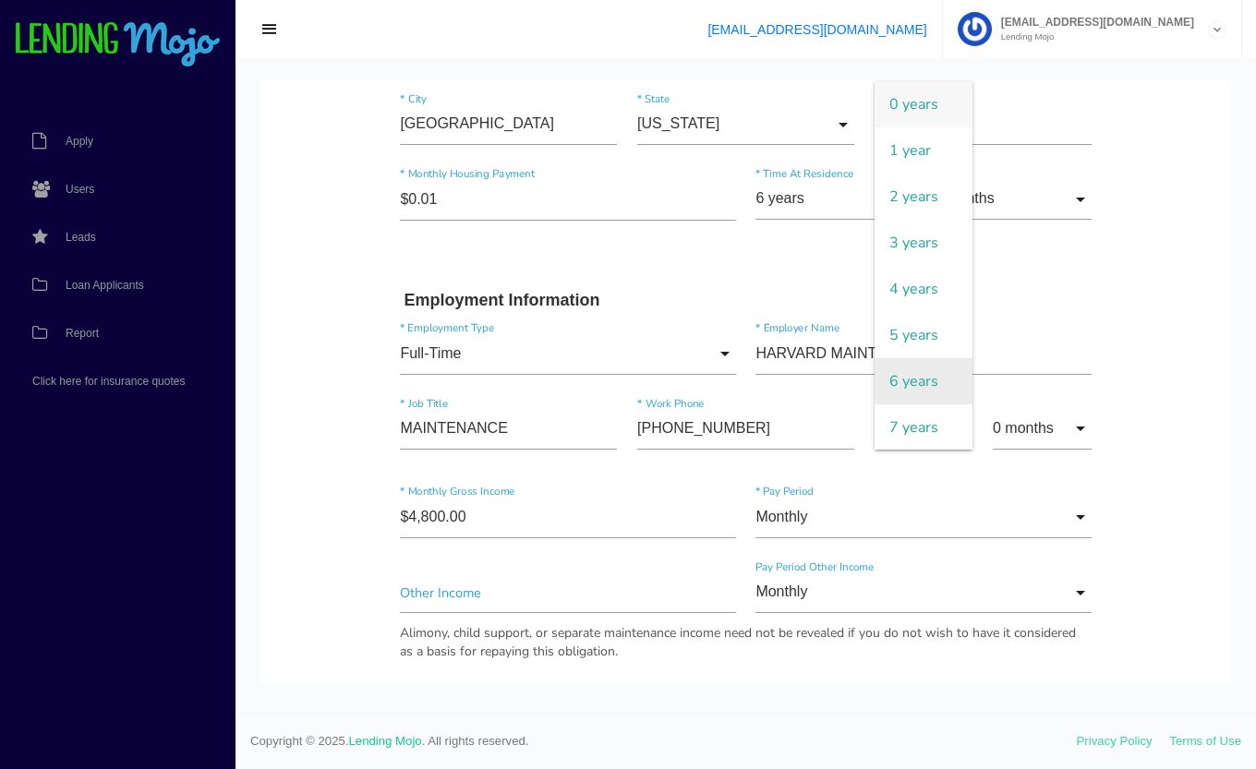
click at [909, 374] on span "6 years" at bounding box center [923, 381] width 99 height 46
type input "6 years"
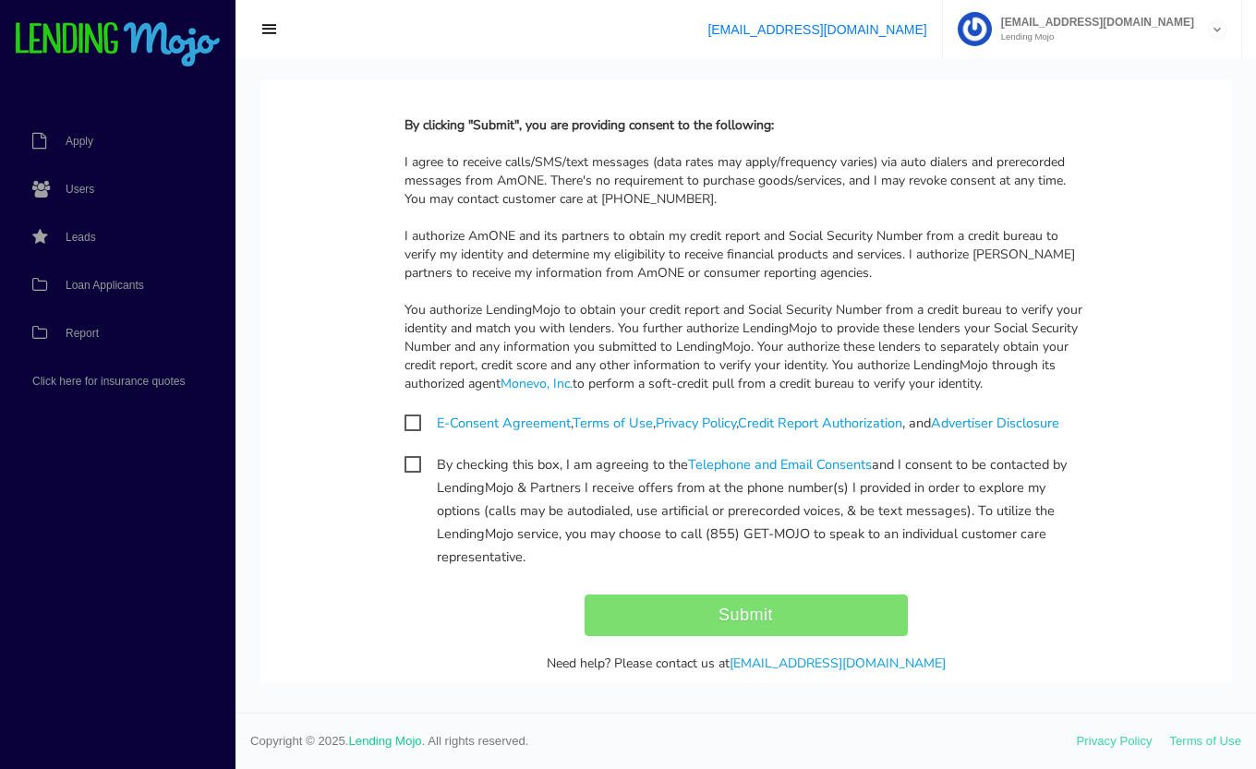
scroll to position [1731, 0]
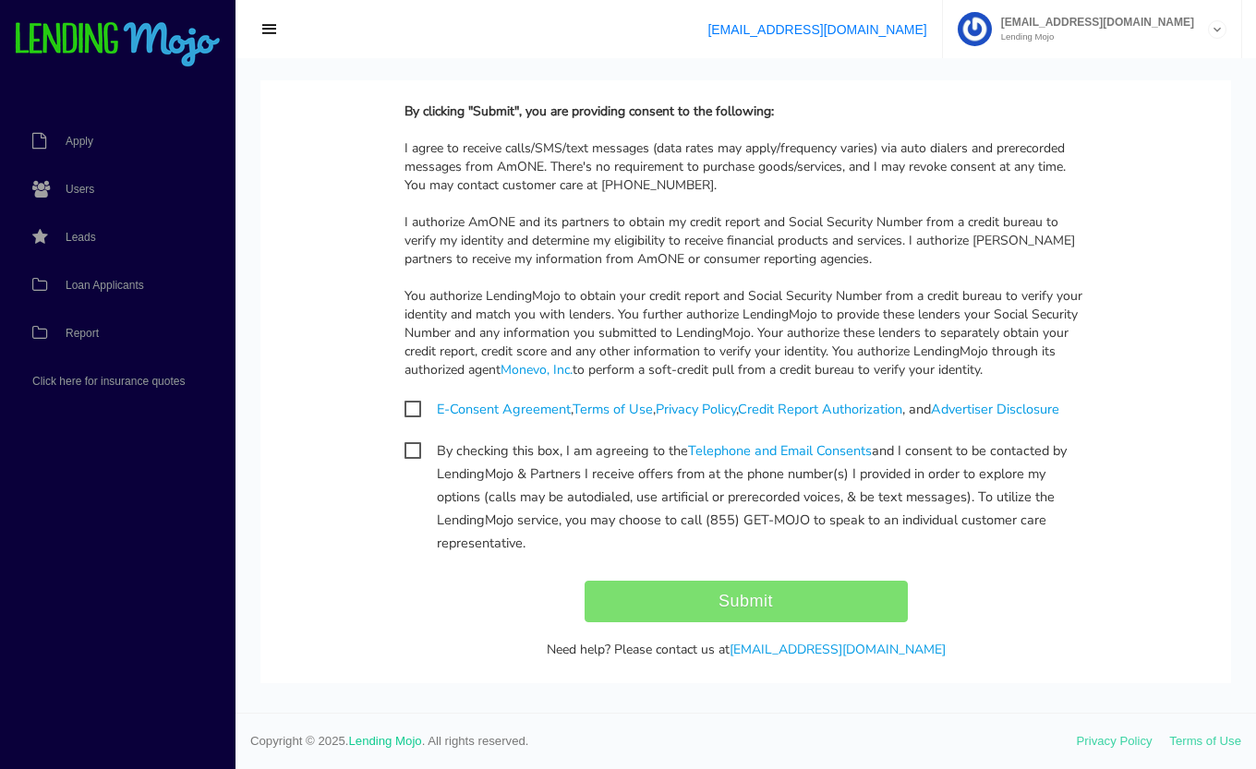
click at [414, 413] on span "E-Consent Agreement , Terms of Use , Privacy Policy , Credit Report Authorizati…" at bounding box center [731, 409] width 655 height 23
checkbox input "true"
click at [414, 455] on span "By checking this box, I am agreeing to the Telephone and Email Consents and I c…" at bounding box center [745, 451] width 683 height 23
checkbox input "true"
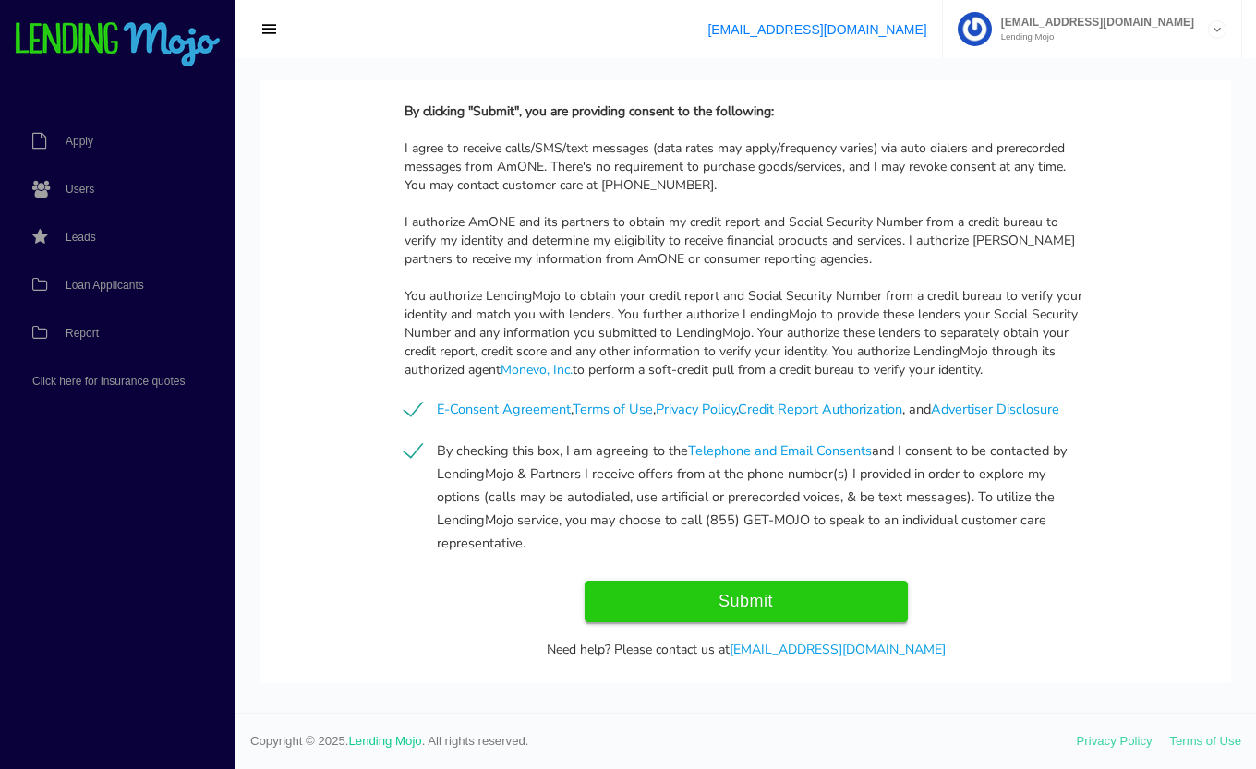
click at [786, 601] on input "Submit" at bounding box center [746, 602] width 323 height 42
type input "Submit"
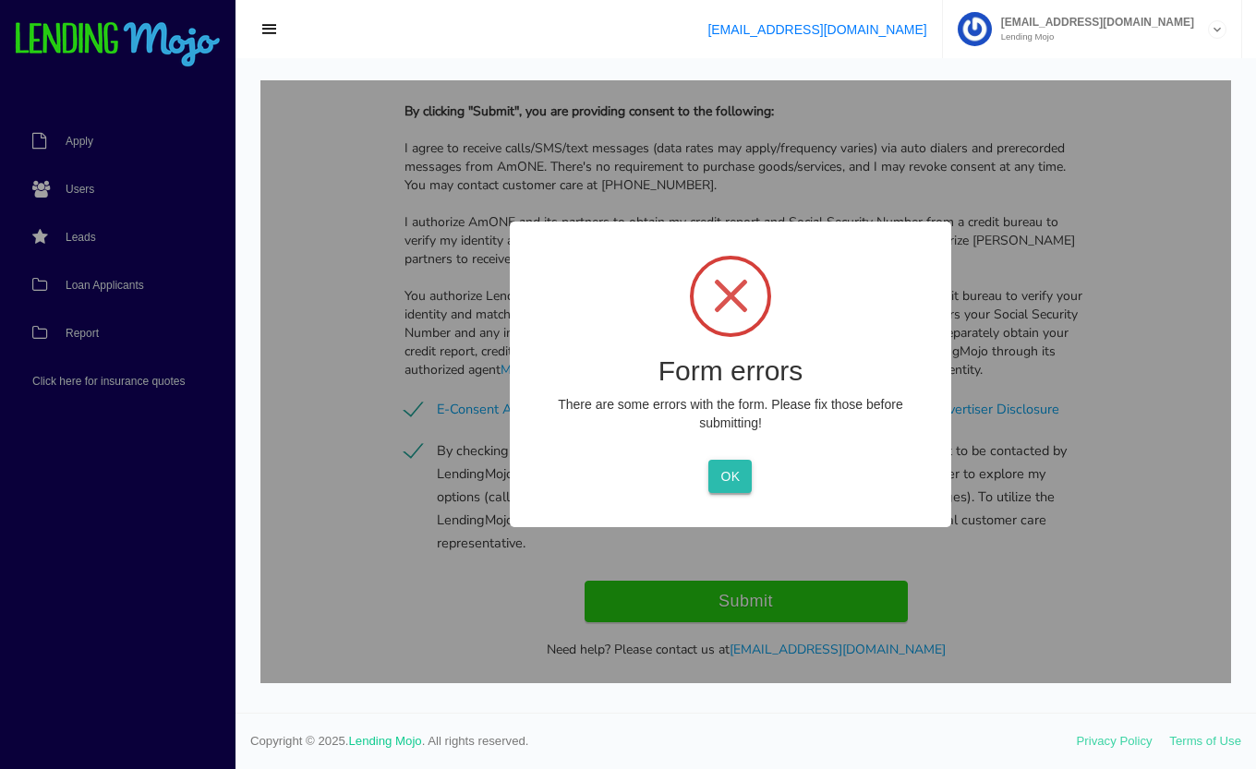
click at [736, 488] on button "OK" at bounding box center [729, 476] width 43 height 33
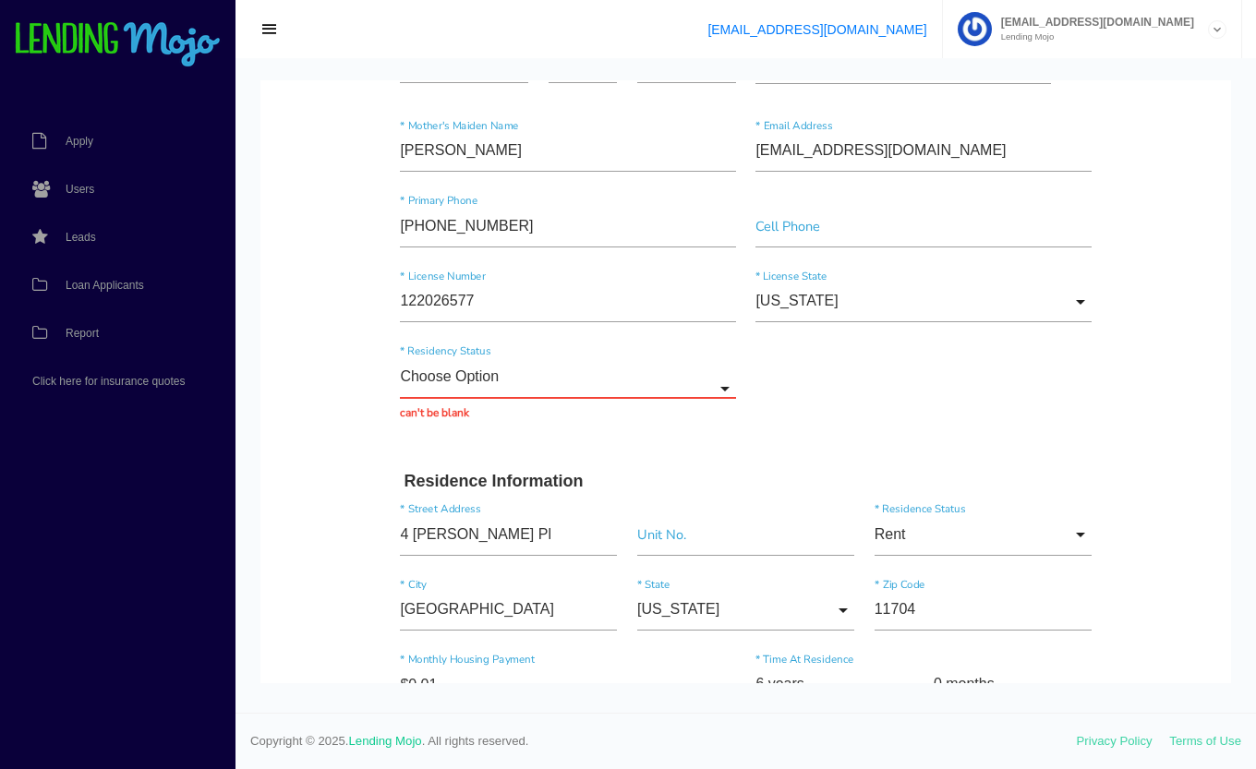
scroll to position [229, 0]
click at [648, 388] on input "Choose Option" at bounding box center [567, 376] width 335 height 42
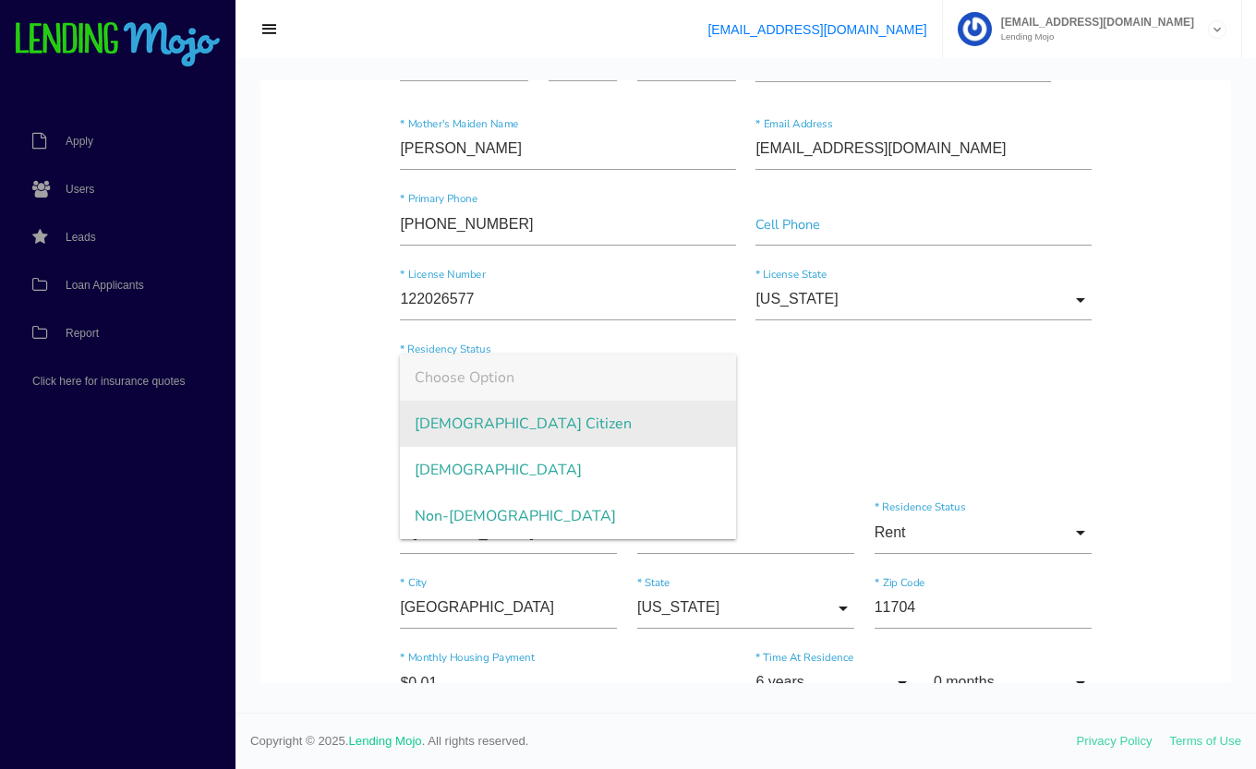
click at [571, 426] on span "US Citizen" at bounding box center [567, 424] width 335 height 46
type input "US Citizen"
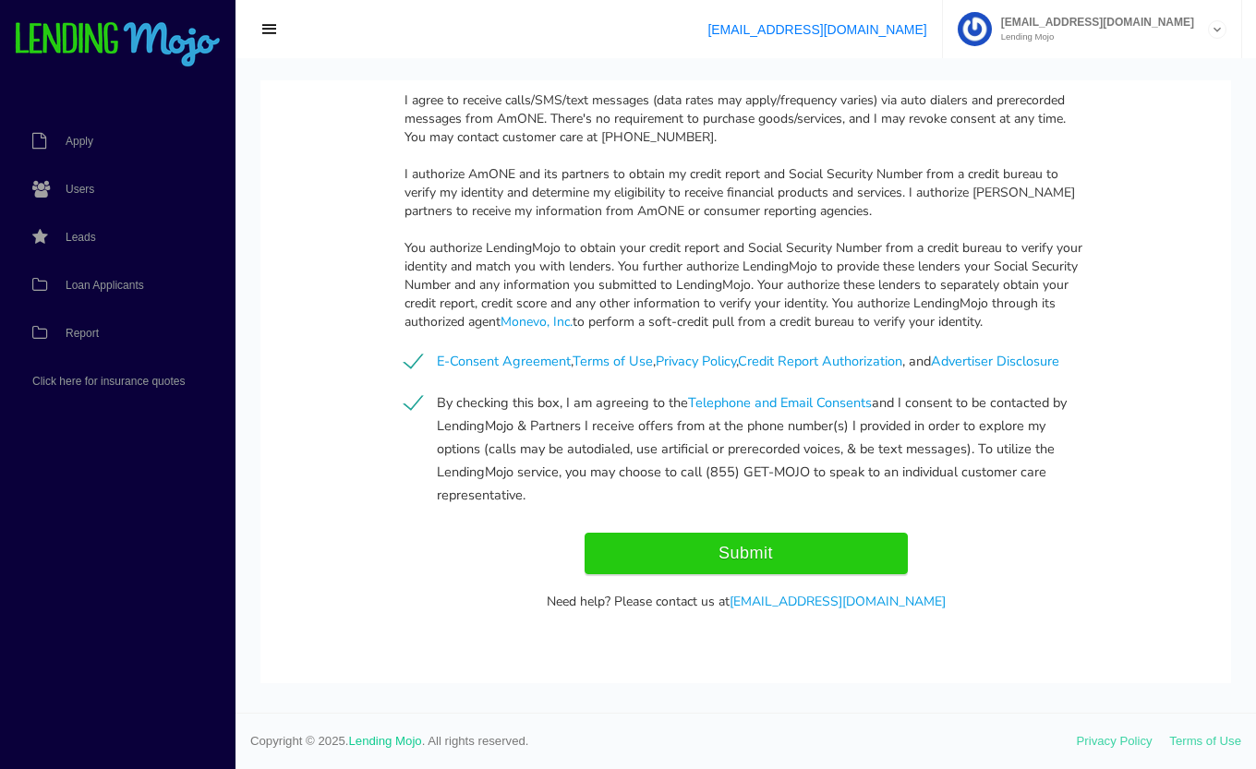
scroll to position [1776, 0]
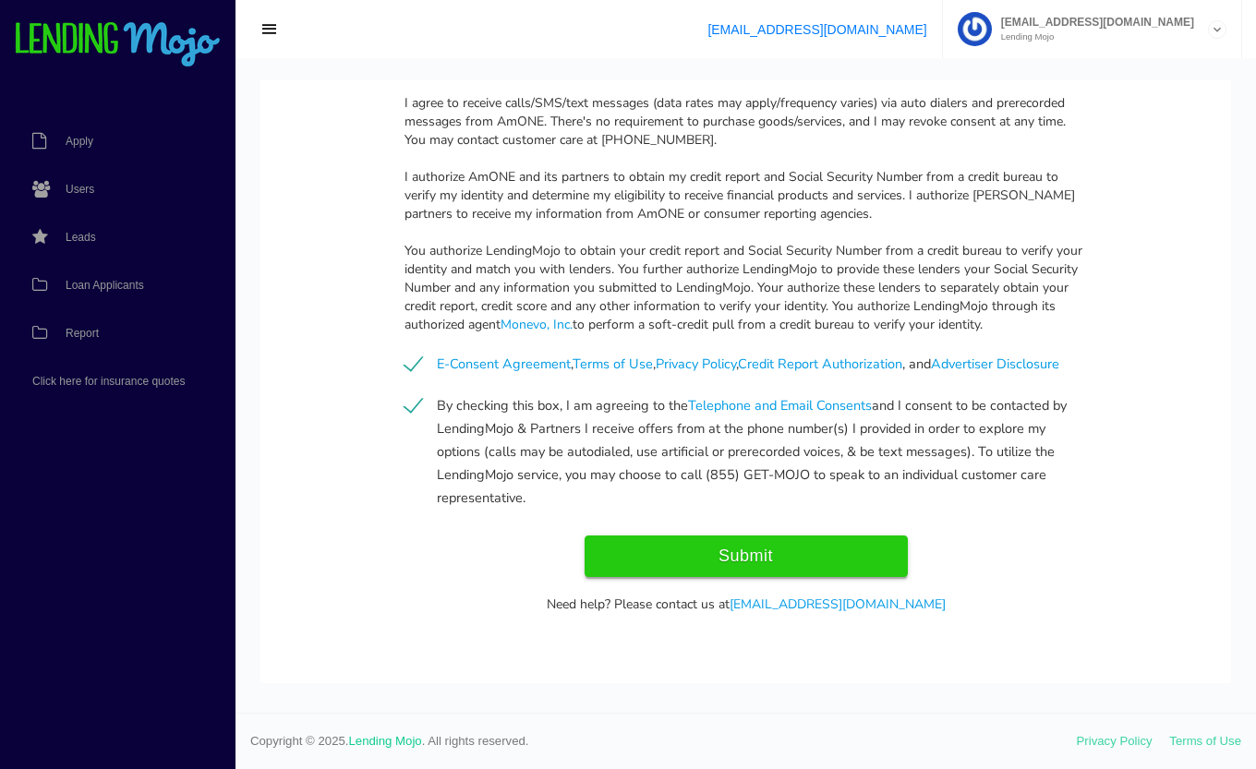
click at [784, 561] on input "Submit" at bounding box center [746, 557] width 323 height 42
type input "Submitting..."
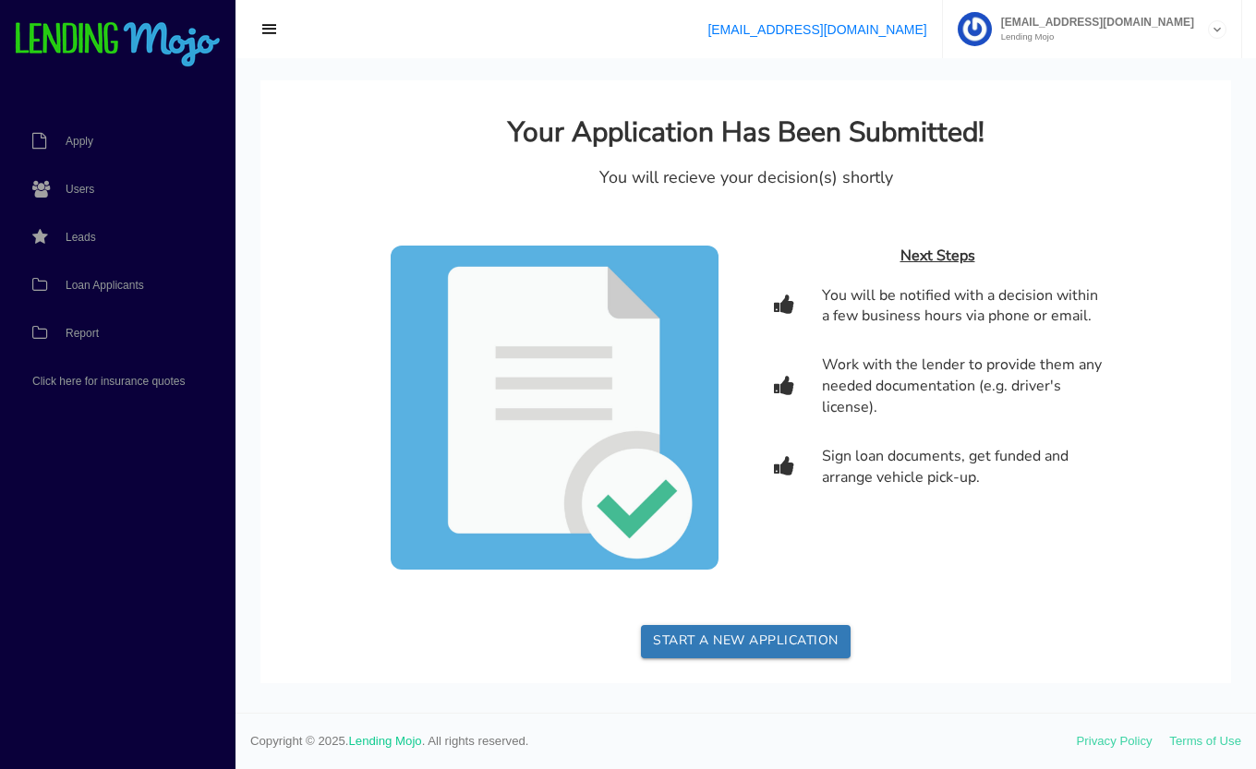
scroll to position [0, 0]
click at [112, 286] on span "Loan Applicants" at bounding box center [105, 285] width 78 height 11
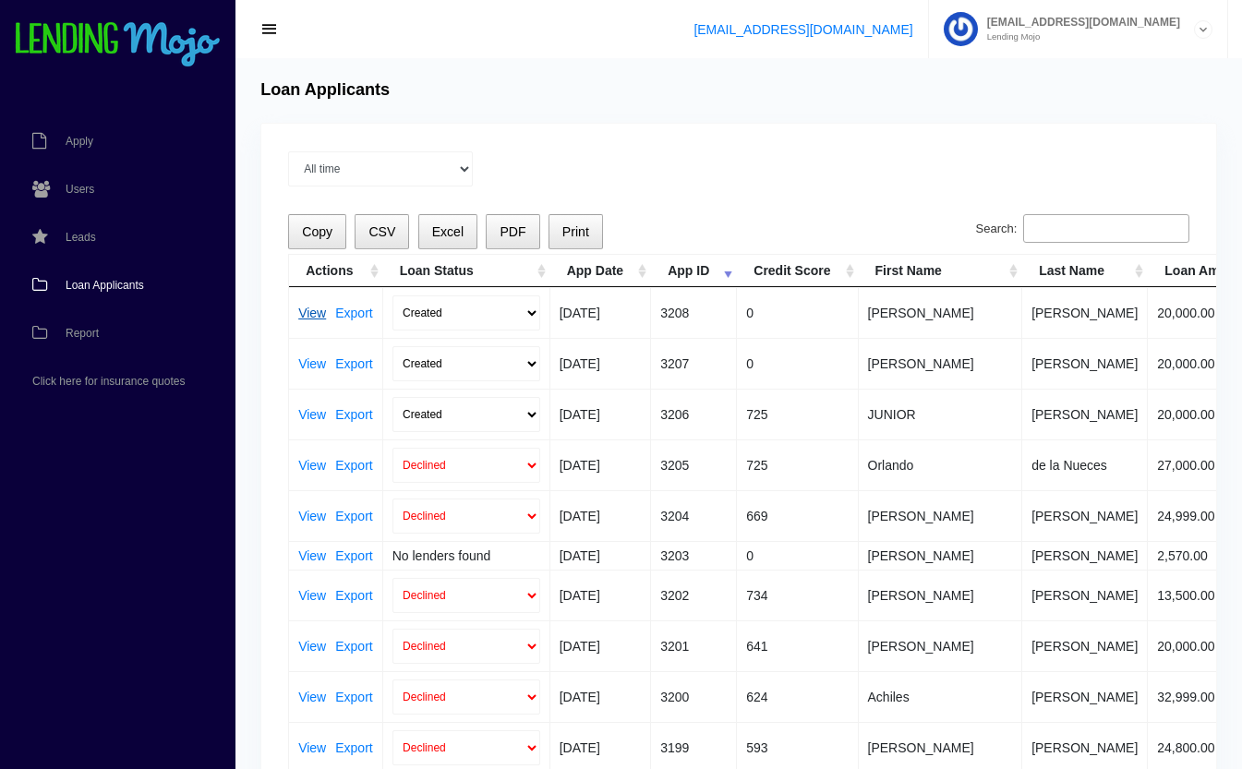
click at [308, 313] on link "View" at bounding box center [312, 313] width 28 height 13
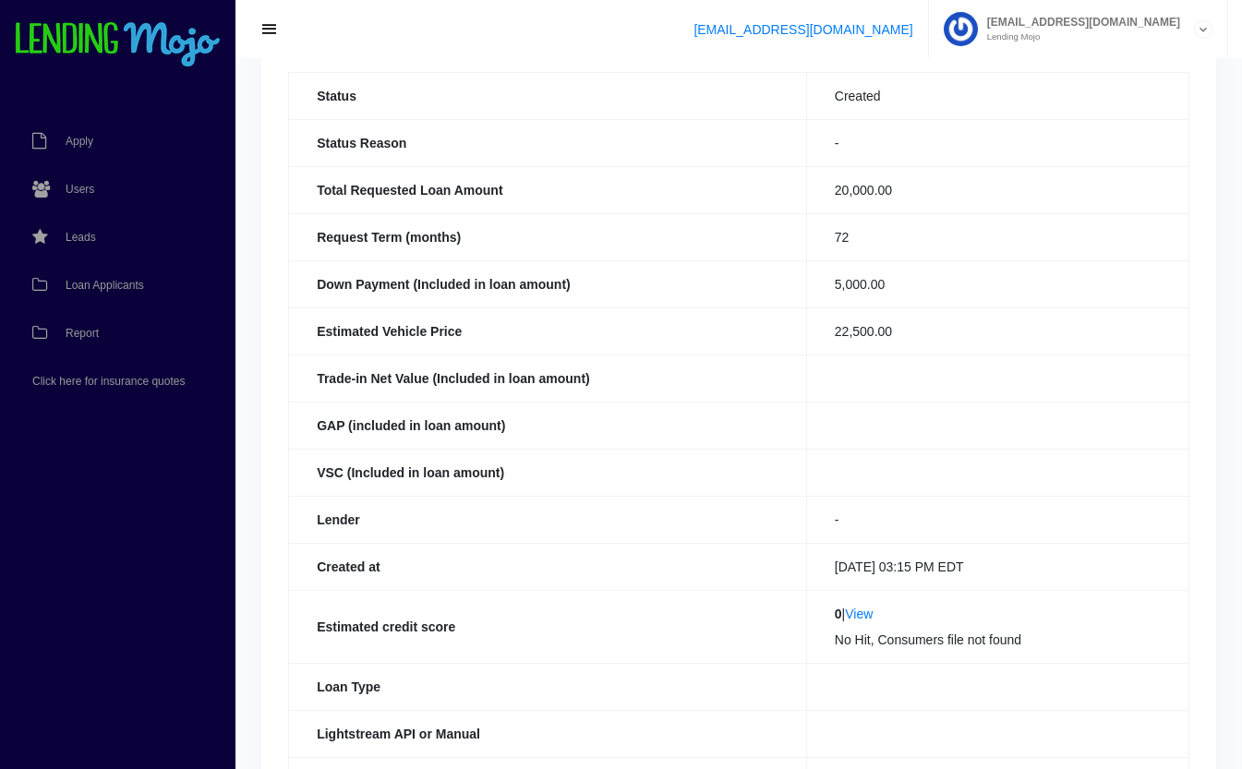
scroll to position [189, 0]
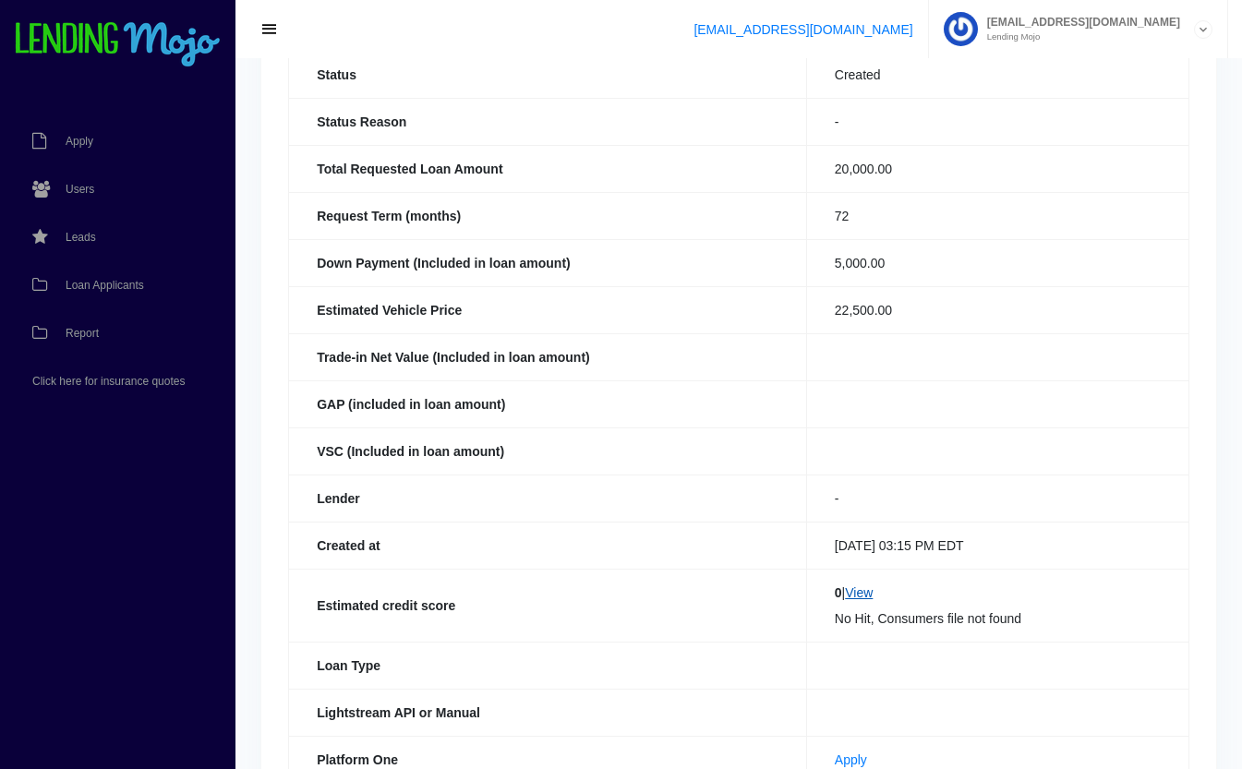
click at [873, 597] on link "View" at bounding box center [859, 592] width 28 height 15
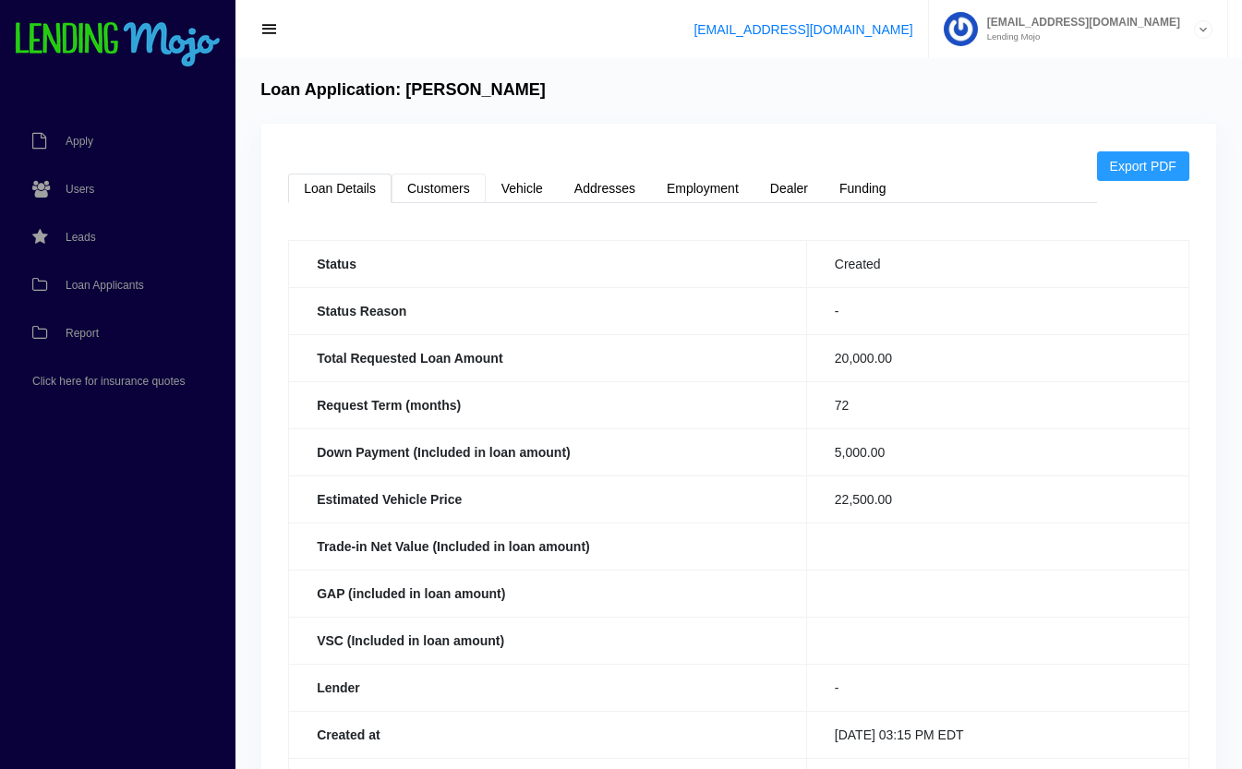
click at [454, 192] on link "Customers" at bounding box center [439, 189] width 94 height 30
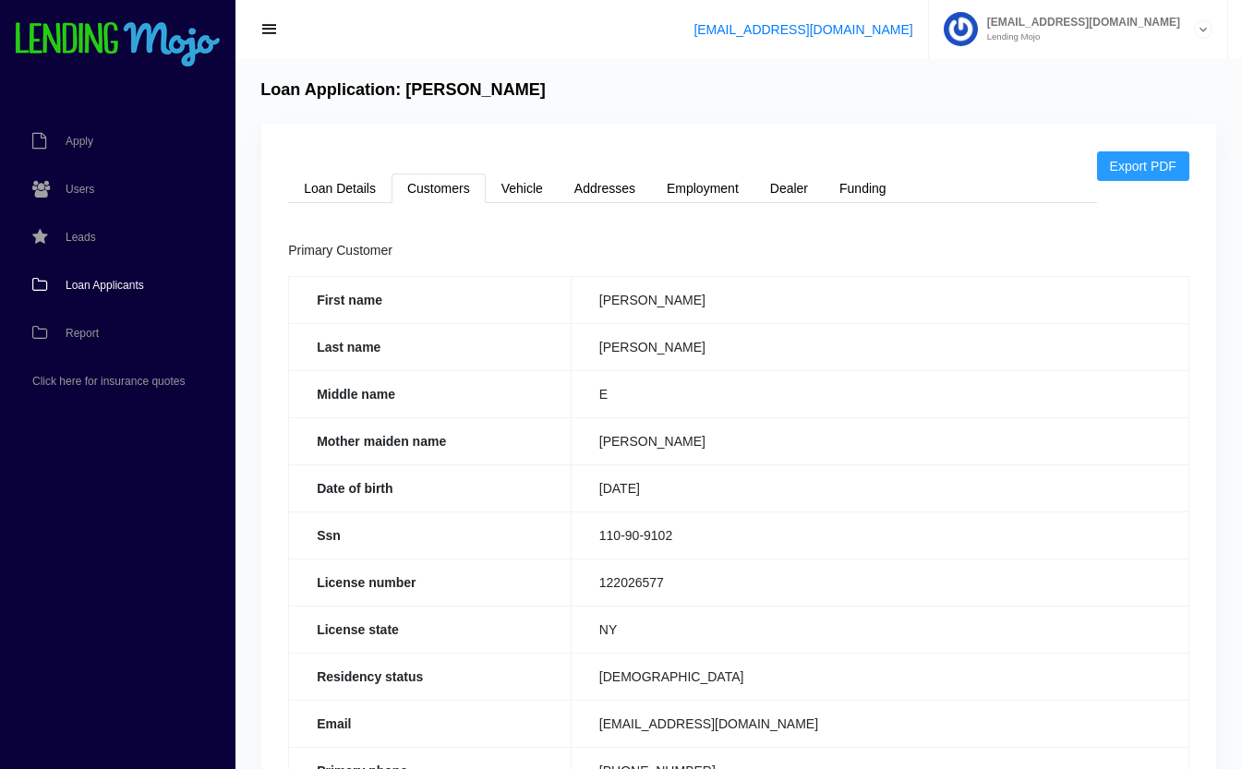
click at [116, 298] on link "Loan Applicants" at bounding box center [108, 285] width 217 height 48
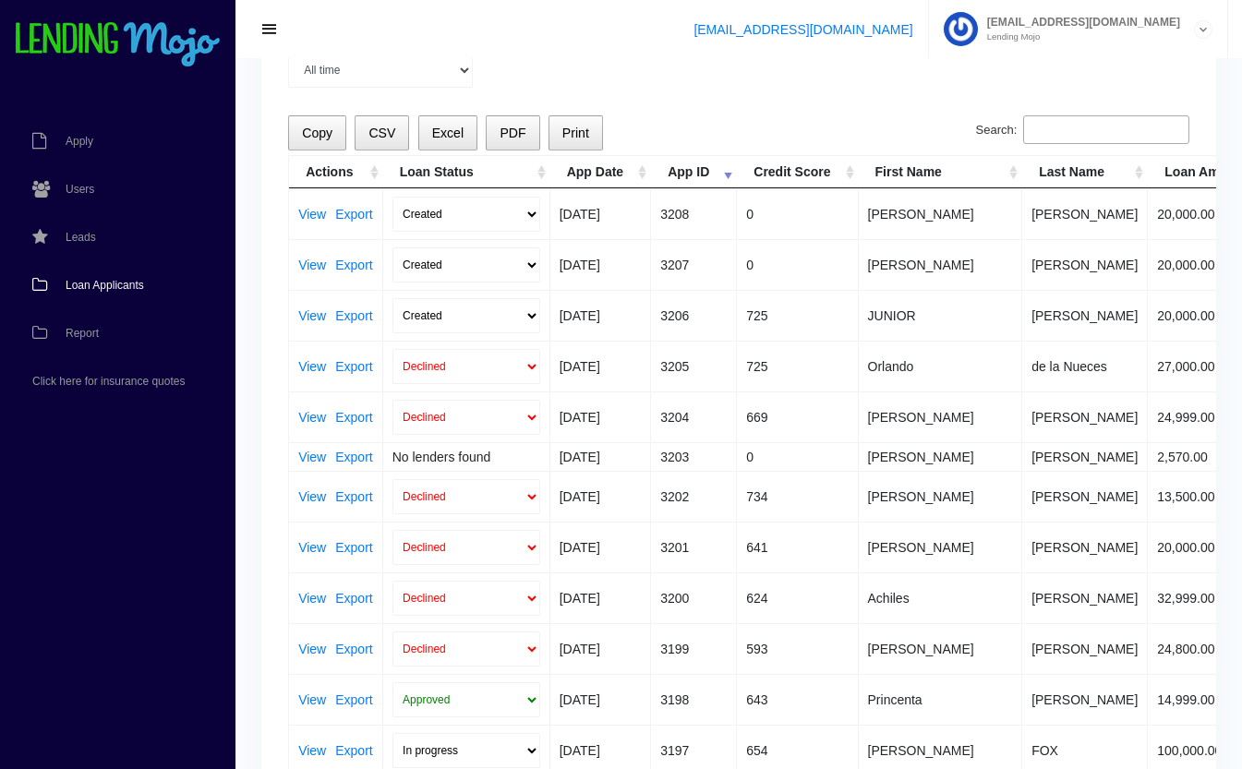
scroll to position [100, 0]
click at [311, 309] on link "View" at bounding box center [312, 314] width 28 height 13
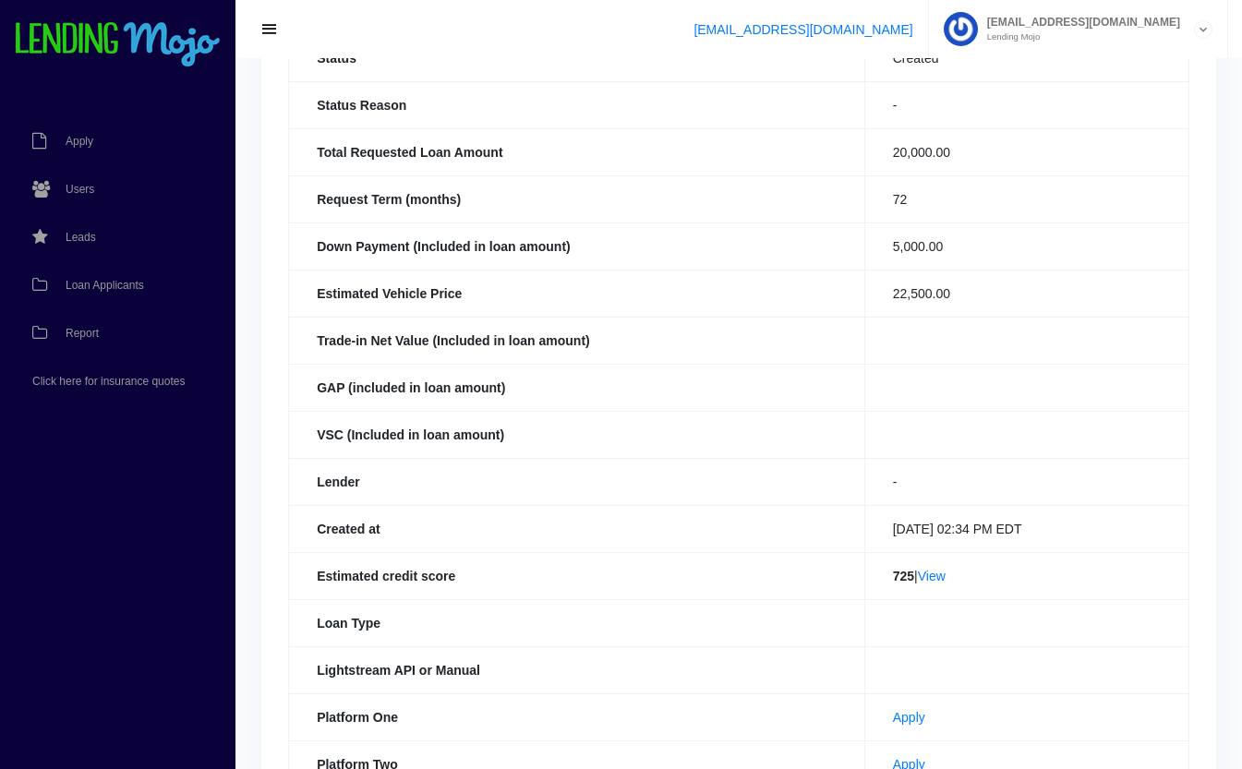
scroll to position [286, 0]
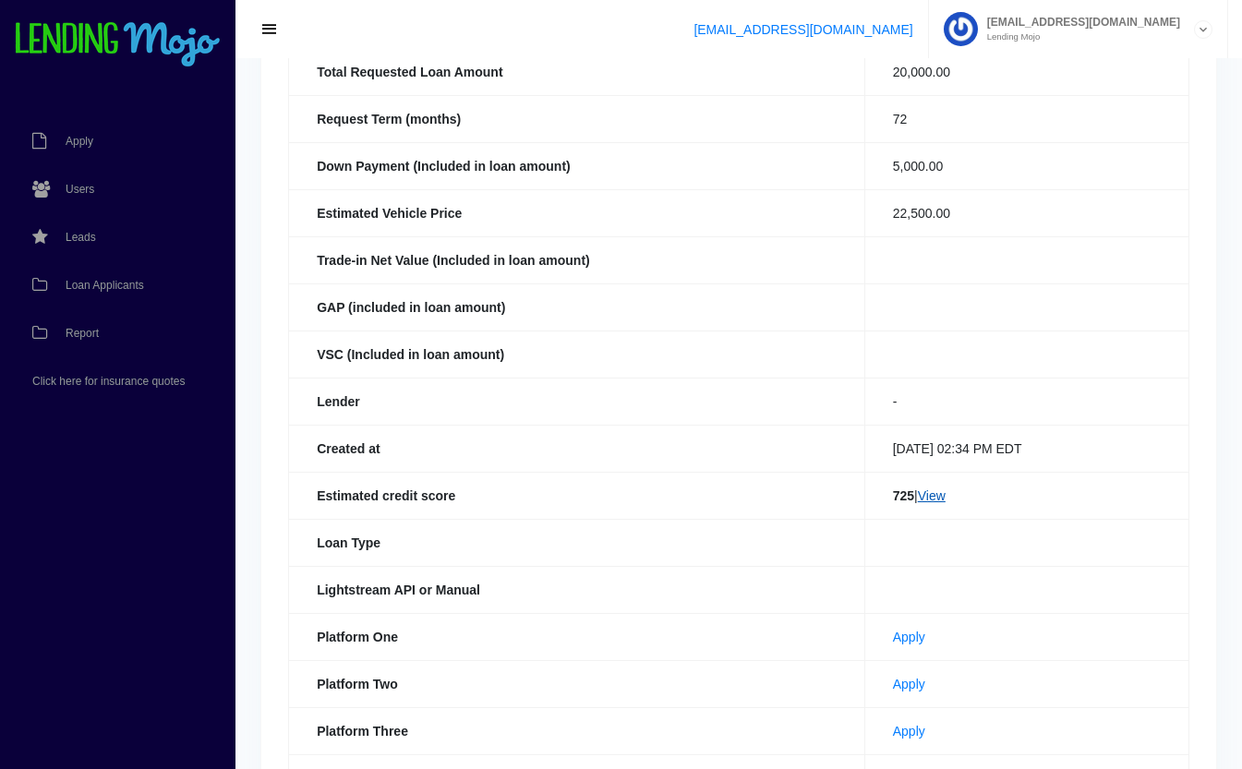
click at [934, 495] on link "View" at bounding box center [932, 495] width 28 height 15
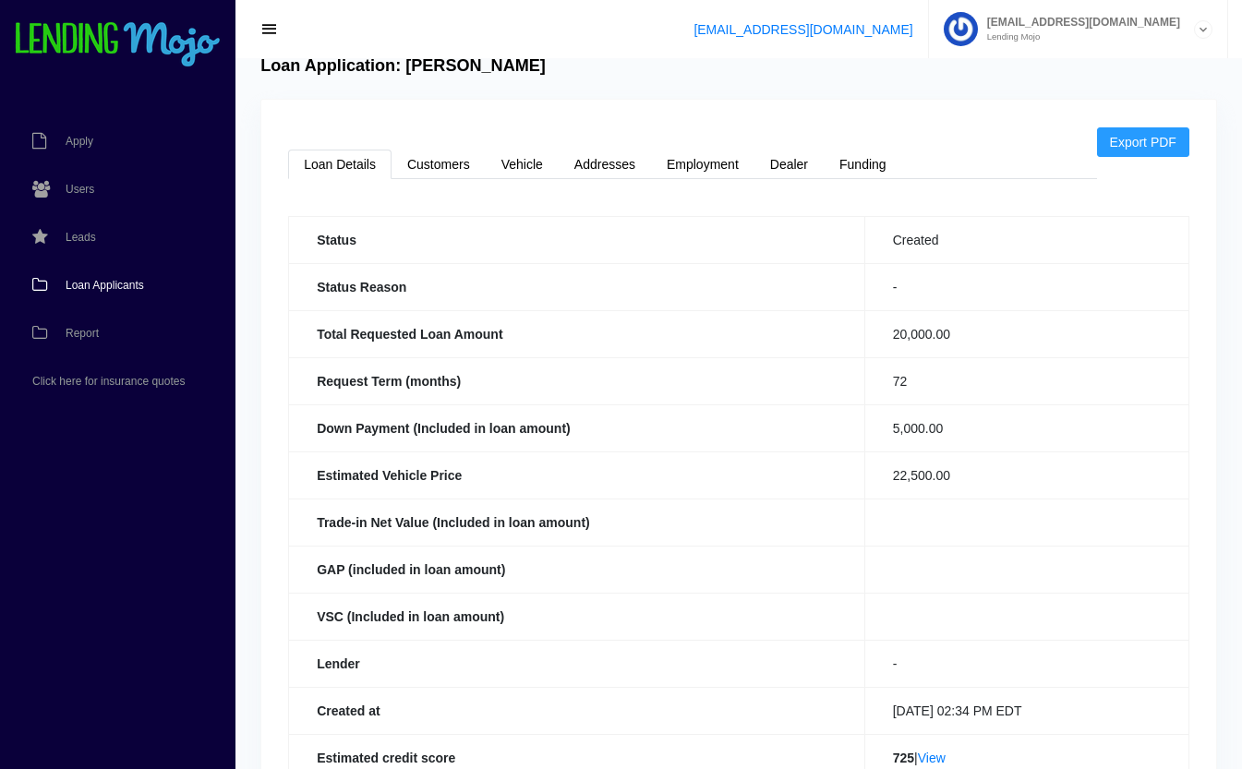
scroll to position [0, 0]
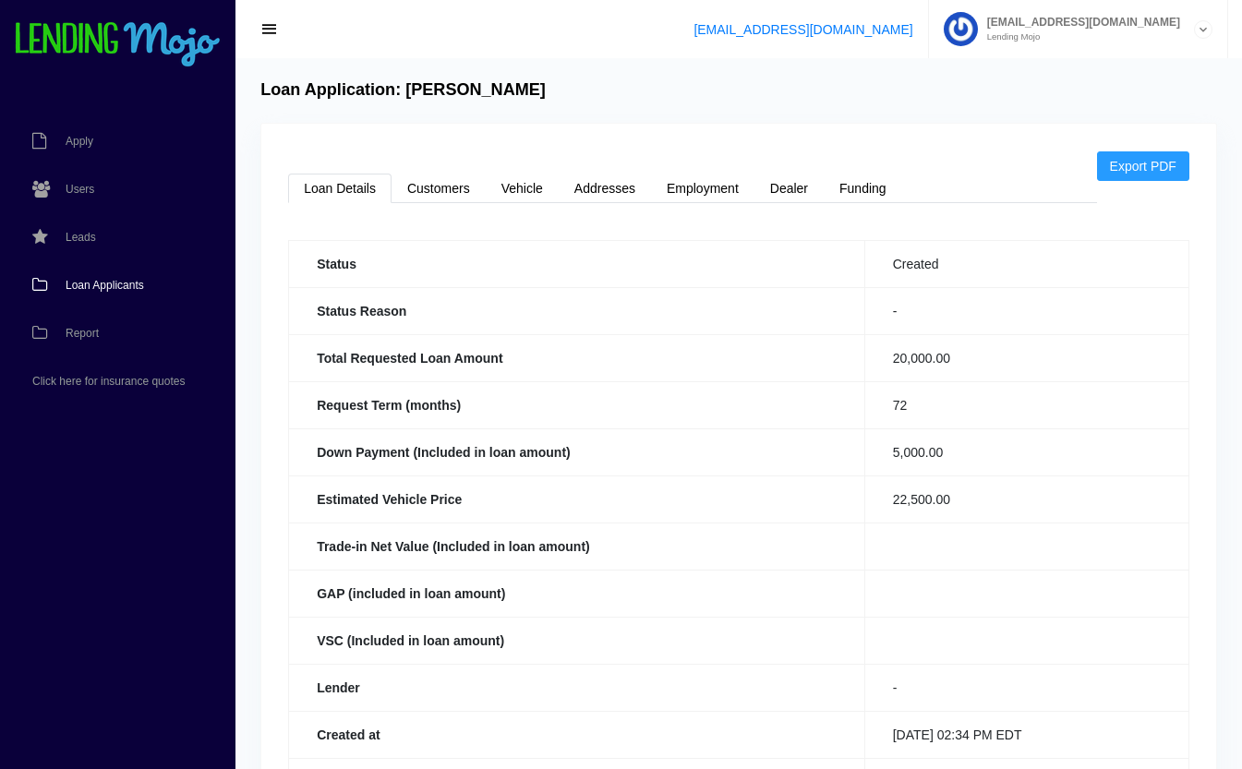
click at [118, 284] on span "Loan Applicants" at bounding box center [105, 285] width 78 height 11
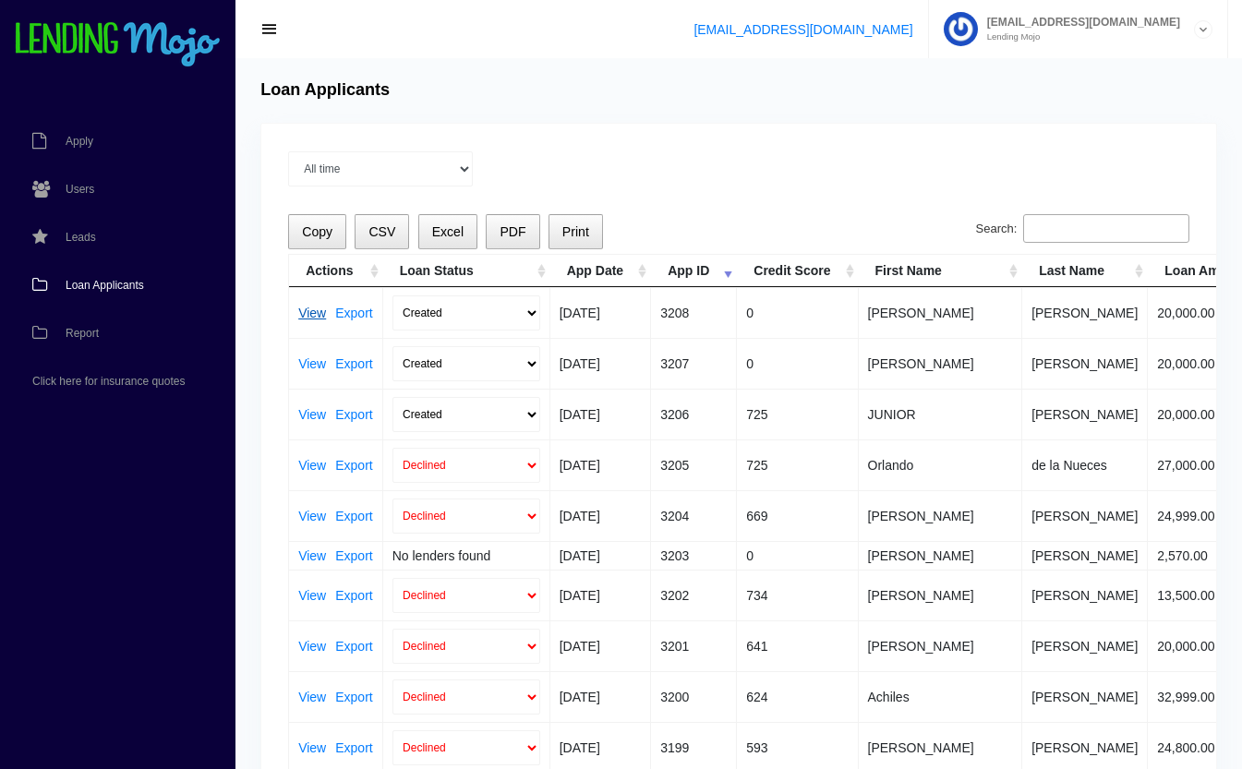
click at [304, 311] on link "View" at bounding box center [312, 313] width 28 height 13
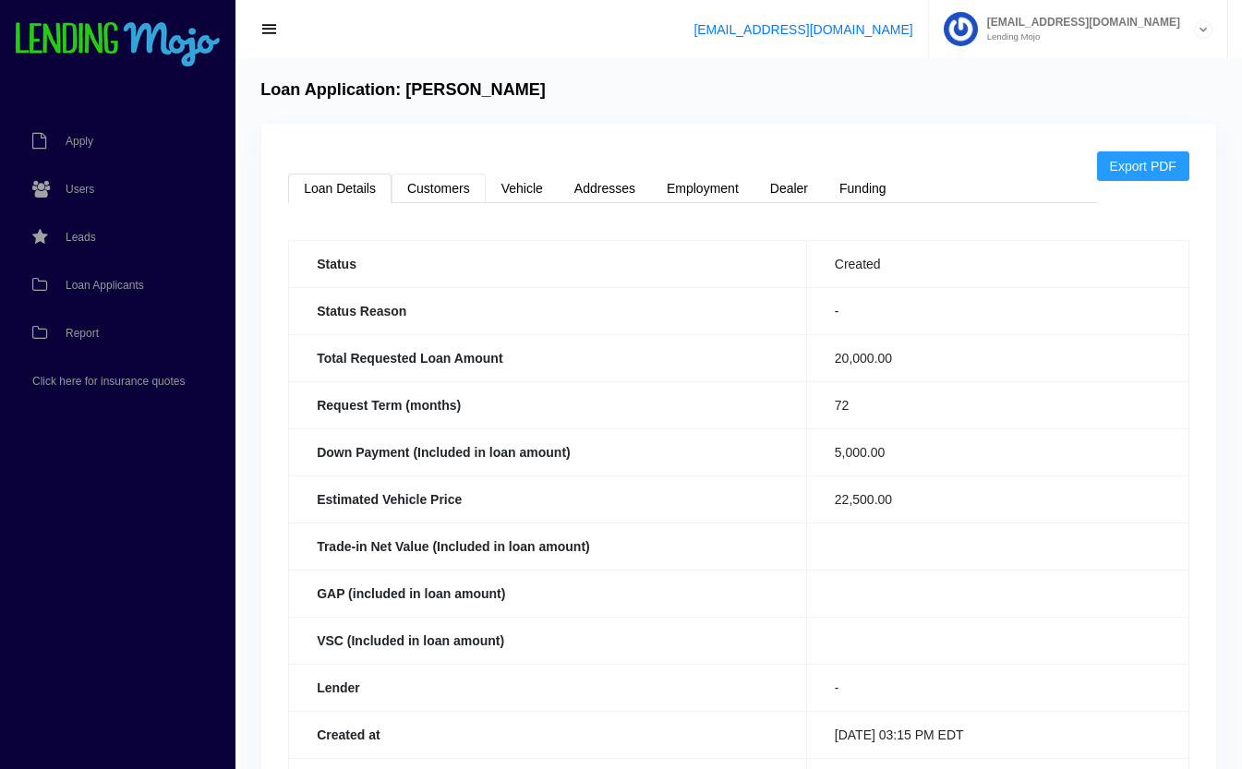
click at [446, 182] on link "Customers" at bounding box center [439, 189] width 94 height 30
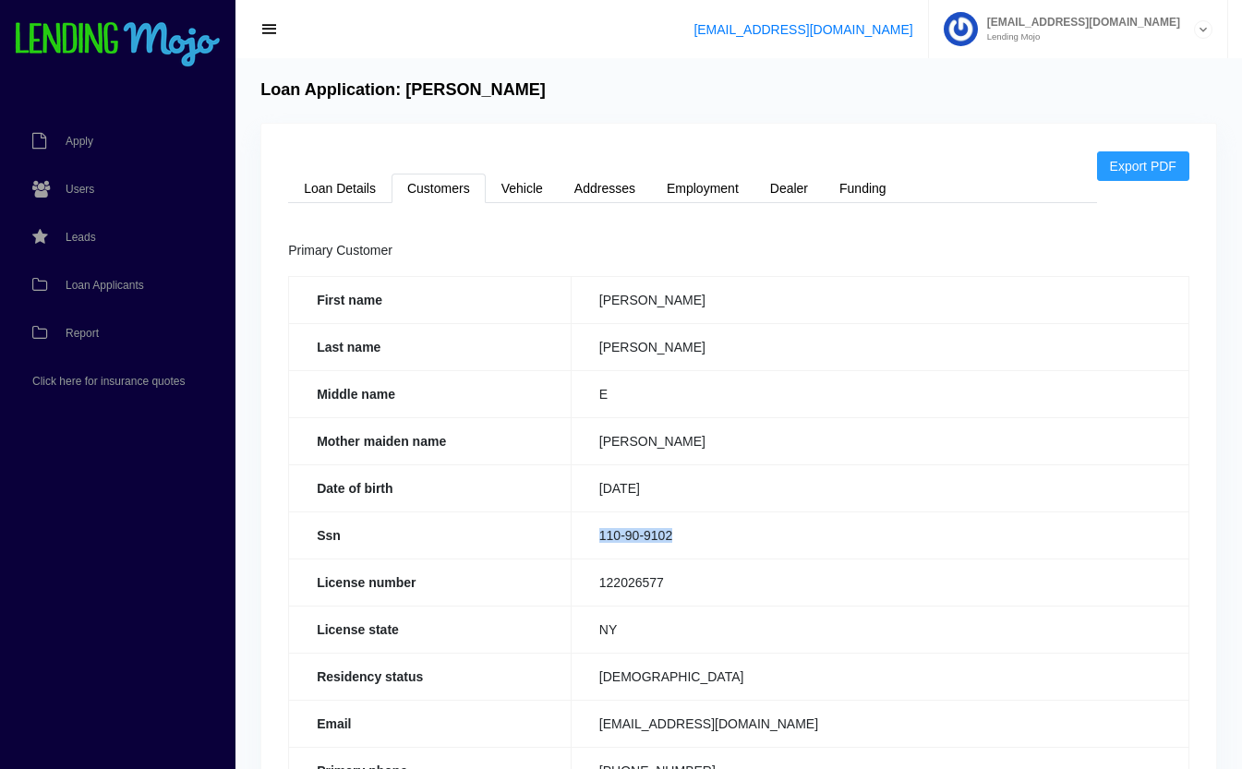
drag, startPoint x: 681, startPoint y: 536, endPoint x: 596, endPoint y: 541, distance: 85.1
click at [596, 541] on td "110-90-9102" at bounding box center [880, 535] width 618 height 47
copy td "110-90-9102"
click at [324, 187] on link "Loan Details" at bounding box center [339, 189] width 103 height 30
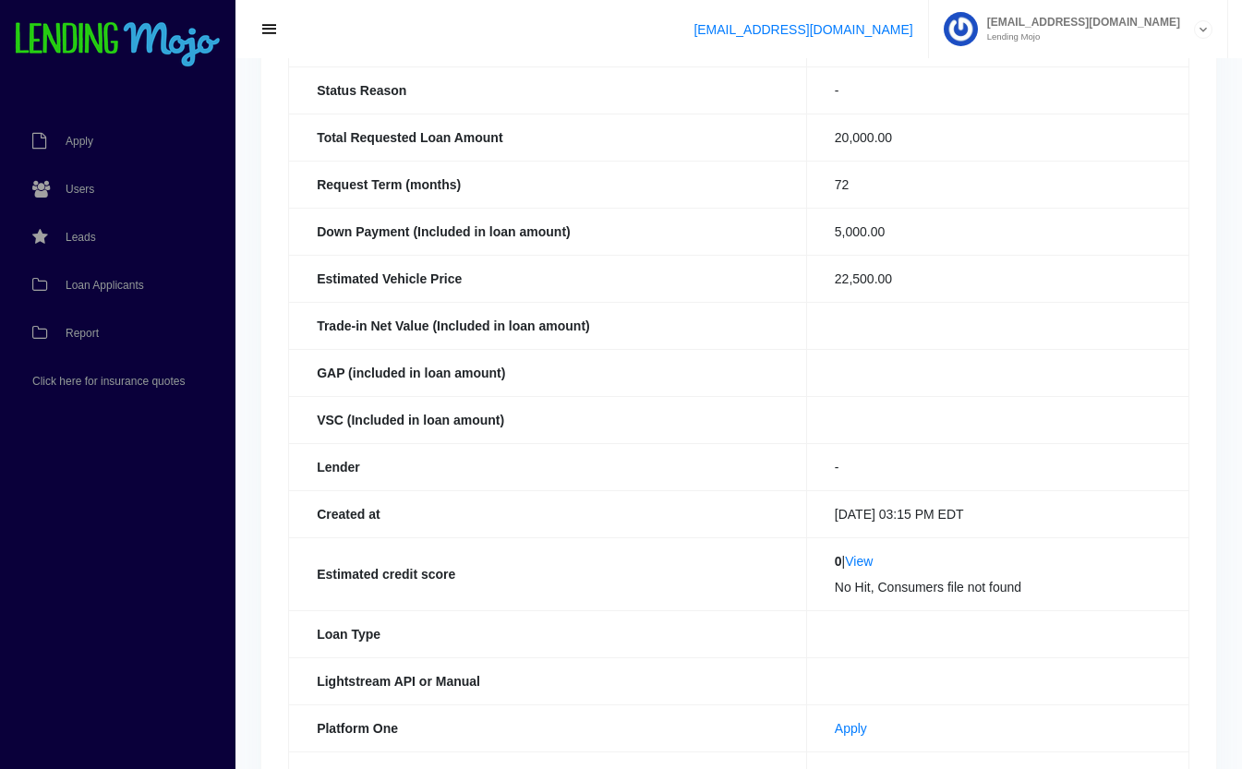
scroll to position [452, 0]
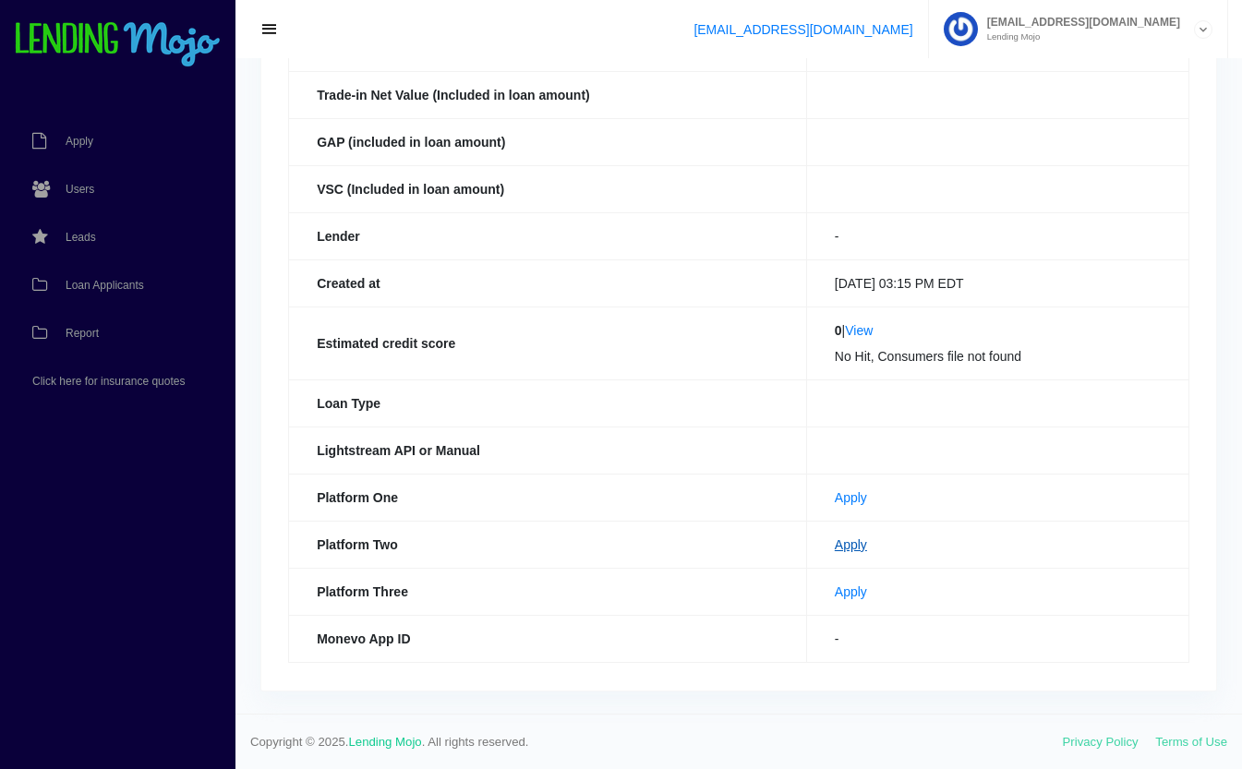
click at [856, 541] on link "Apply" at bounding box center [851, 544] width 32 height 15
click at [94, 282] on span "Loan Applicants" at bounding box center [105, 285] width 78 height 11
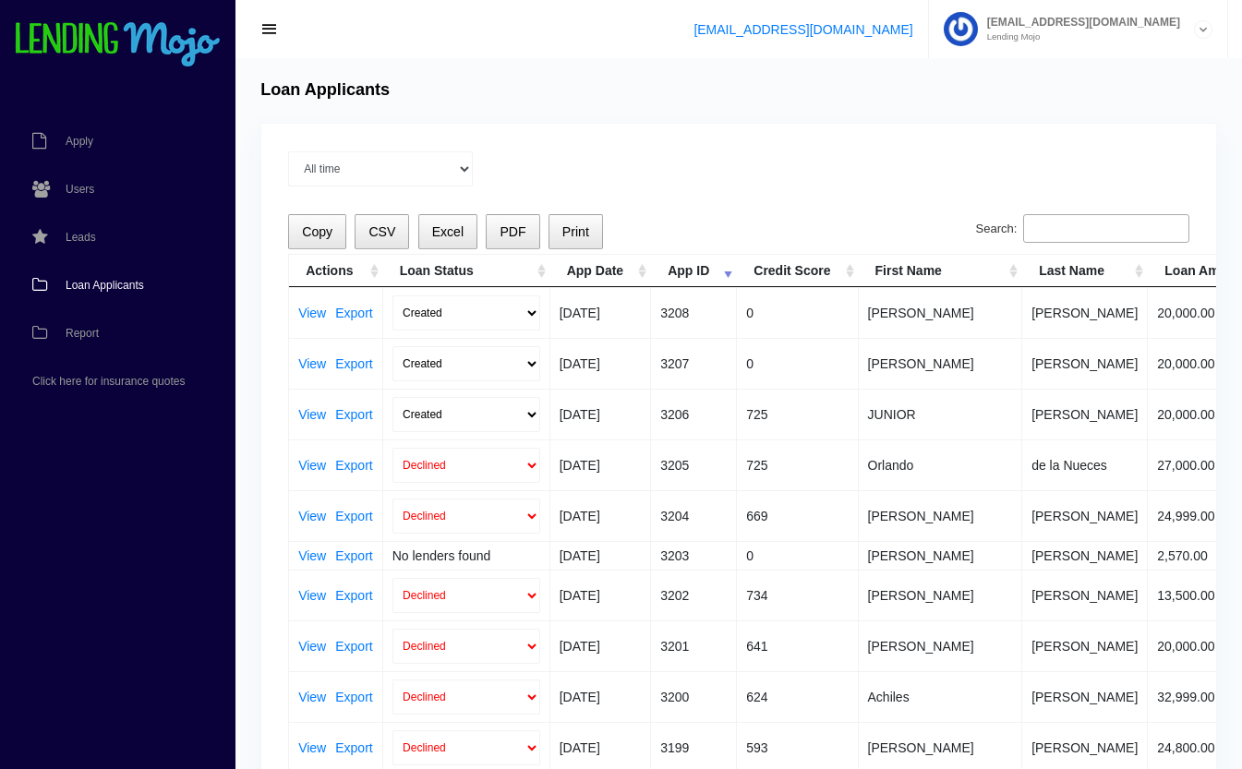
click at [1097, 229] on input "Search:" at bounding box center [1106, 229] width 166 height 30
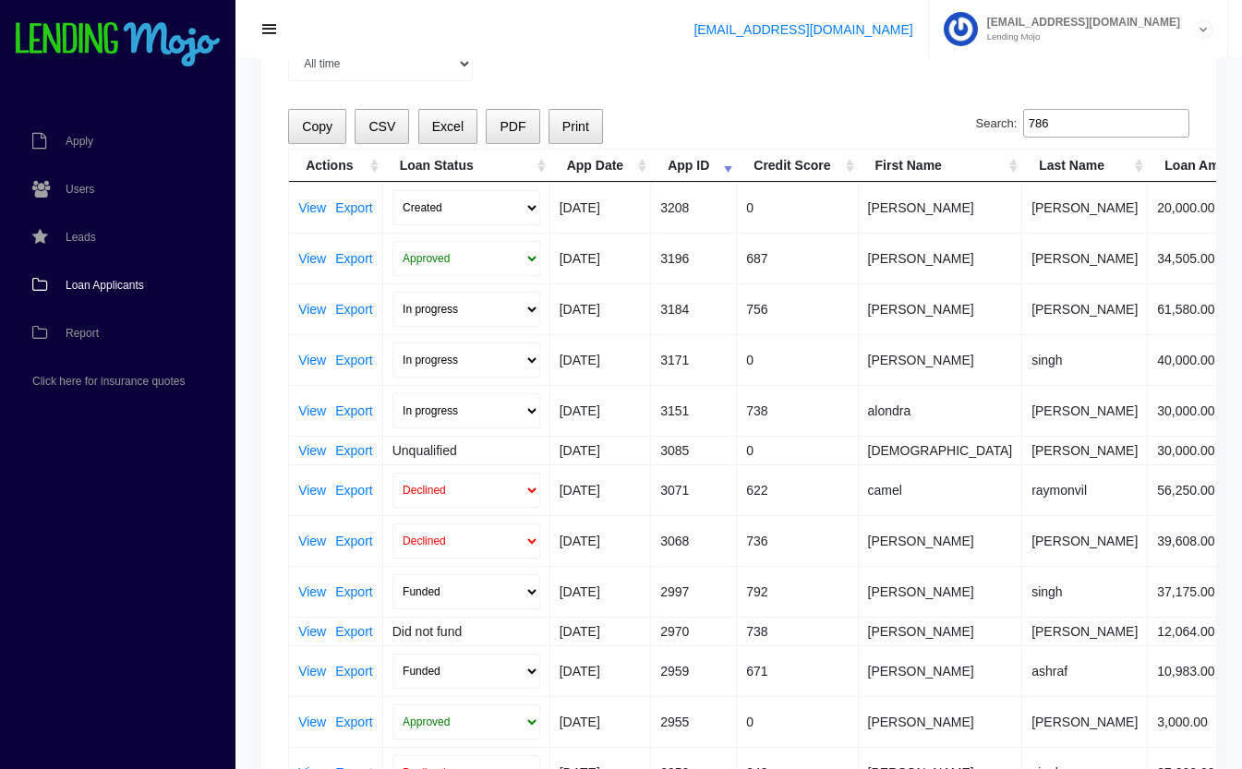
scroll to position [107, 0]
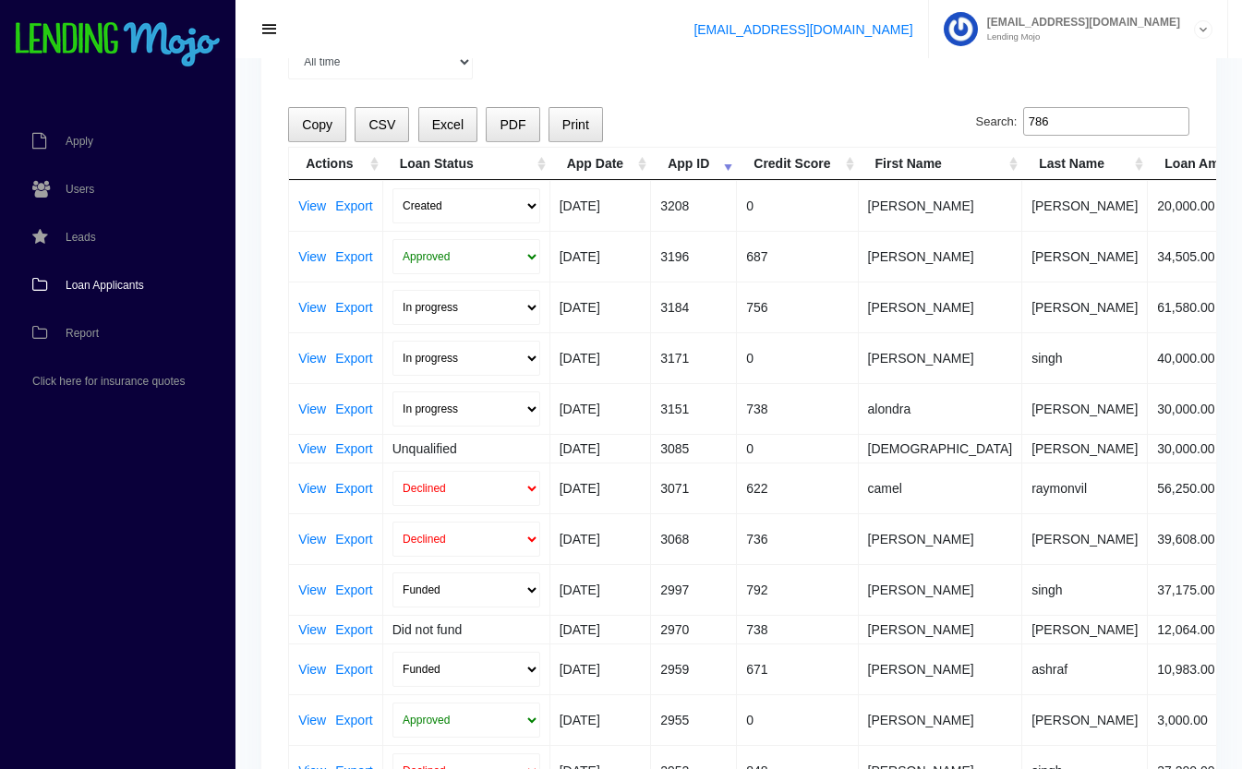
type input "786"
click at [445, 410] on select "In progress Funded Did not fund" at bounding box center [466, 409] width 148 height 35
select select "did_not_fund"
click at [392, 392] on select "In progress Funded Did not fund" at bounding box center [466, 409] width 148 height 35
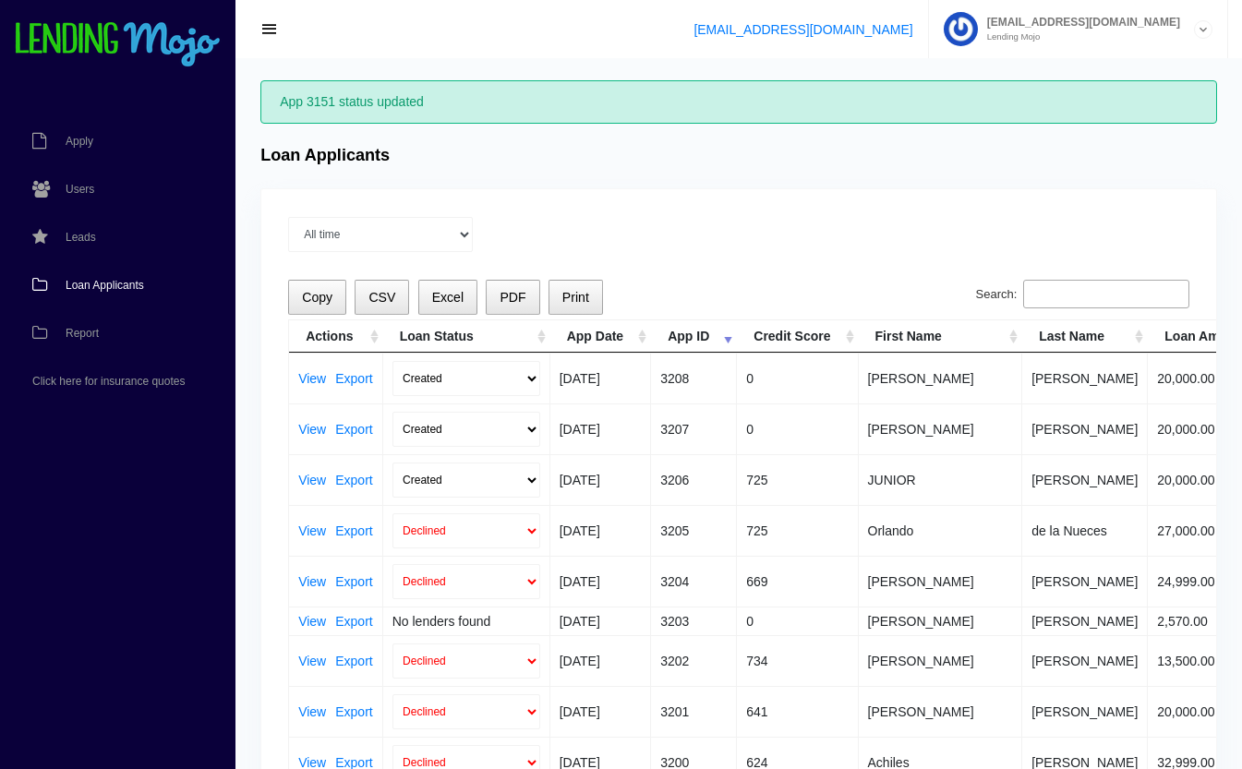
scroll to position [37, 0]
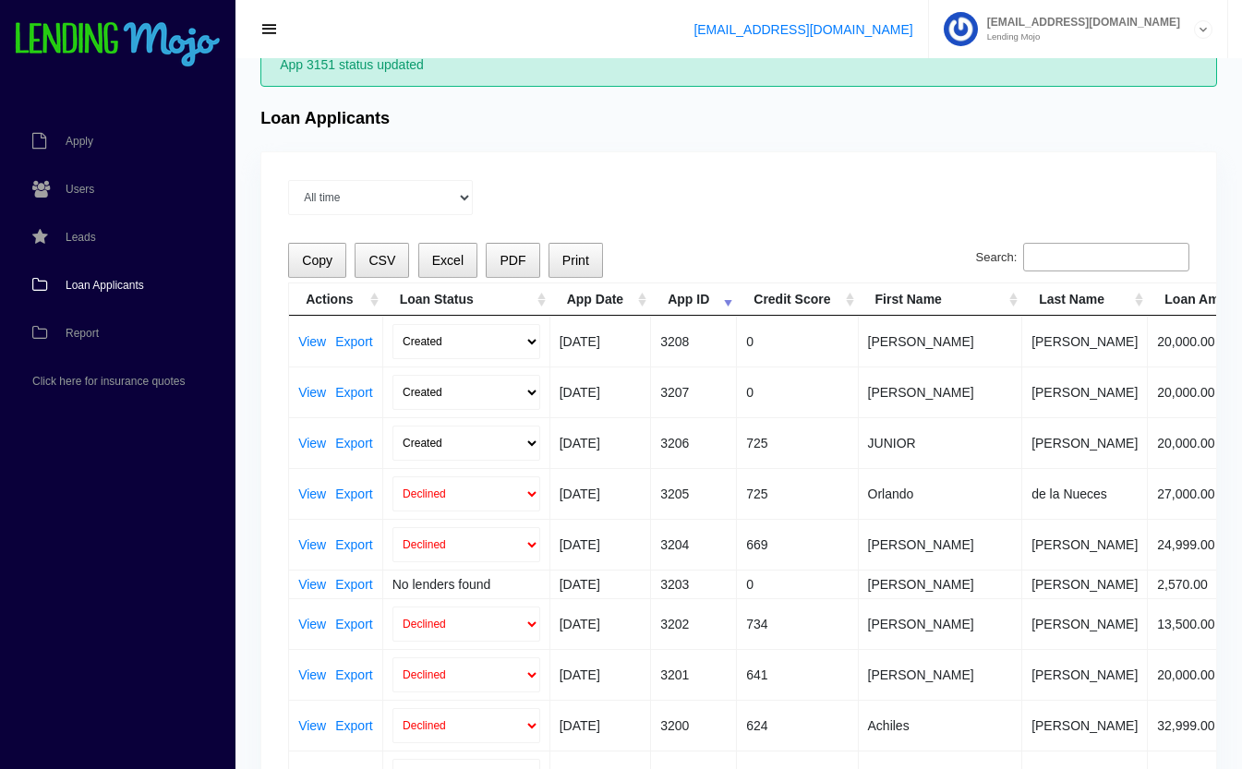
click at [1116, 261] on input "Search:" at bounding box center [1106, 258] width 166 height 30
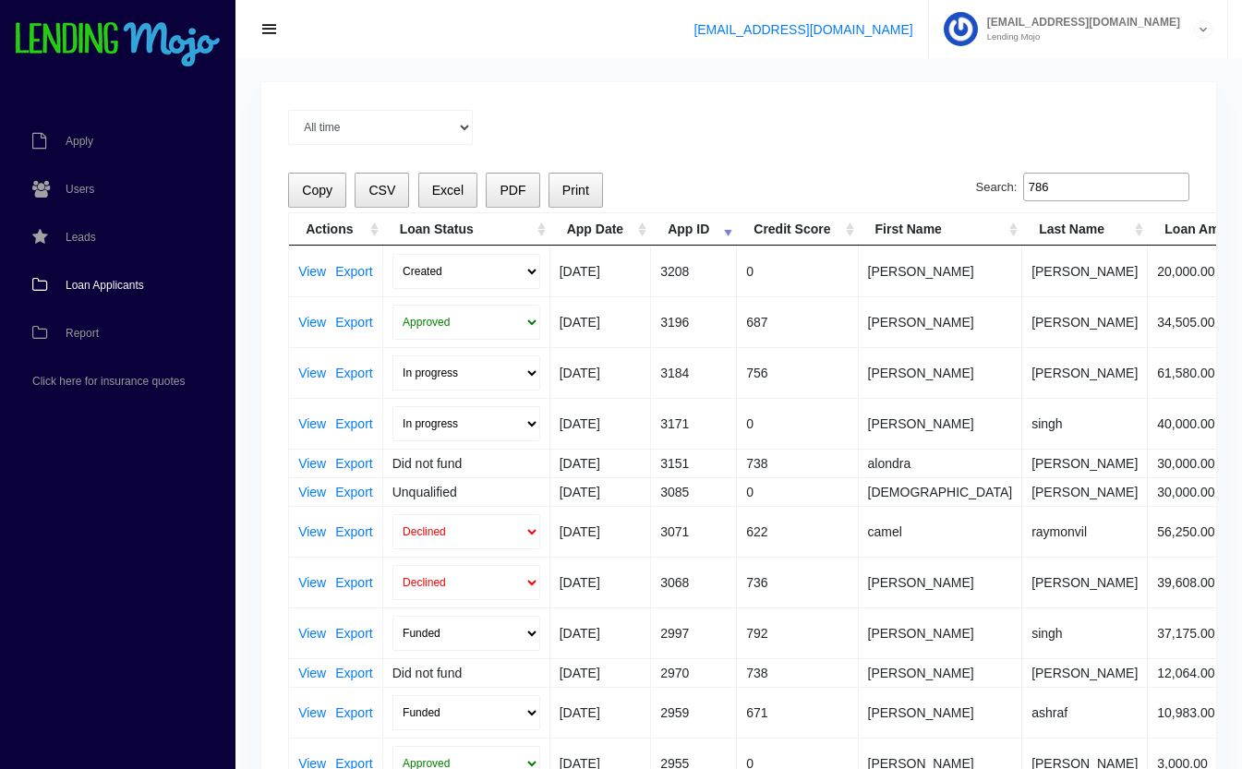
scroll to position [111, 0]
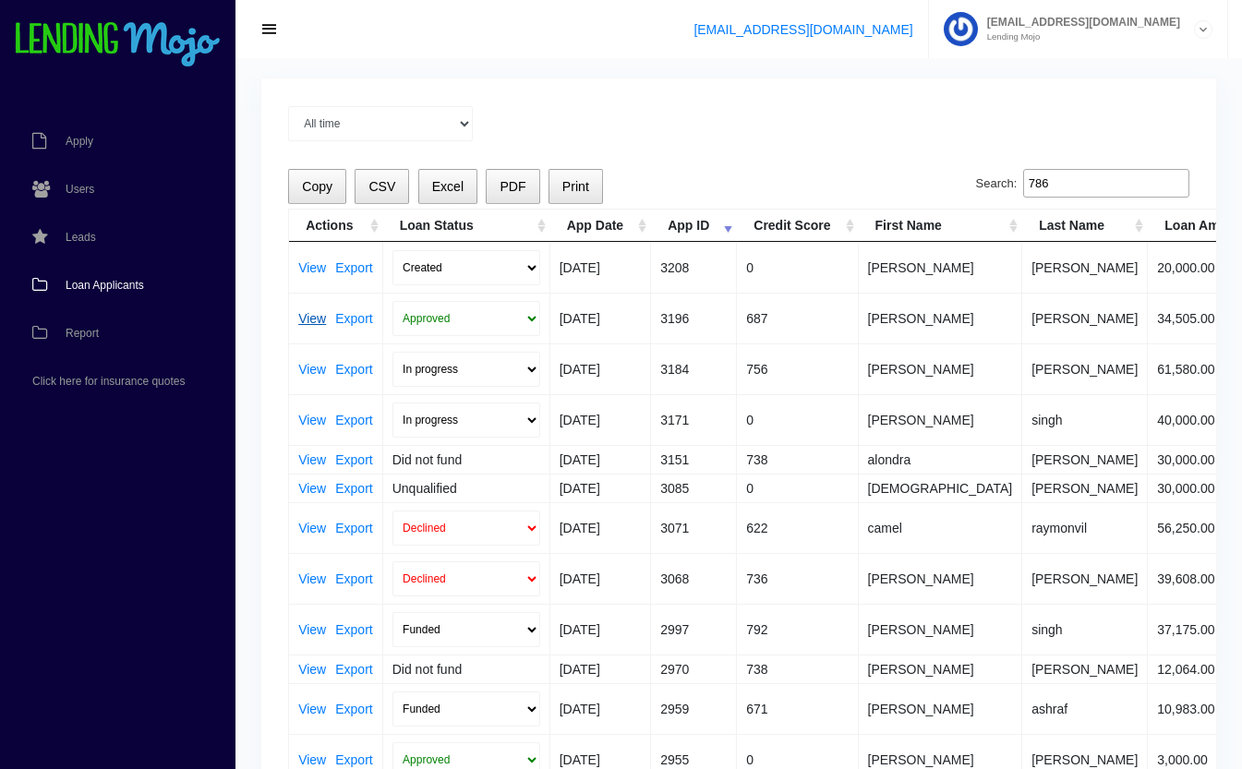
type input "786"
click at [311, 317] on link "View" at bounding box center [312, 318] width 28 height 13
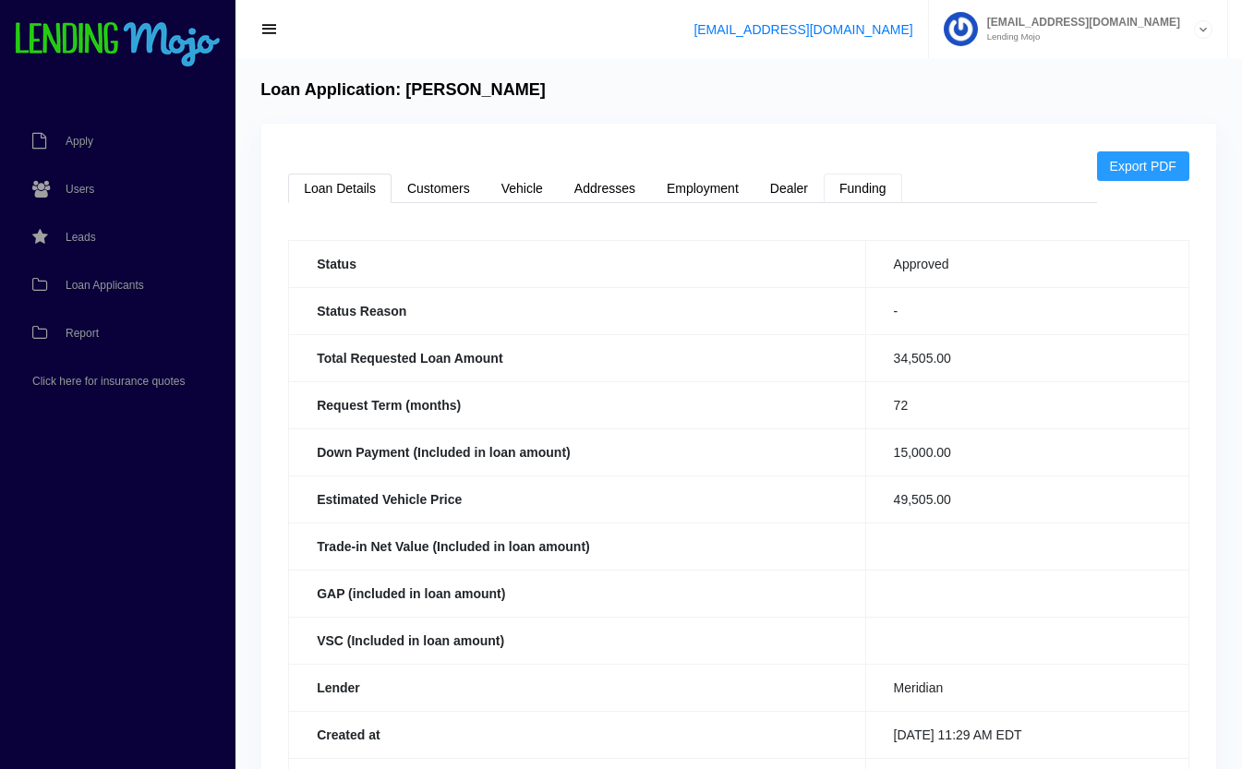
click at [839, 185] on link "Funding" at bounding box center [863, 189] width 78 height 30
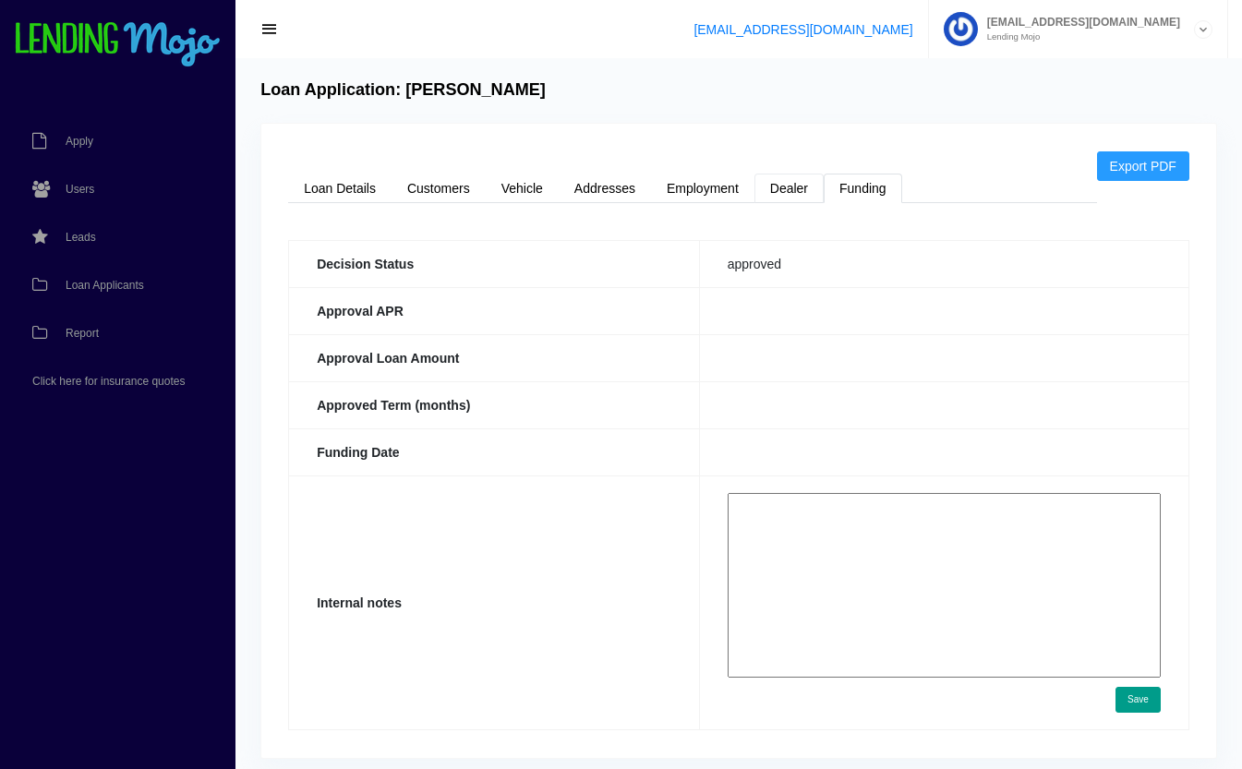
click at [794, 189] on link "Dealer" at bounding box center [788, 189] width 69 height 30
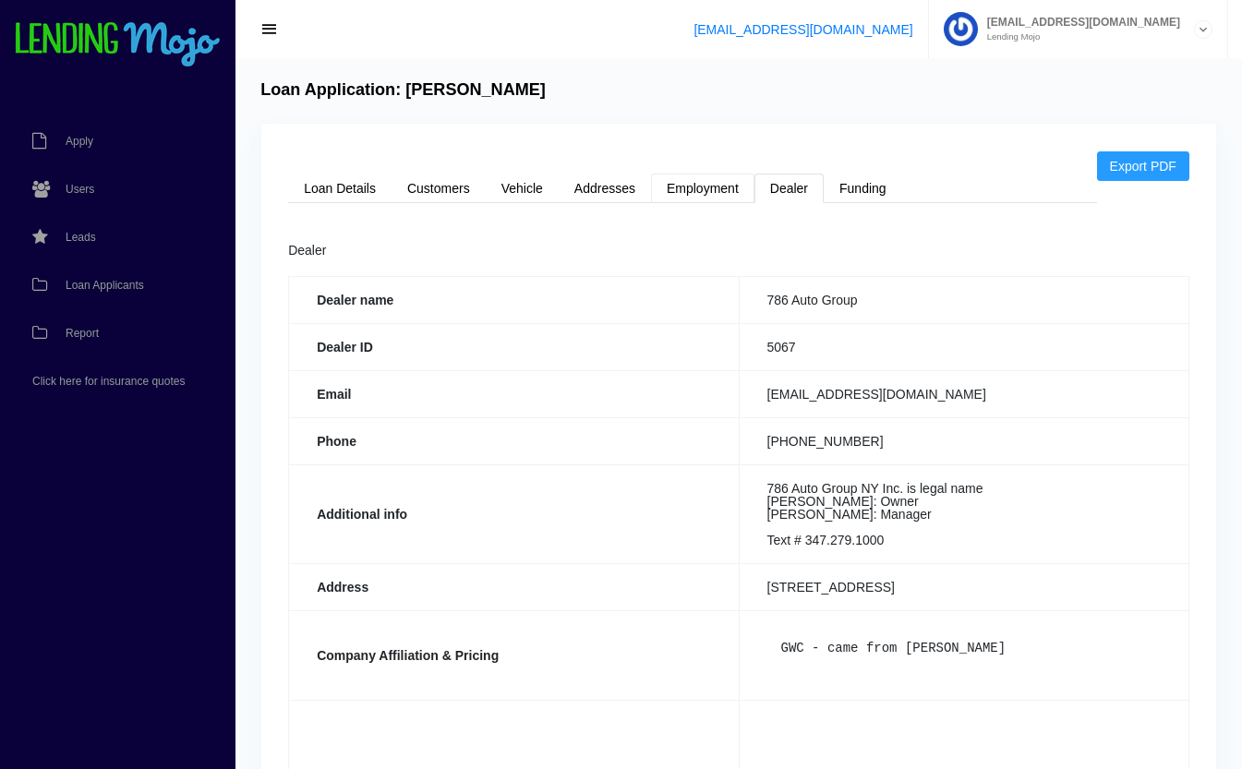
click at [705, 188] on link "Employment" at bounding box center [702, 189] width 103 height 30
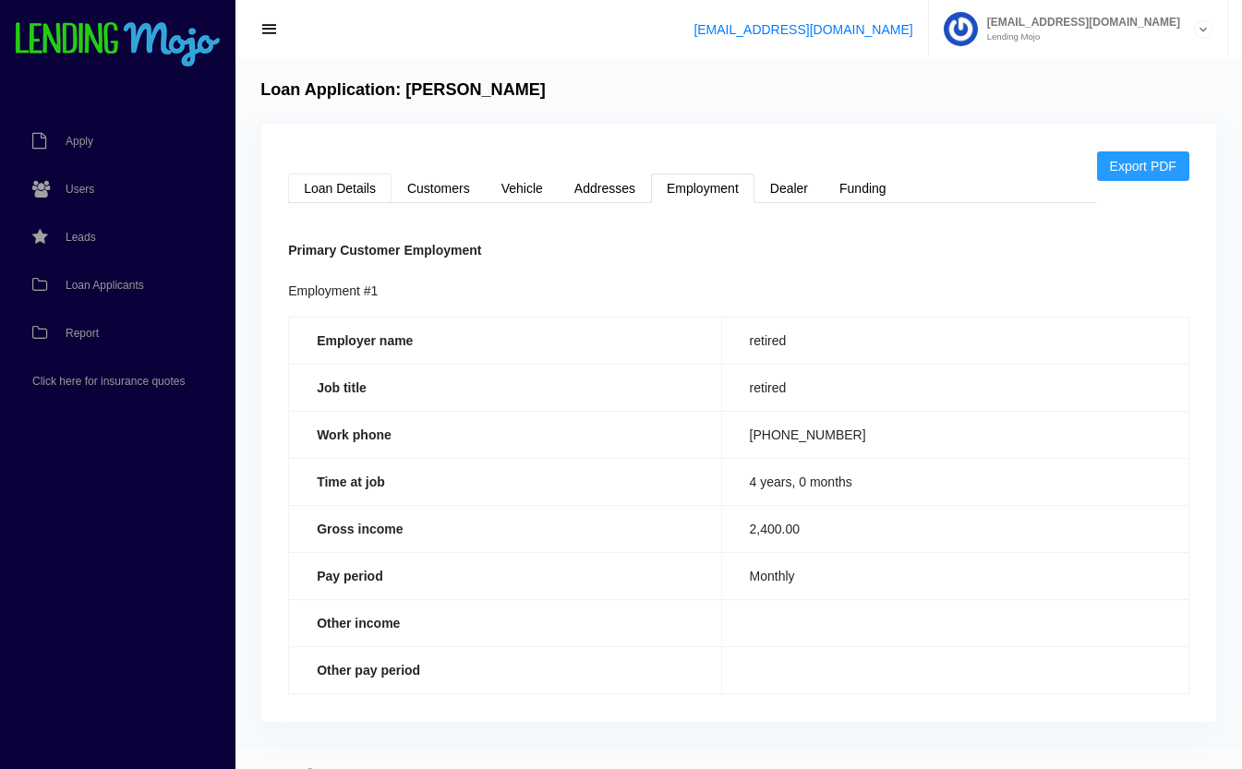
click at [369, 184] on link "Loan Details" at bounding box center [339, 189] width 103 height 30
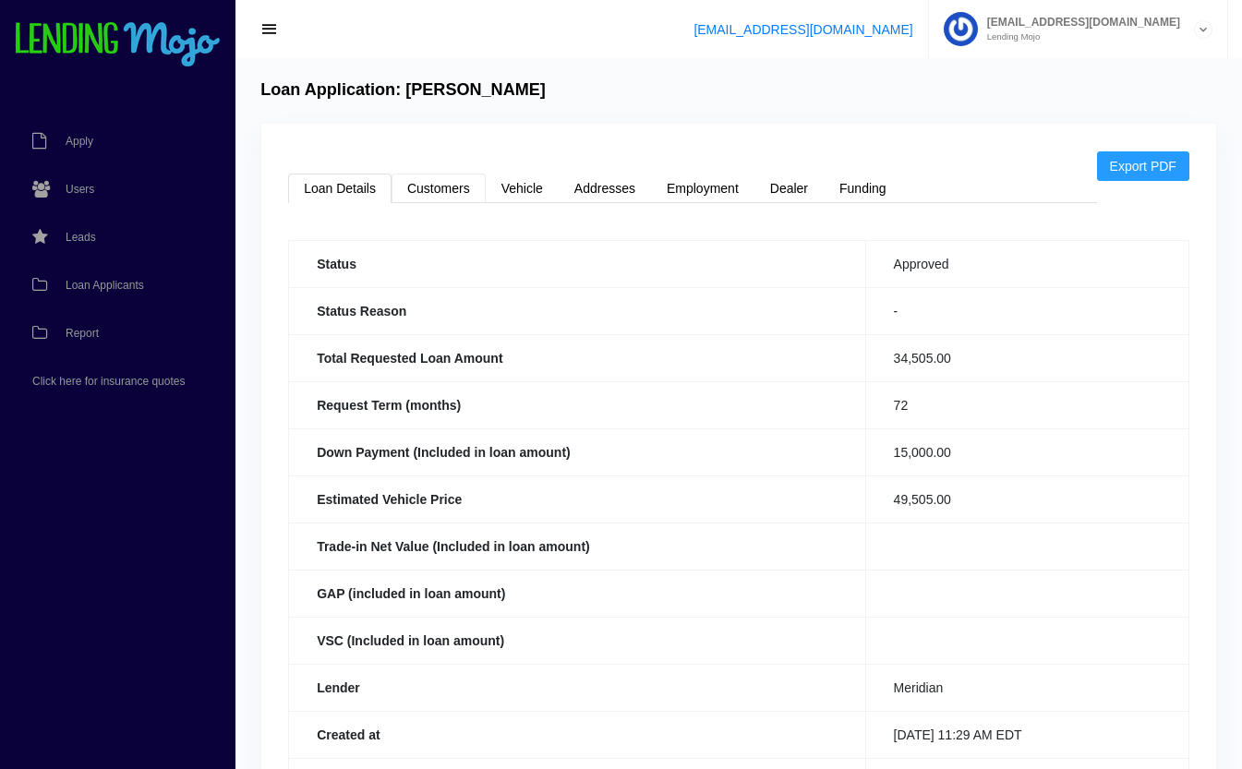
click at [458, 191] on link "Customers" at bounding box center [439, 189] width 94 height 30
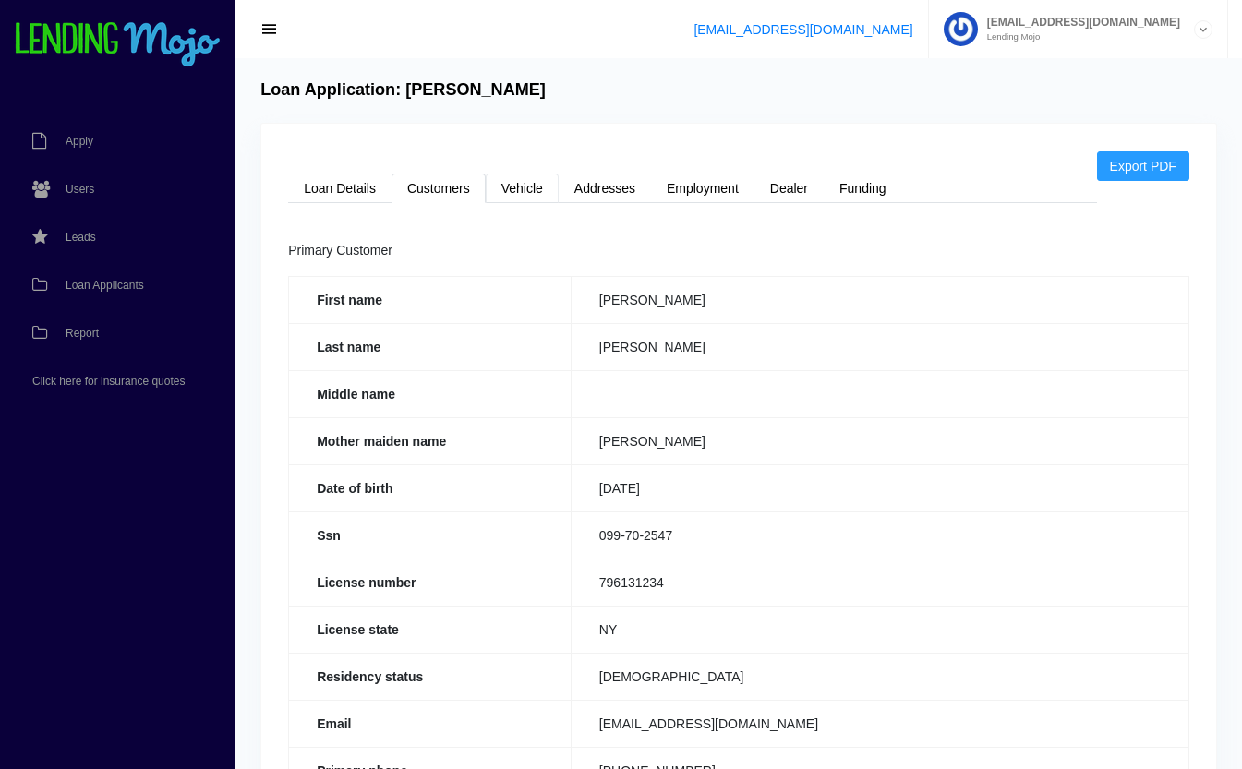
click at [546, 199] on link "Vehicle" at bounding box center [522, 189] width 73 height 30
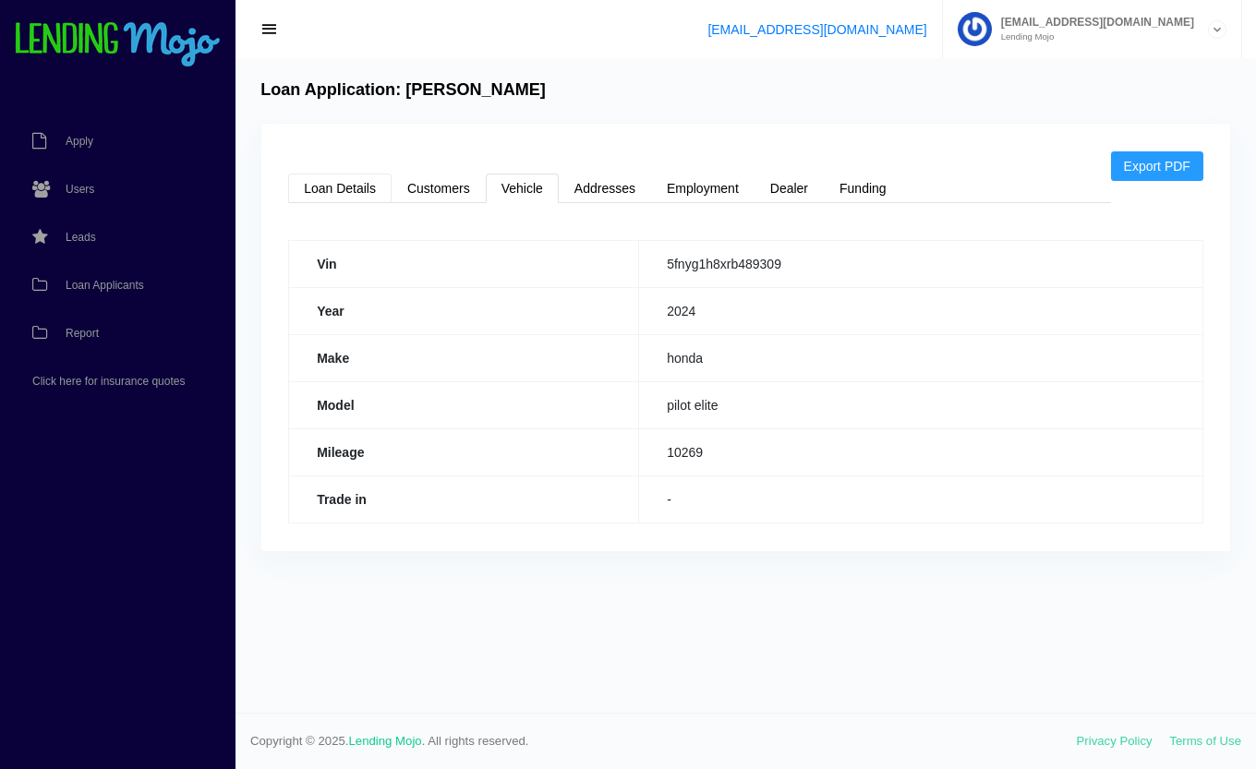
click at [340, 188] on link "Loan Details" at bounding box center [339, 189] width 103 height 30
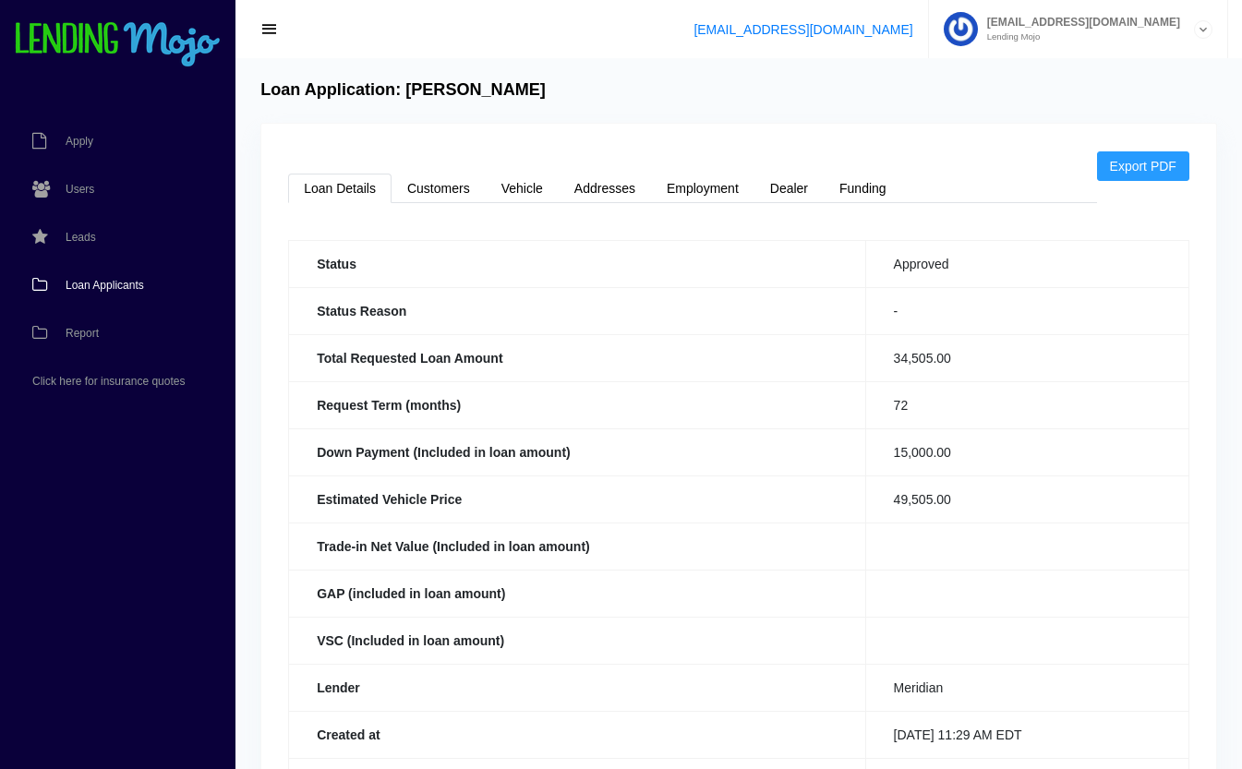
click at [96, 288] on span "Loan Applicants" at bounding box center [105, 285] width 78 height 11
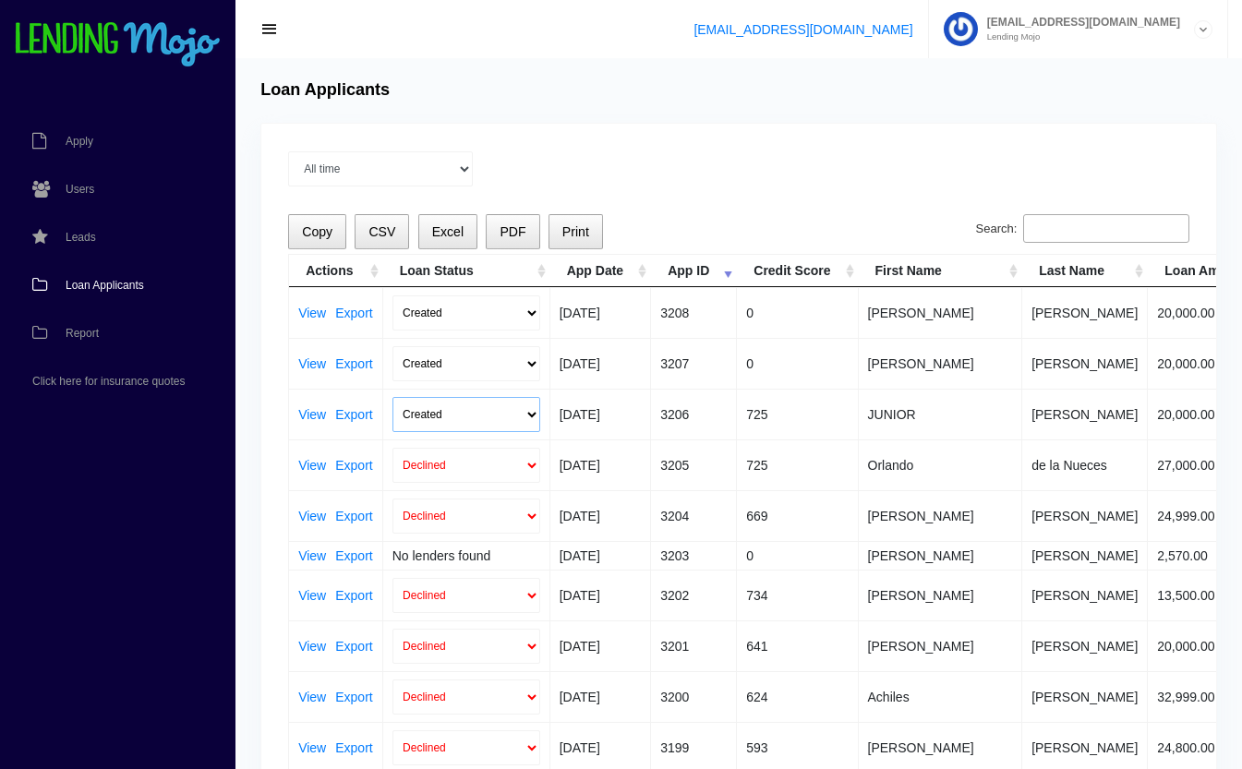
click at [469, 413] on select "Created Submitted" at bounding box center [466, 414] width 148 height 35
select select "submitted"
click at [392, 397] on select "Created Submitted" at bounding box center [466, 414] width 148 height 35
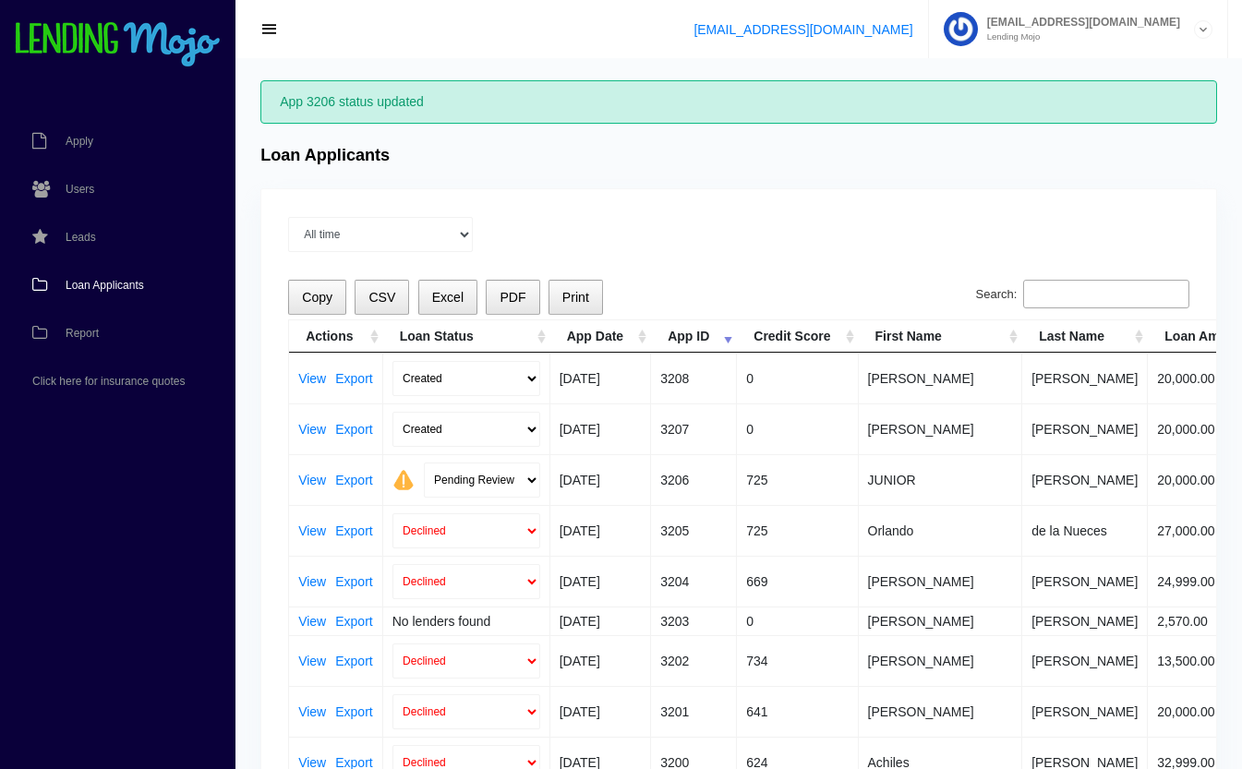
click at [488, 452] on td "Created Submitted" at bounding box center [466, 429] width 167 height 51
click at [488, 475] on select "Pending Review Approve Decline Unqualified" at bounding box center [482, 480] width 116 height 35
select select "declined"
click at [424, 463] on select "Pending Review Approve Decline Unqualified" at bounding box center [482, 480] width 116 height 35
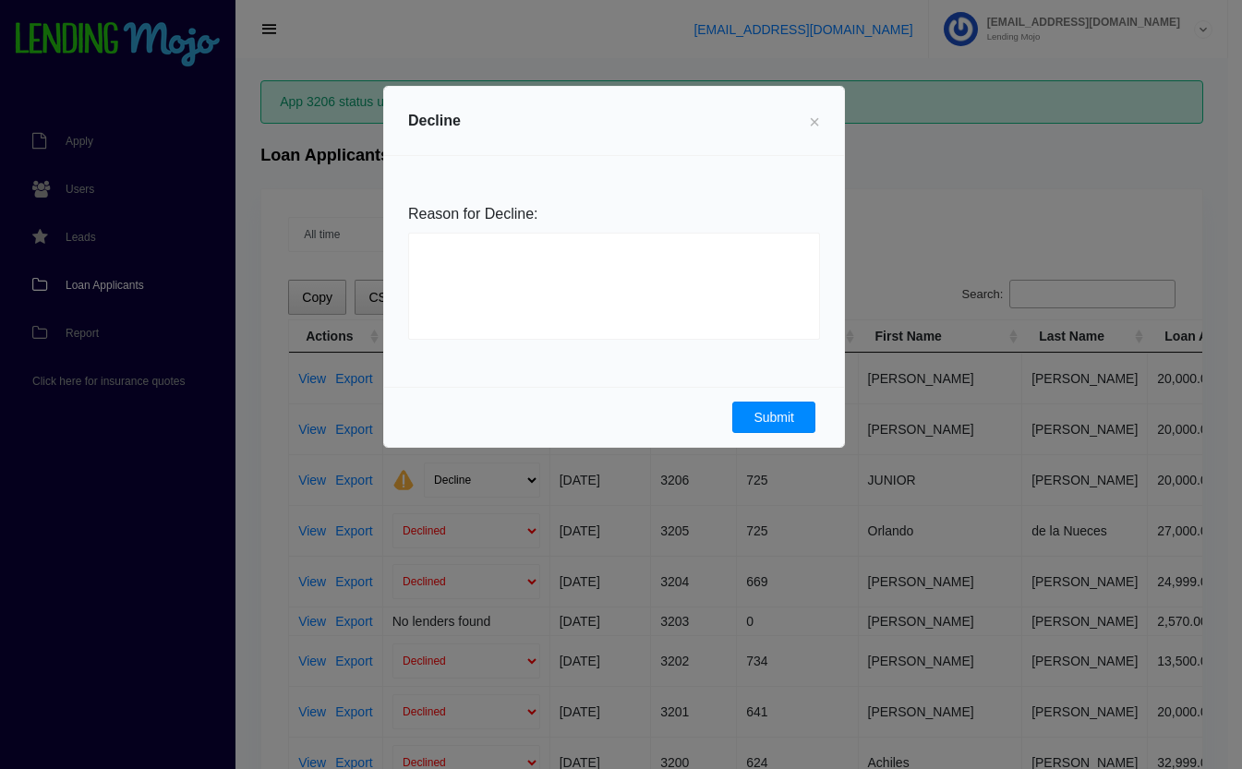
click at [781, 404] on button "Submit" at bounding box center [773, 417] width 83 height 31
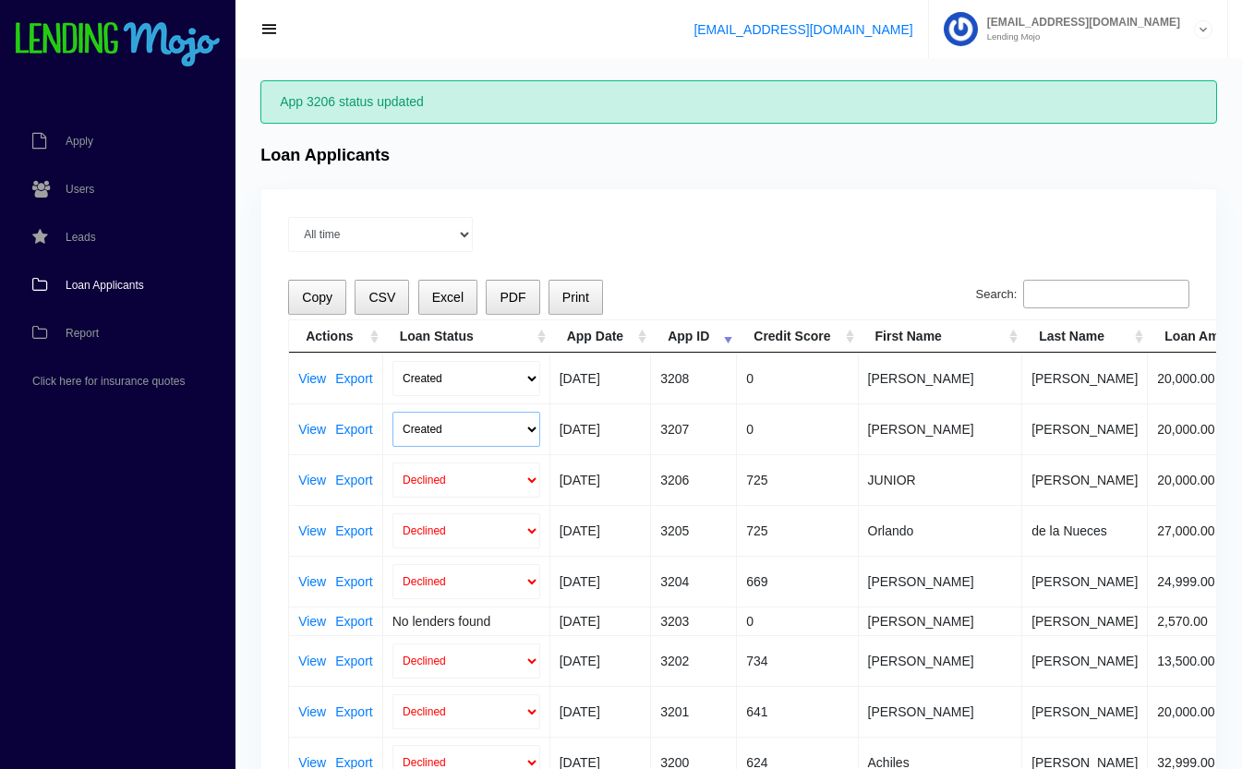
click at [449, 419] on select "Created Submitted" at bounding box center [466, 429] width 148 height 35
select select "submitted"
click at [392, 412] on select "Created Submitted" at bounding box center [466, 429] width 148 height 35
click at [482, 426] on select "Pending Review Approve Decline Unqualified" at bounding box center [482, 429] width 116 height 35
select select "declined"
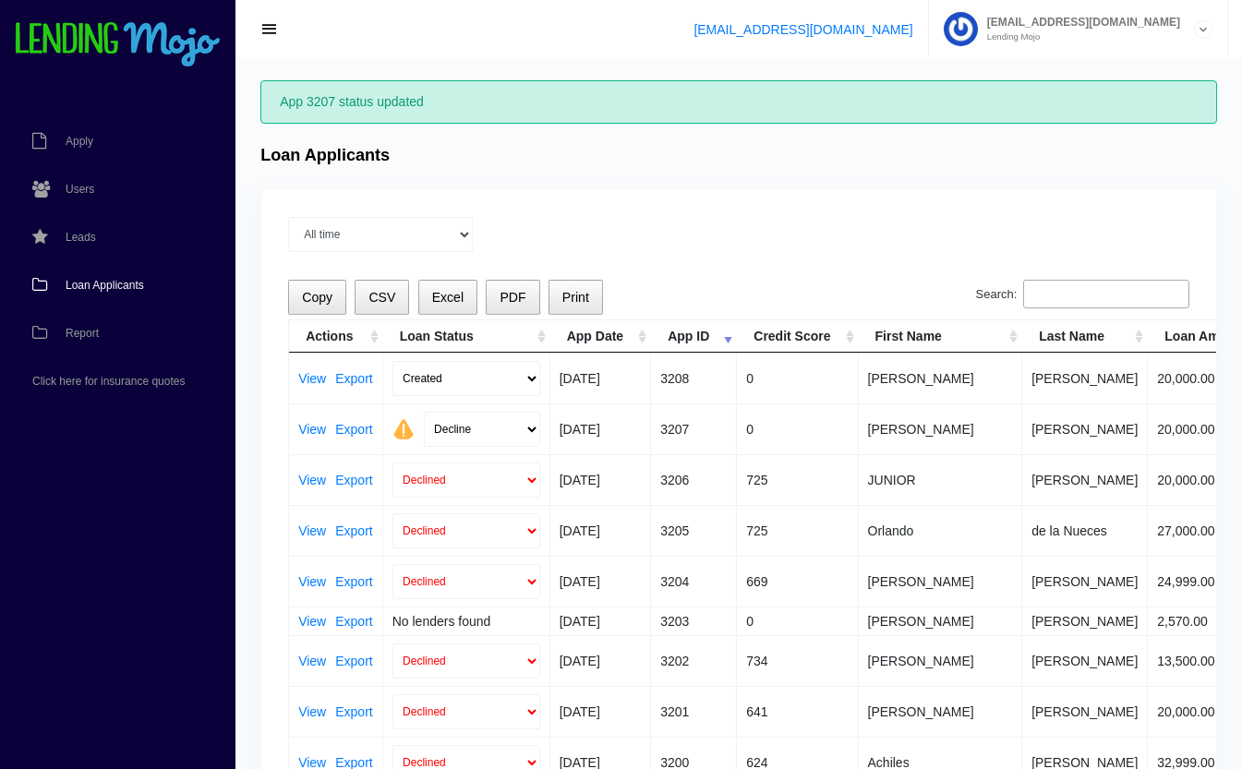
click at [424, 412] on select "Pending Review Approve Decline Unqualified" at bounding box center [482, 429] width 116 height 35
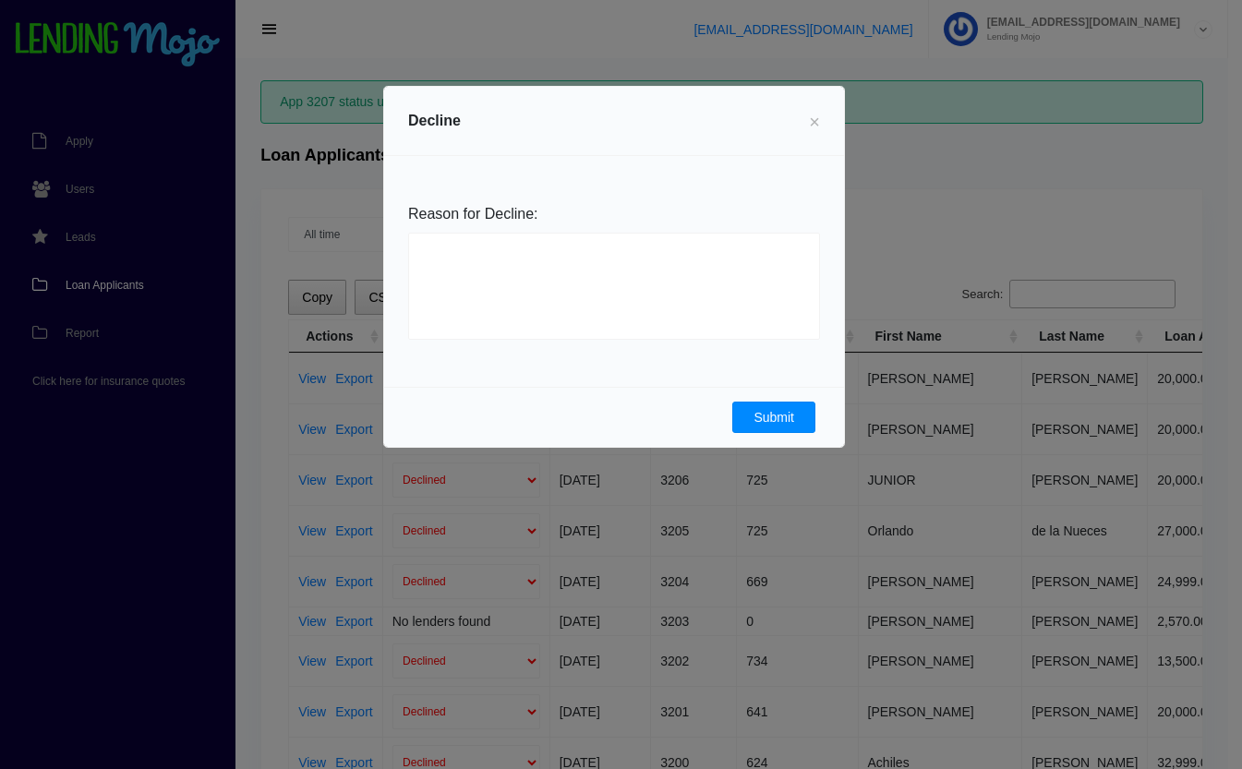
click at [780, 414] on button "Submit" at bounding box center [773, 417] width 83 height 31
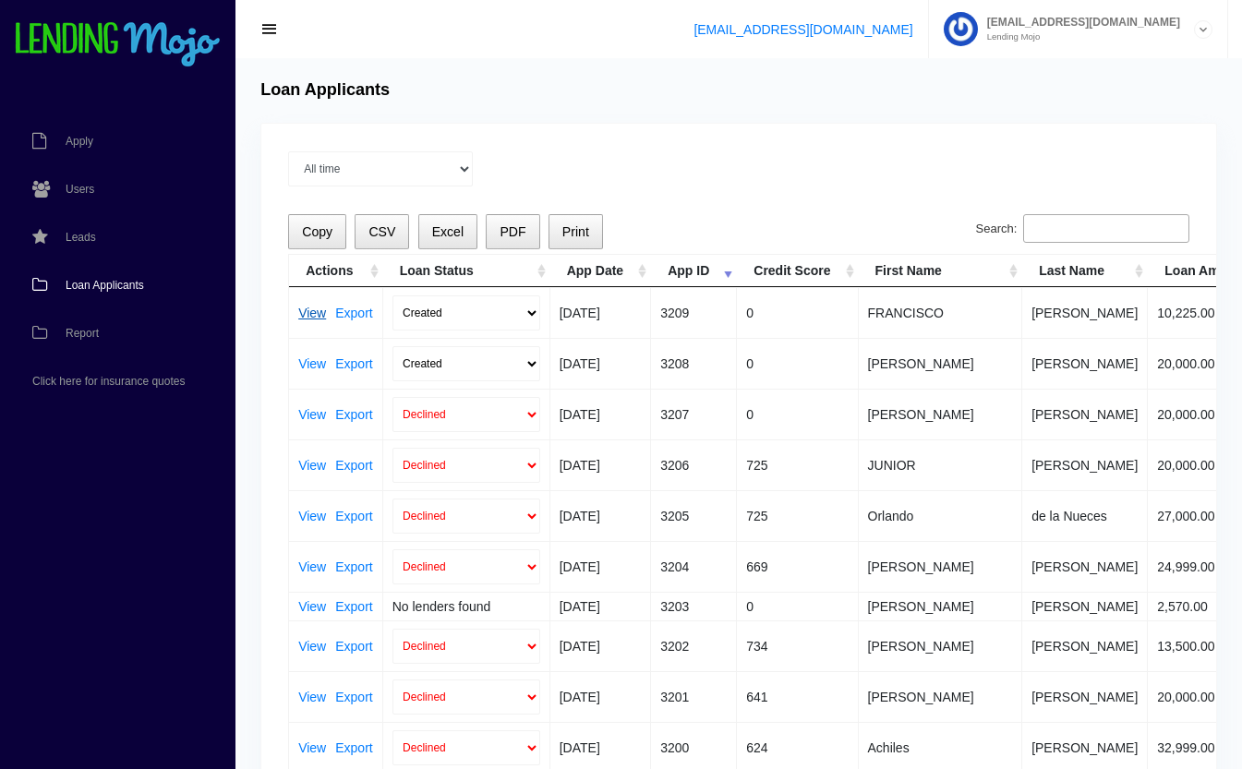
click at [314, 309] on link "View" at bounding box center [312, 313] width 28 height 13
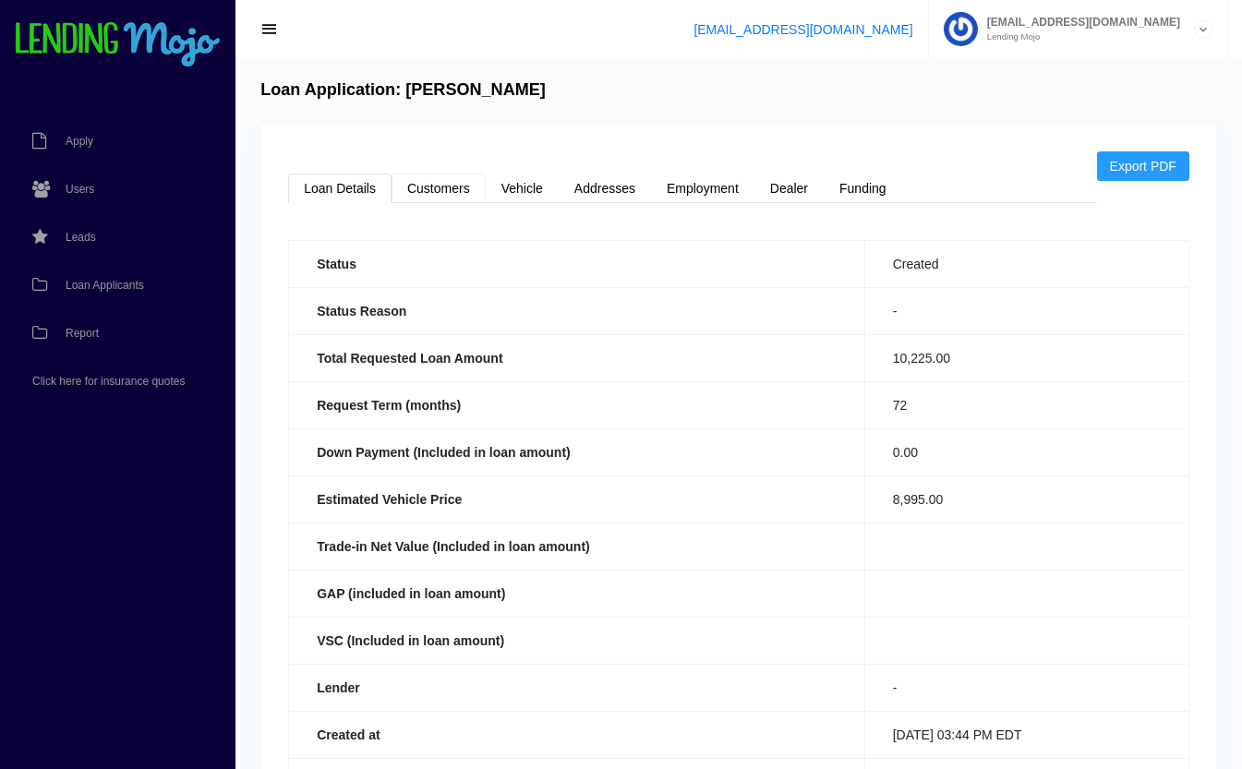
click at [460, 186] on link "Customers" at bounding box center [439, 189] width 94 height 30
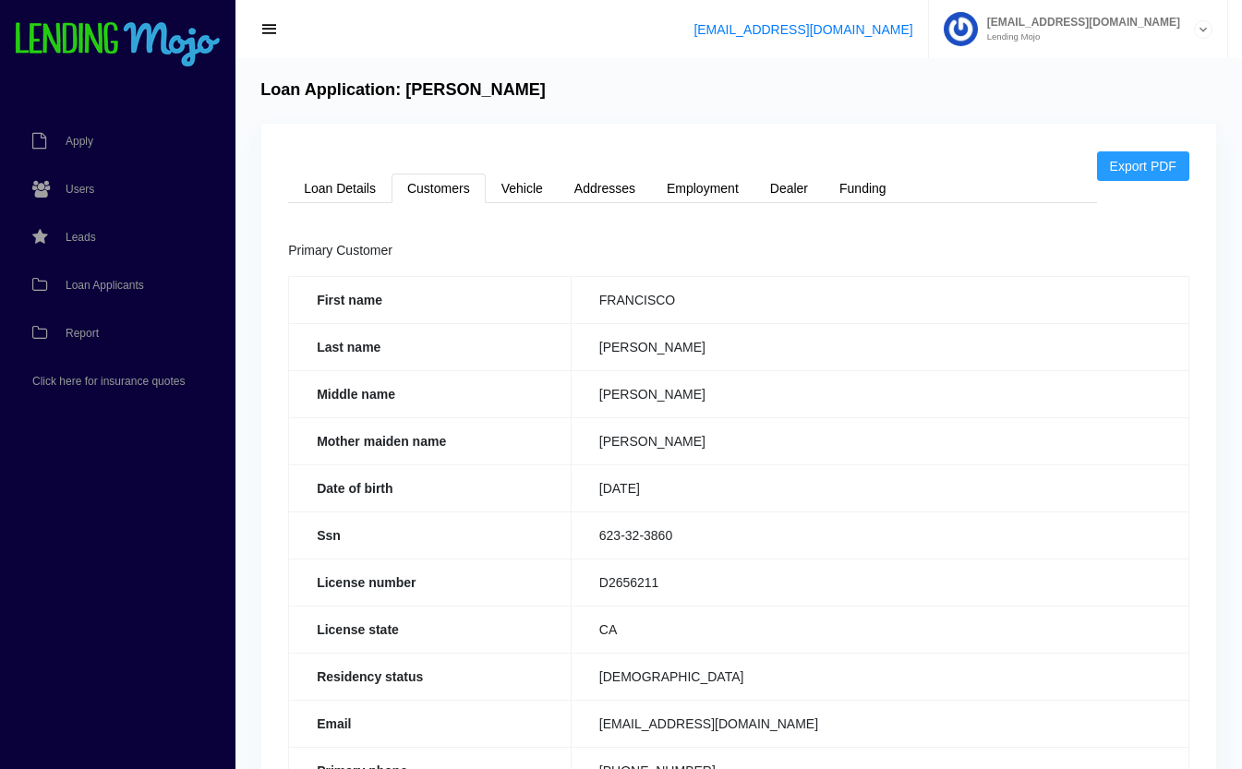
click at [793, 220] on div "Export PDF Loan Details Customers Vehicle Addresses Employment Dealer Funding S…" at bounding box center [738, 600] width 955 height 952
click at [783, 181] on link "Dealer" at bounding box center [788, 189] width 69 height 30
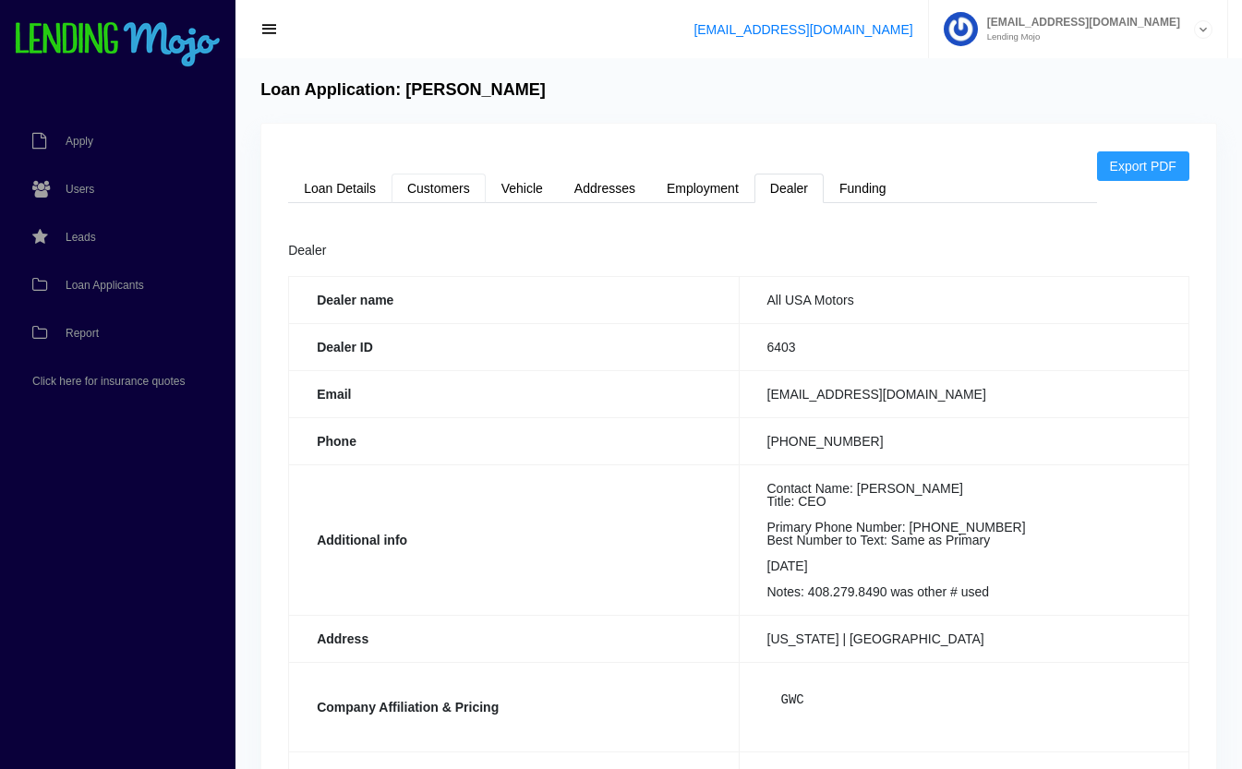
click at [435, 191] on link "Customers" at bounding box center [439, 189] width 94 height 30
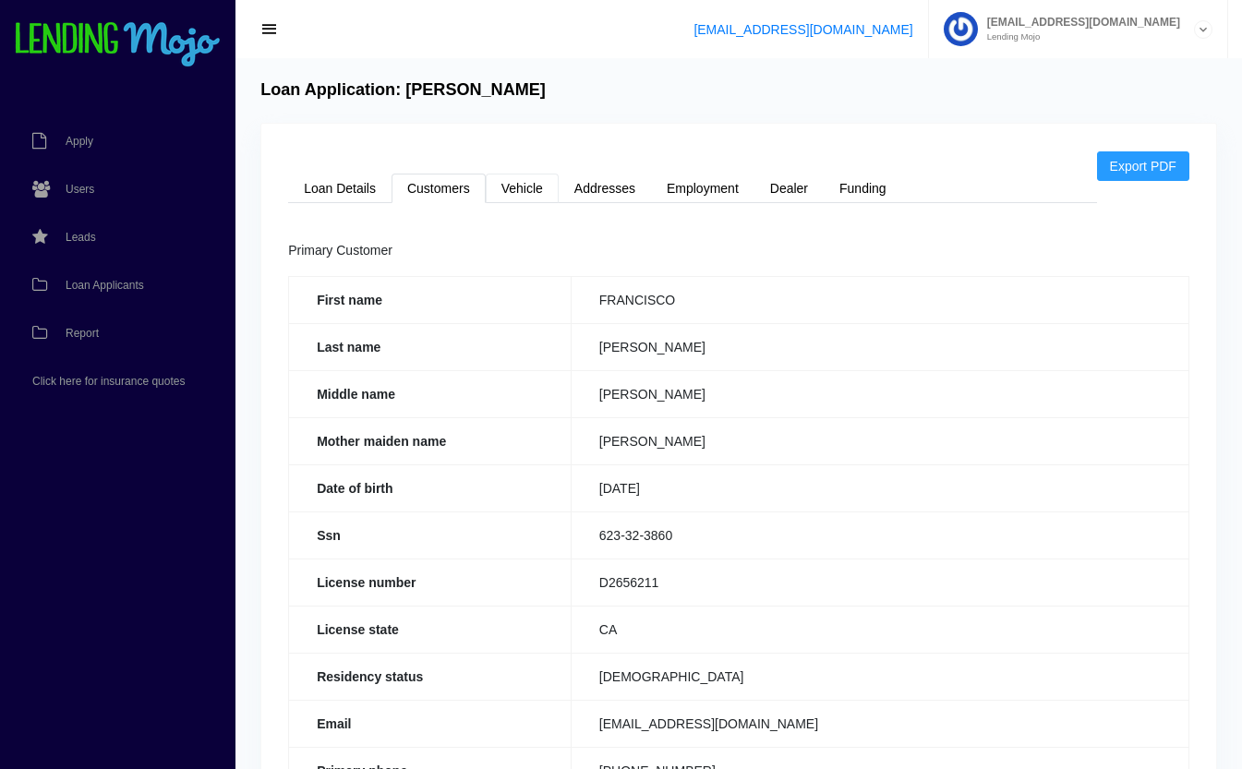
click at [521, 192] on link "Vehicle" at bounding box center [522, 189] width 73 height 30
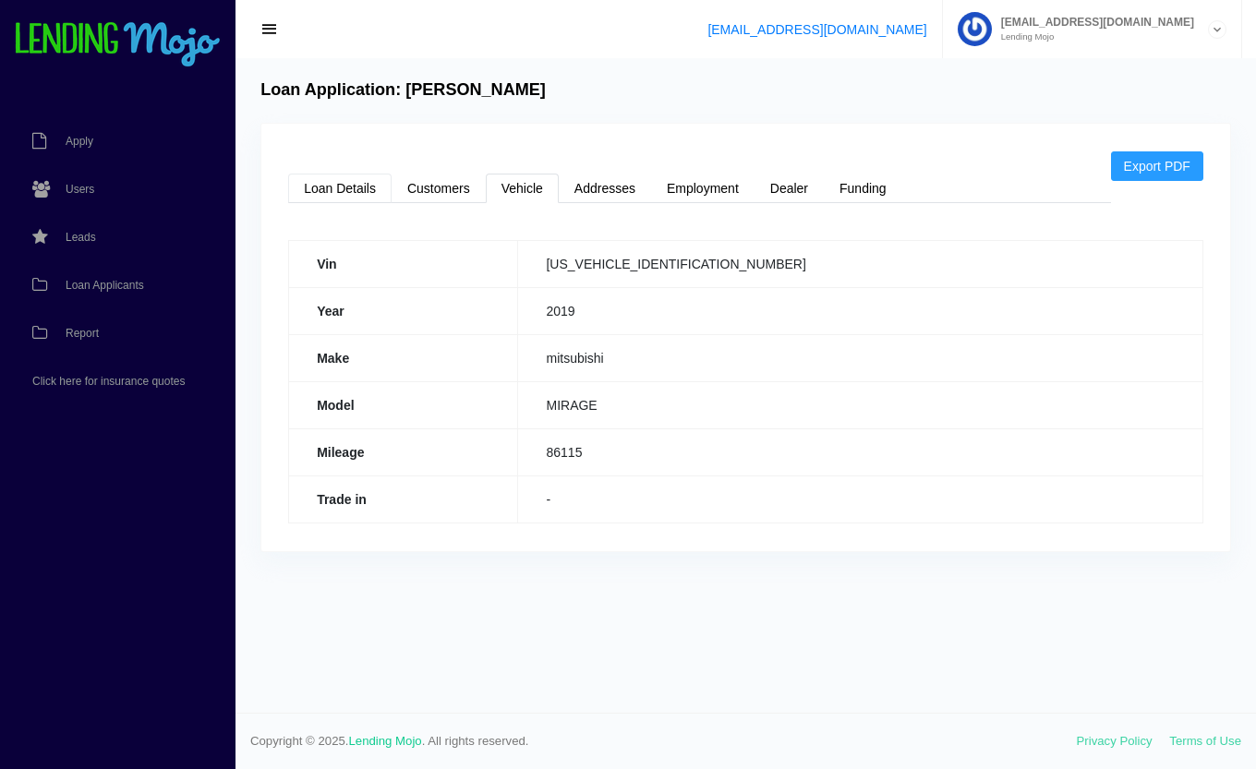
click at [335, 195] on link "Loan Details" at bounding box center [339, 189] width 103 height 30
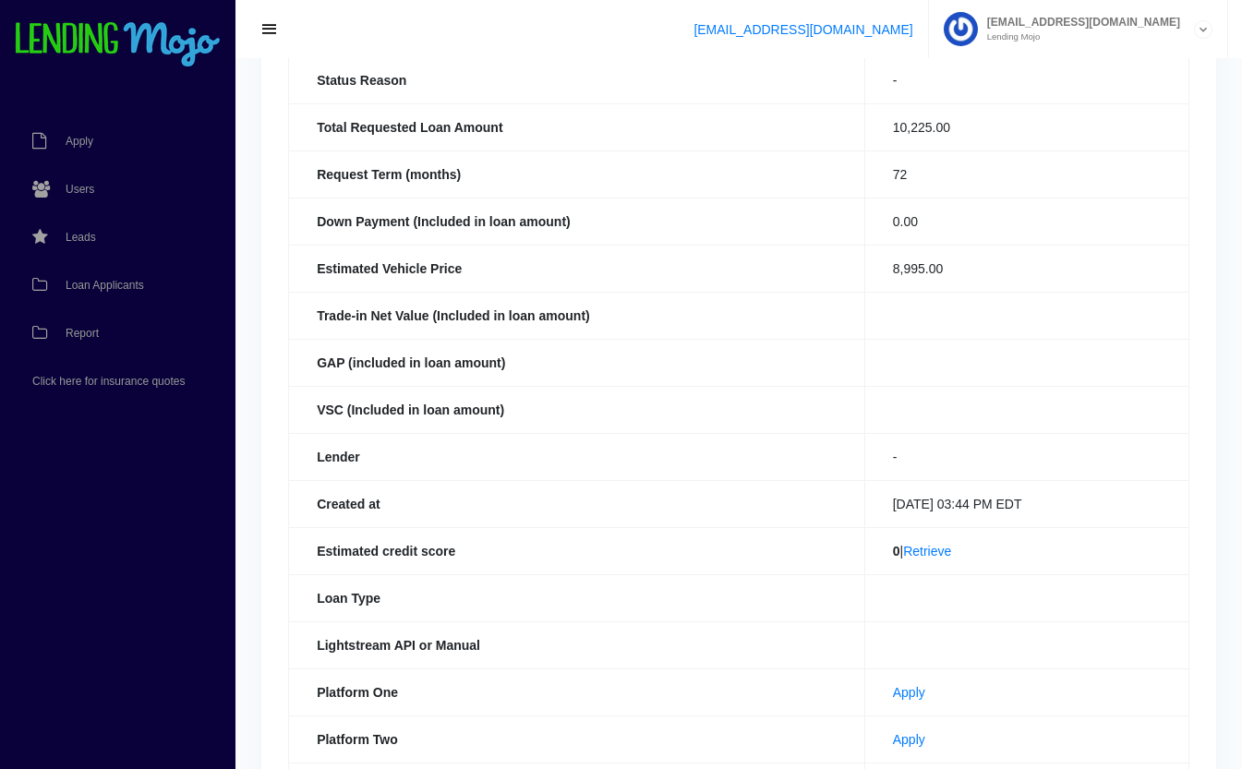
scroll to position [232, 0]
click at [939, 555] on link "Retrieve" at bounding box center [927, 550] width 48 height 15
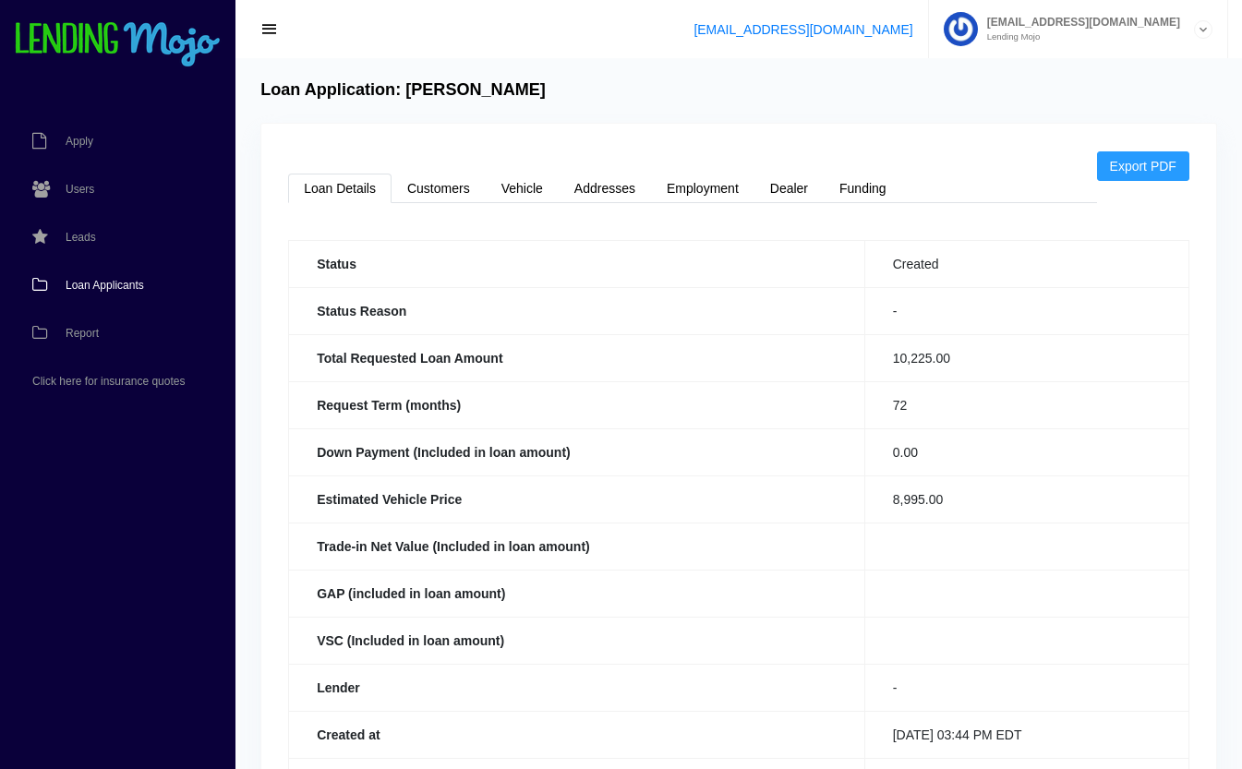
click at [113, 277] on link "Loan Applicants" at bounding box center [108, 285] width 217 height 48
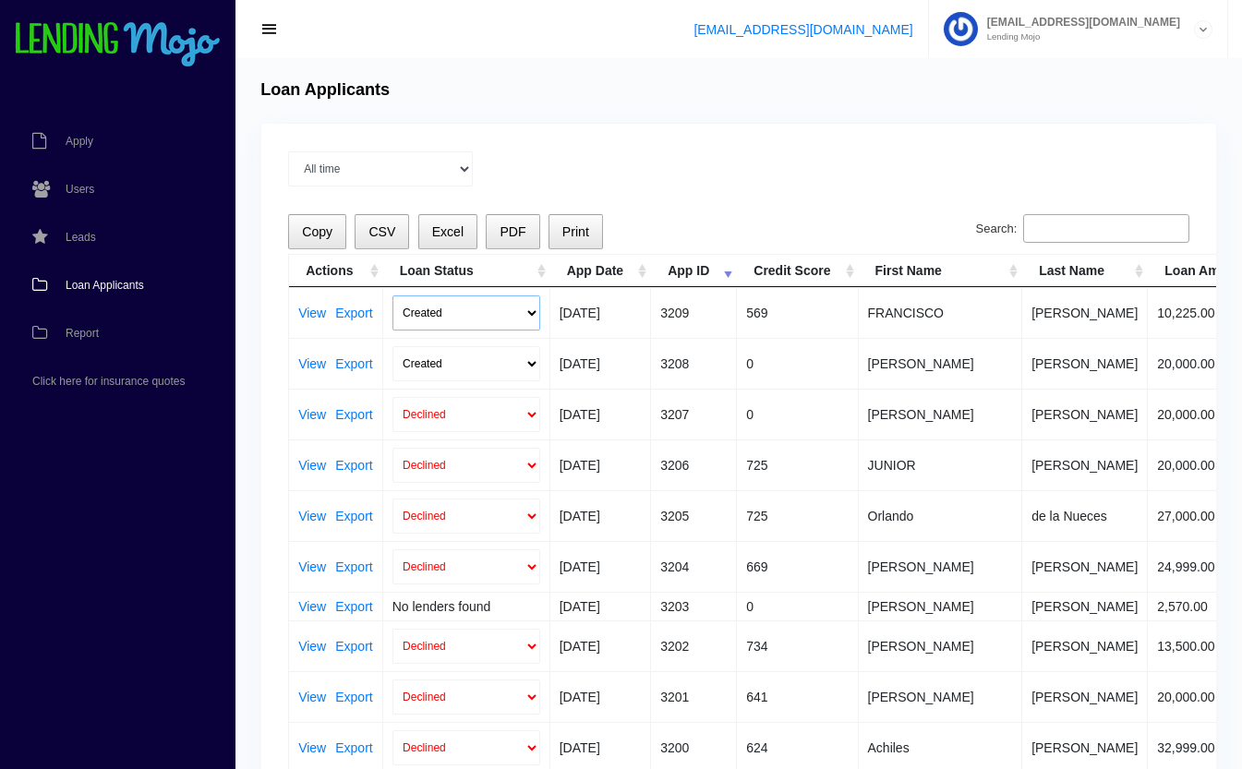
click at [489, 302] on select "Created Submitted" at bounding box center [466, 312] width 148 height 35
select select "submitted"
click at [392, 295] on select "Created Submitted" at bounding box center [466, 312] width 148 height 35
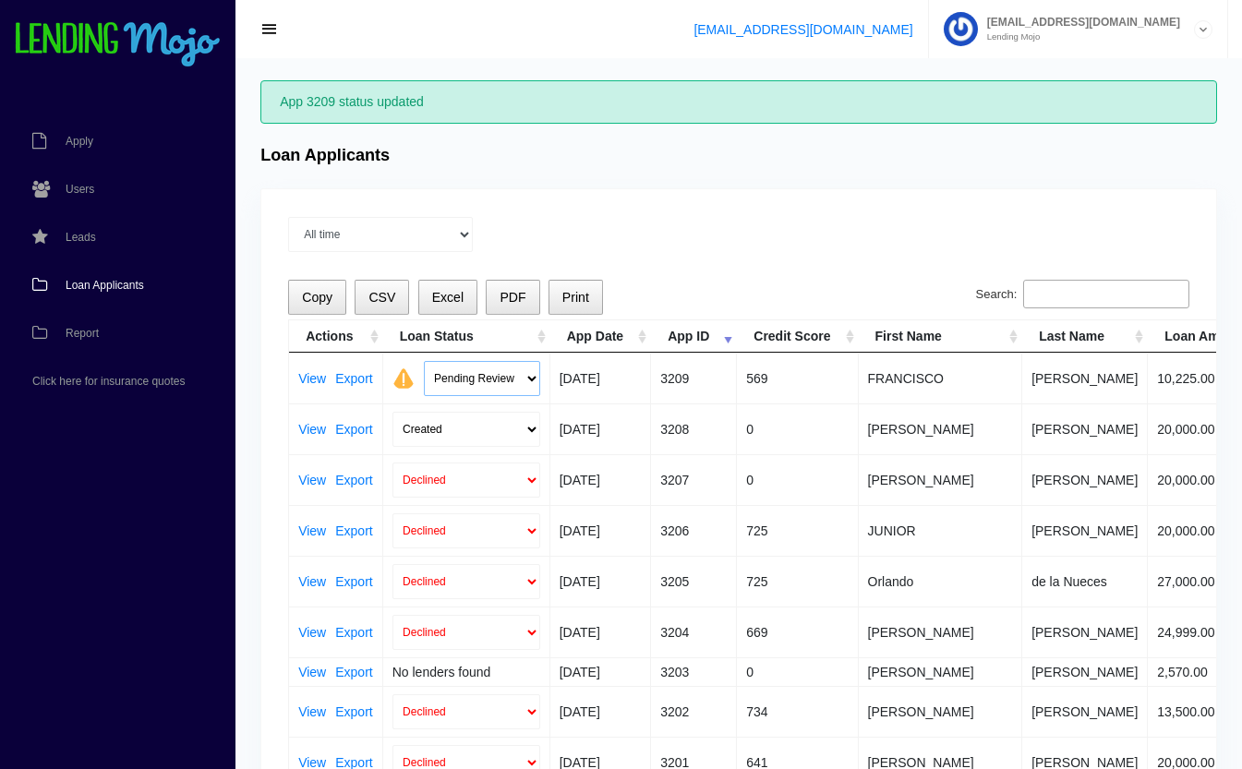
click at [475, 375] on select "Pending Review Approve Decline Unqualified" at bounding box center [482, 378] width 116 height 35
select select "declined"
click at [424, 361] on select "Pending Review Approve Decline Unqualified" at bounding box center [482, 378] width 116 height 35
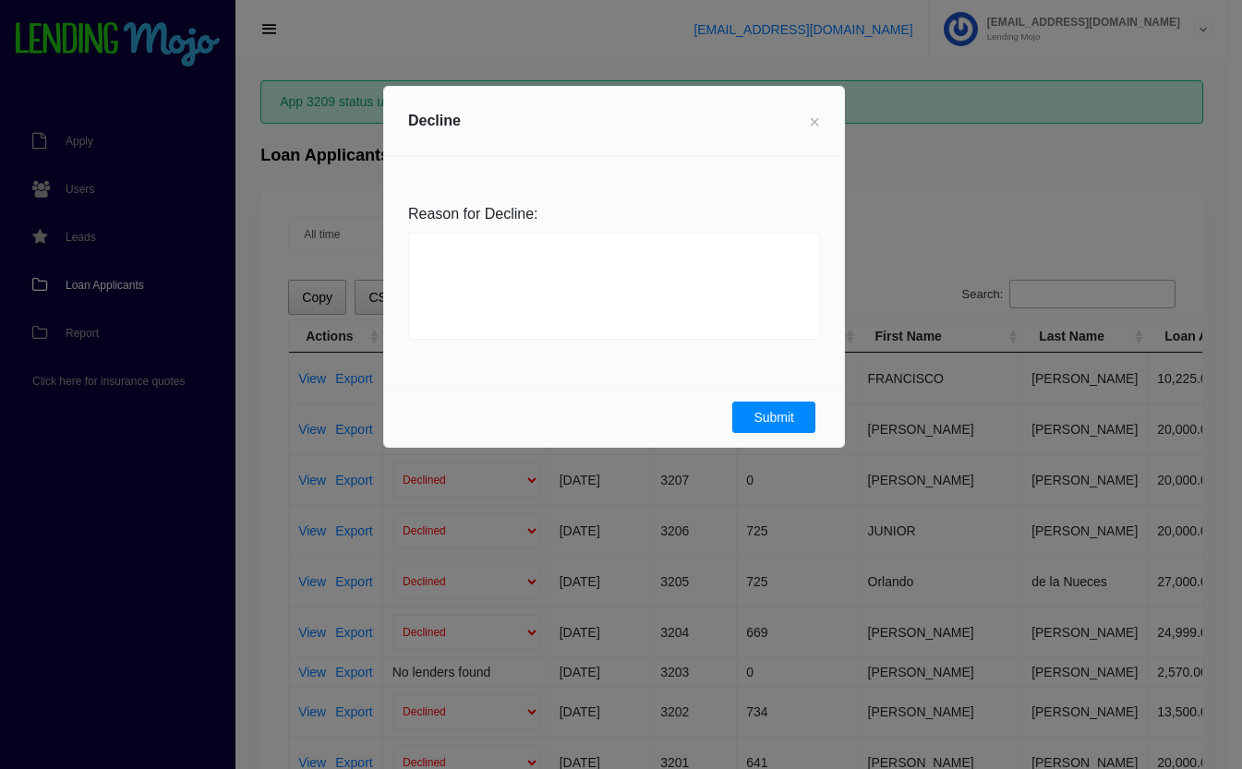
click at [768, 419] on button "Submit" at bounding box center [773, 417] width 83 height 31
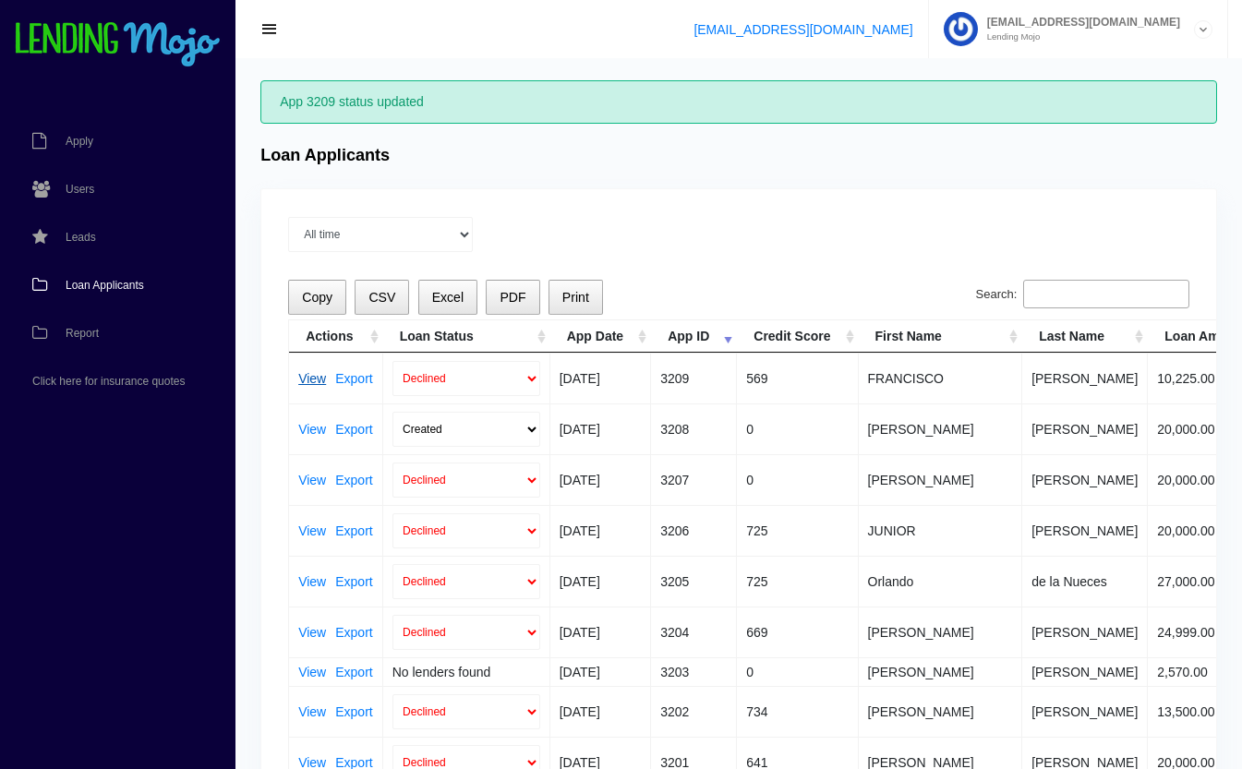
click at [315, 374] on link "View" at bounding box center [312, 378] width 28 height 13
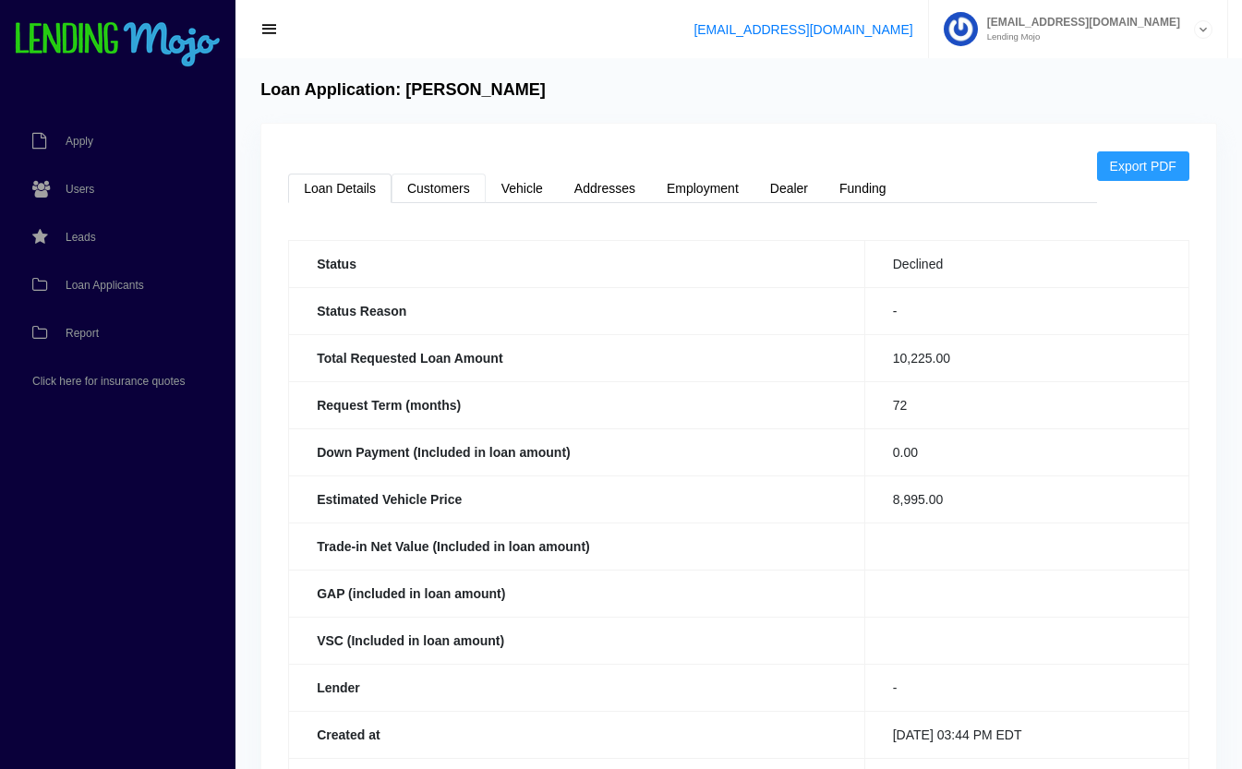
click at [456, 194] on link "Customers" at bounding box center [439, 189] width 94 height 30
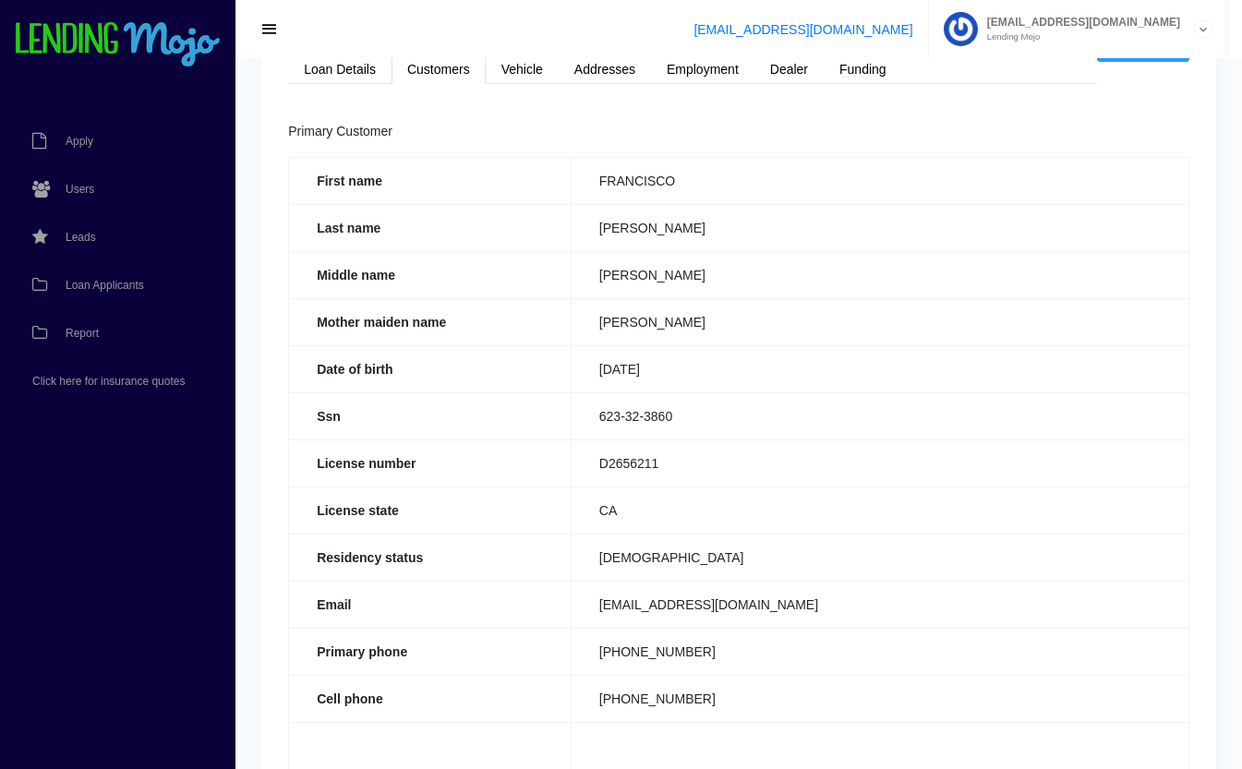
scroll to position [121, 0]
click at [333, 74] on link "Loan Details" at bounding box center [339, 68] width 103 height 30
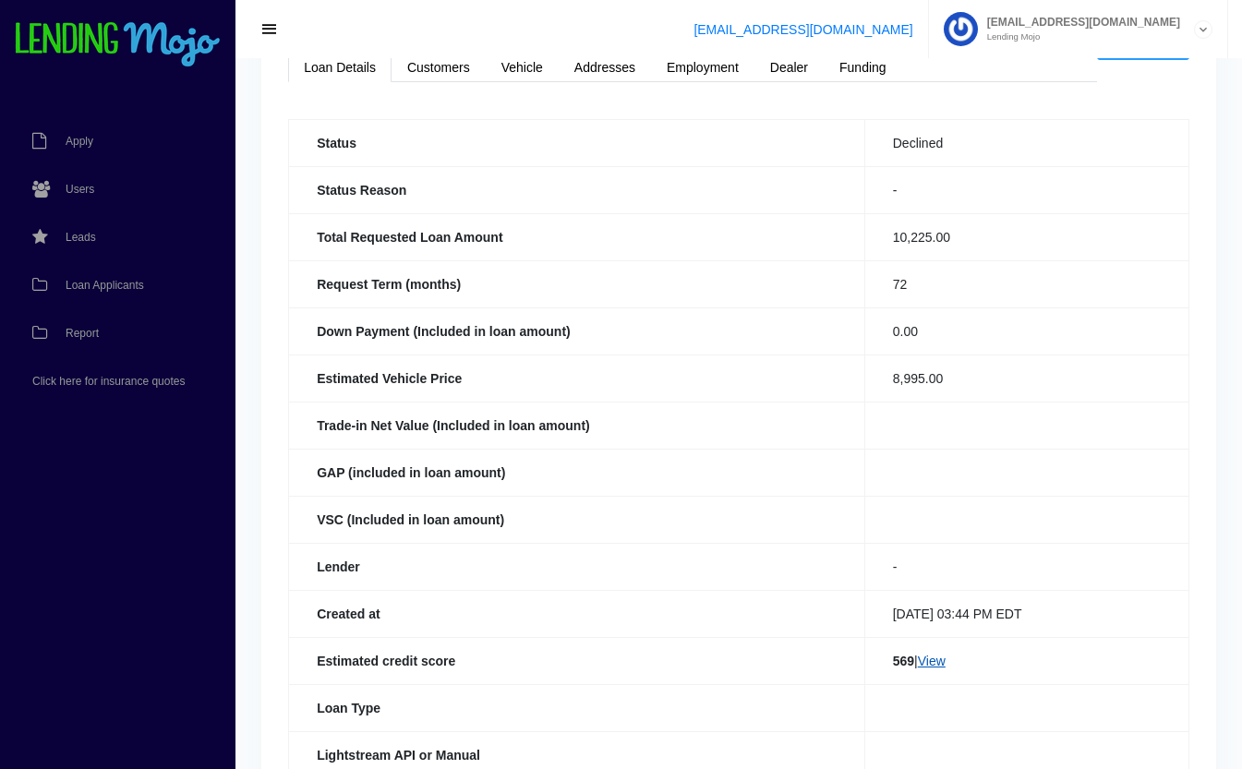
click at [929, 664] on link "View" at bounding box center [932, 661] width 28 height 15
click at [115, 288] on span "Loan Applicants" at bounding box center [105, 285] width 78 height 11
